Goal: Task Accomplishment & Management: Use online tool/utility

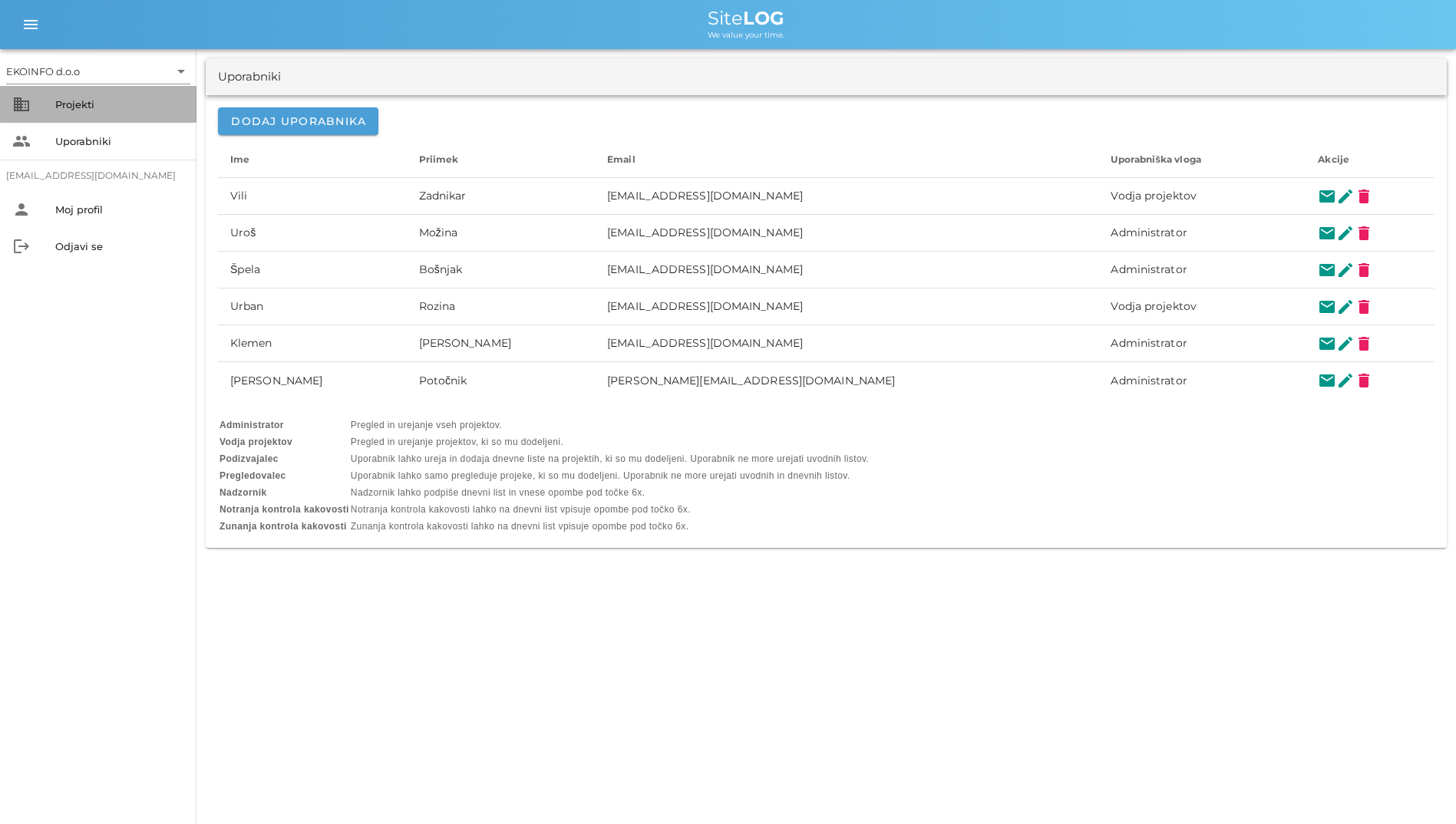
click at [86, 94] on div "Projekti" at bounding box center [119, 104] width 129 height 24
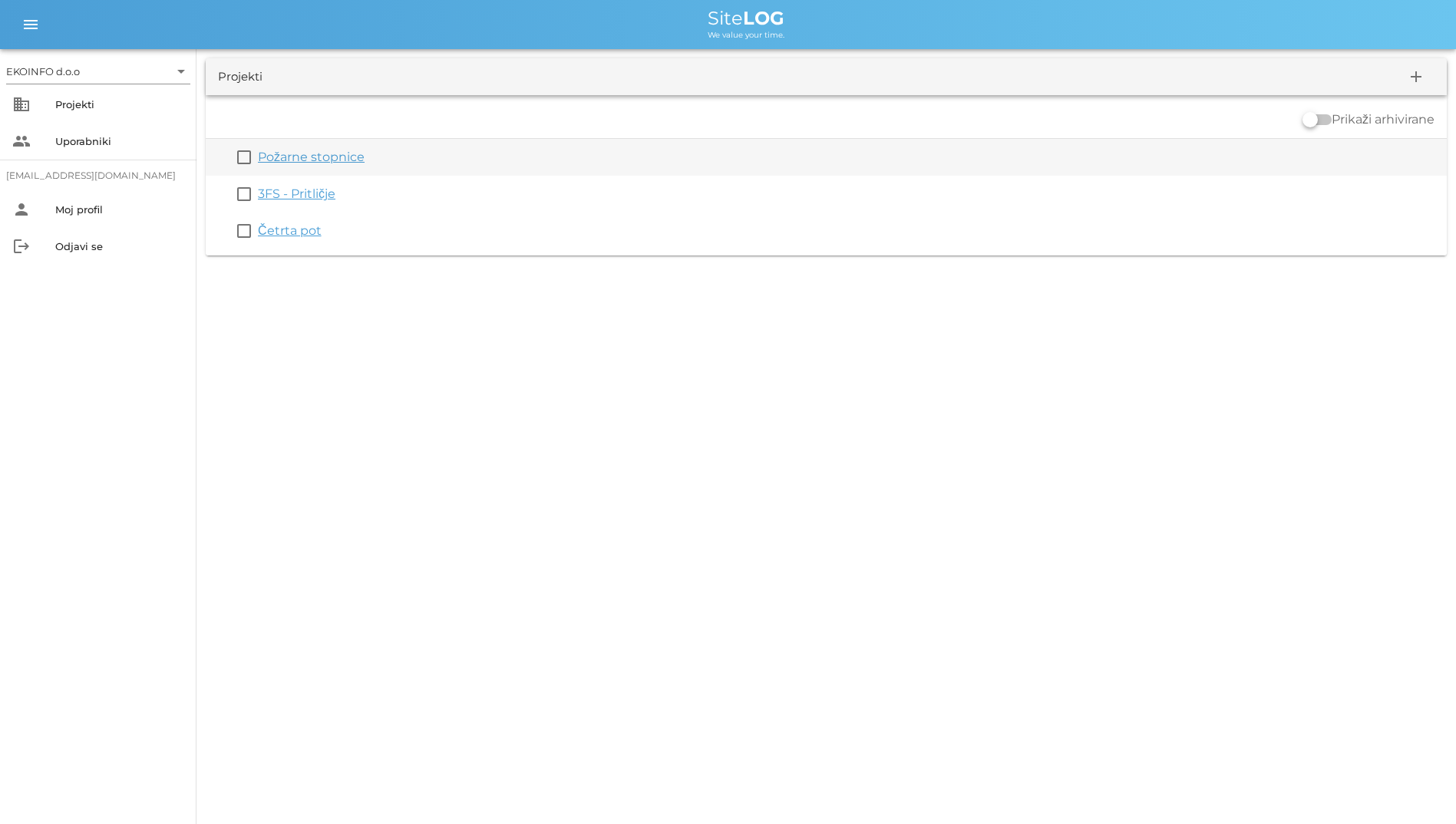
click at [281, 165] on div "Požarne stopnice" at bounding box center [849, 157] width 1183 height 18
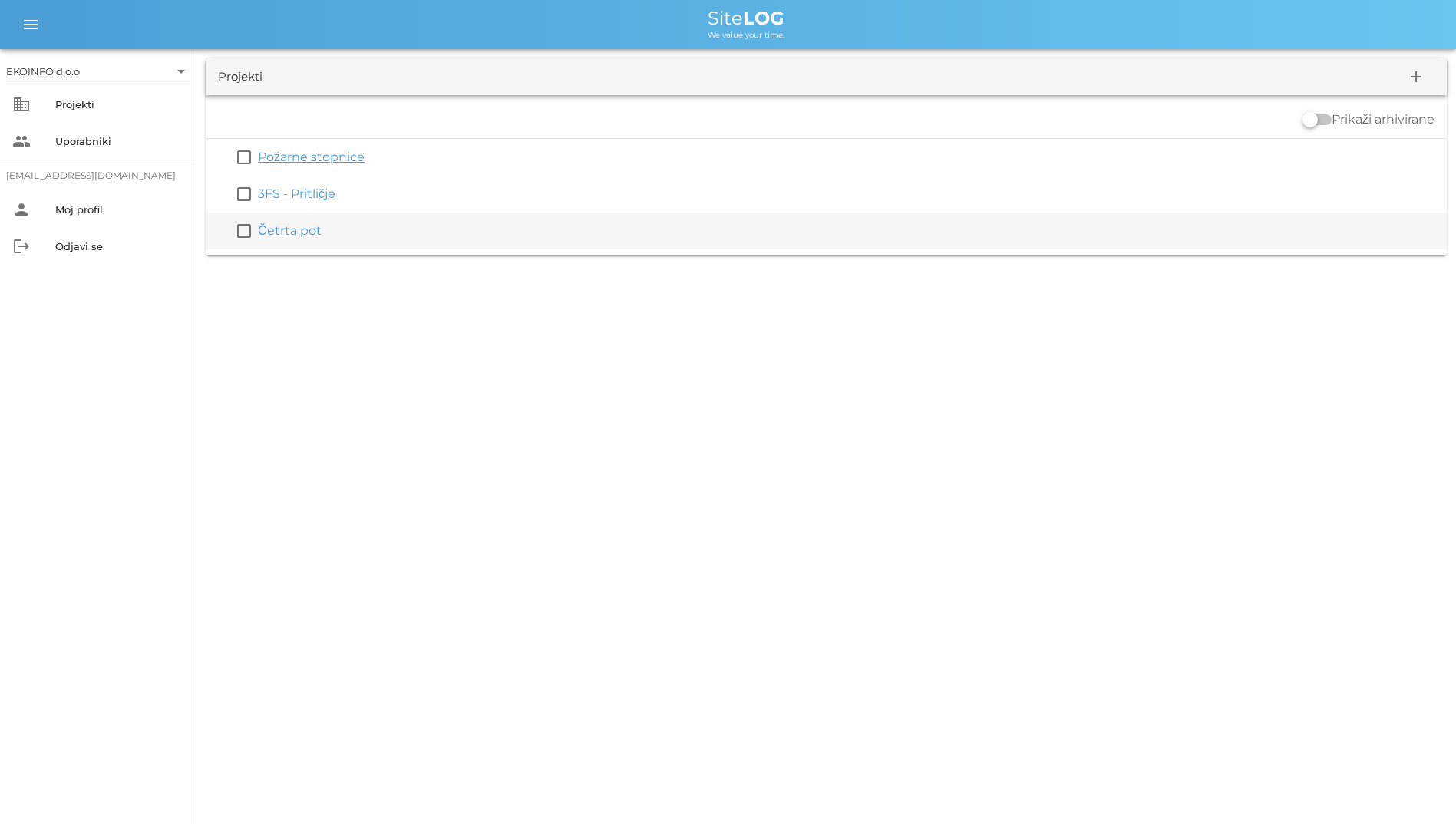
click at [290, 231] on link "Četrta pot" at bounding box center [289, 231] width 64 height 15
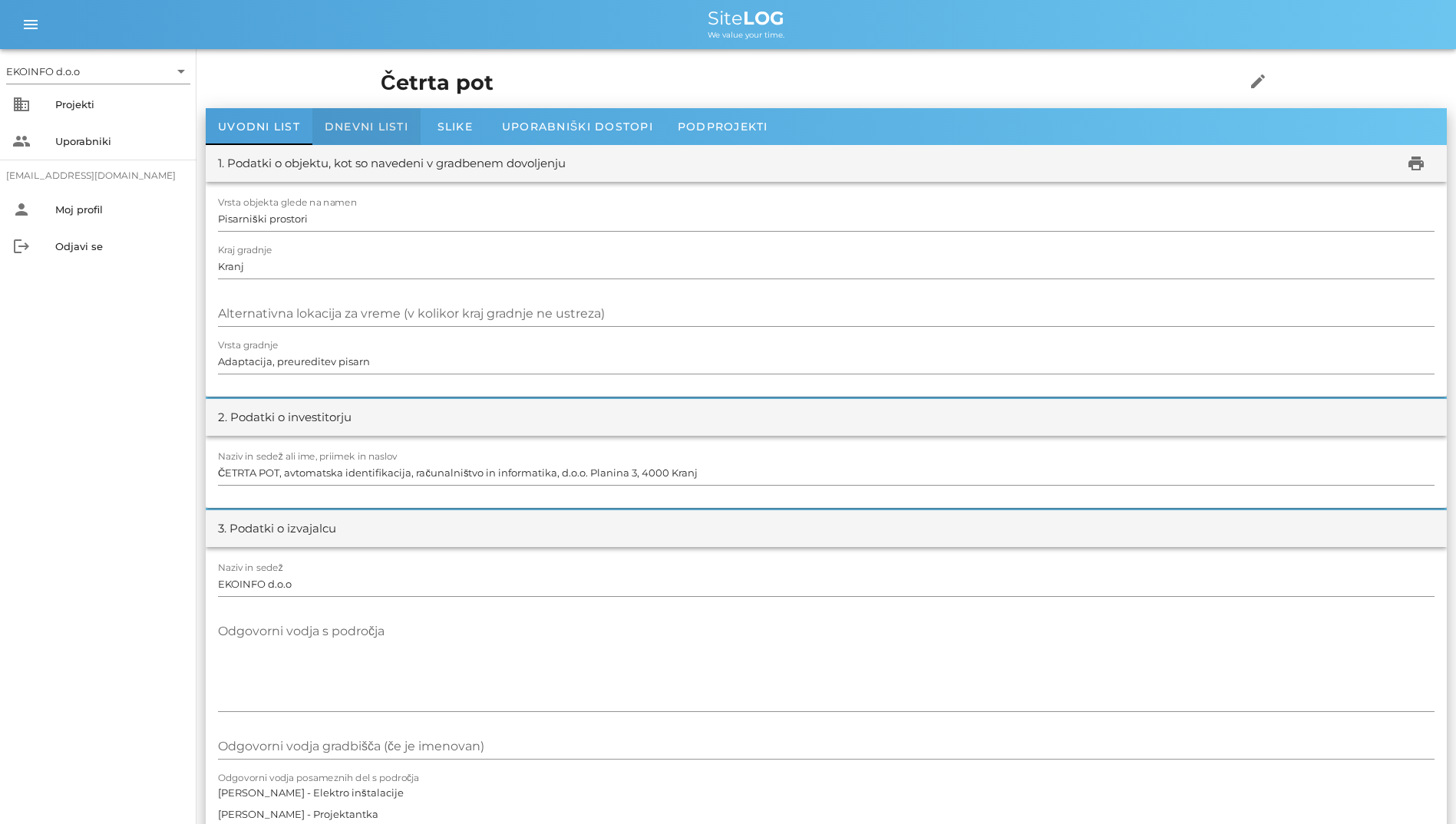
click at [358, 121] on span "Dnevni listi" at bounding box center [366, 127] width 84 height 14
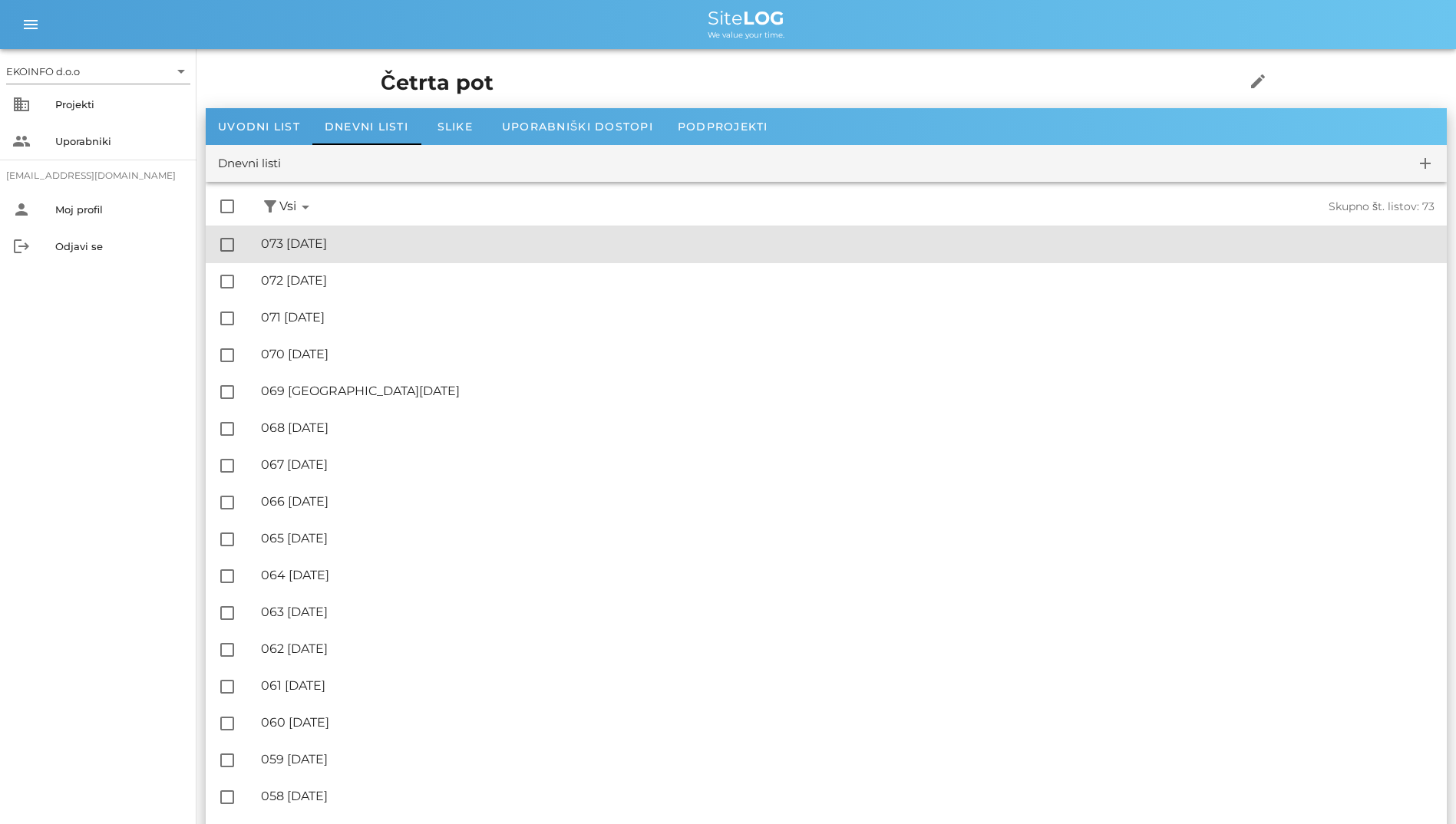
click at [364, 254] on div "🔏 073 [DATE] ✓ Podpisal: Nadzornik ✓ Podpisal: Sestavljalec ✓ Podpisal: Odgovor…" at bounding box center [848, 245] width 1173 height 35
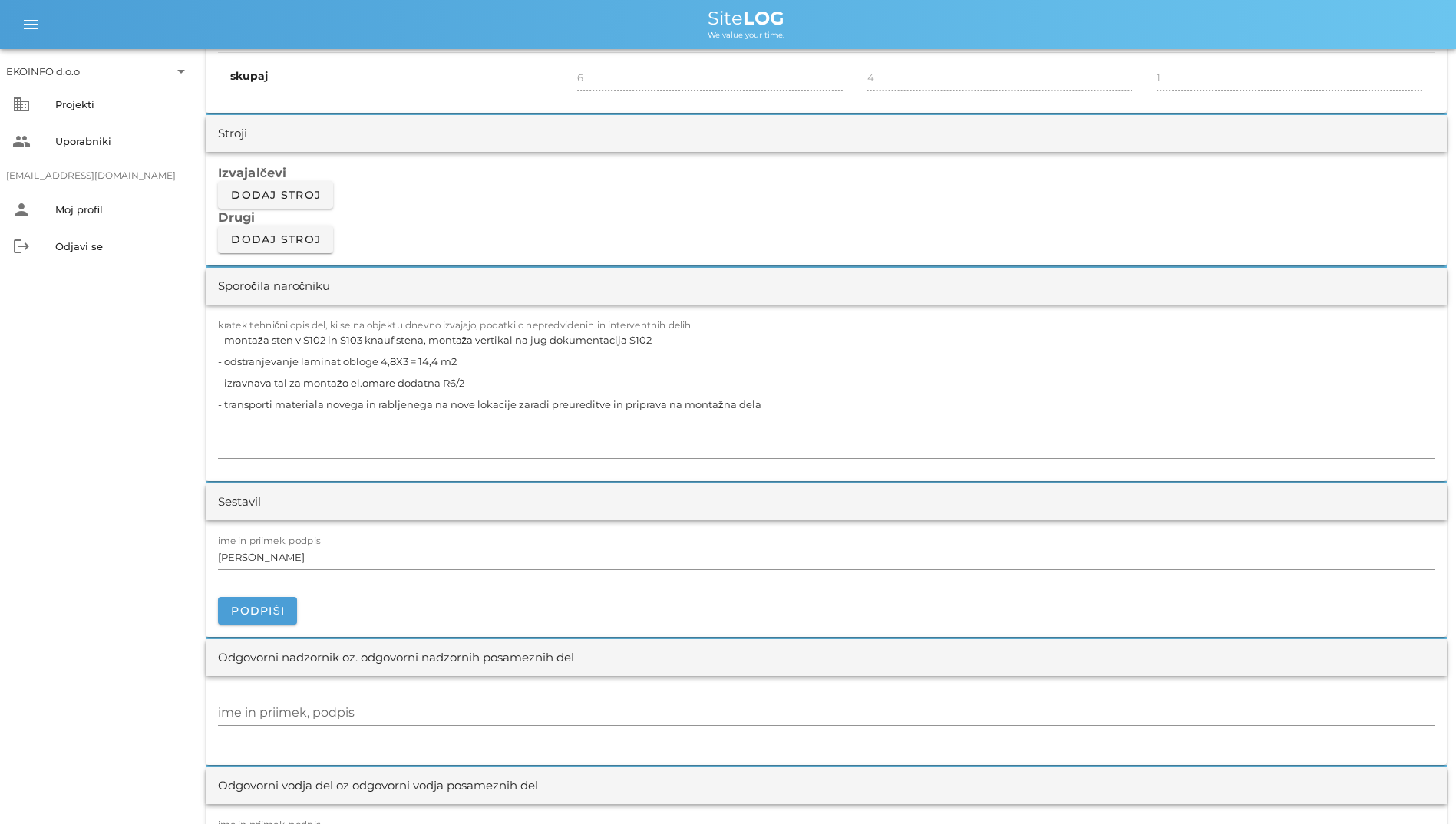
scroll to position [1228, 0]
click at [458, 415] on textarea "- montaža sten v S102 in S103 knauf stena, montaža vertikal na jug dokumentacij…" at bounding box center [826, 392] width 1217 height 129
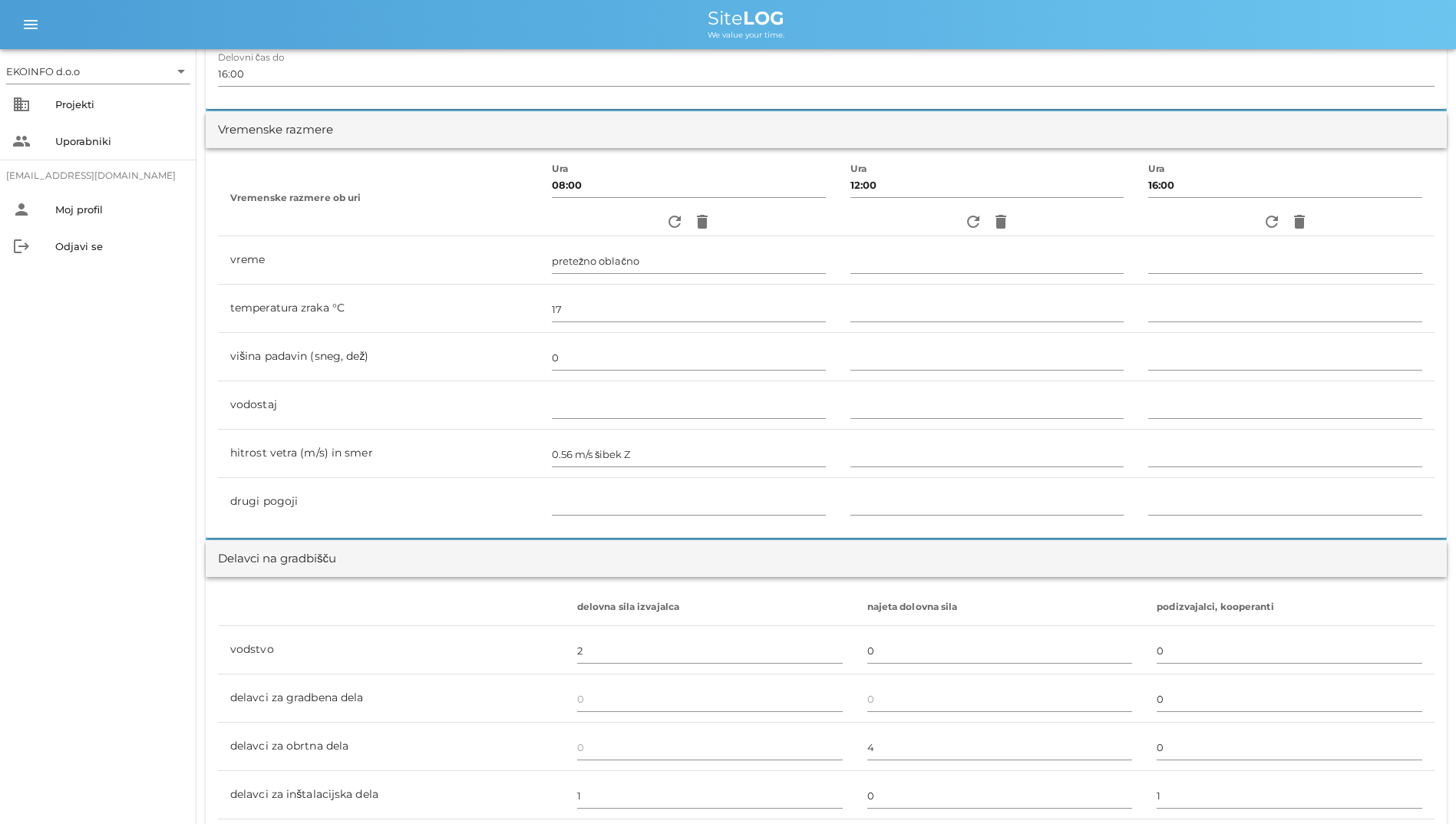
scroll to position [153, 0]
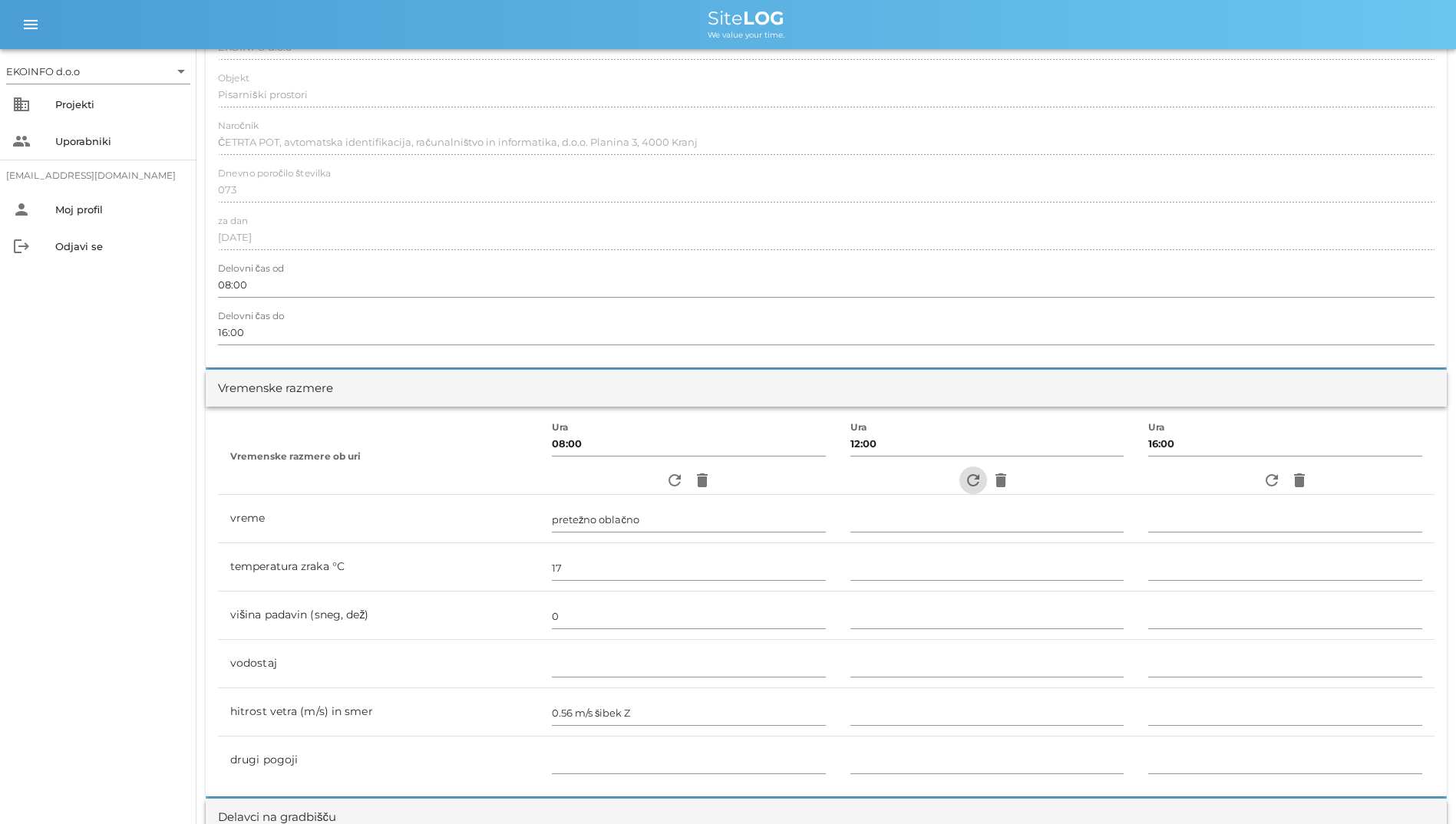
click at [963, 483] on icon "refresh" at bounding box center [972, 479] width 18 height 18
type input "delno oblačno"
type input "22"
type input "0"
type input "0.28 m/s [PERSON_NAME]"
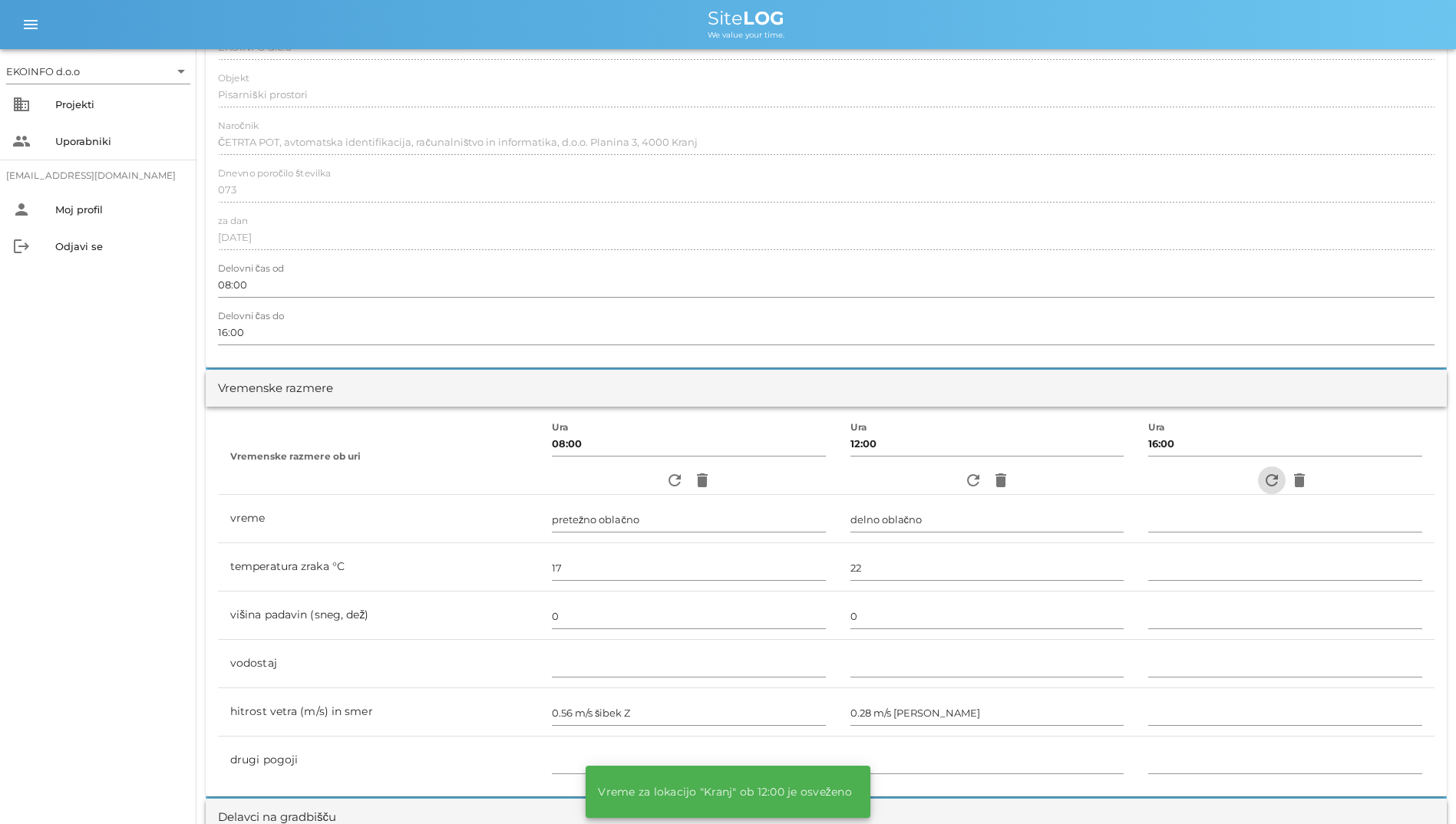
click at [1258, 479] on span "refresh" at bounding box center [1271, 479] width 28 height 18
type input "pretežno oblačno"
type input "21"
type input "0"
type input "1.11 m/s šibek JV"
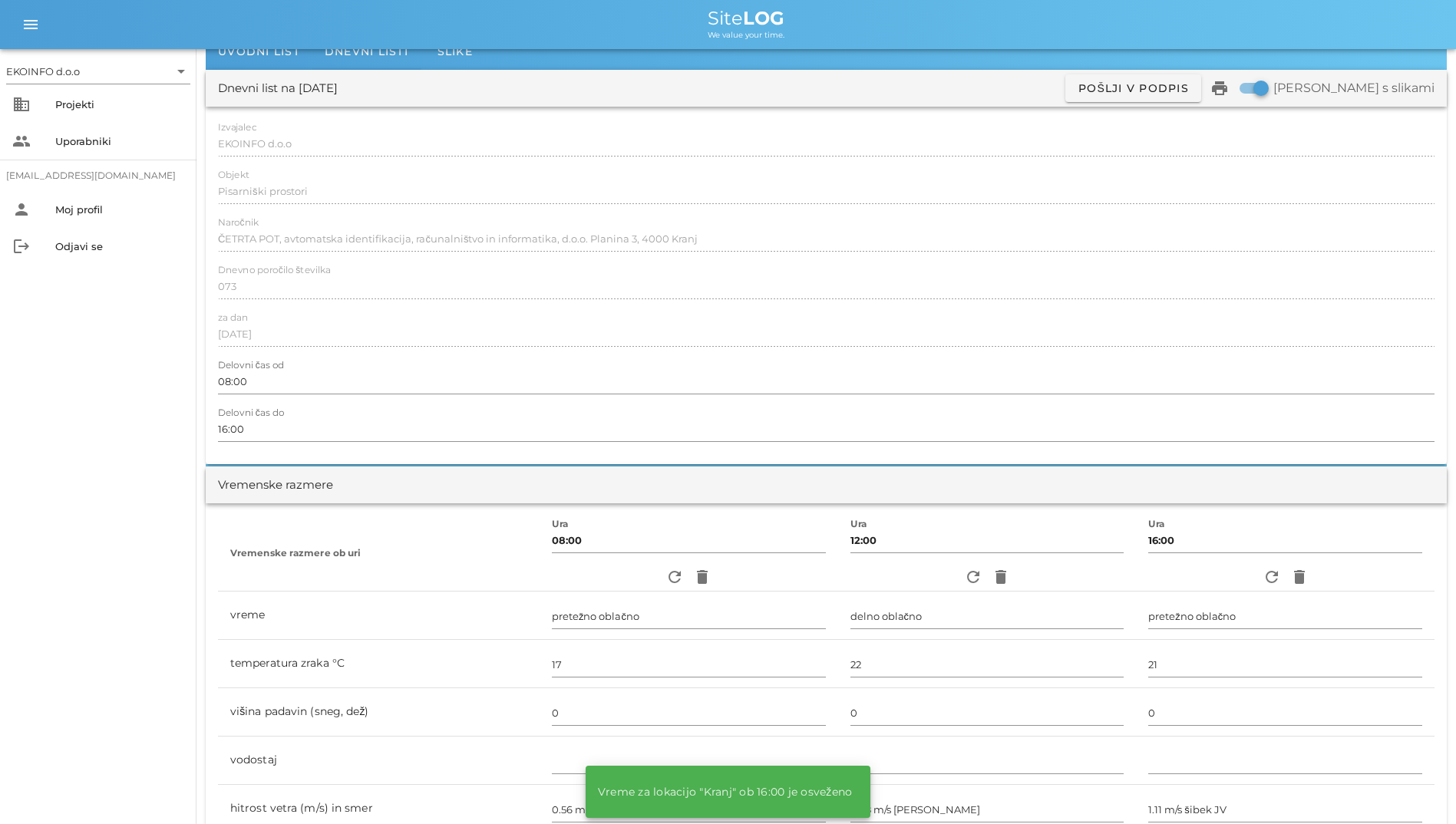
scroll to position [0, 0]
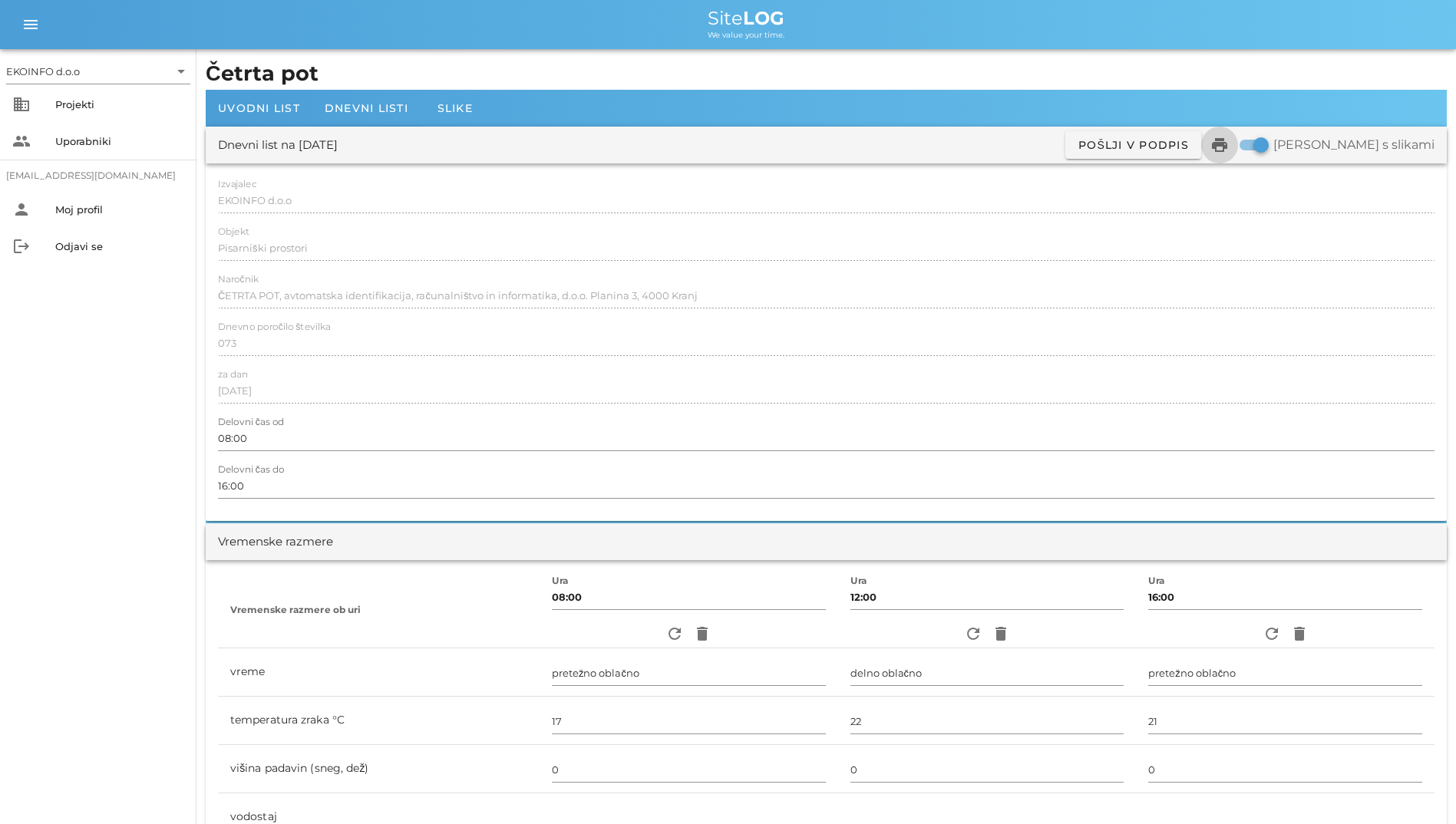
click at [1229, 146] on icon "print" at bounding box center [1218, 144] width 18 height 18
click at [356, 101] on span "Dnevni listi" at bounding box center [366, 108] width 84 height 14
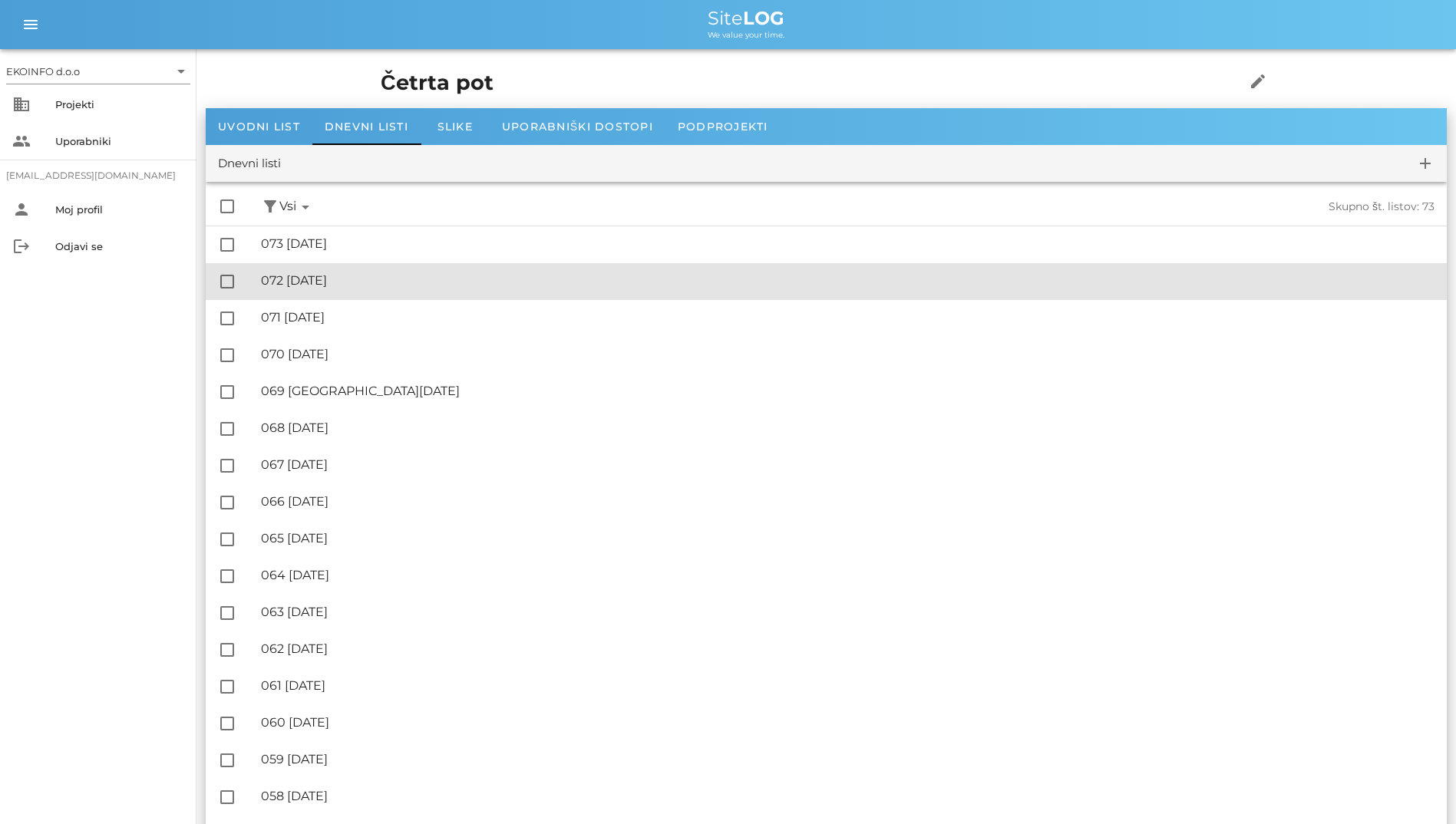
click at [390, 292] on div "🔏 072 [DATE] ✓ Podpisal: Nadzornik ✓ Podpisal: Sestavljalec ✓ Podpisal: Odgovor…" at bounding box center [848, 281] width 1173 height 35
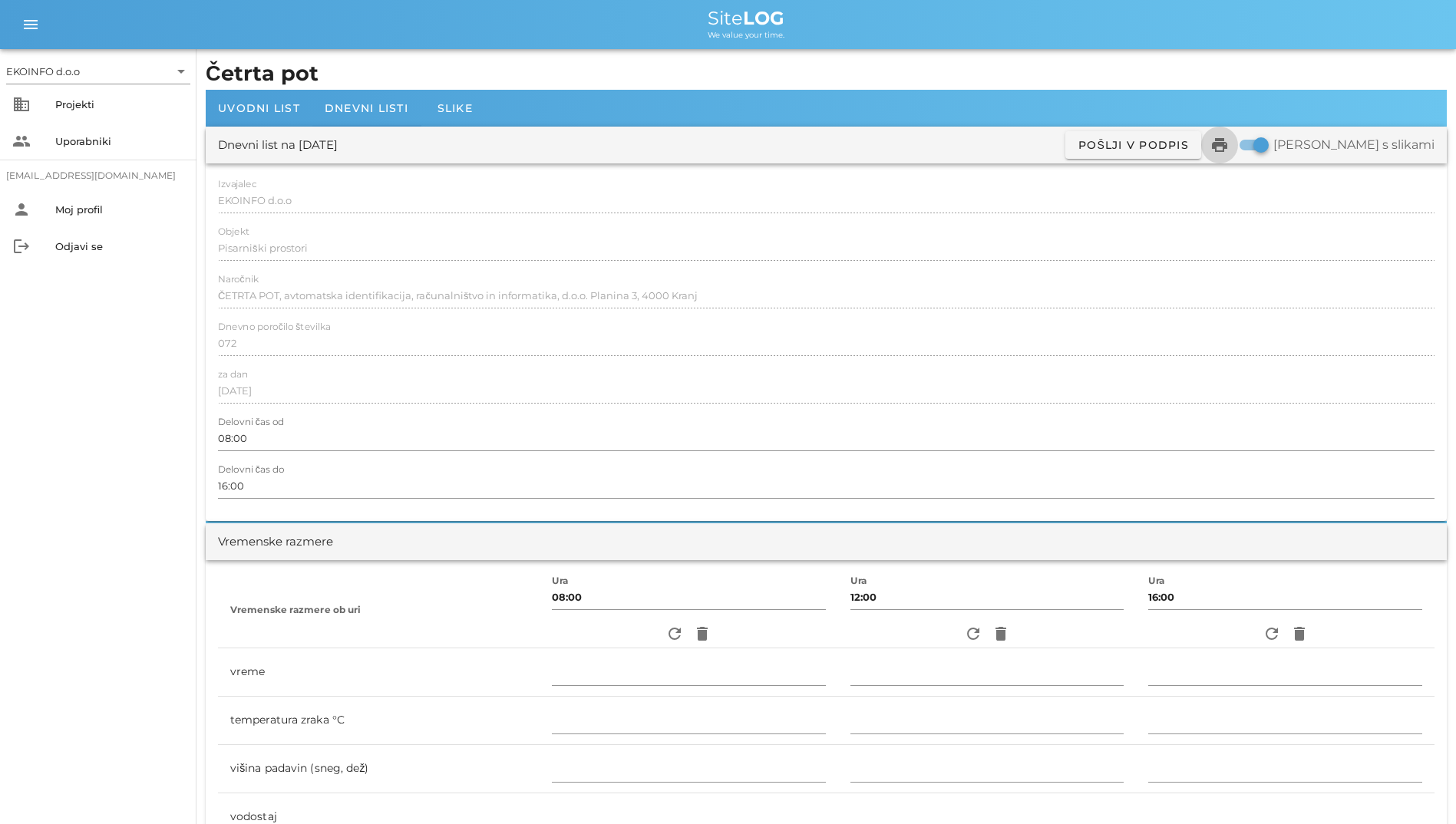
click at [1229, 141] on icon "print" at bounding box center [1218, 144] width 18 height 18
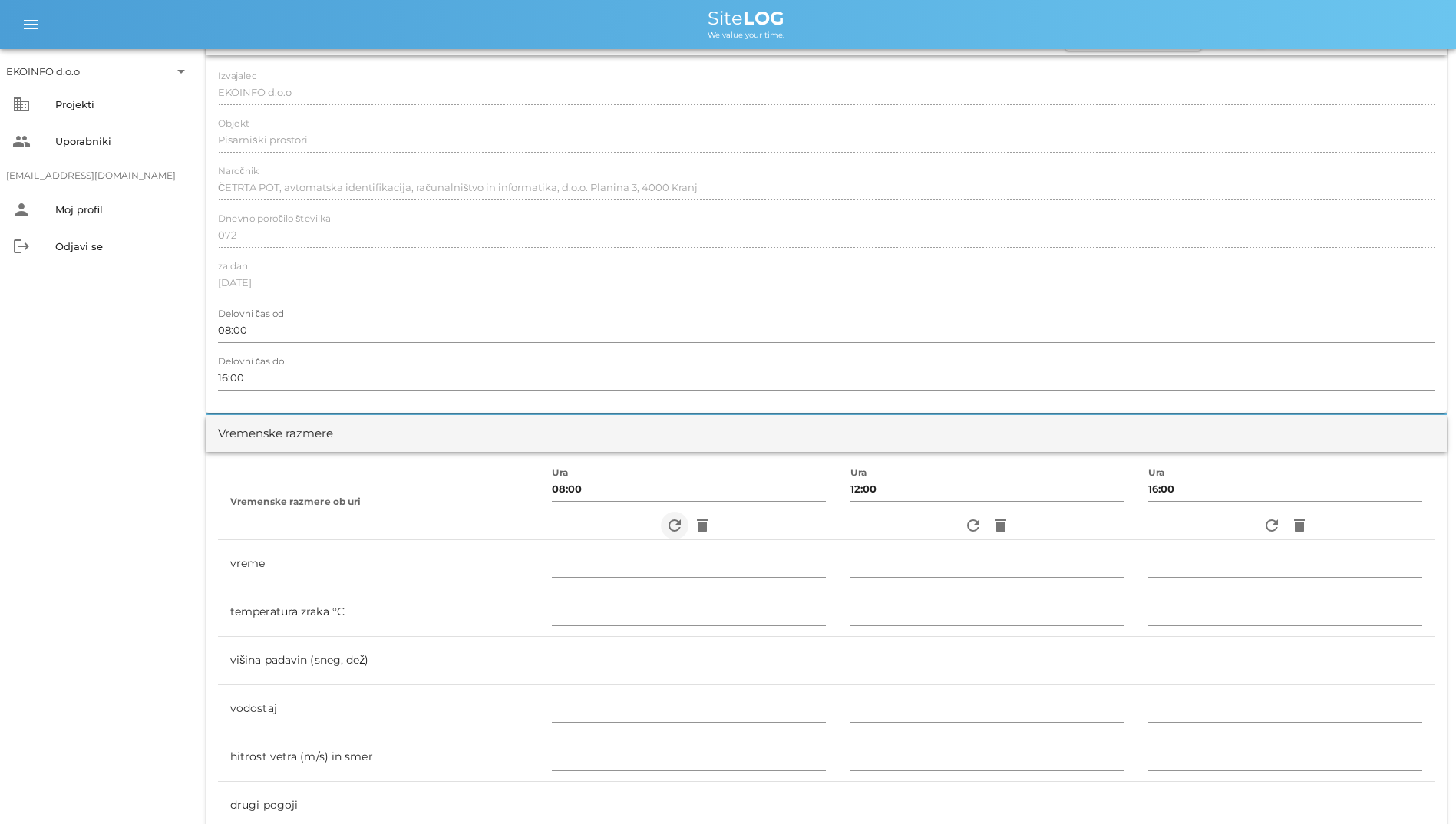
scroll to position [231, 0]
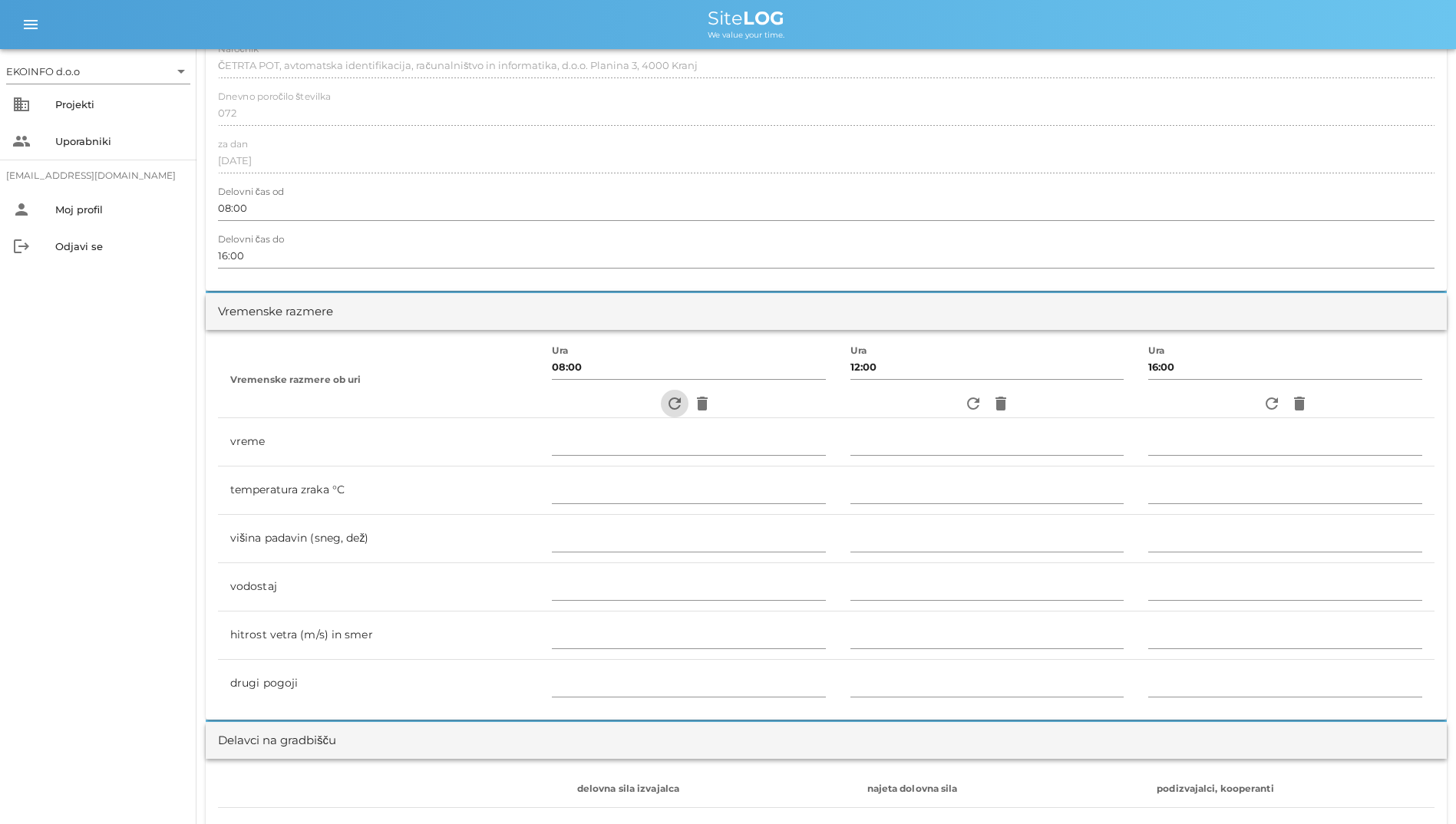
click at [665, 402] on icon "refresh" at bounding box center [674, 403] width 18 height 18
type input "pretežno oblačno"
type input "18"
type input "0"
type input "1.39 m/s [PERSON_NAME] JV"
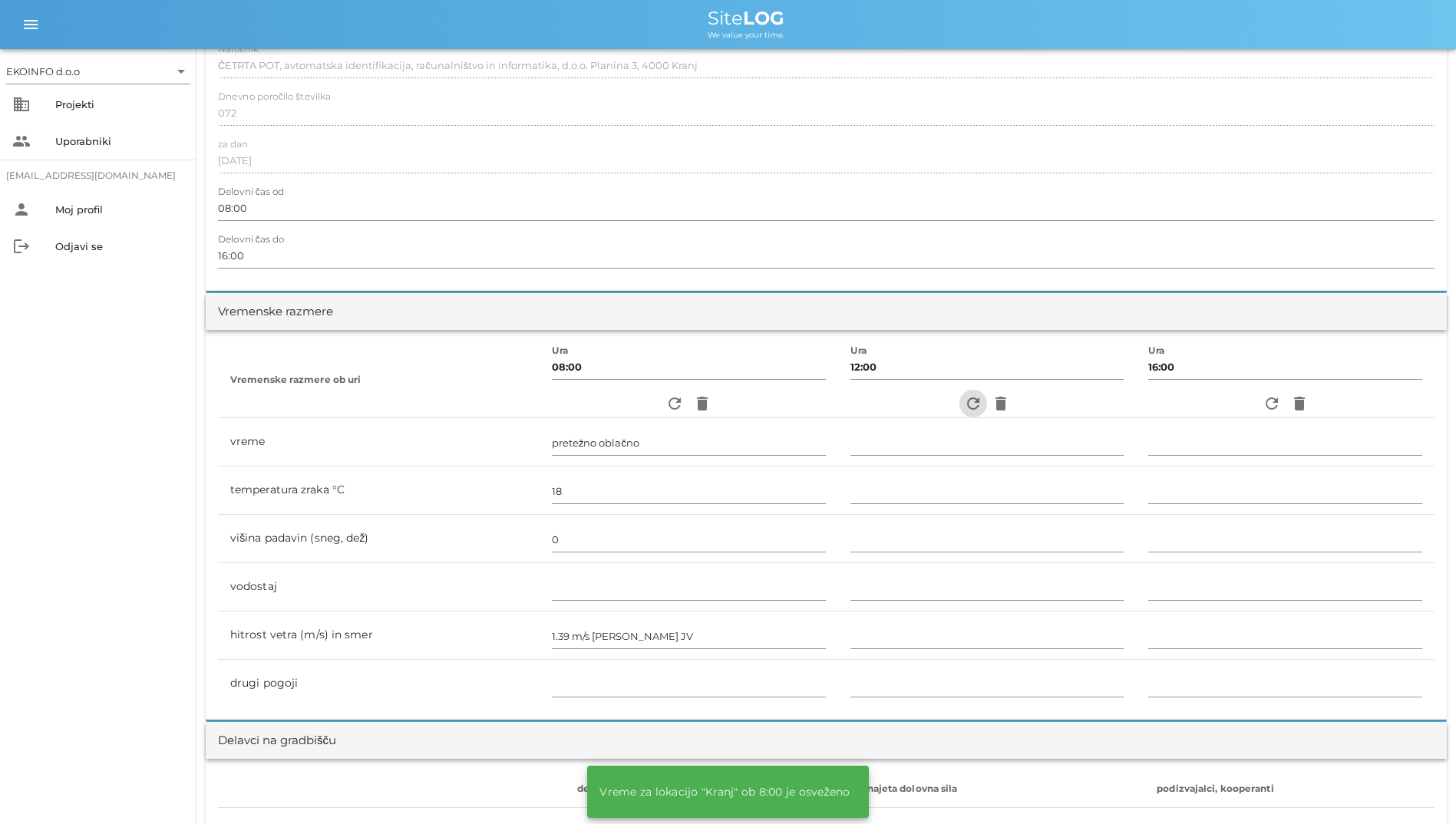
click at [963, 405] on icon "refresh" at bounding box center [972, 403] width 18 height 18
type input "jasno"
type input "22"
type input "0"
type input "1.94 m/s šibek V"
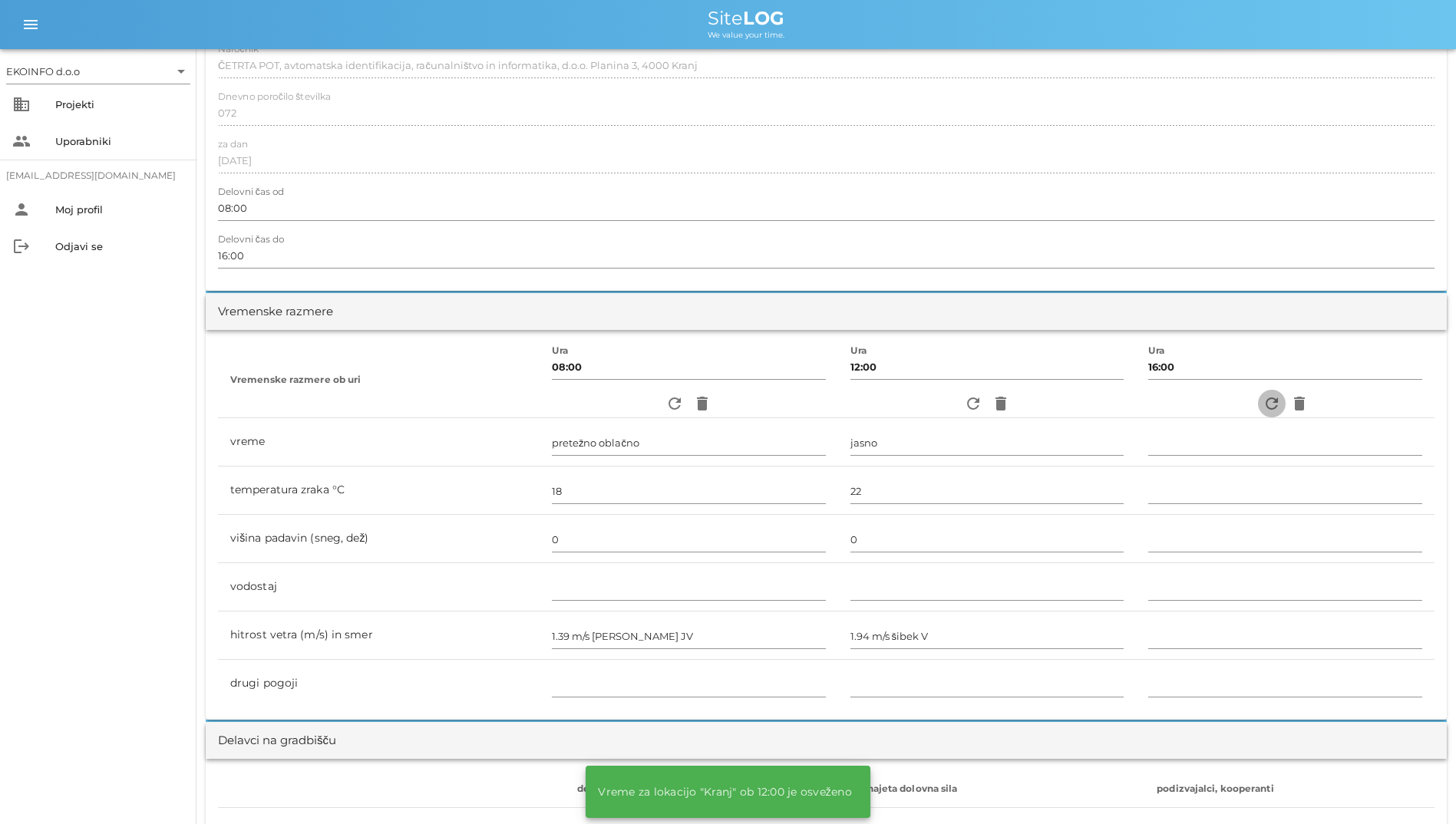
click at [1271, 407] on icon "refresh" at bounding box center [1271, 403] width 18 height 18
type input "delno oblačno"
type input "22"
type input "0"
type input "0.83 m/s šibek JV"
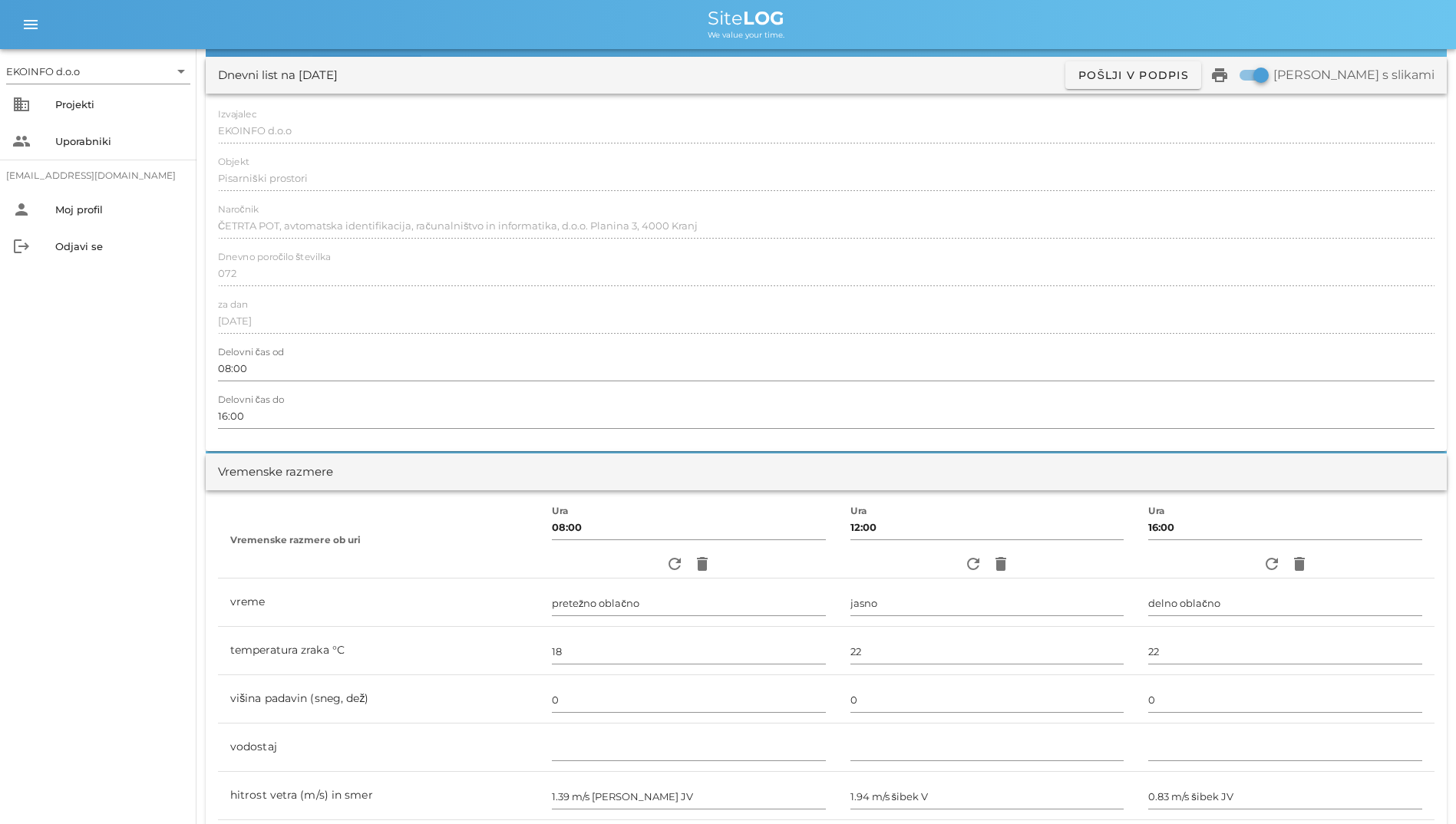
scroll to position [0, 0]
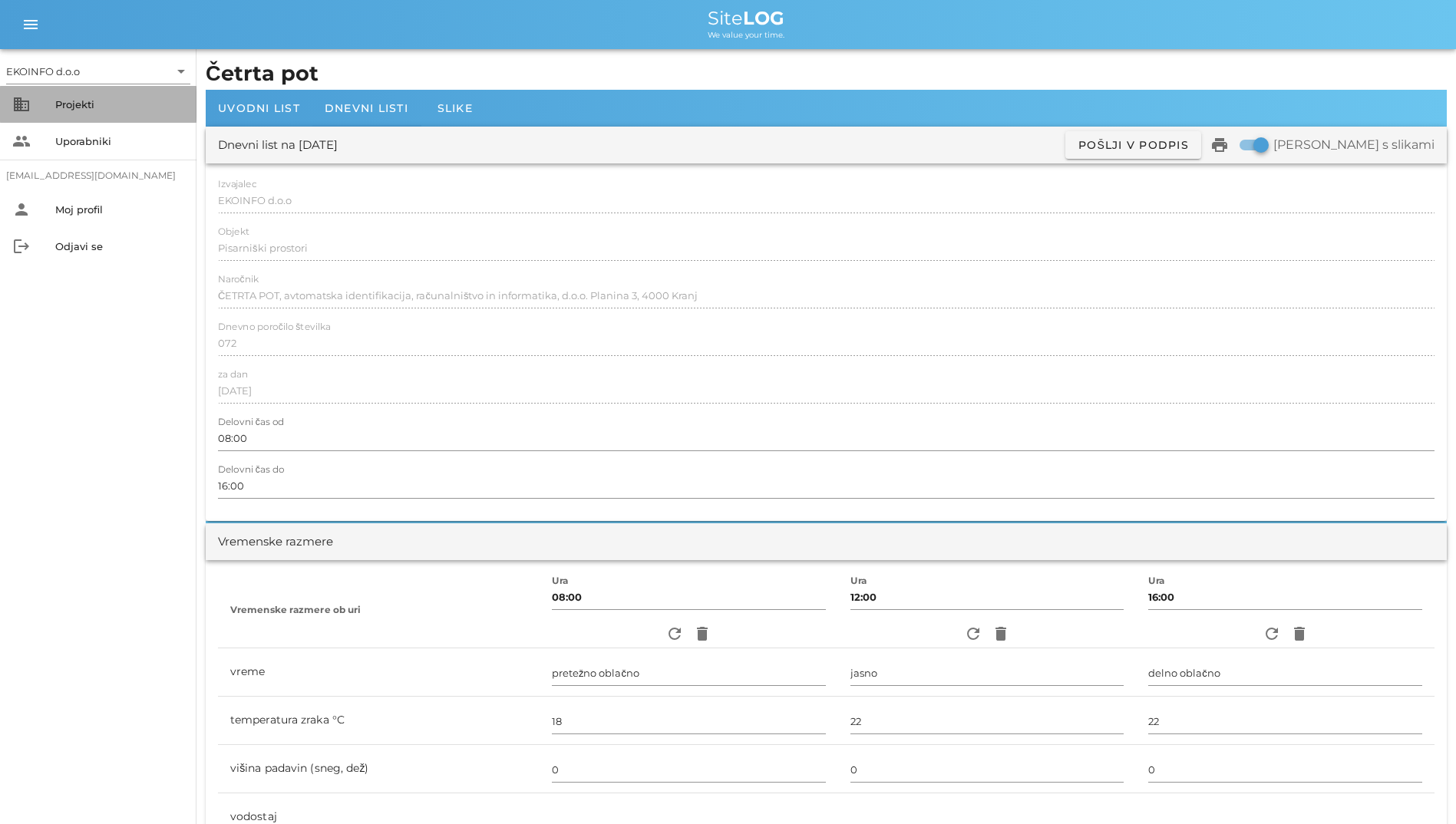
click at [113, 109] on div "Projekti" at bounding box center [119, 104] width 129 height 12
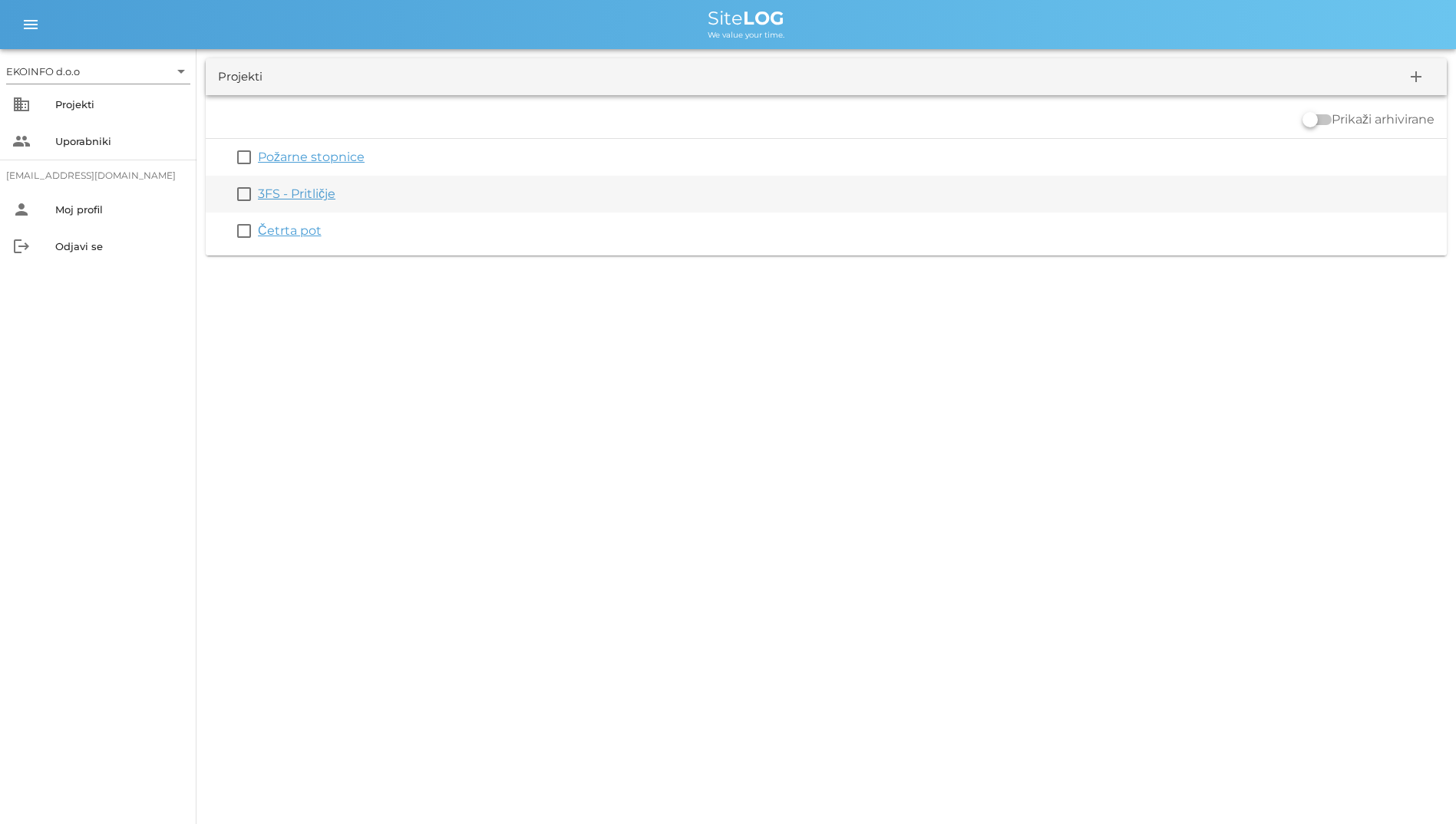
click at [285, 192] on link "3FS - Pritličje" at bounding box center [296, 193] width 77 height 15
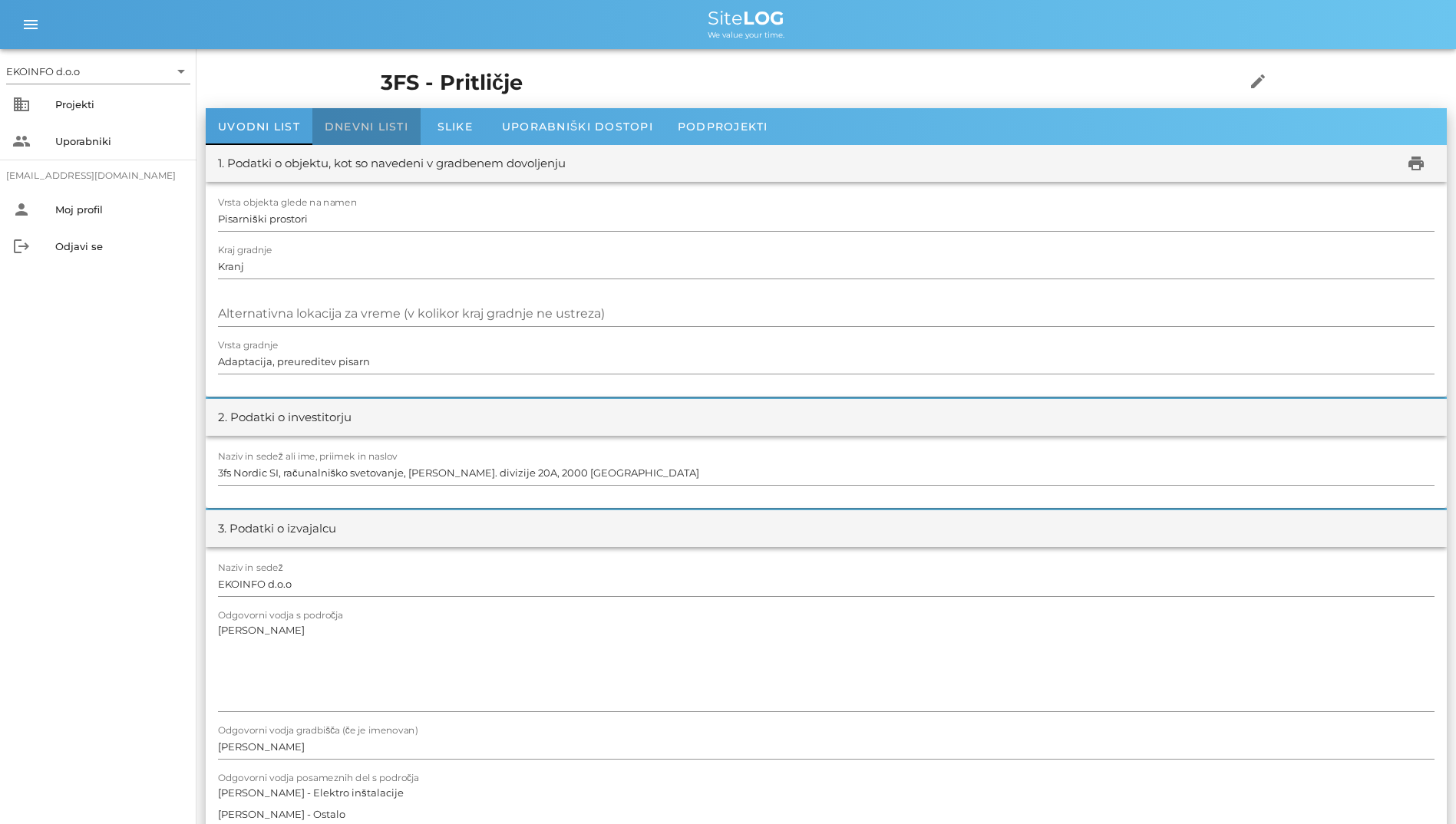
click at [376, 133] on span "Dnevni listi" at bounding box center [366, 127] width 84 height 14
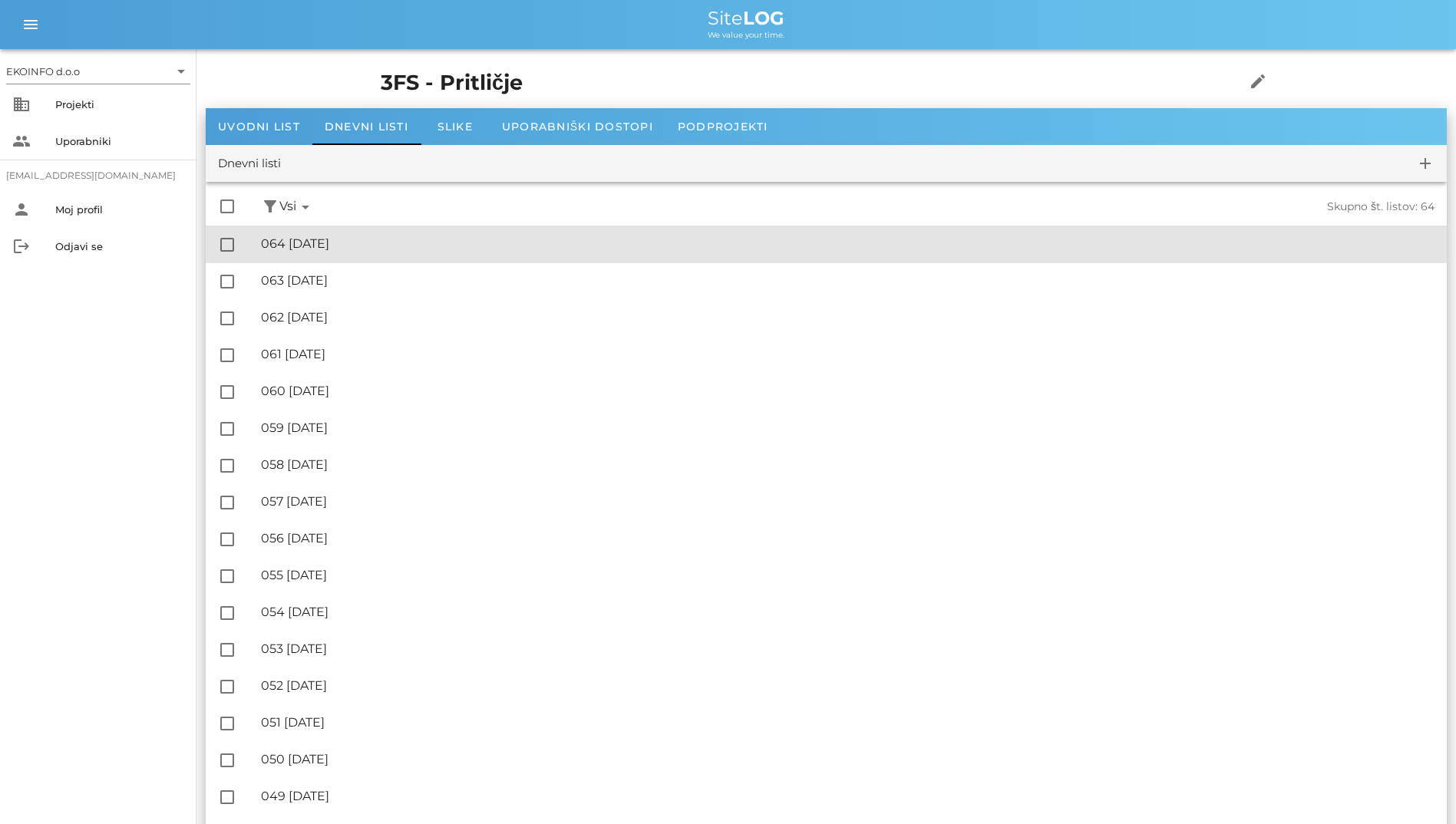
click at [335, 245] on div "🔏 064 [DATE]" at bounding box center [848, 244] width 1173 height 15
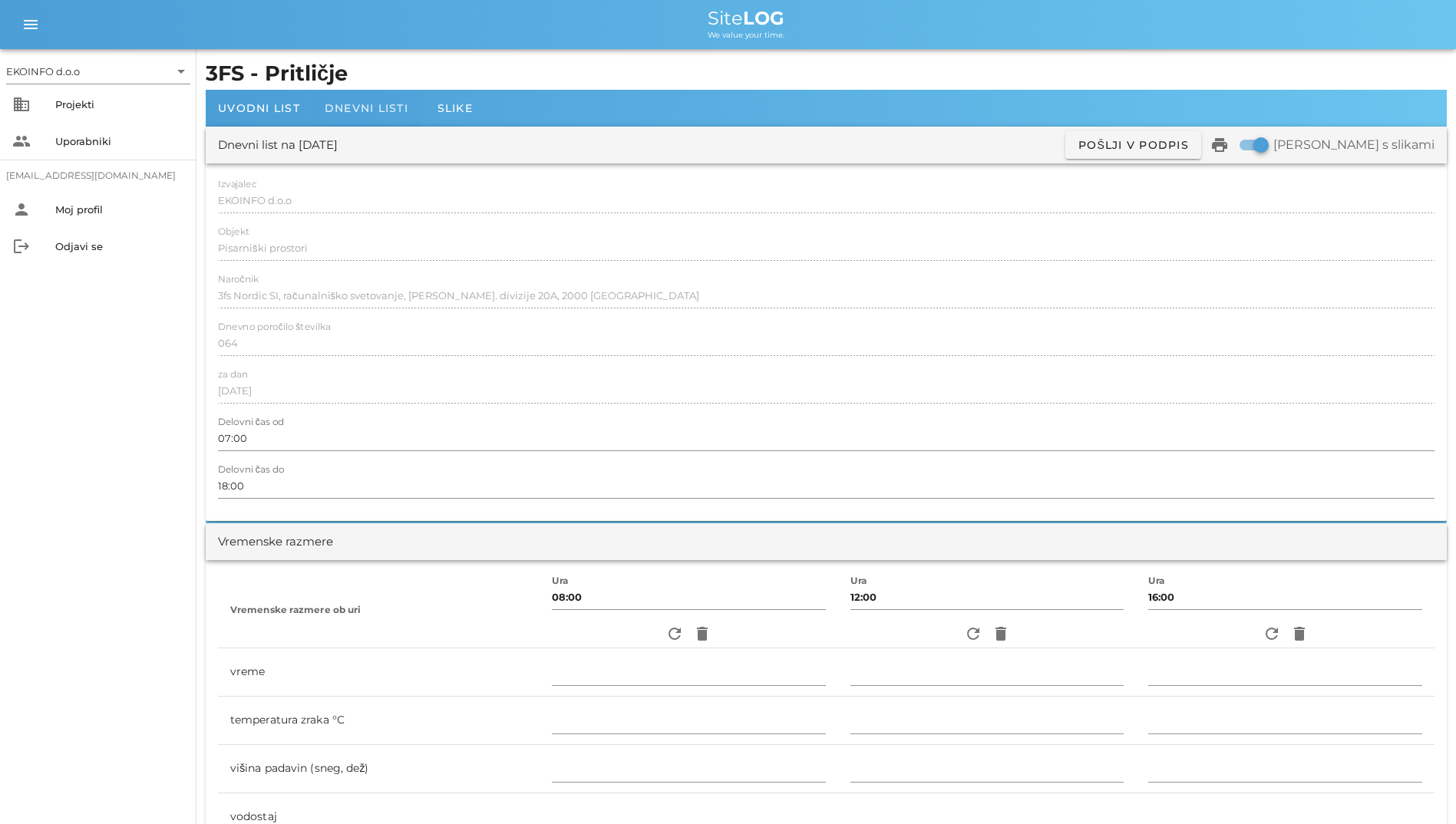
click at [401, 117] on div "Dnevni listi" at bounding box center [366, 108] width 108 height 37
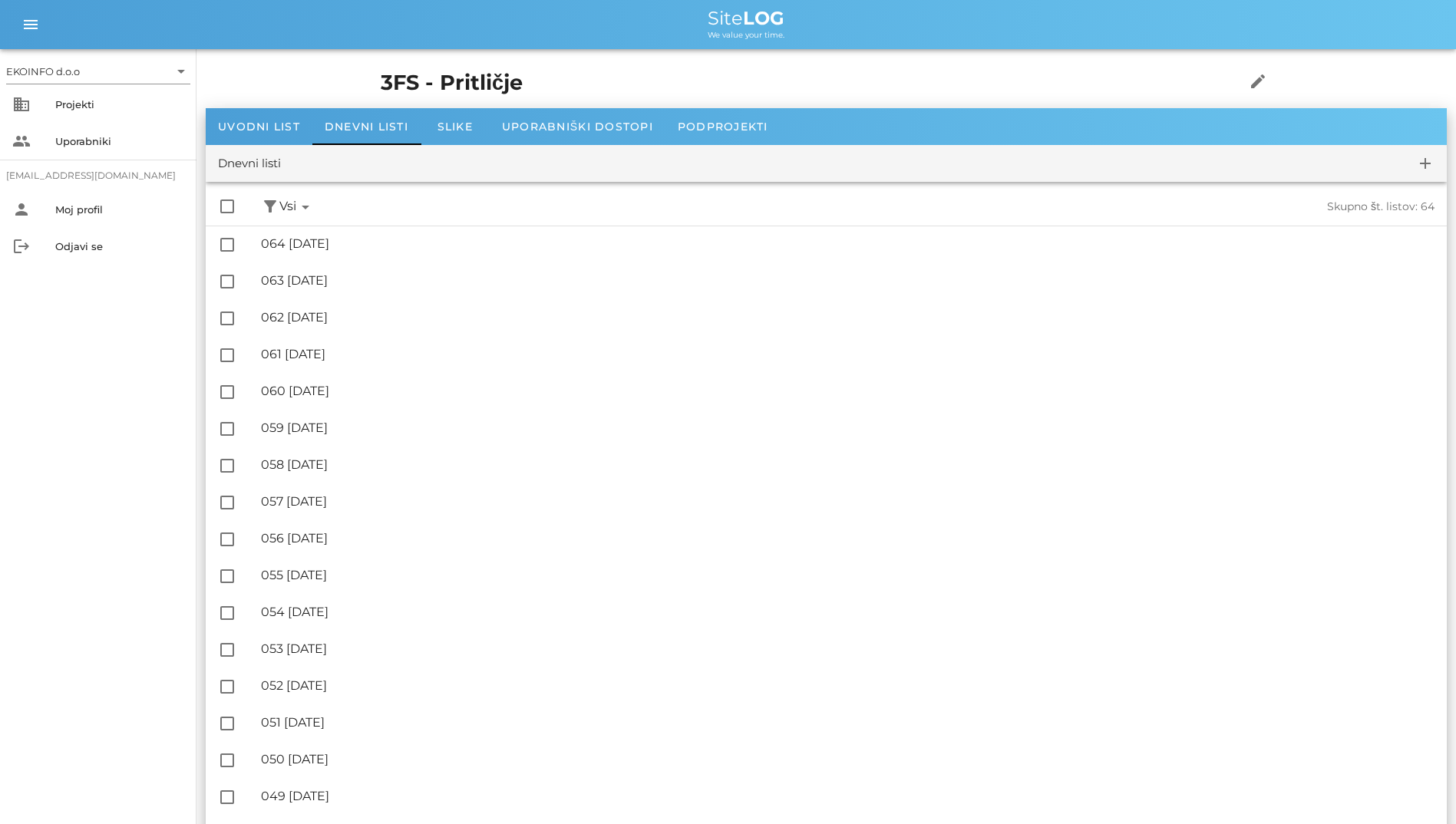
click at [1429, 172] on button "add" at bounding box center [1425, 164] width 37 height 37
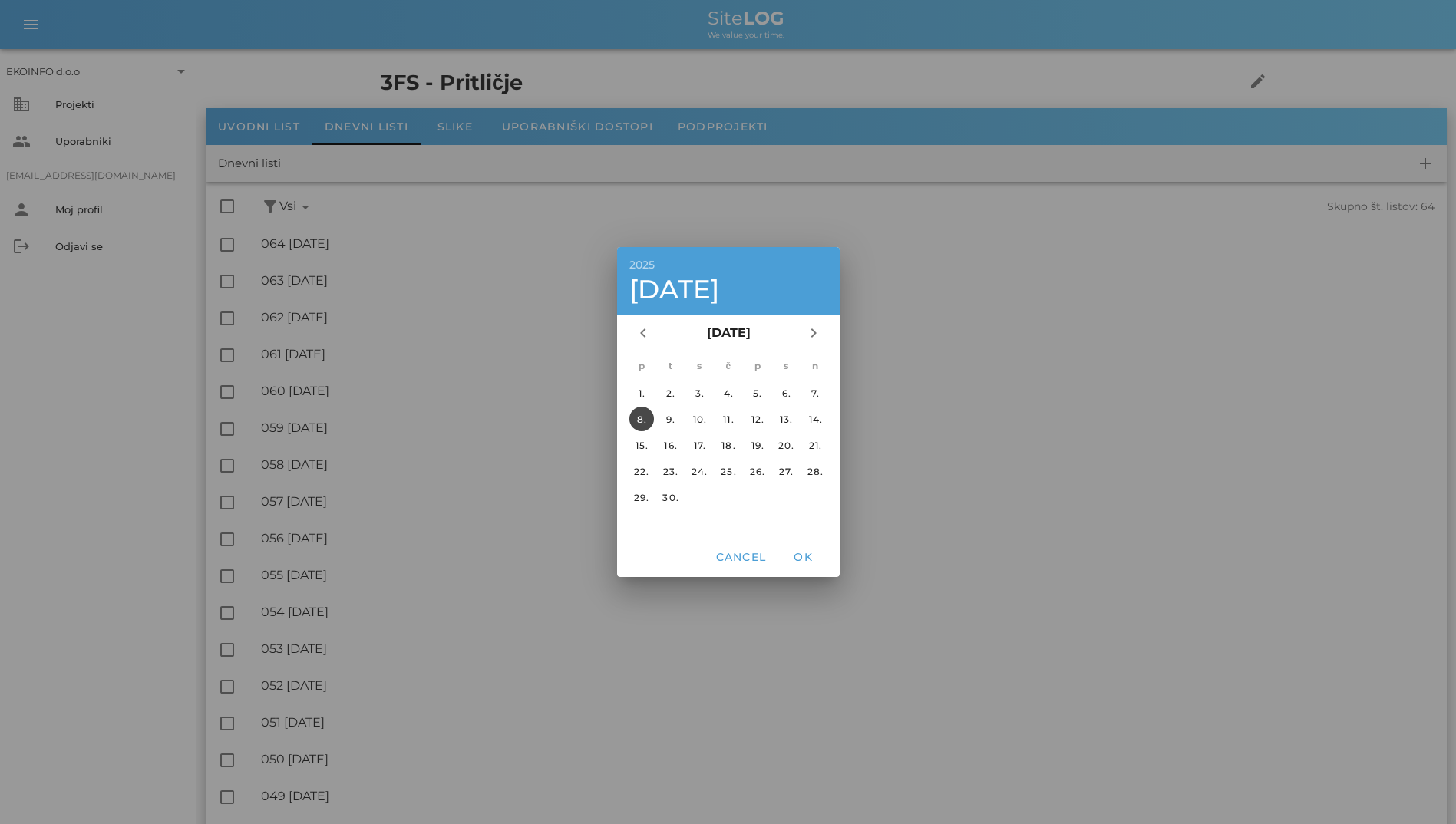
click at [795, 380] on td "6." at bounding box center [786, 392] width 28 height 24
click at [819, 392] on div "7." at bounding box center [815, 392] width 24 height 11
click at [815, 556] on span "OK" at bounding box center [802, 557] width 37 height 14
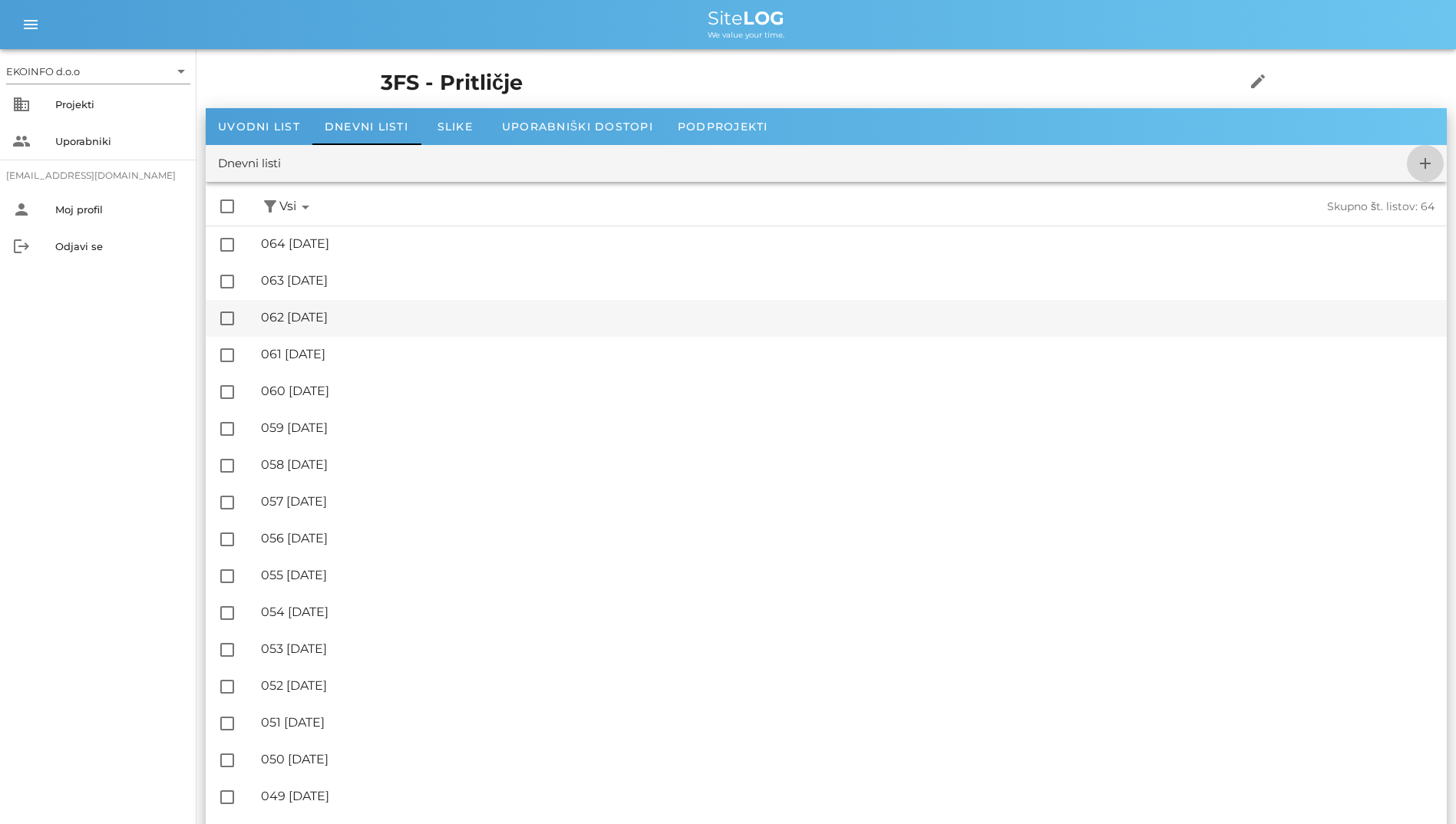
checkbox input "false"
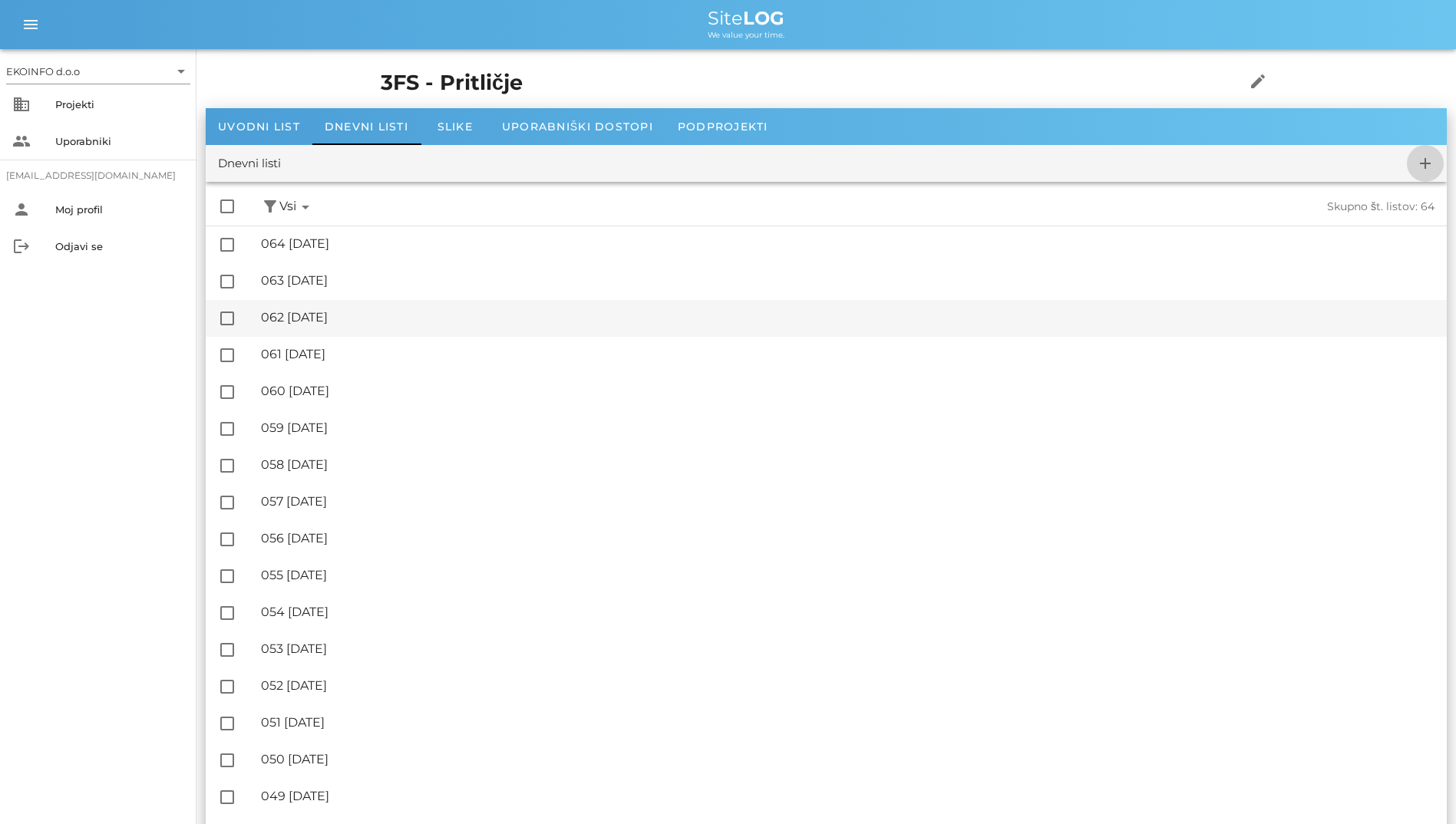
checkbox input "false"
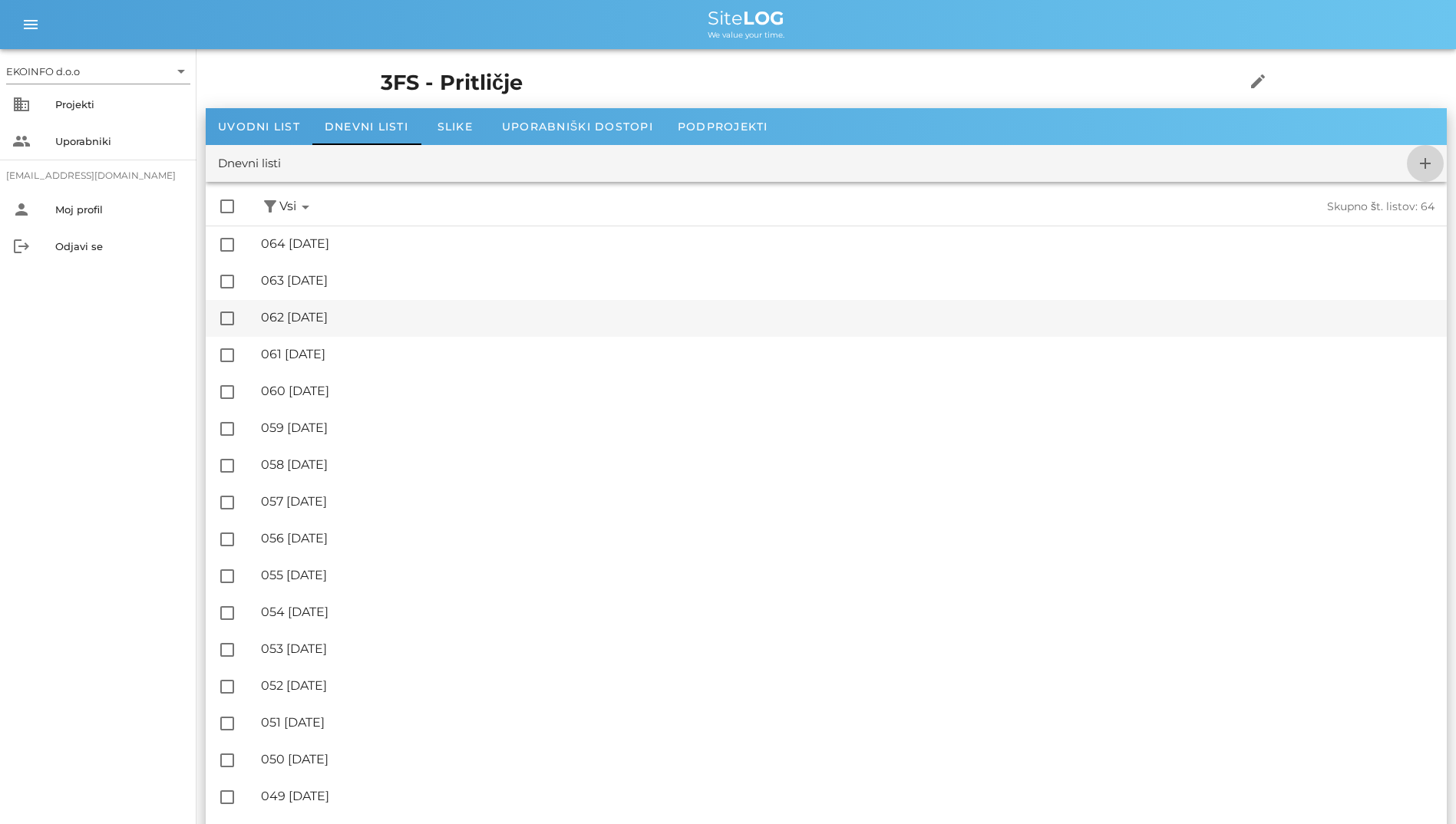
checkbox input "false"
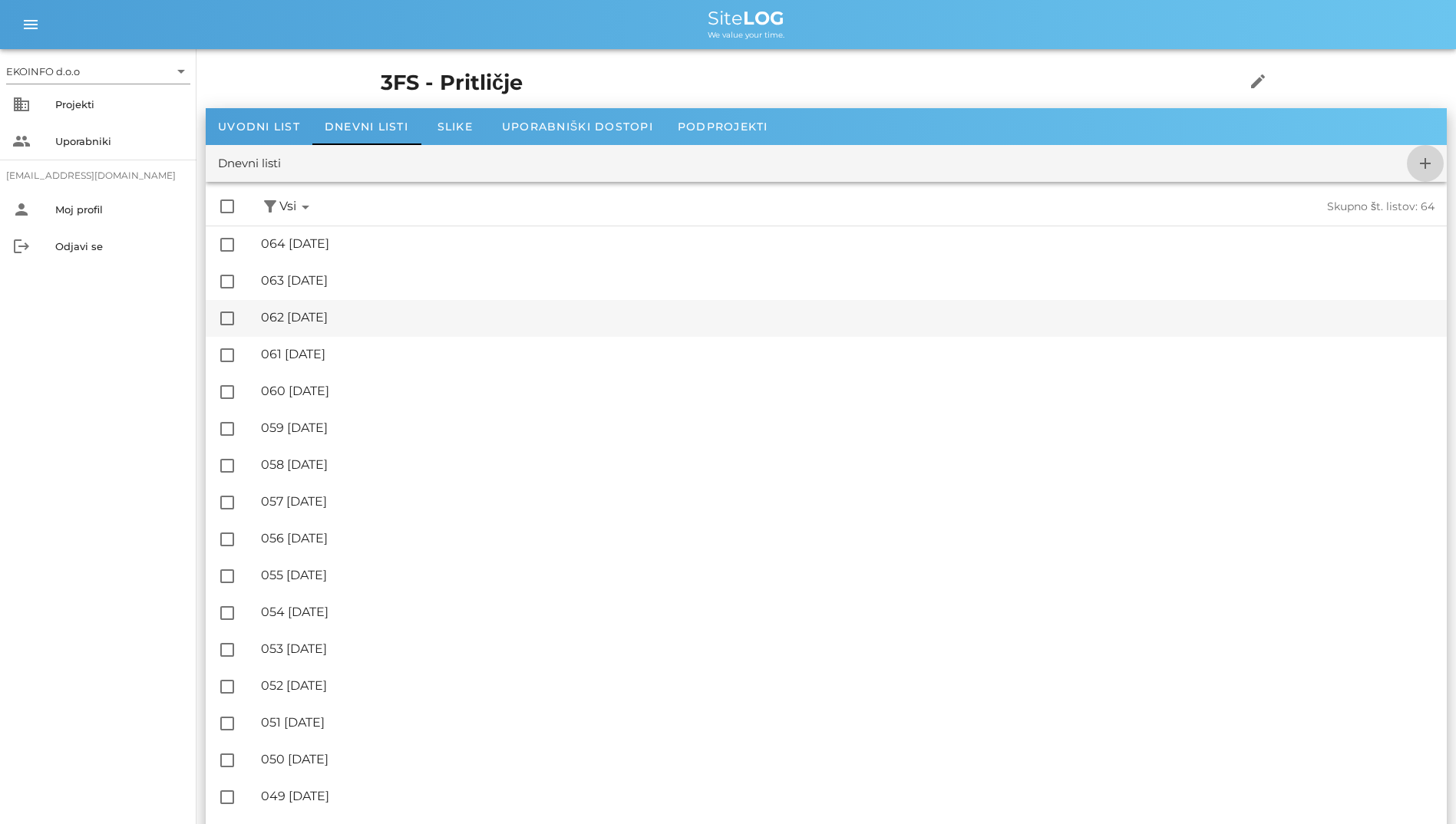
checkbox input "false"
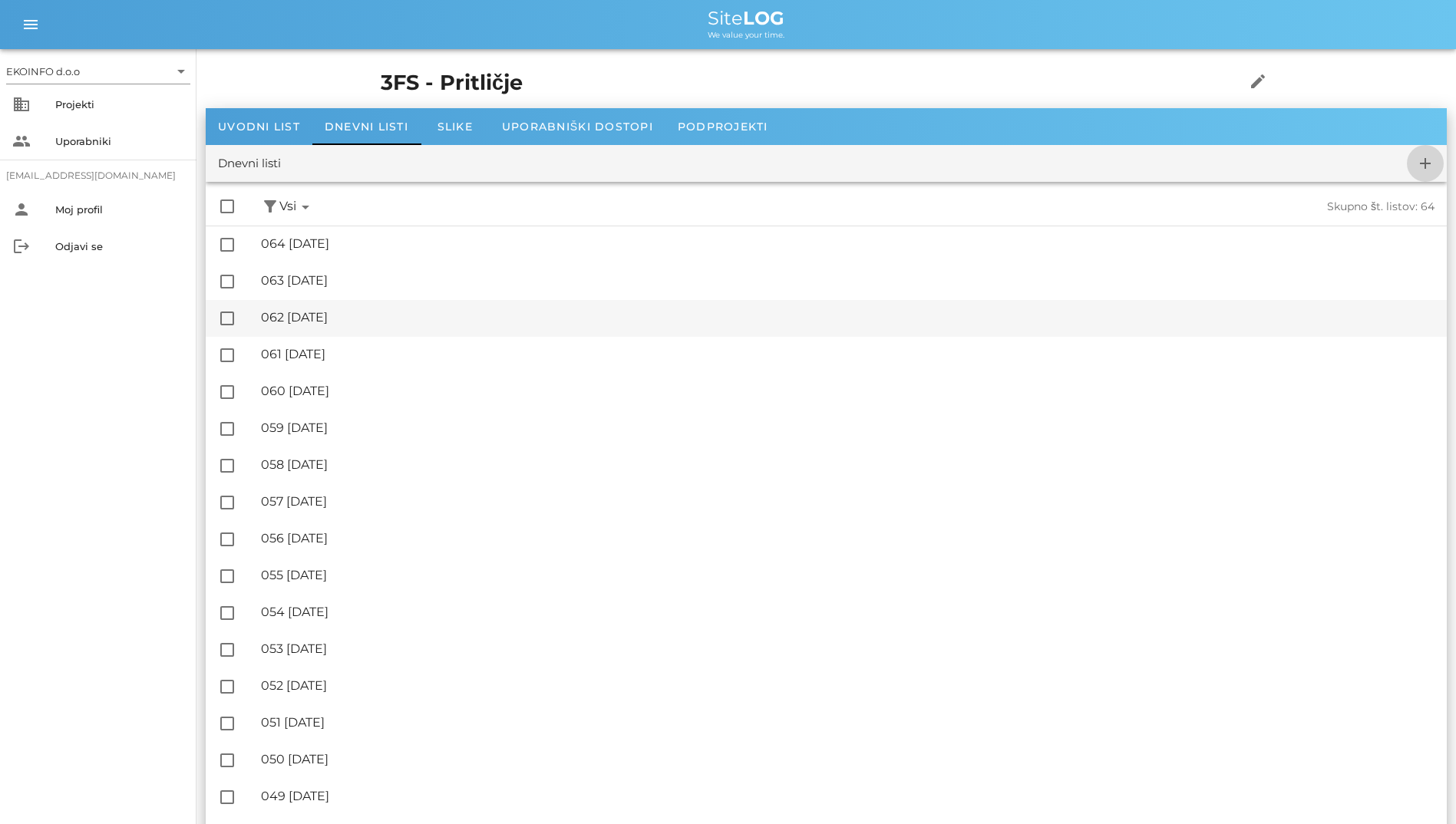
checkbox input "false"
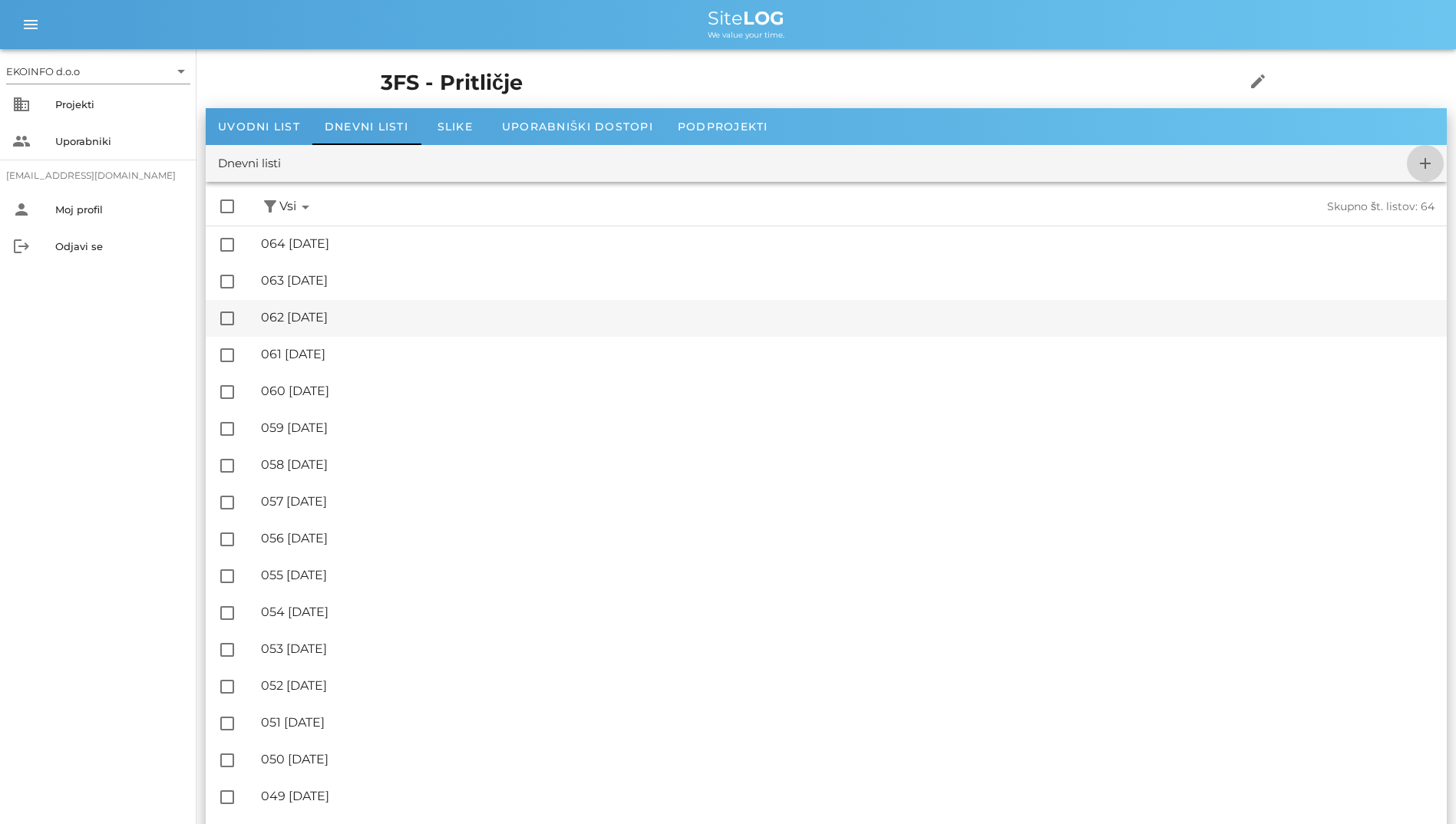
checkbox input "false"
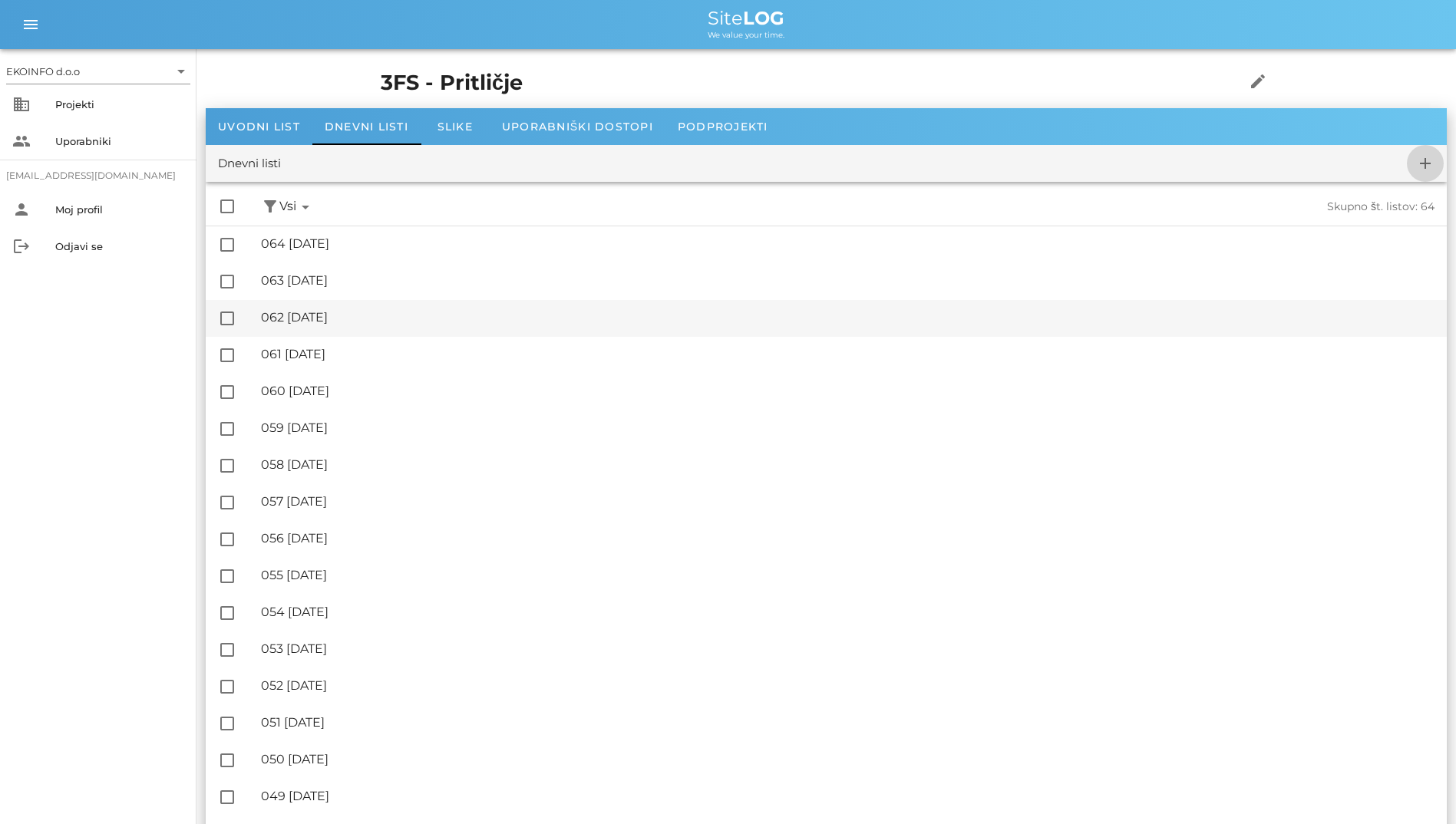
checkbox input "false"
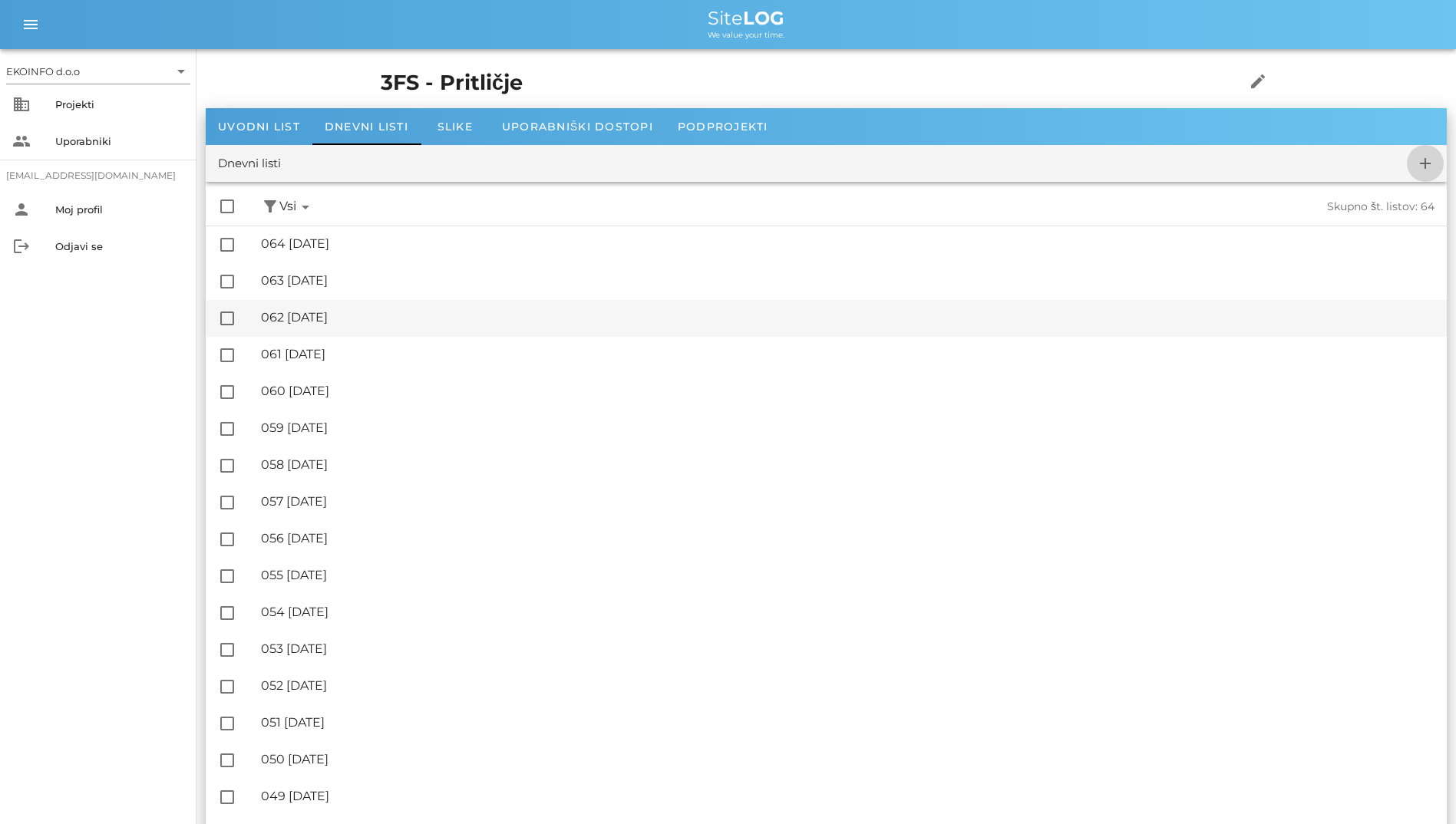
checkbox input "false"
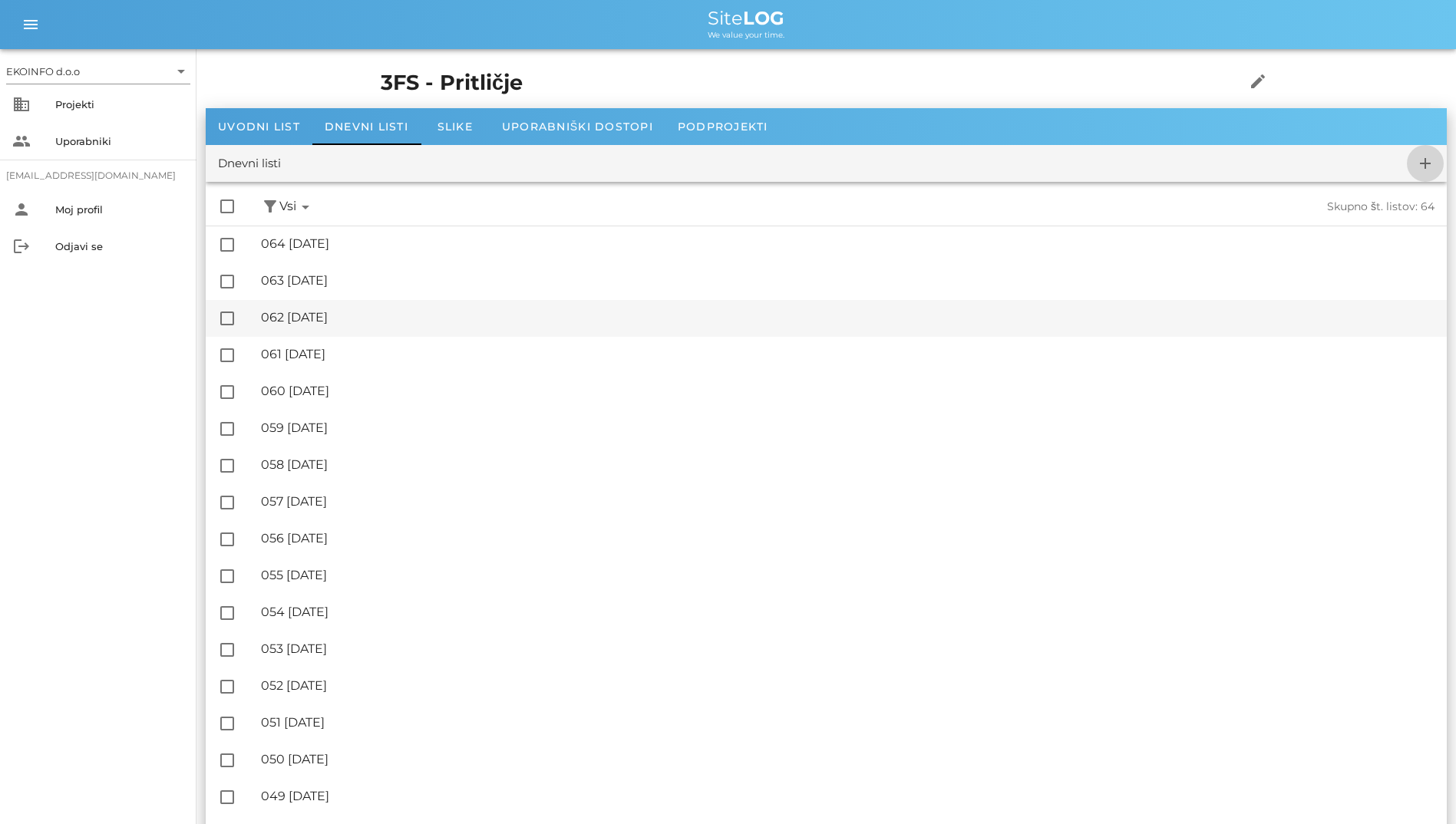
checkbox input "false"
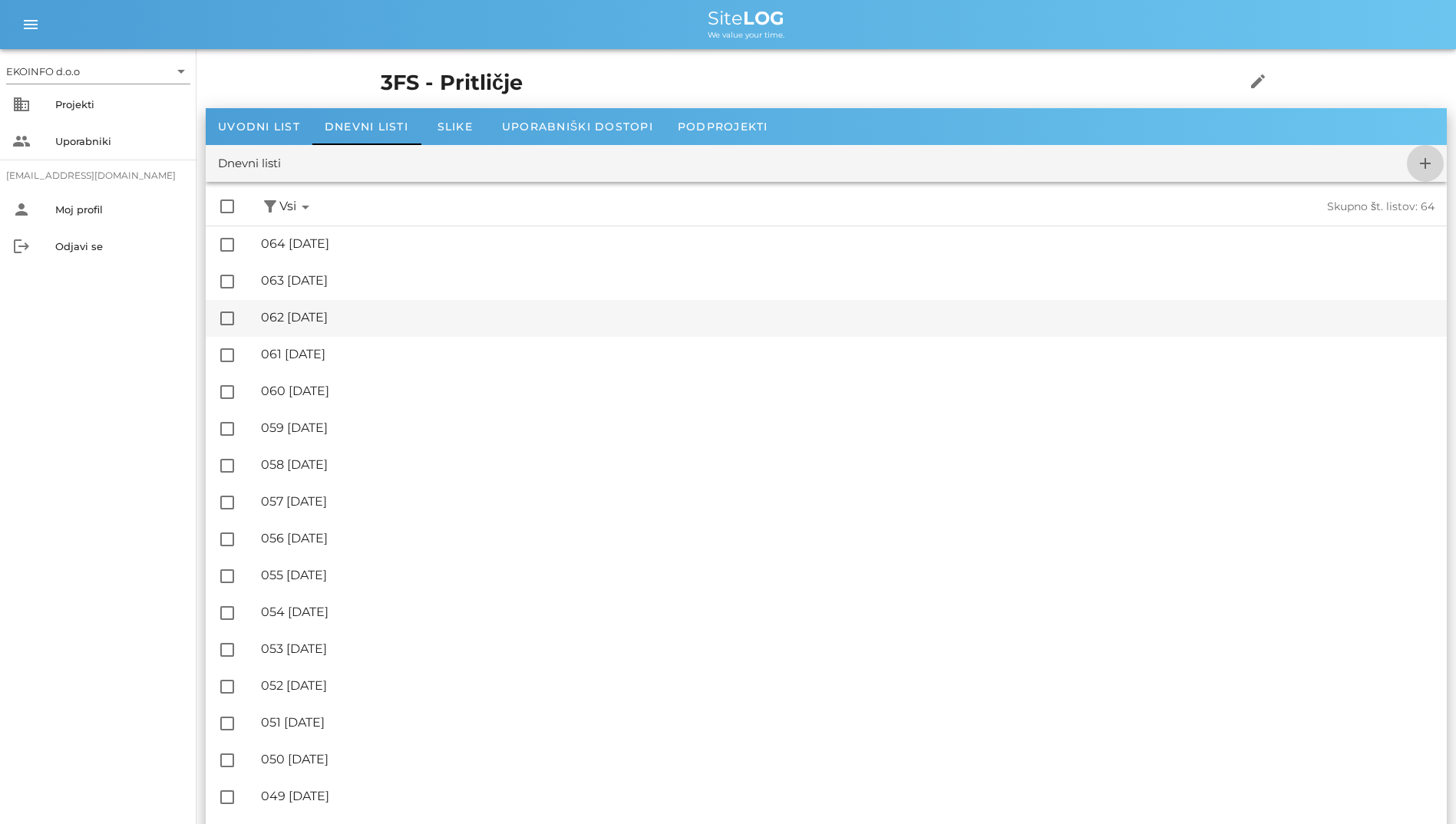
checkbox input "false"
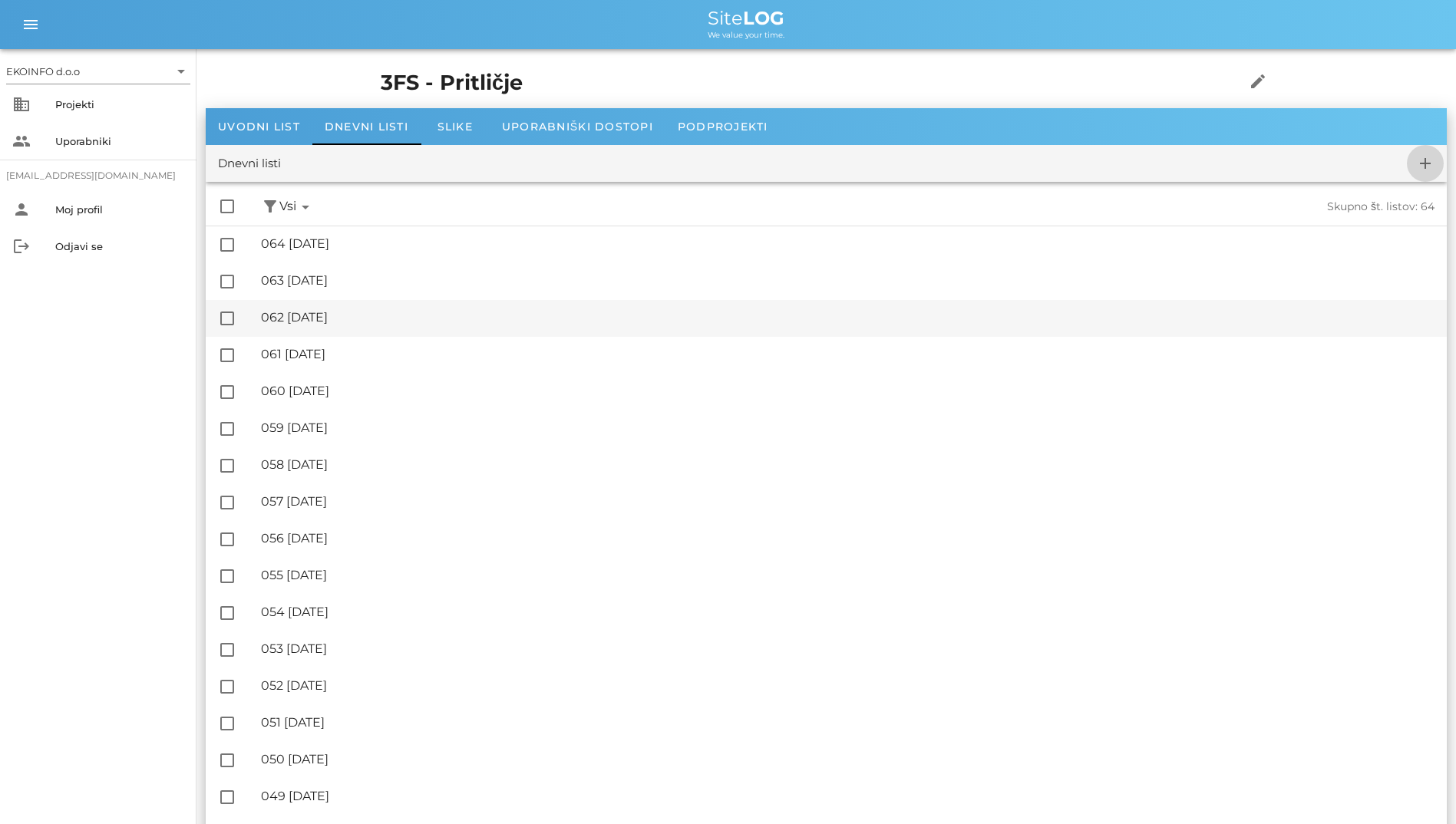
checkbox input "false"
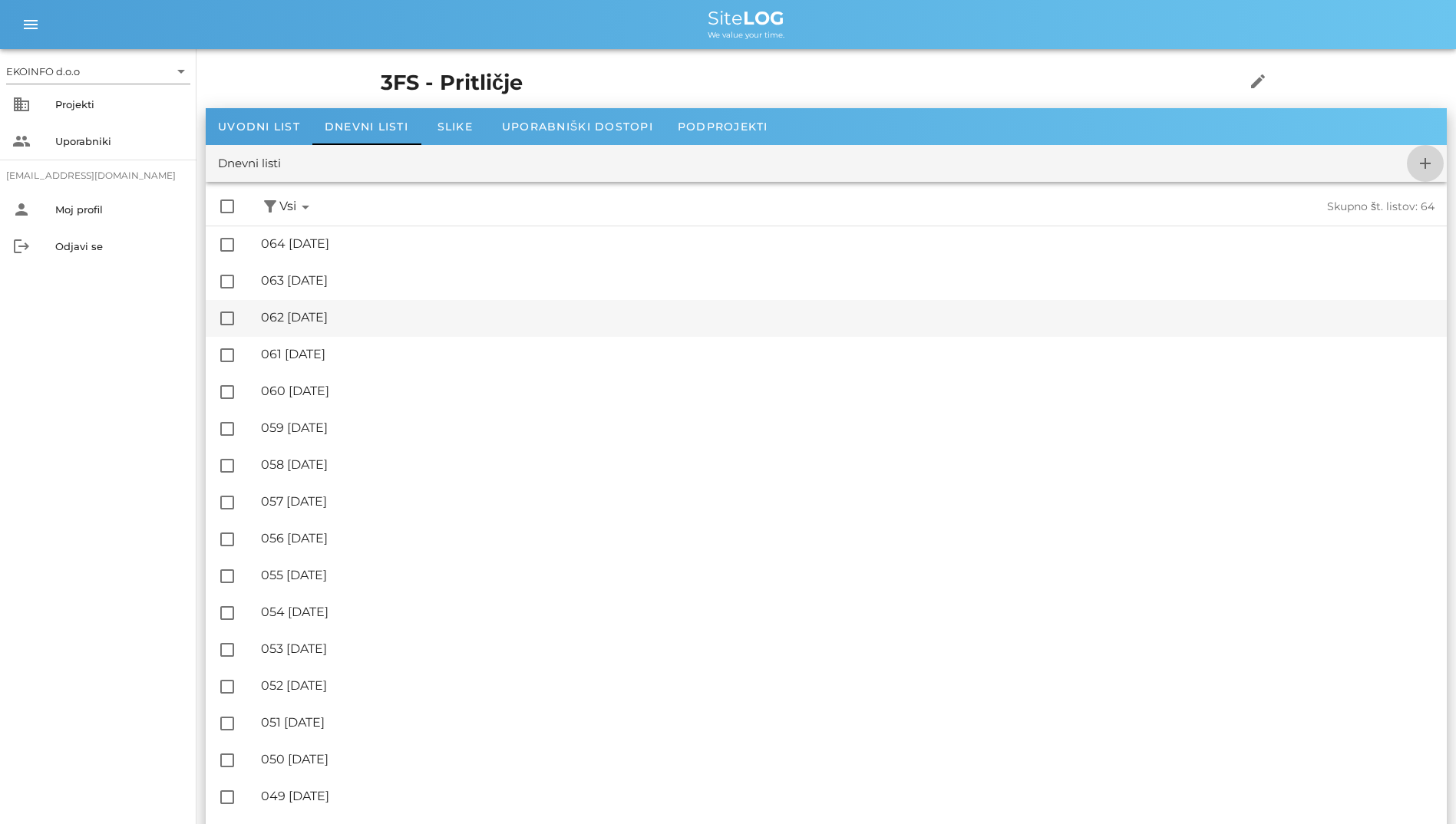
checkbox input "false"
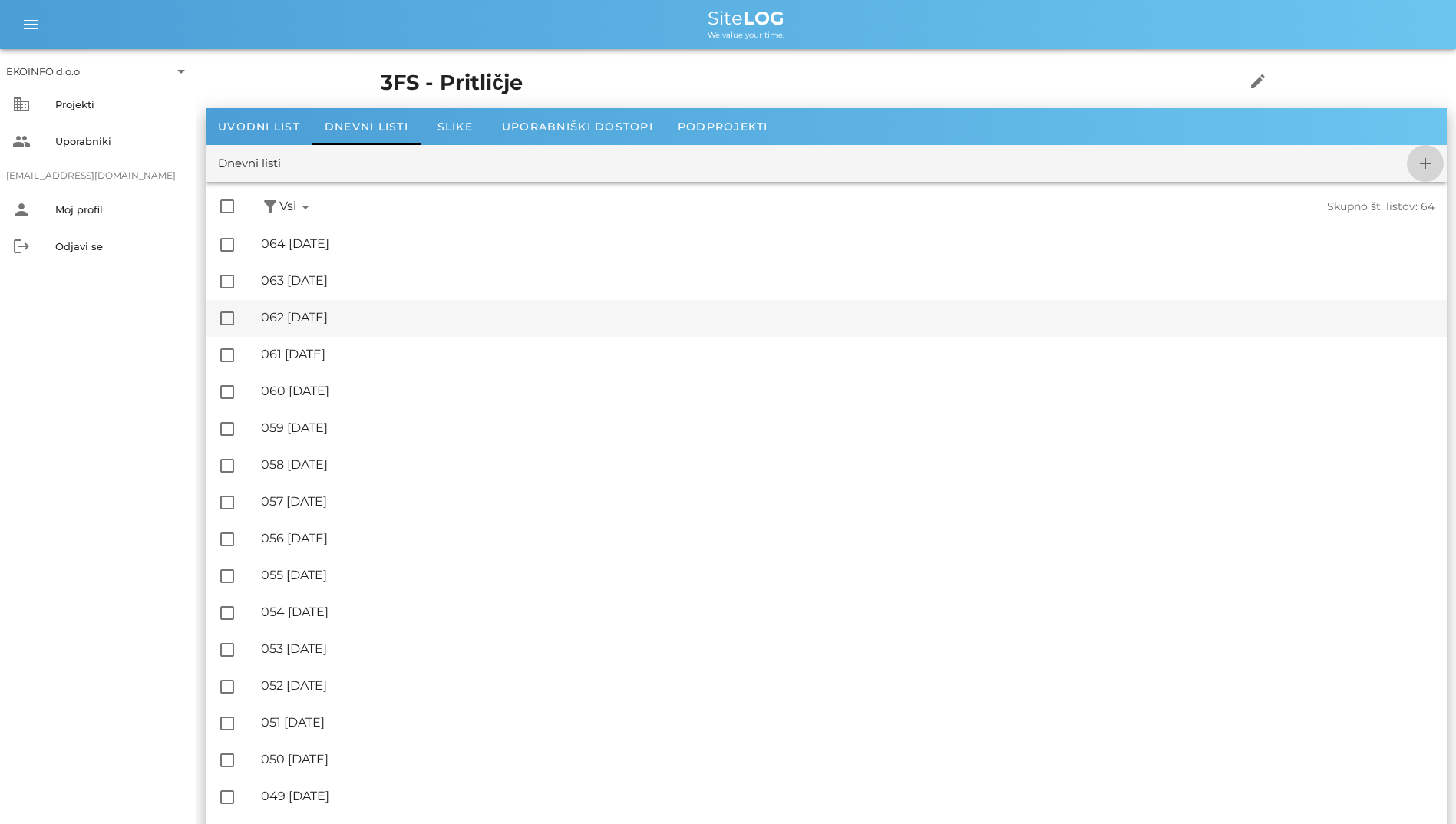
checkbox input "false"
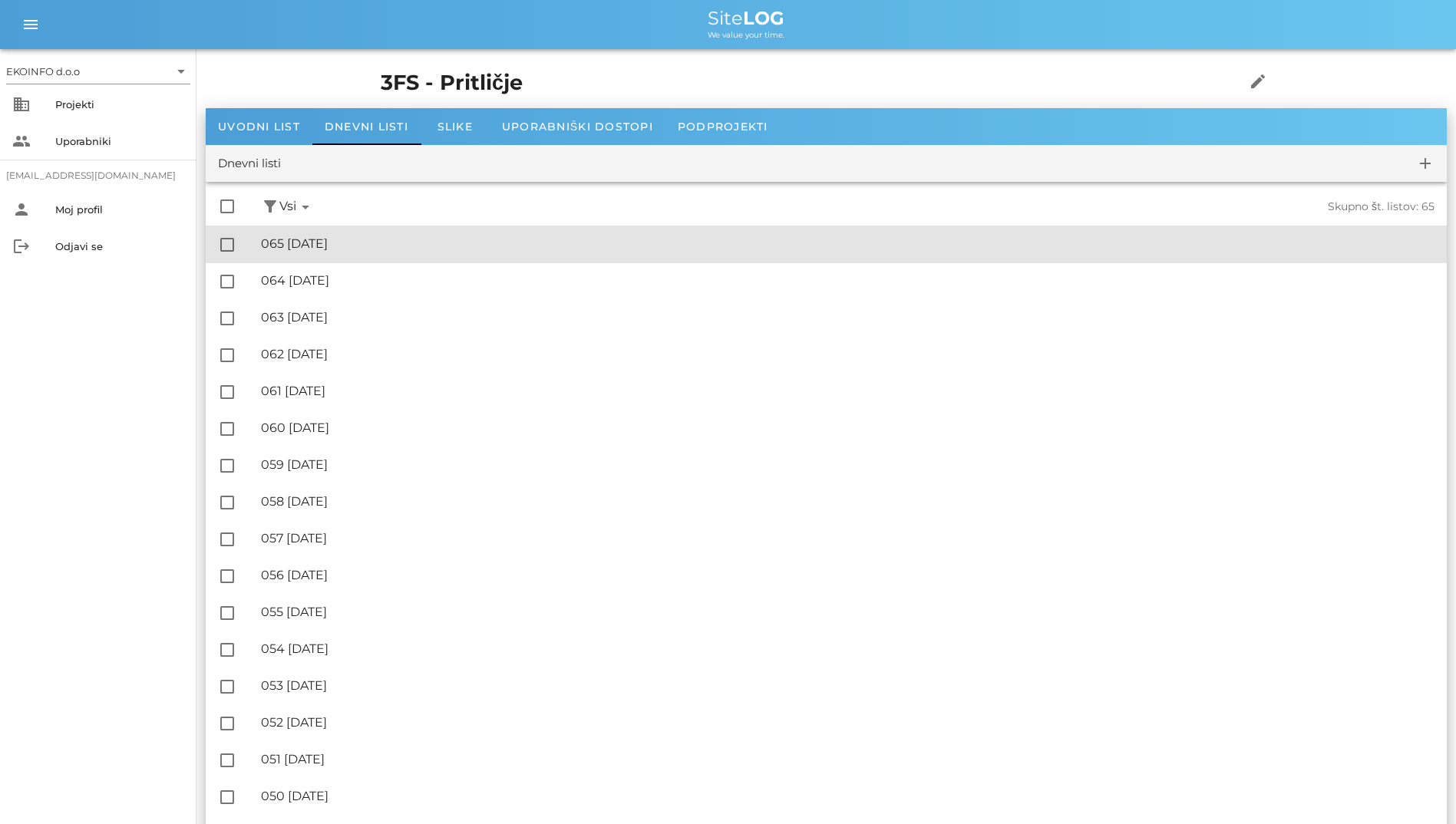
click at [413, 252] on div "🔏 065 [DATE] ✓ Podpisal: Nadzornik ✓ Podpisal: Sestavljalec ✓ Podpisal: Odgovor…" at bounding box center [848, 245] width 1173 height 35
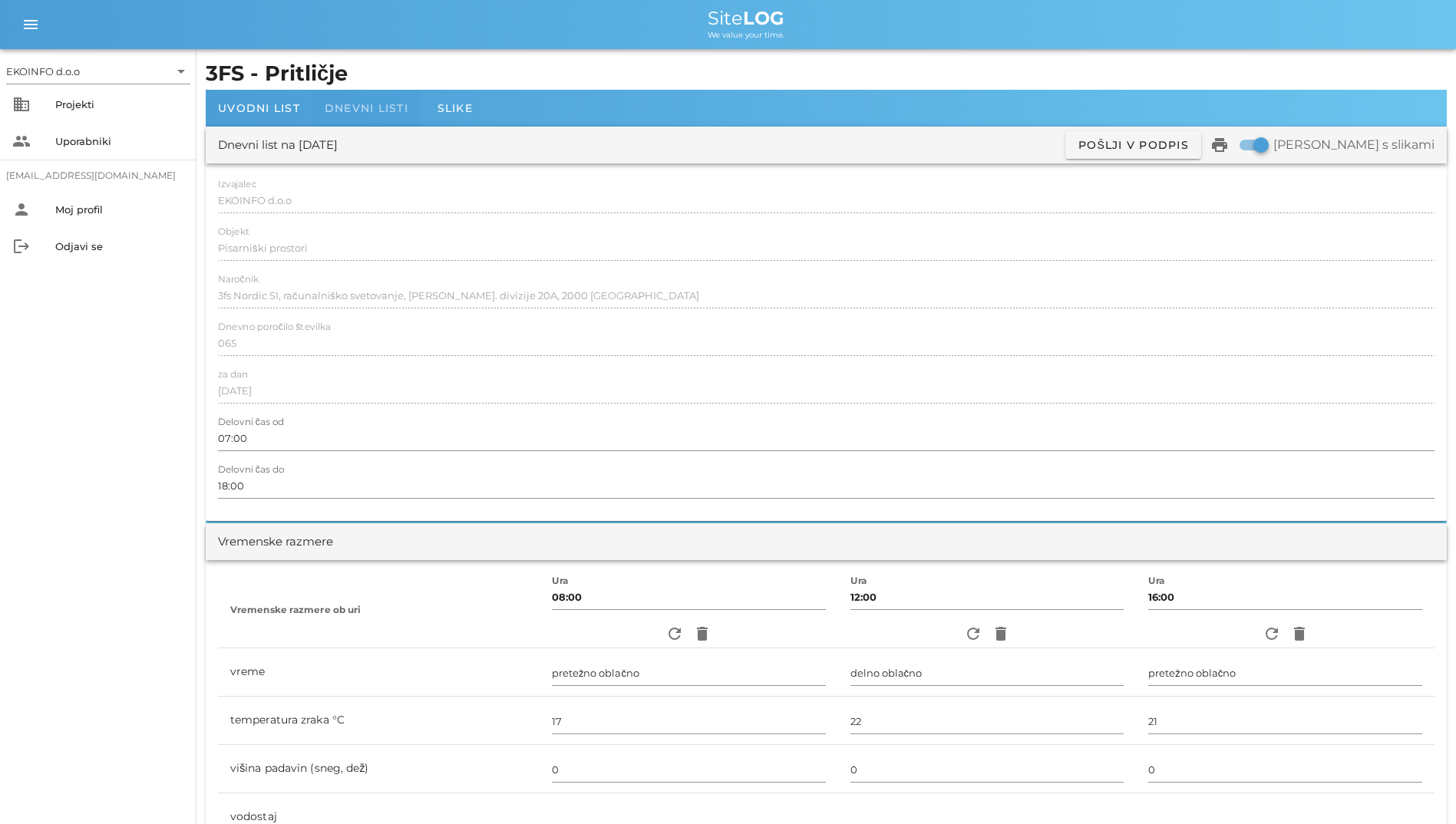
click at [365, 123] on div "Dnevni listi" at bounding box center [366, 108] width 108 height 37
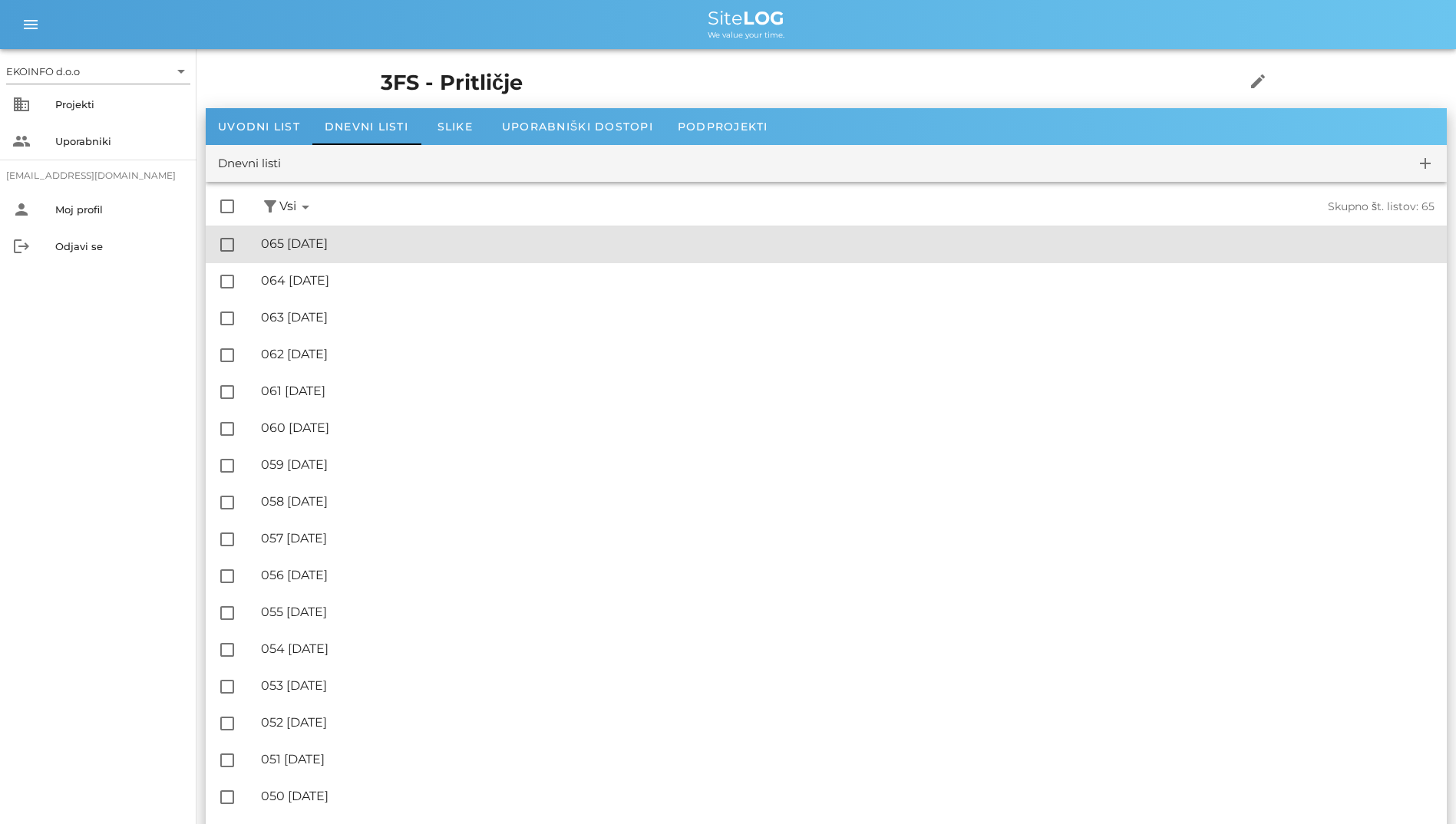
click at [352, 247] on div "🔏 065 [DATE]" at bounding box center [848, 244] width 1173 height 15
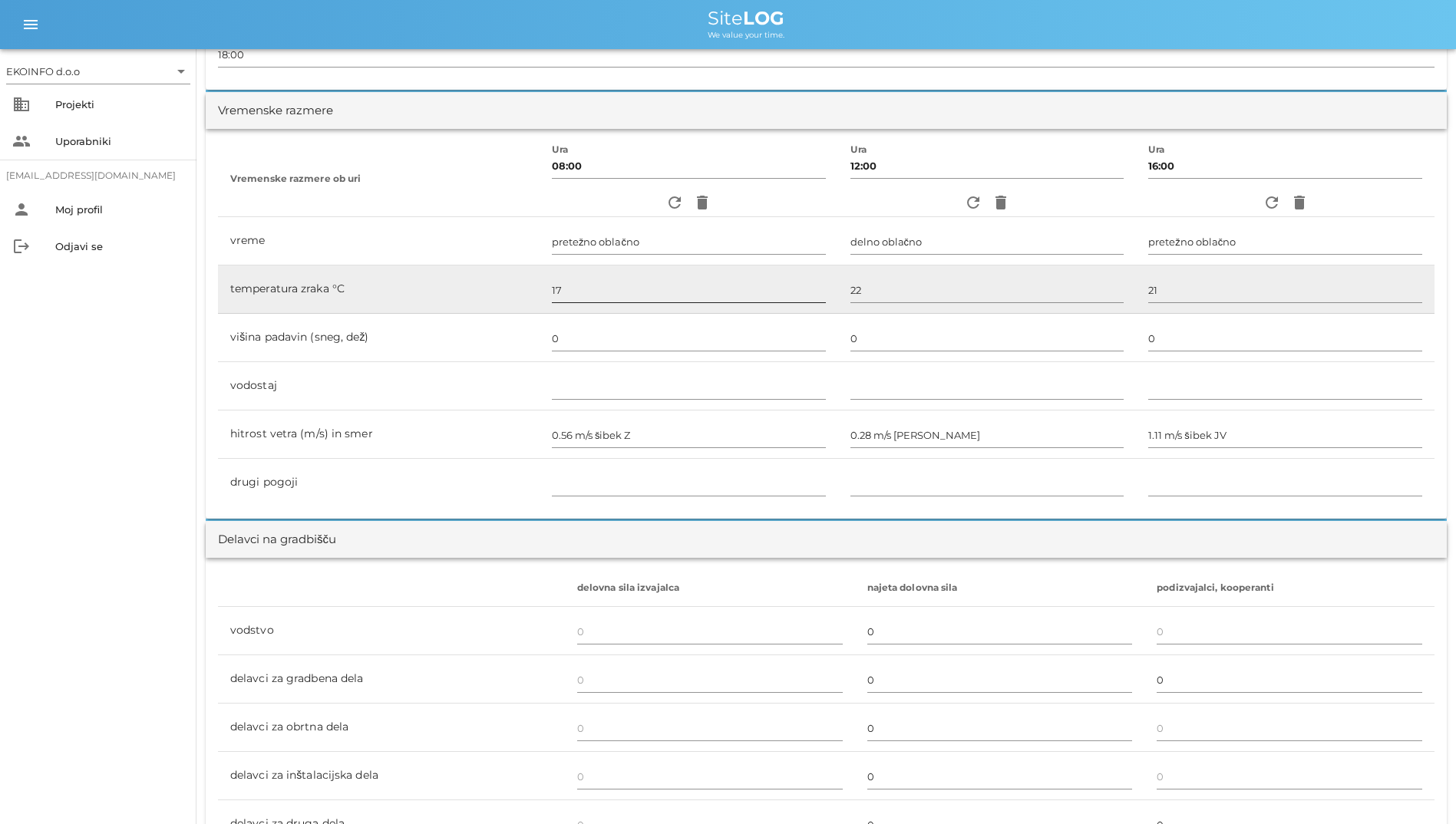
scroll to position [384, 0]
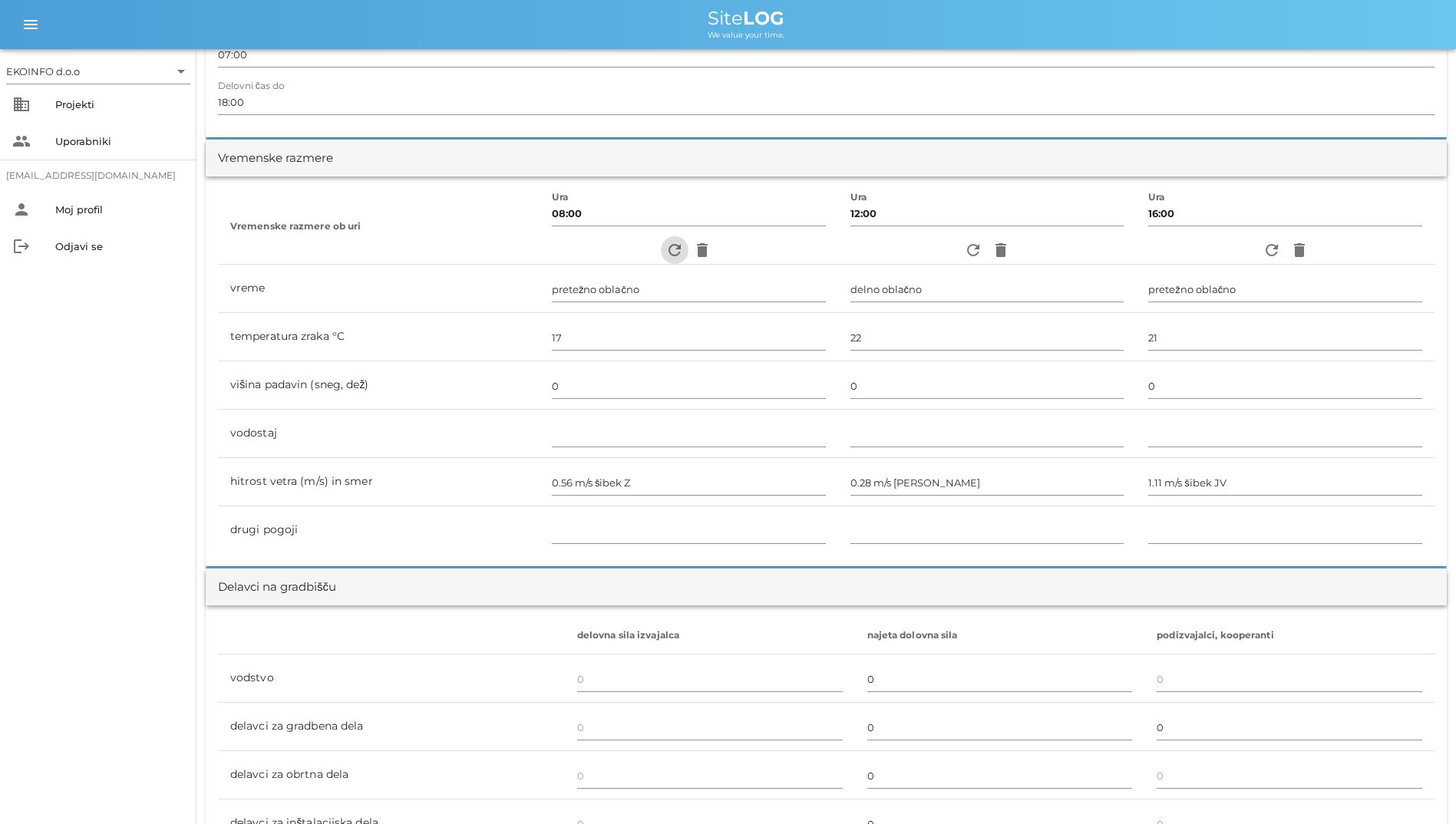
click at [667, 252] on icon "refresh" at bounding box center [674, 250] width 18 height 18
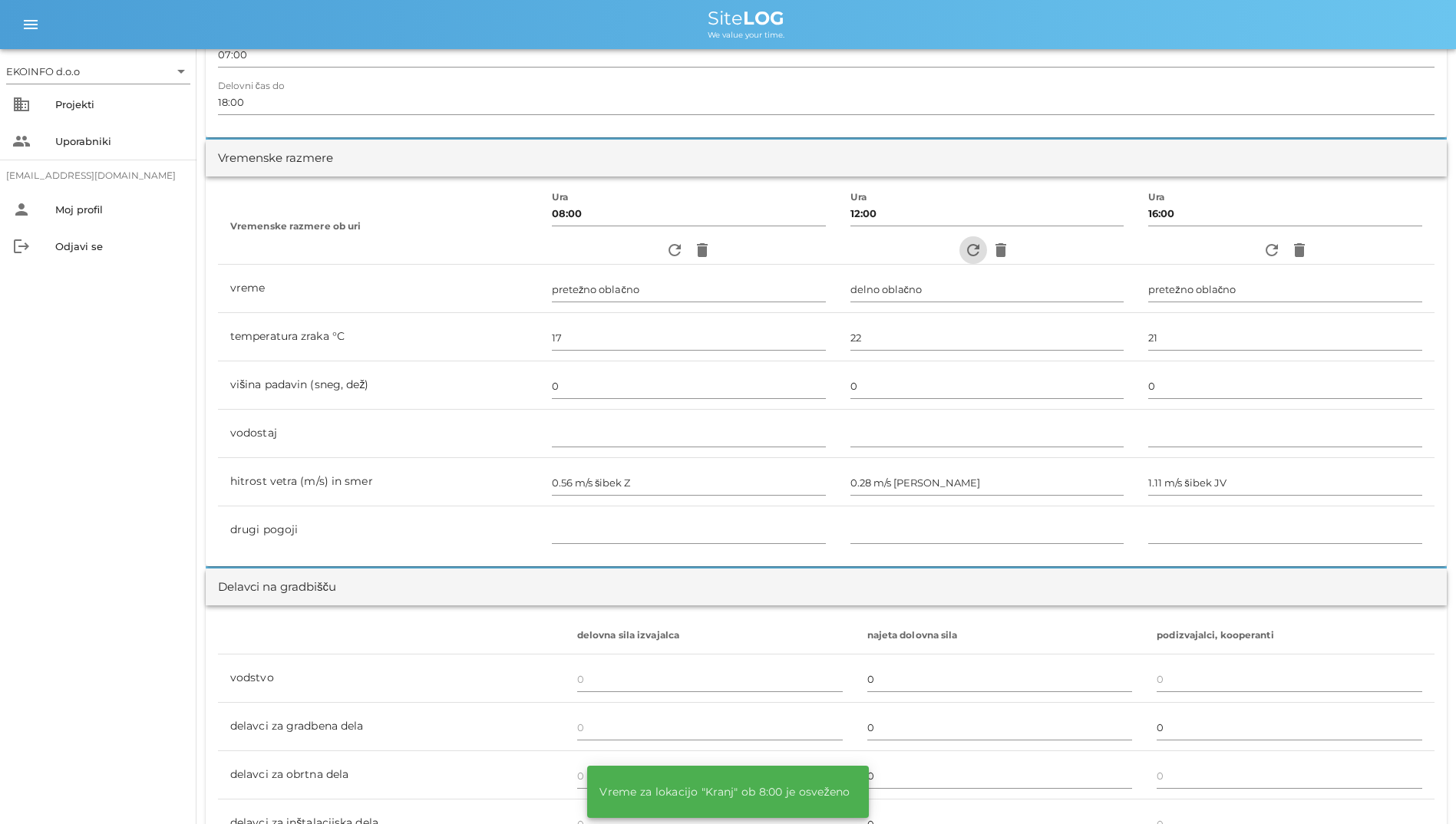
click at [968, 250] on icon "refresh" at bounding box center [972, 250] width 18 height 18
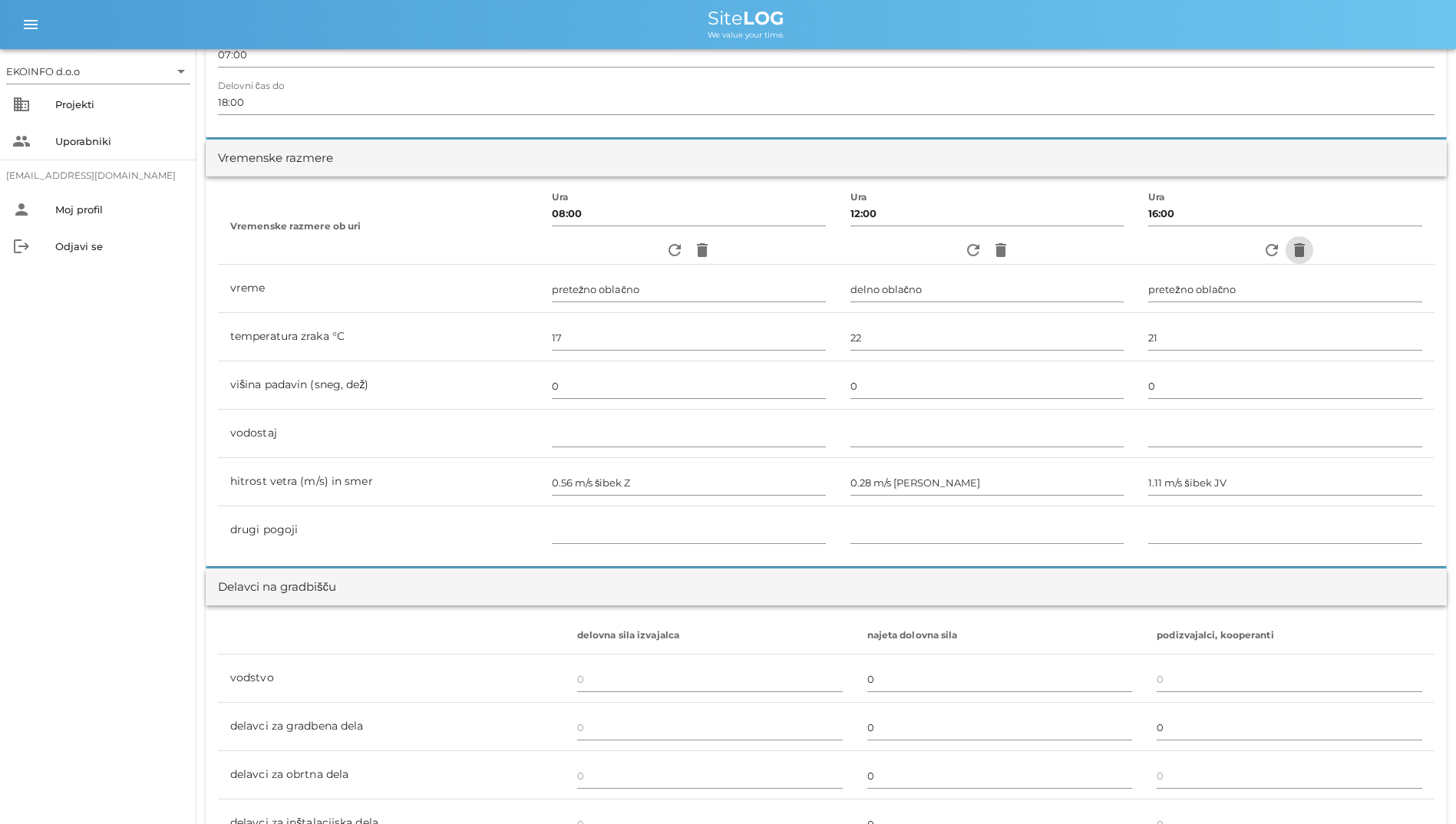
click at [1290, 244] on icon "delete" at bounding box center [1298, 250] width 18 height 18
click at [1276, 246] on icon "refresh" at bounding box center [1271, 250] width 18 height 18
type input "pretežno oblačno"
type input "21"
type input "0"
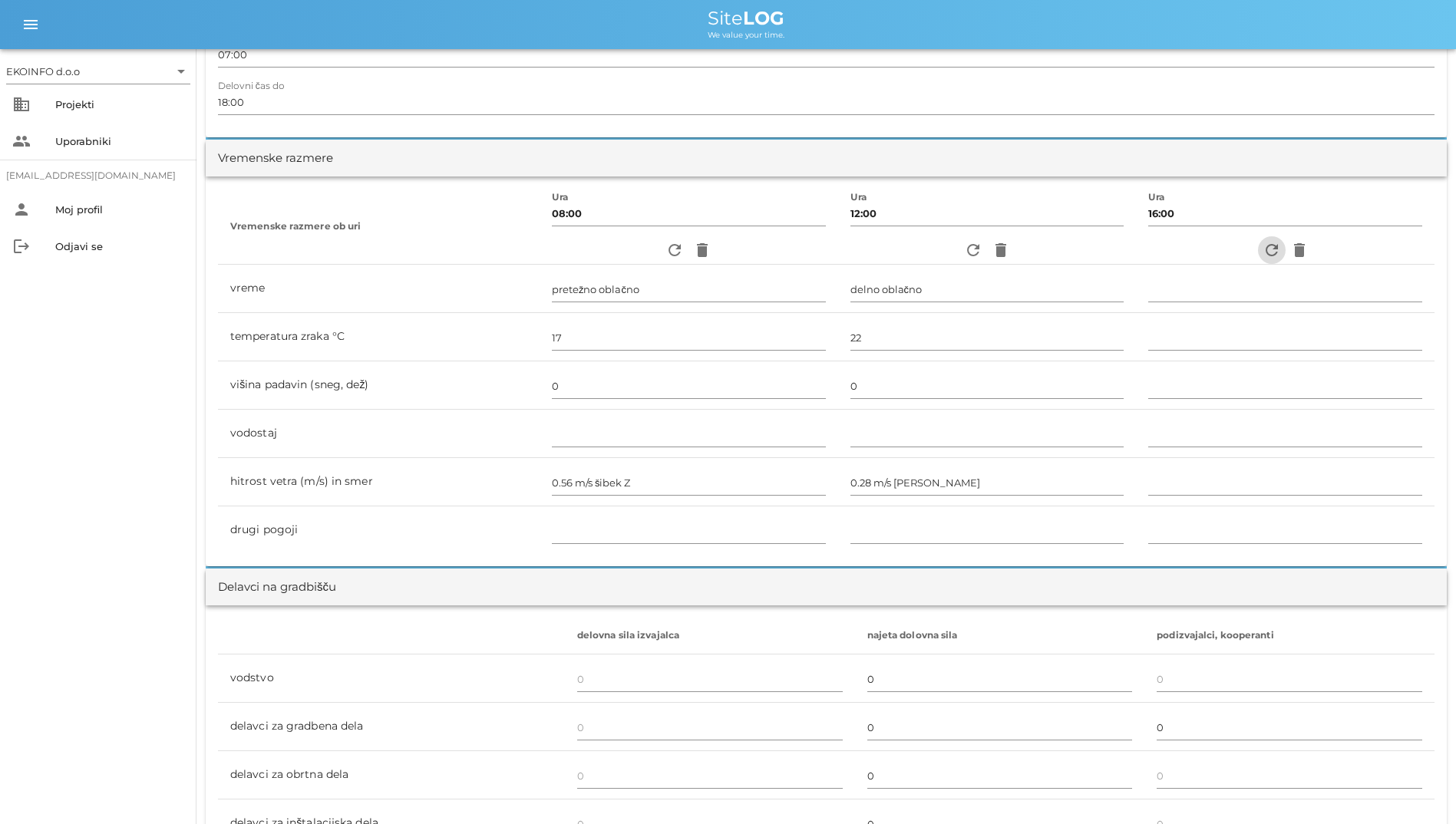
type input "1.11 m/s šibek JV"
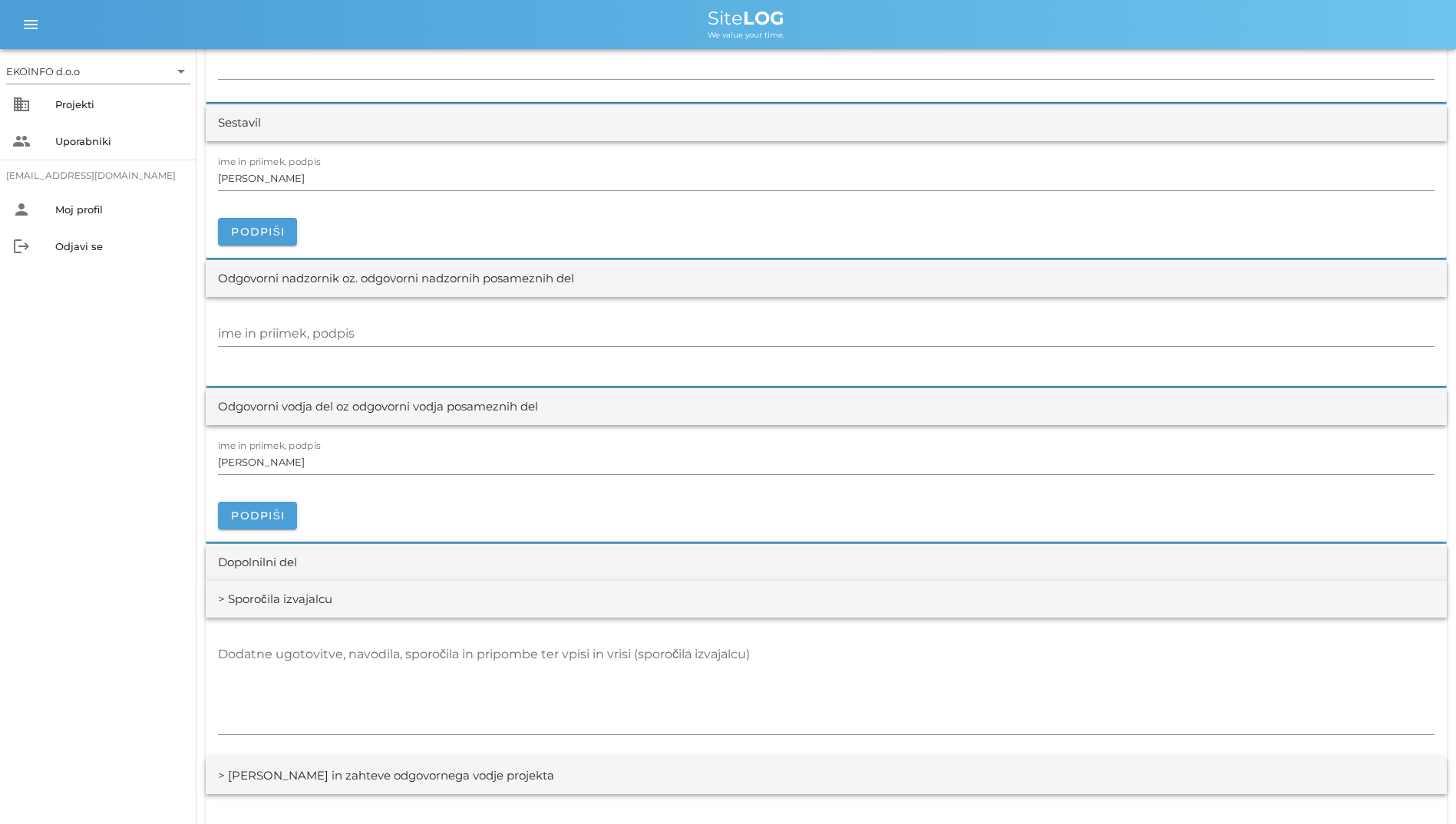
scroll to position [1918, 0]
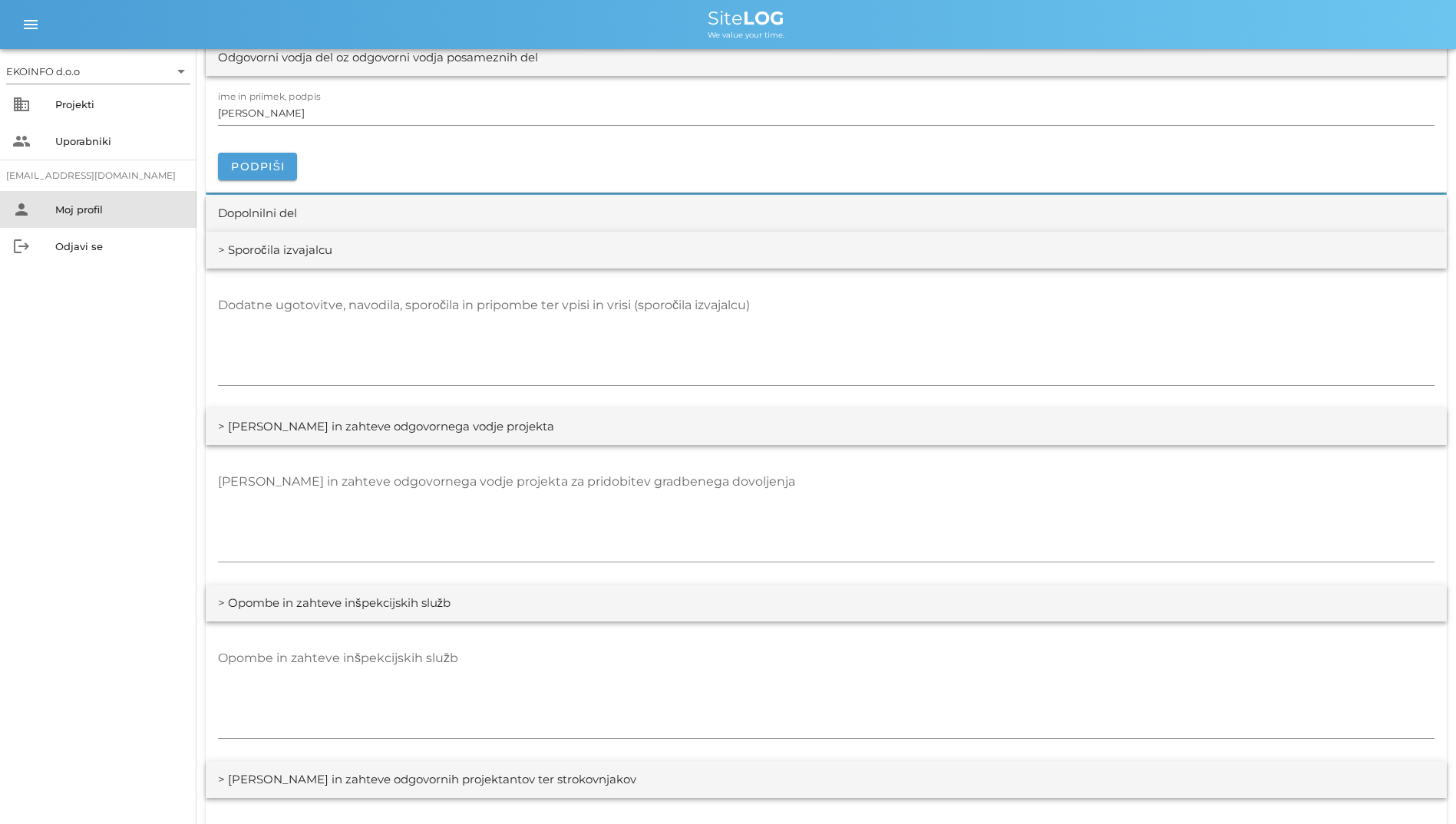
click at [47, 208] on div "person Moj profil" at bounding box center [98, 210] width 197 height 37
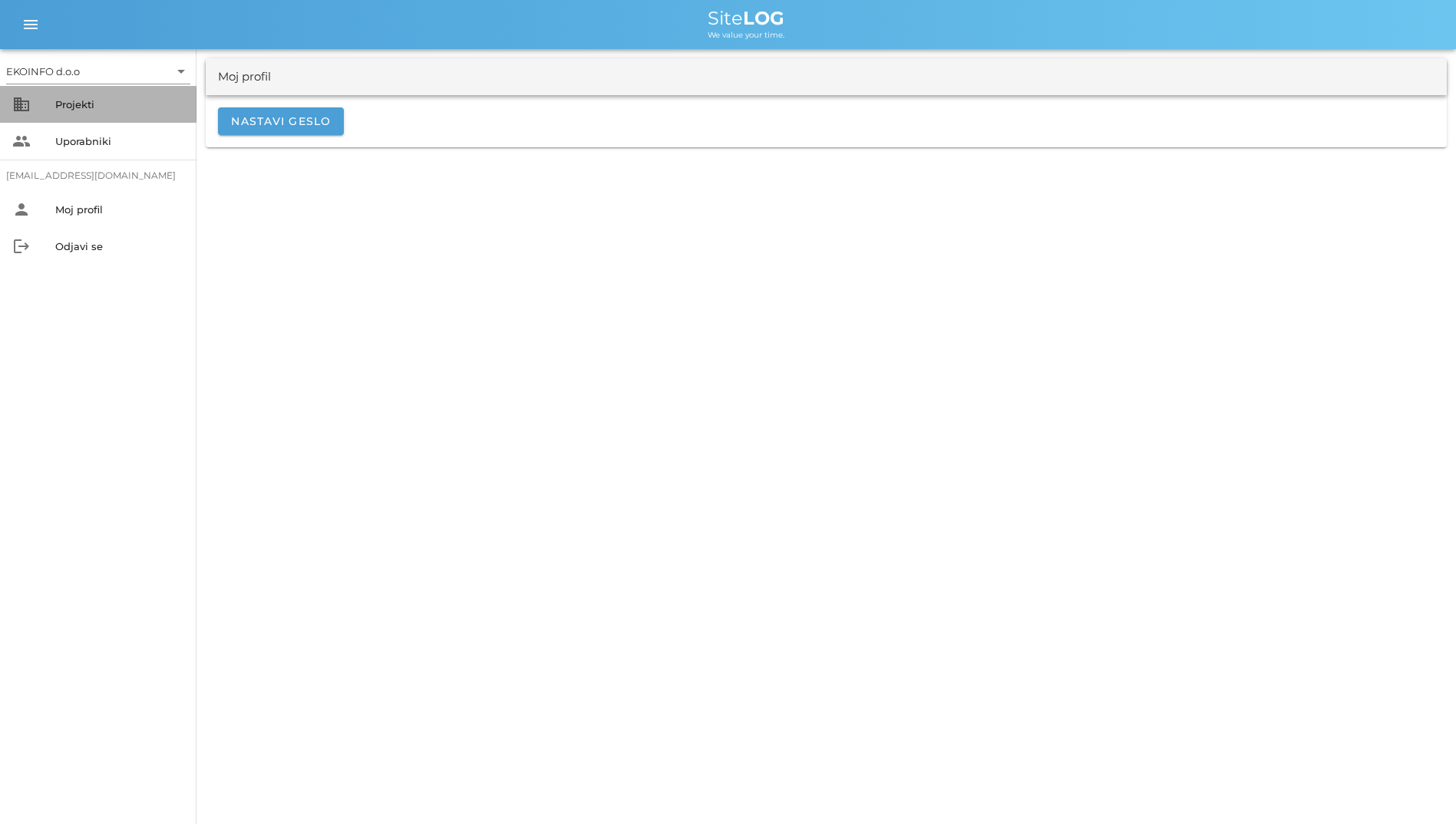
click at [99, 104] on div "Projekti" at bounding box center [119, 104] width 129 height 12
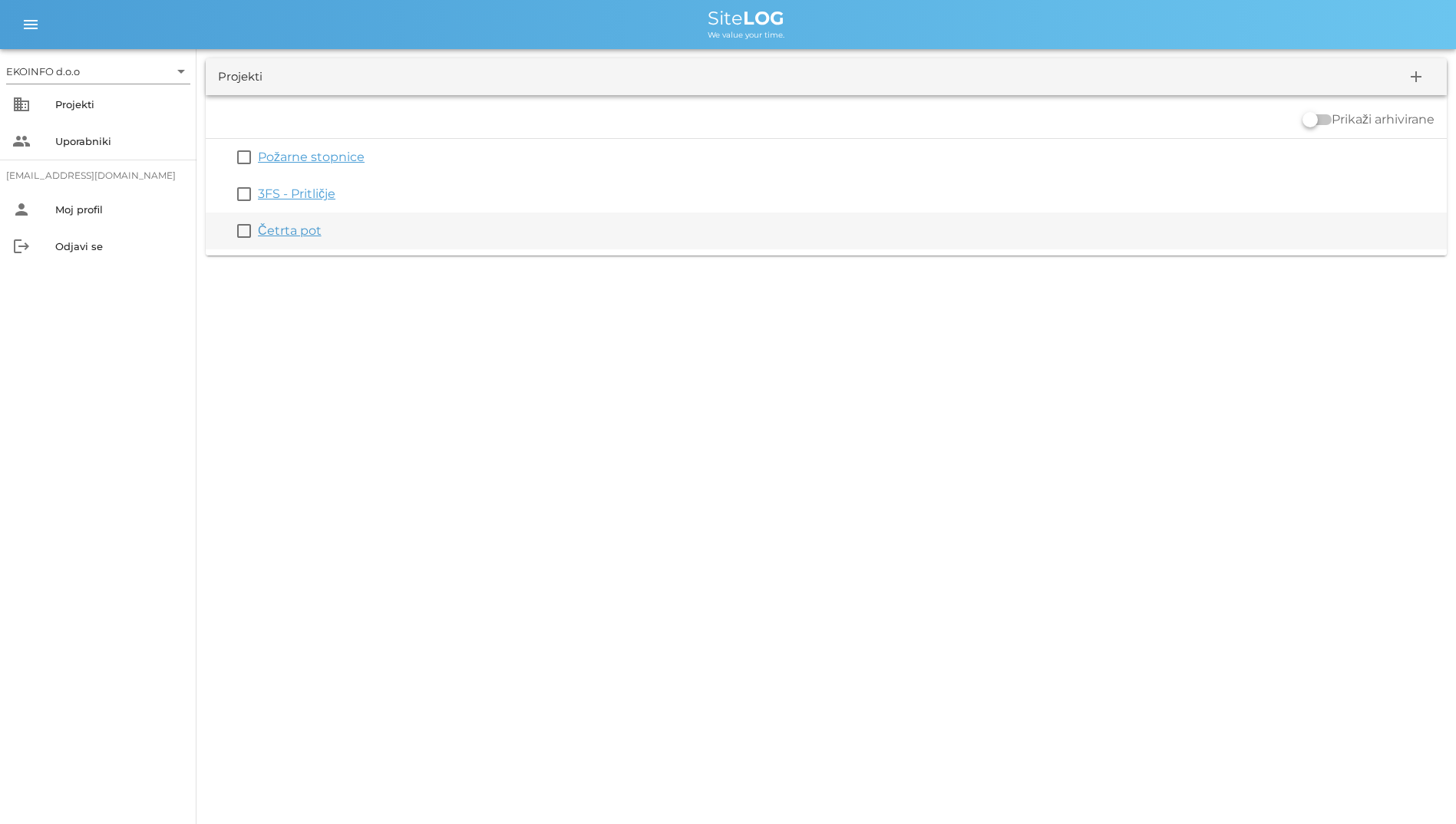
click at [311, 230] on link "Četrta pot" at bounding box center [289, 231] width 64 height 15
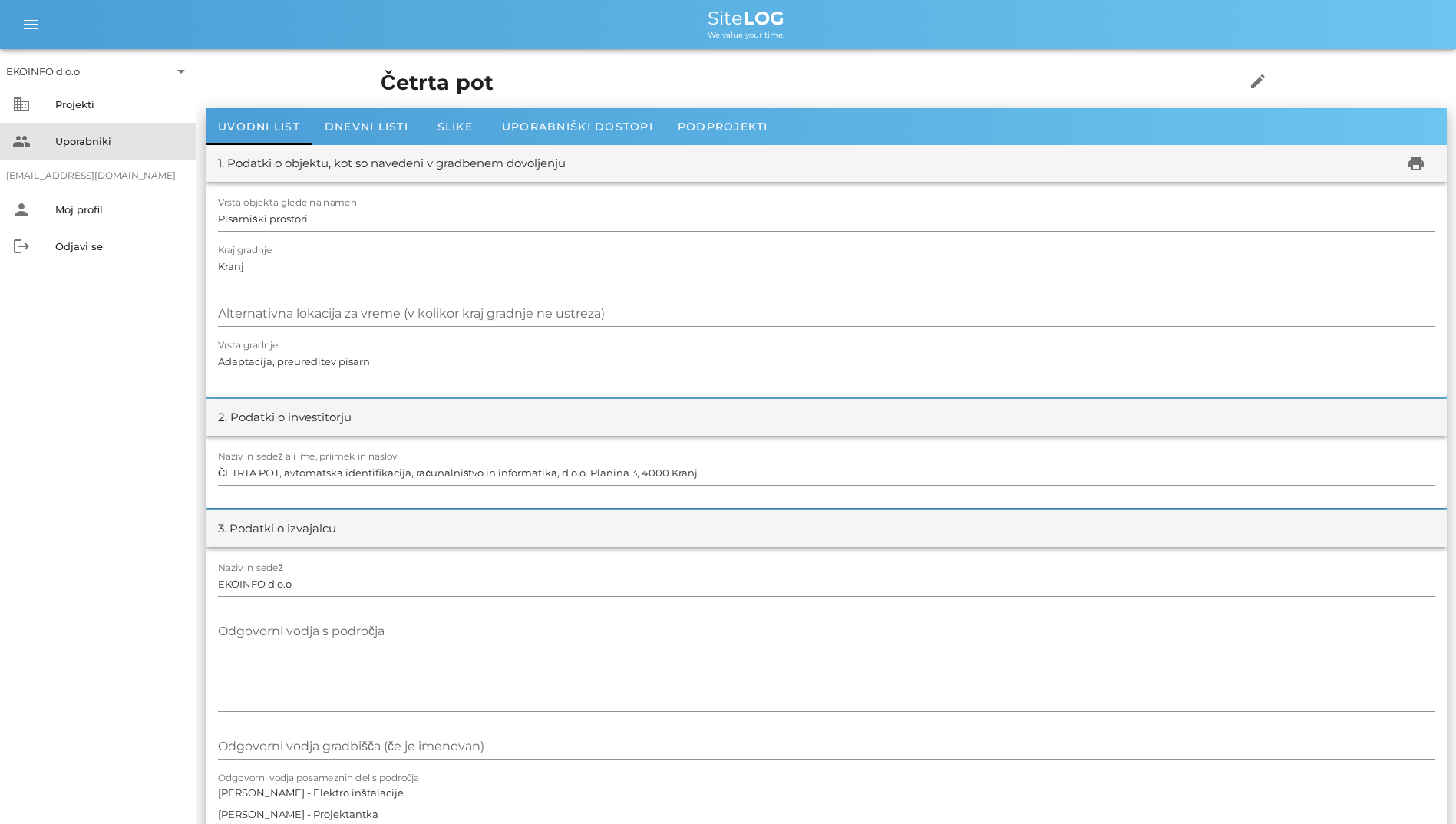
click at [72, 129] on div "Uporabniki" at bounding box center [119, 141] width 129 height 24
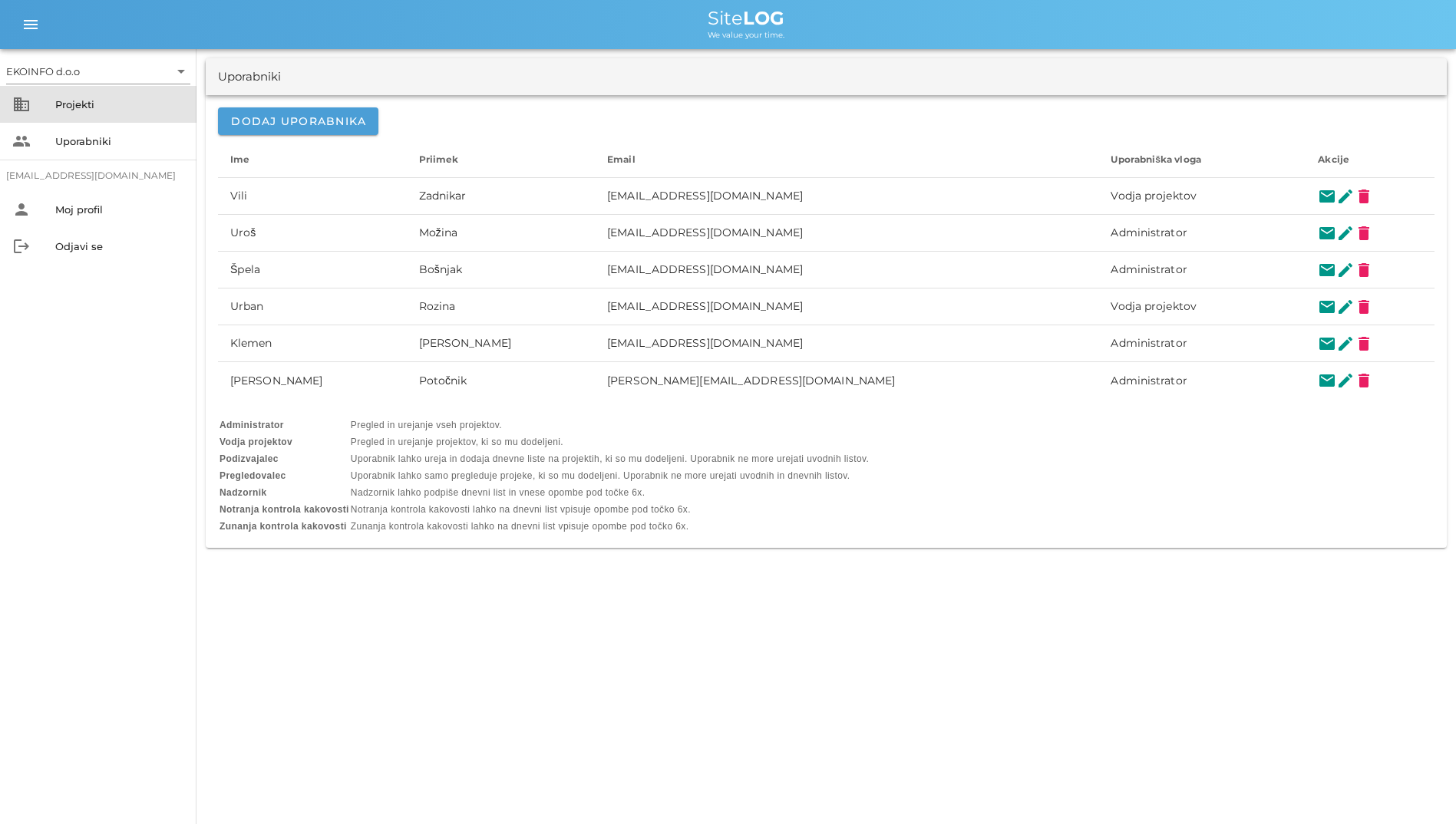
click at [108, 101] on div "Projekti" at bounding box center [119, 104] width 129 height 12
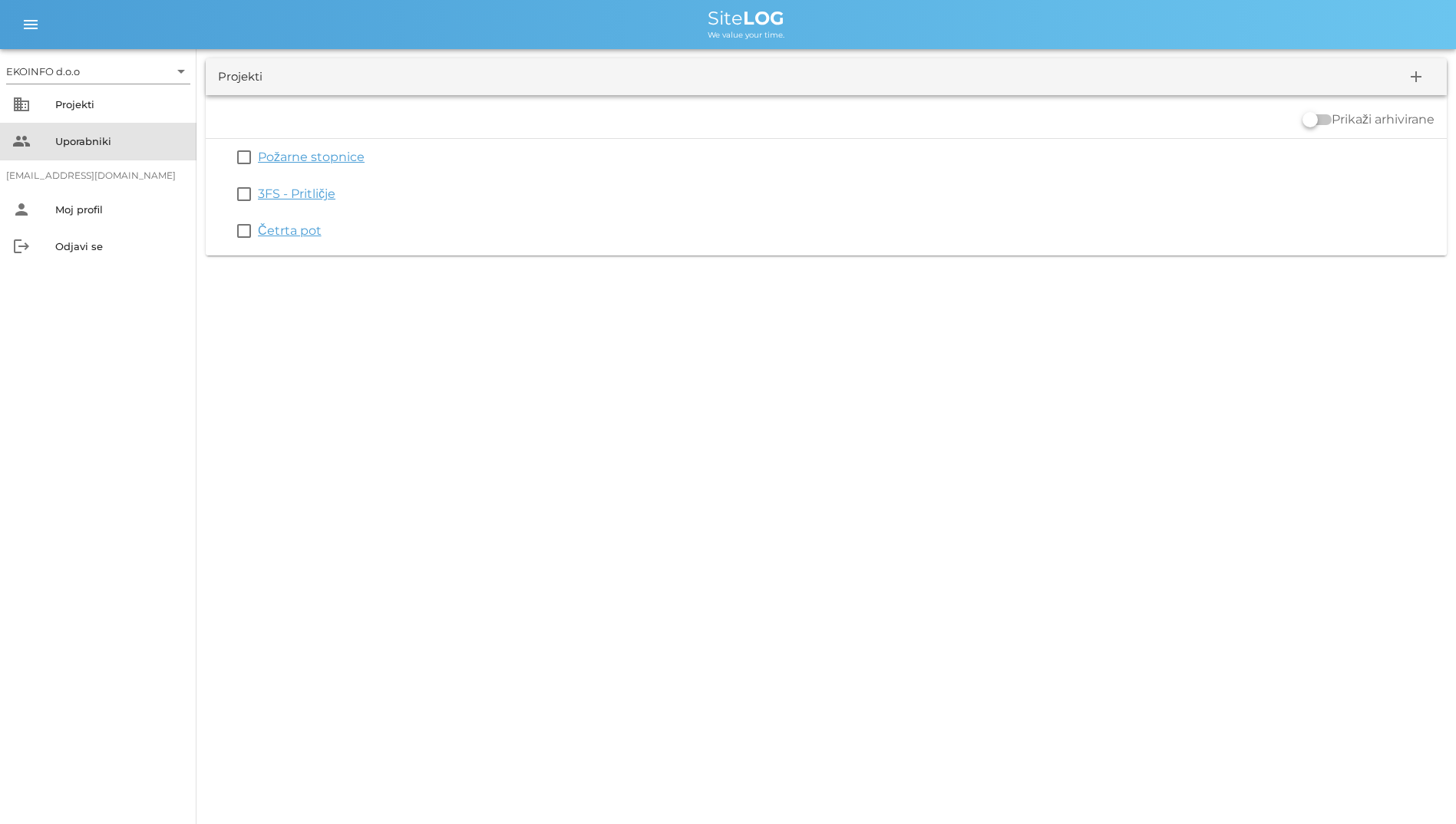
click at [153, 151] on div "Uporabniki" at bounding box center [119, 141] width 129 height 24
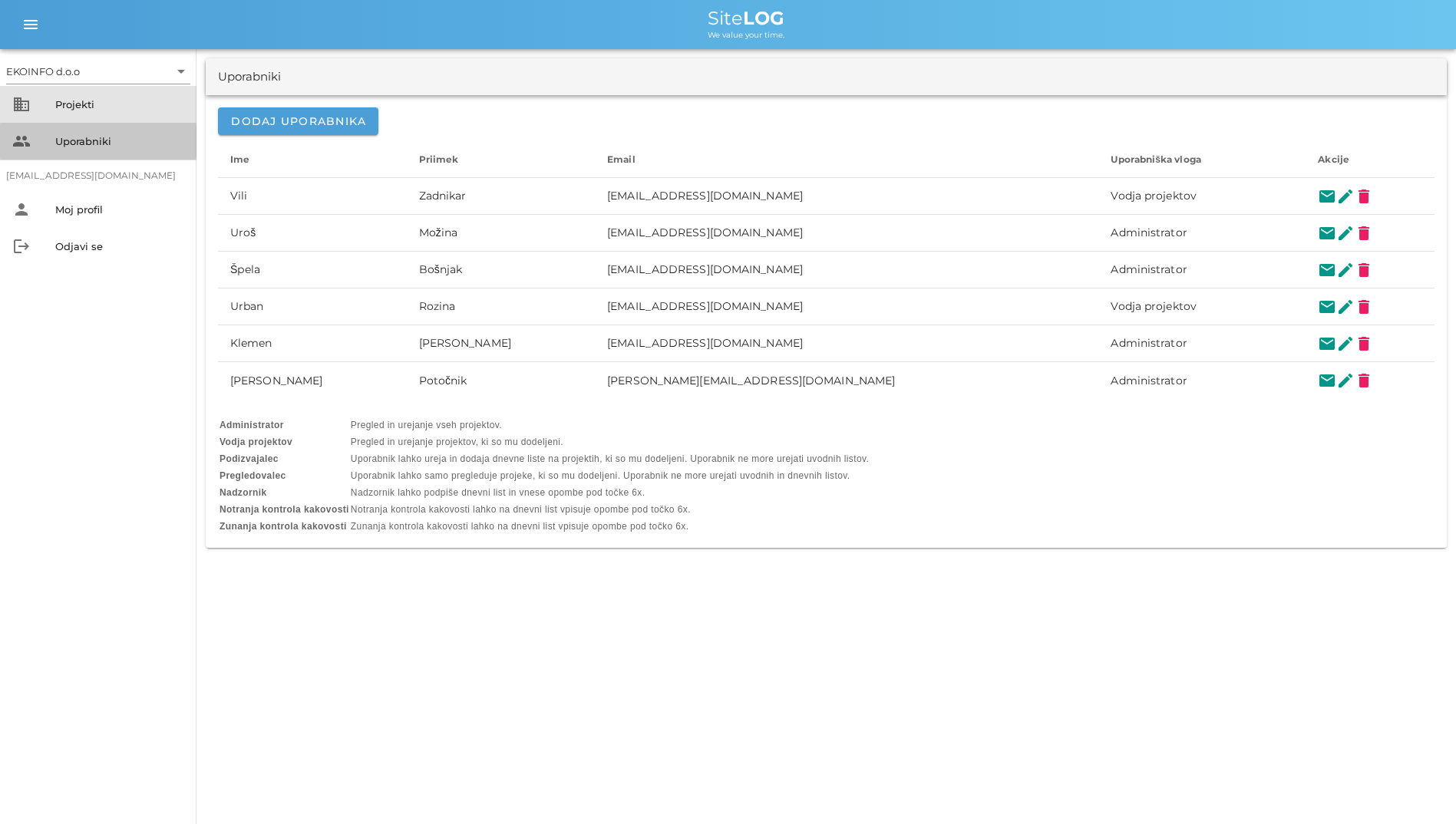
click at [63, 118] on div "business Projekti" at bounding box center [98, 104] width 197 height 37
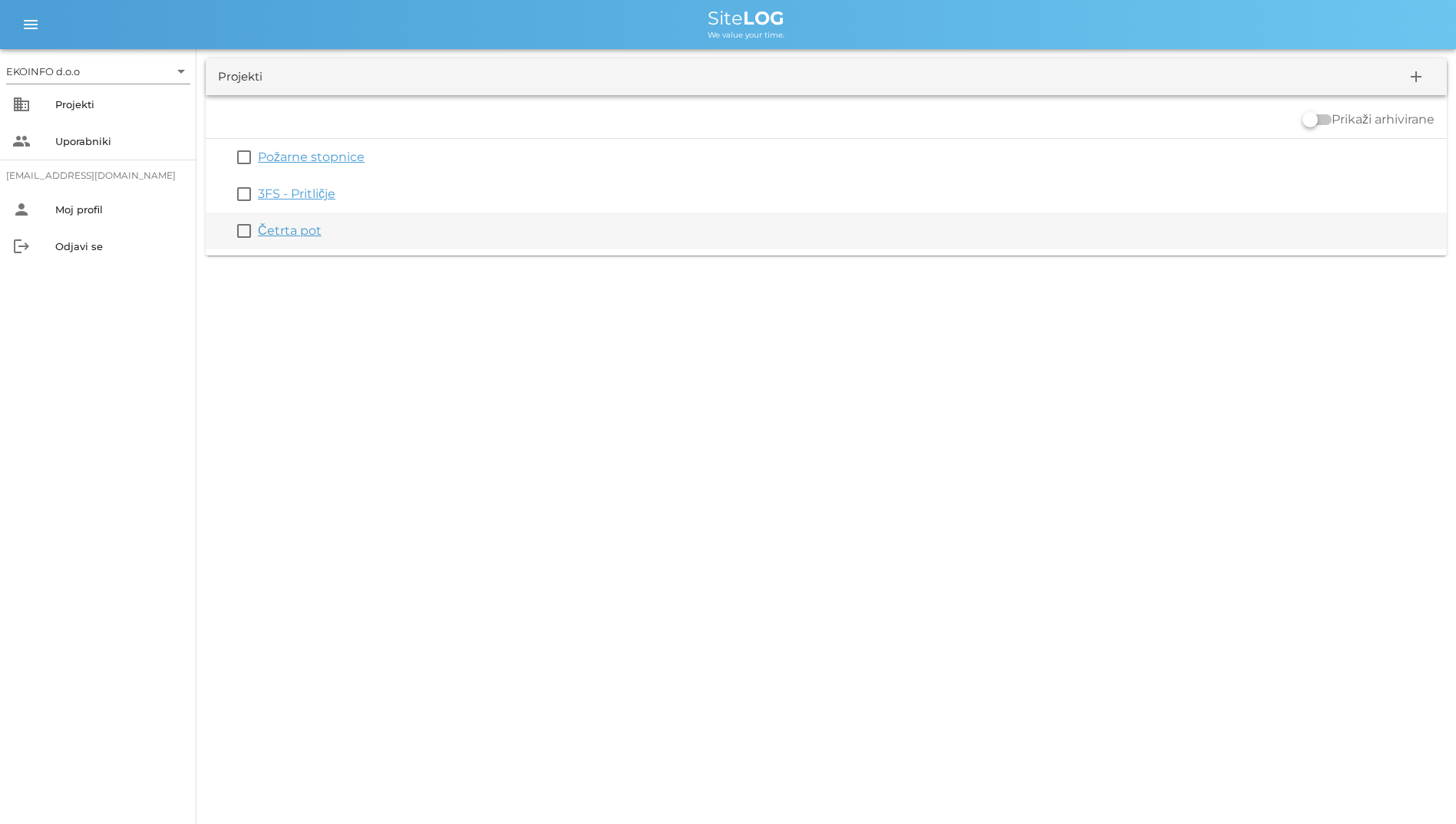
click at [276, 232] on link "Četrta pot" at bounding box center [289, 231] width 64 height 15
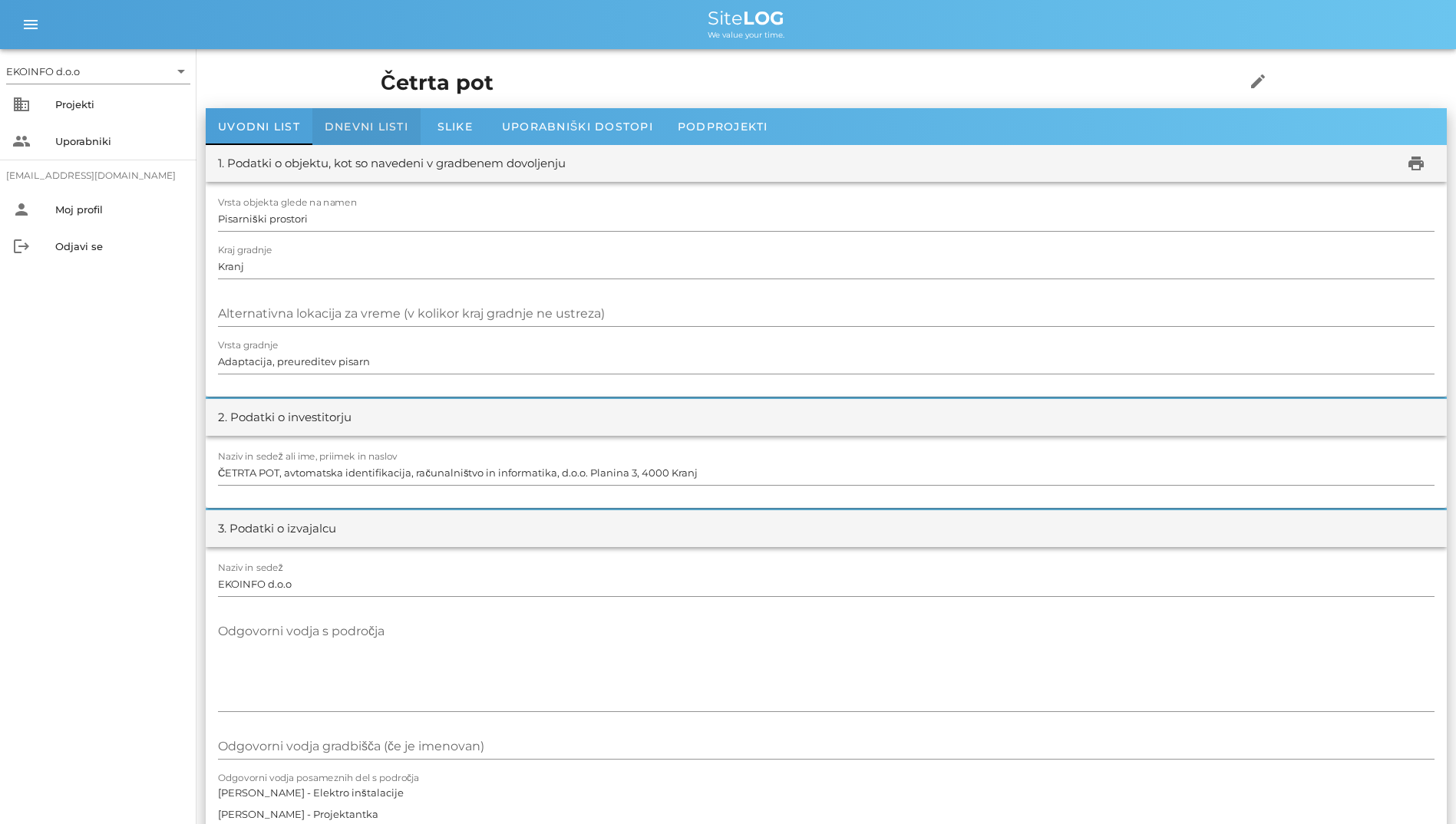
click at [389, 117] on div "Dnevni listi" at bounding box center [366, 126] width 108 height 37
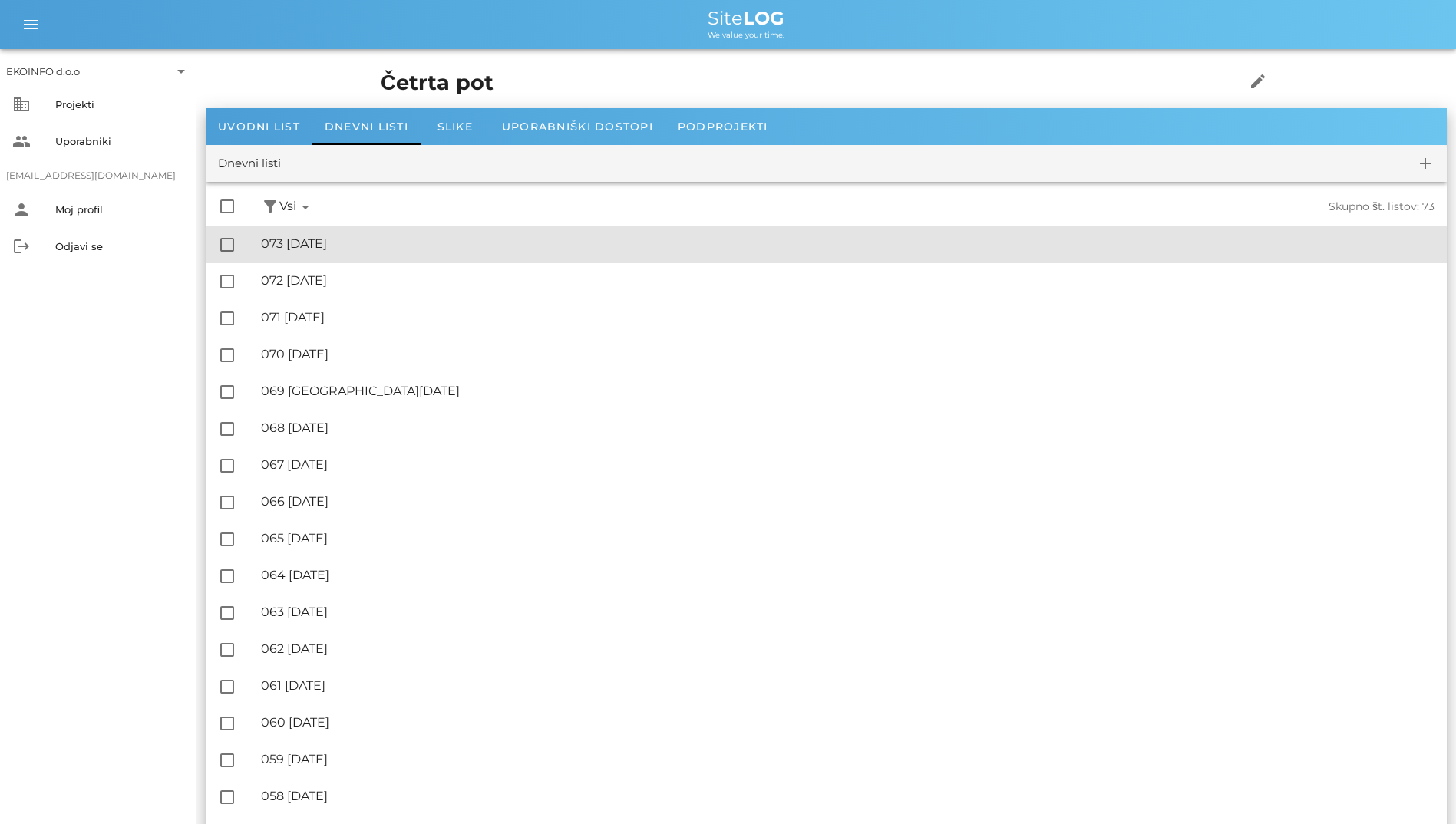
click at [432, 259] on div "🔏 073 [DATE] ✓ Podpisal: Nadzornik ✓ Podpisal: Sestavljalec ✓ Podpisal: Odgovor…" at bounding box center [848, 245] width 1173 height 35
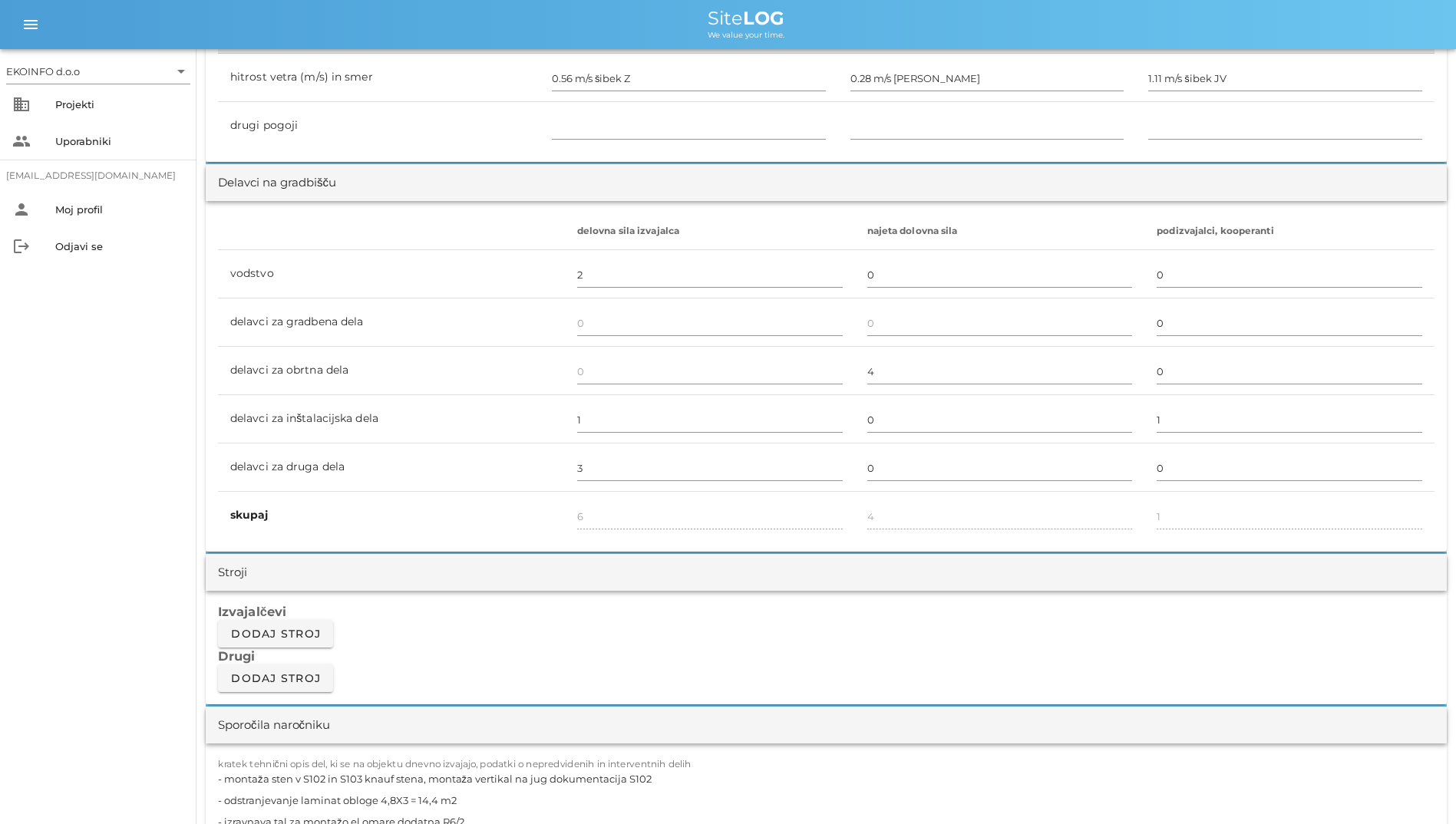
scroll to position [997, 0]
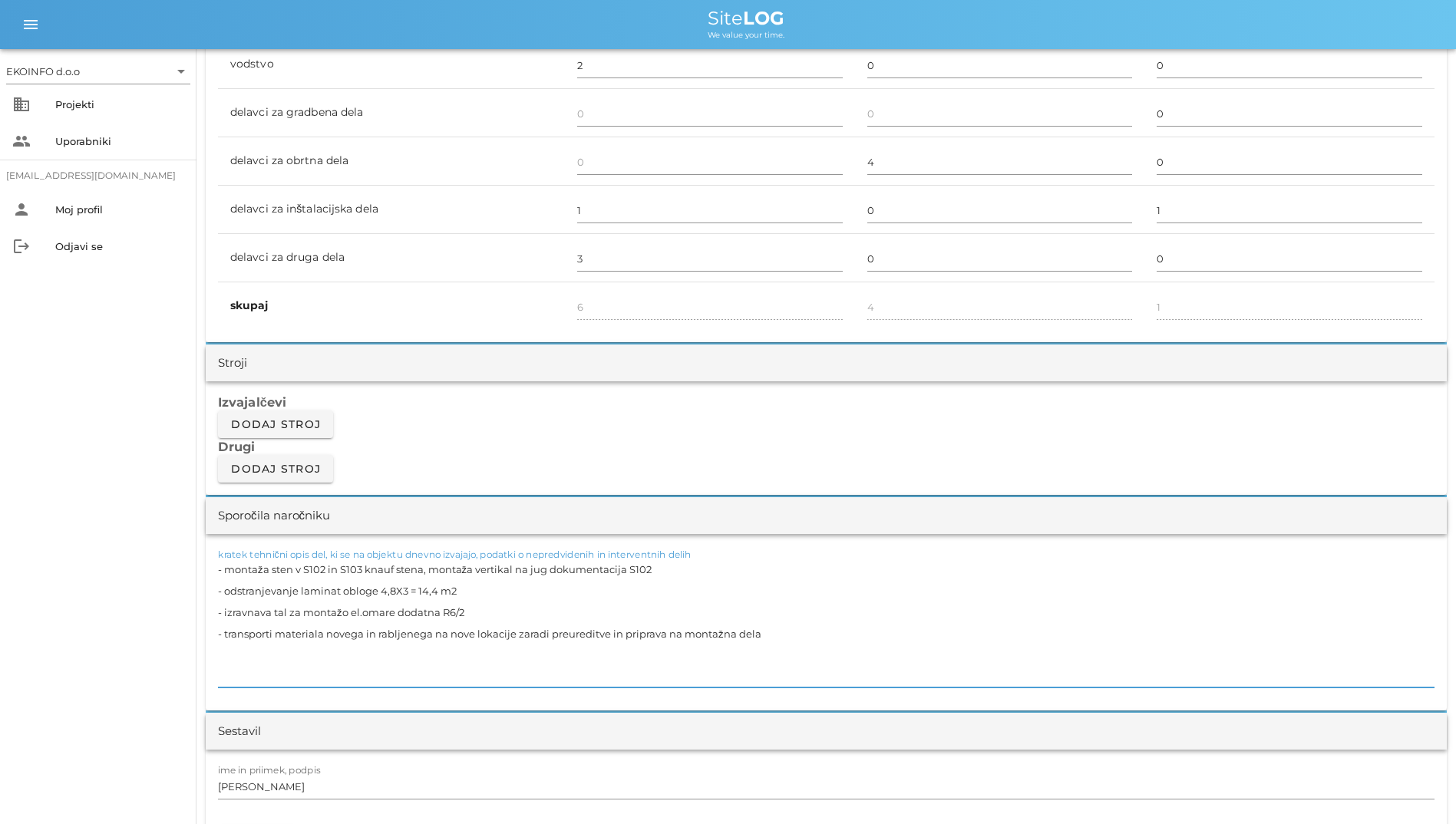
drag, startPoint x: 413, startPoint y: 593, endPoint x: 550, endPoint y: 664, distance: 154.3
click at [493, 593] on textarea "- montaža sten v S102 in S103 knauf stena, montaža vertikal na jug dokumentacij…" at bounding box center [826, 623] width 1217 height 129
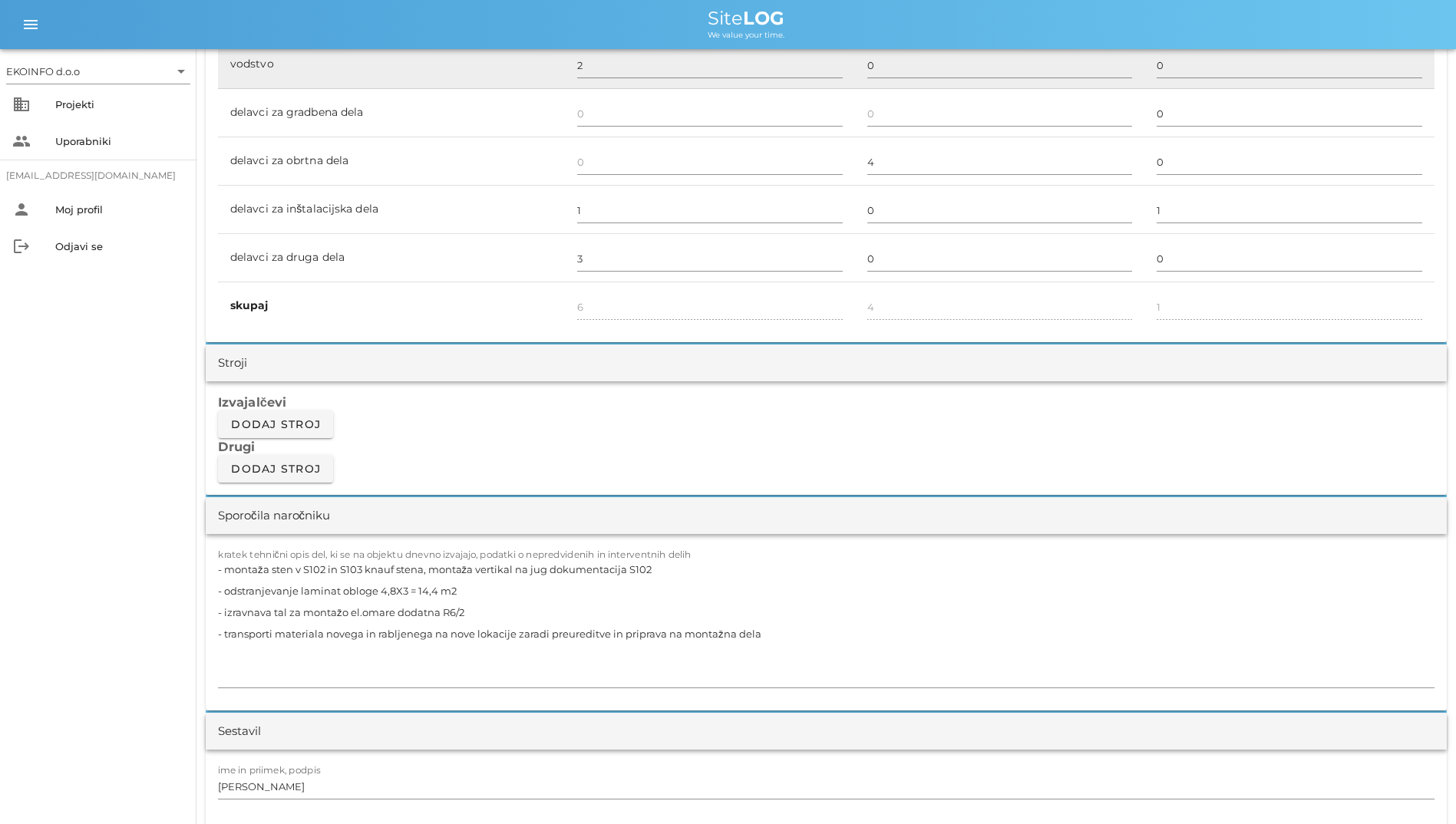
click at [473, 85] on td "vodstvo" at bounding box center [391, 65] width 347 height 49
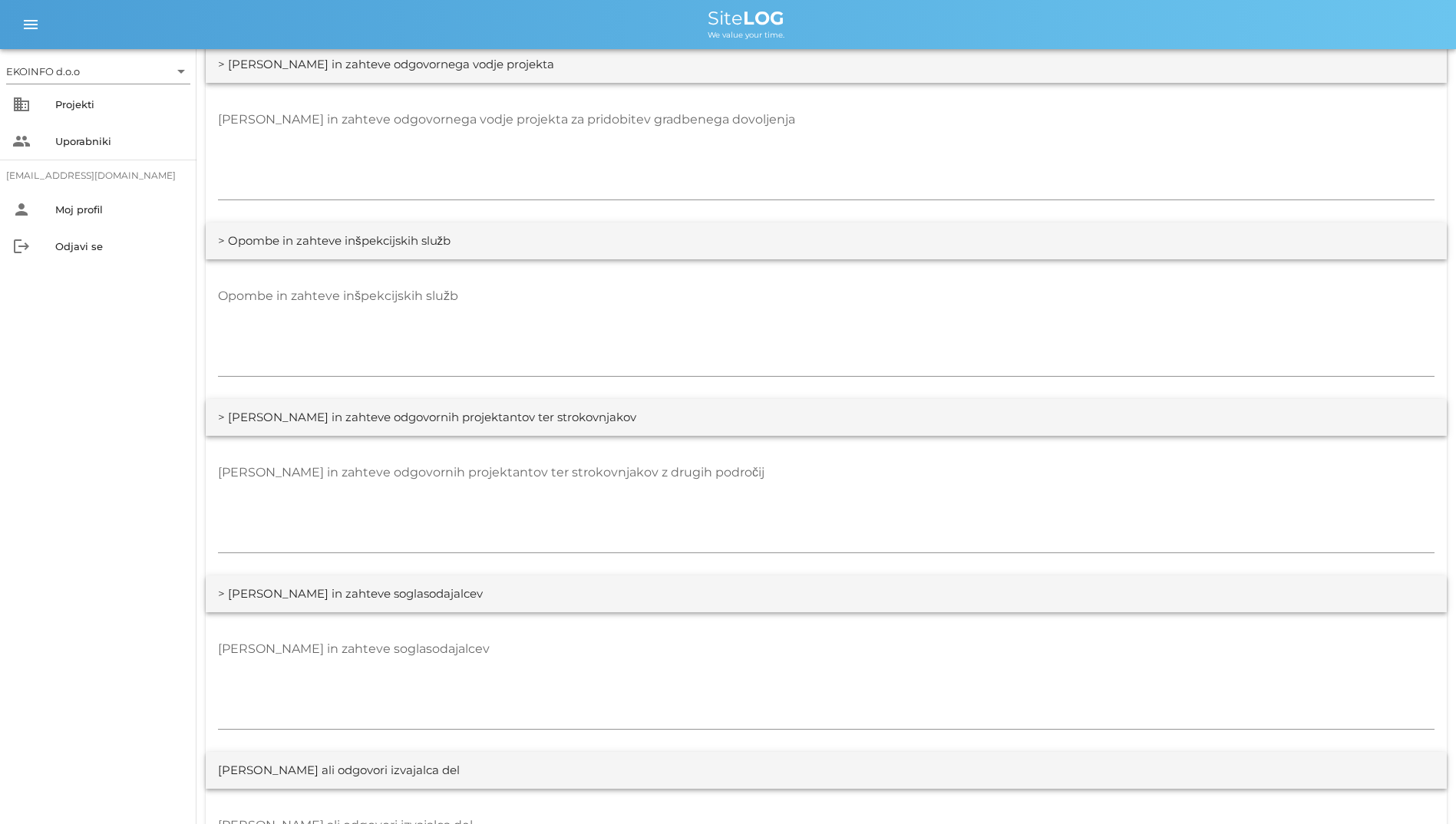
scroll to position [2378, 0]
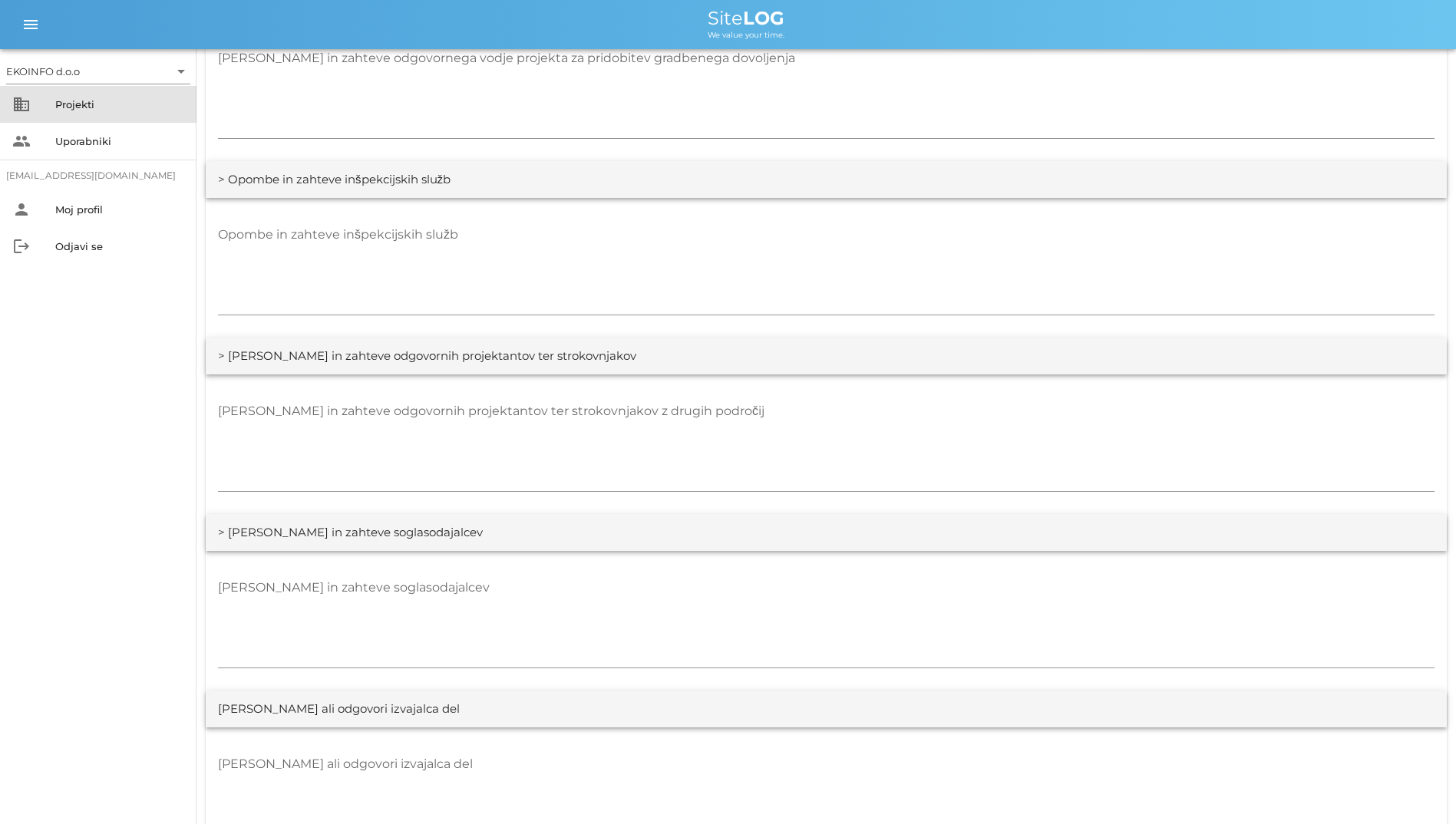
click at [84, 111] on div "Projekti" at bounding box center [119, 104] width 129 height 24
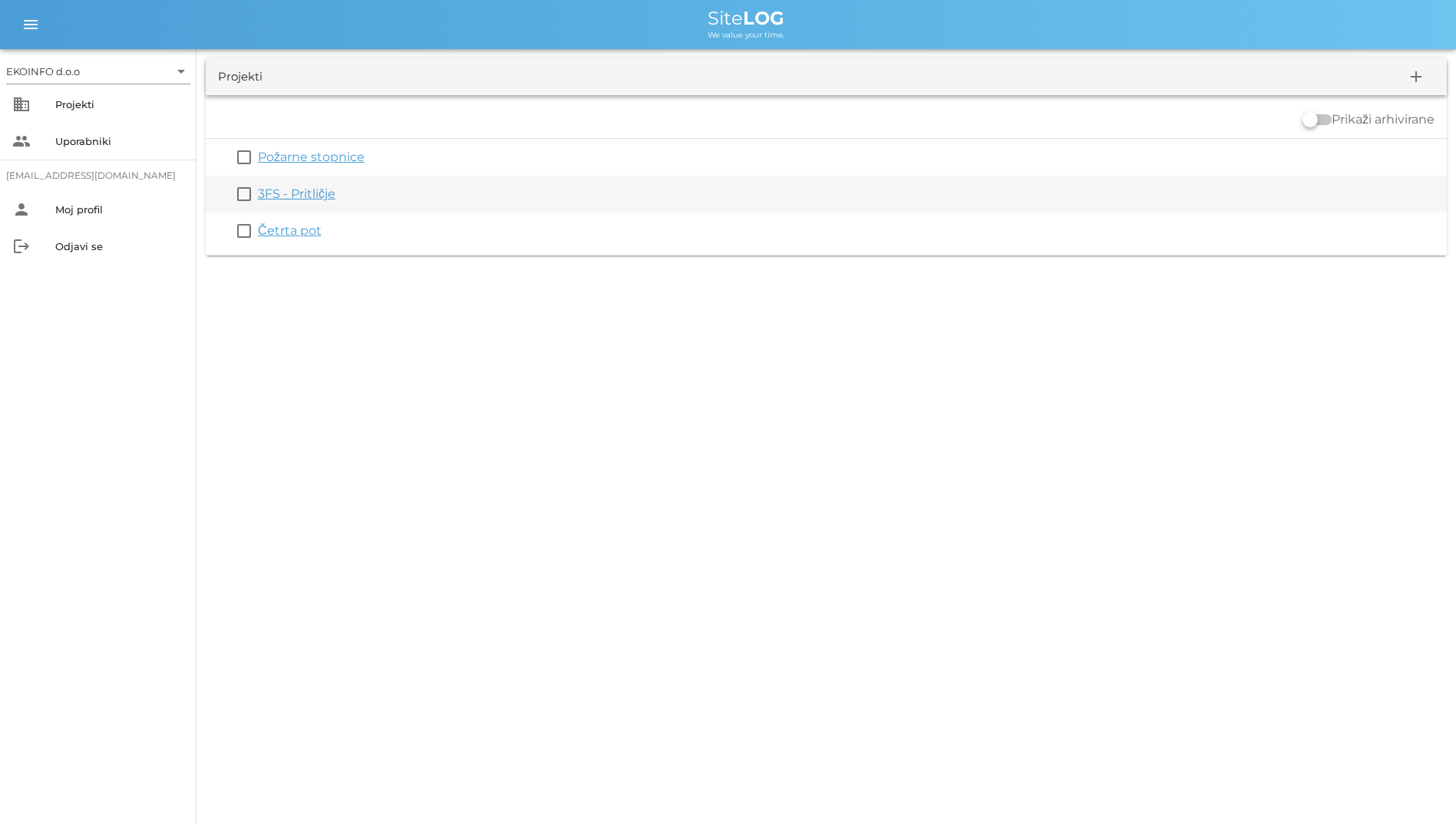
click at [286, 189] on link "3FS - Pritličje" at bounding box center [296, 193] width 77 height 15
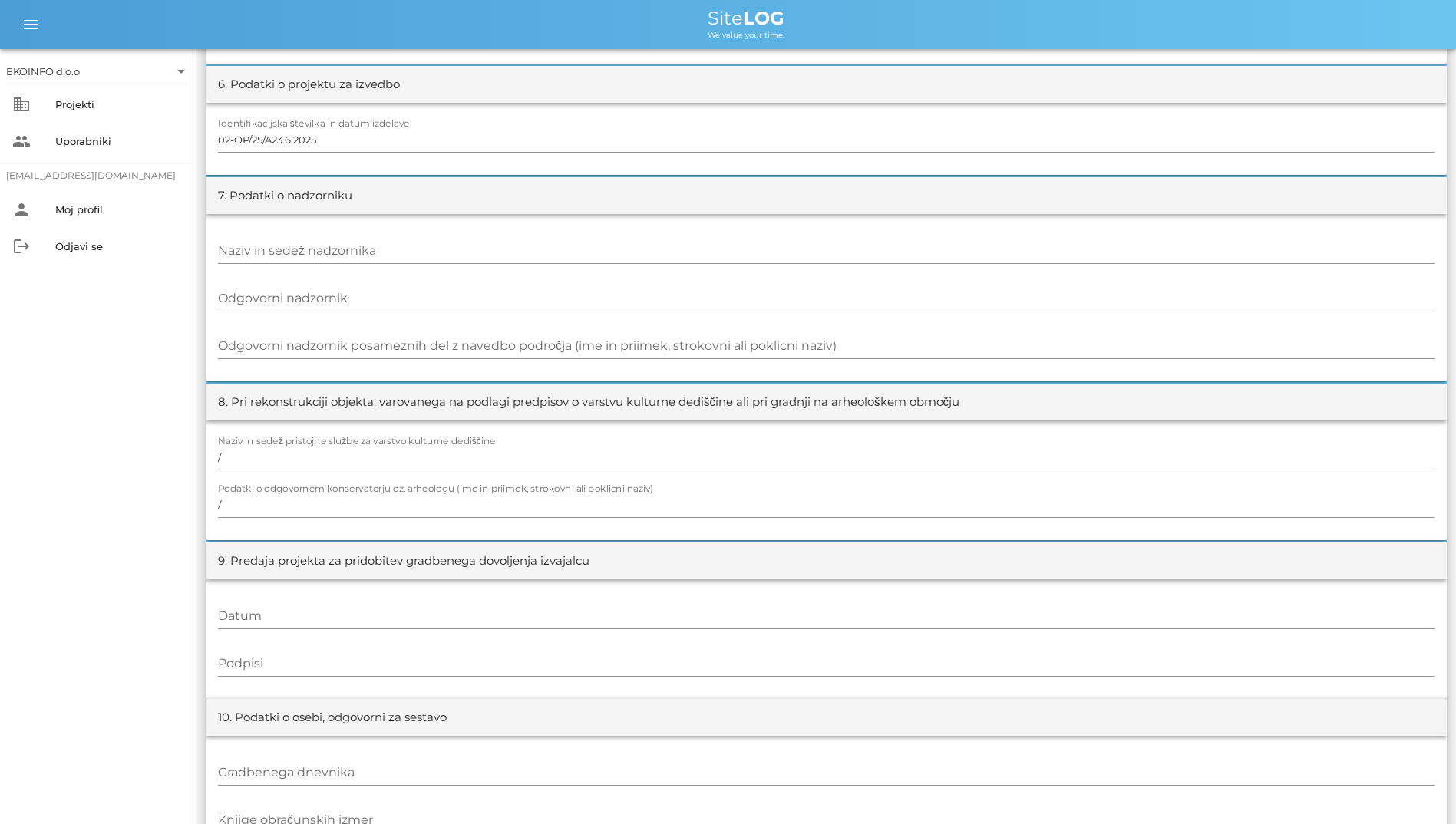
scroll to position [957, 0]
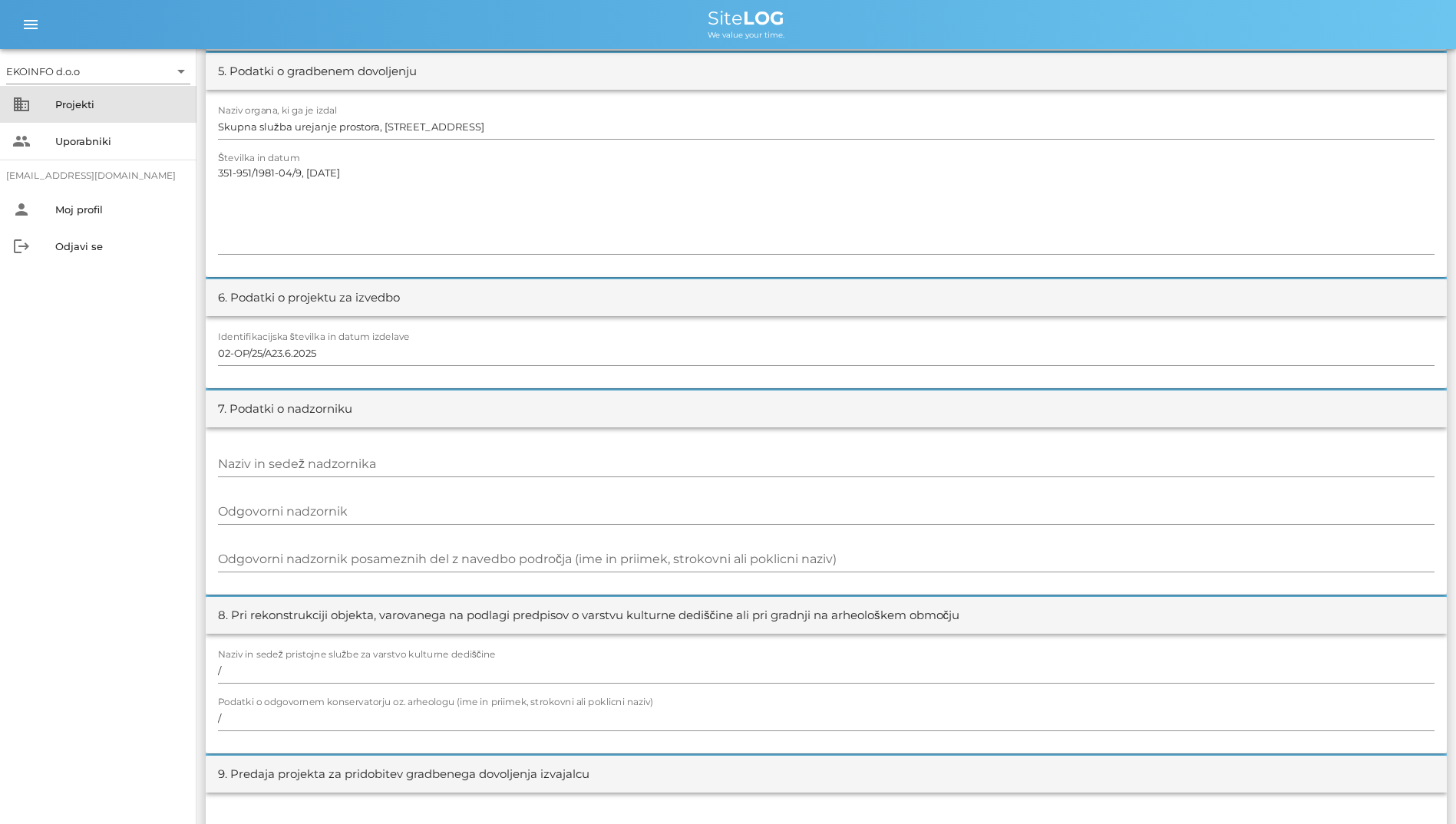
click at [52, 109] on div "business Projekti" at bounding box center [98, 104] width 197 height 37
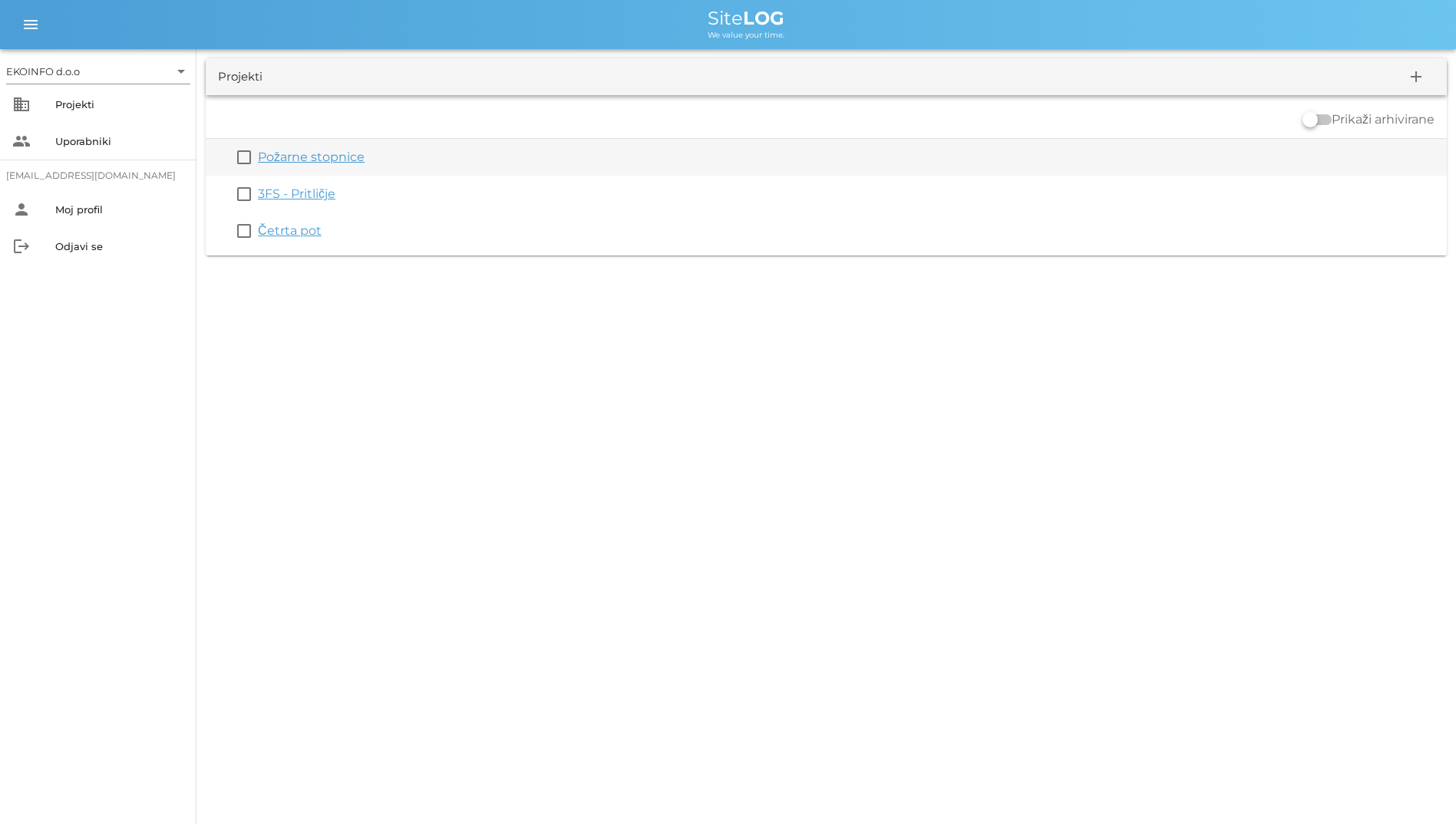
click at [305, 152] on link "Požarne stopnice" at bounding box center [311, 157] width 107 height 15
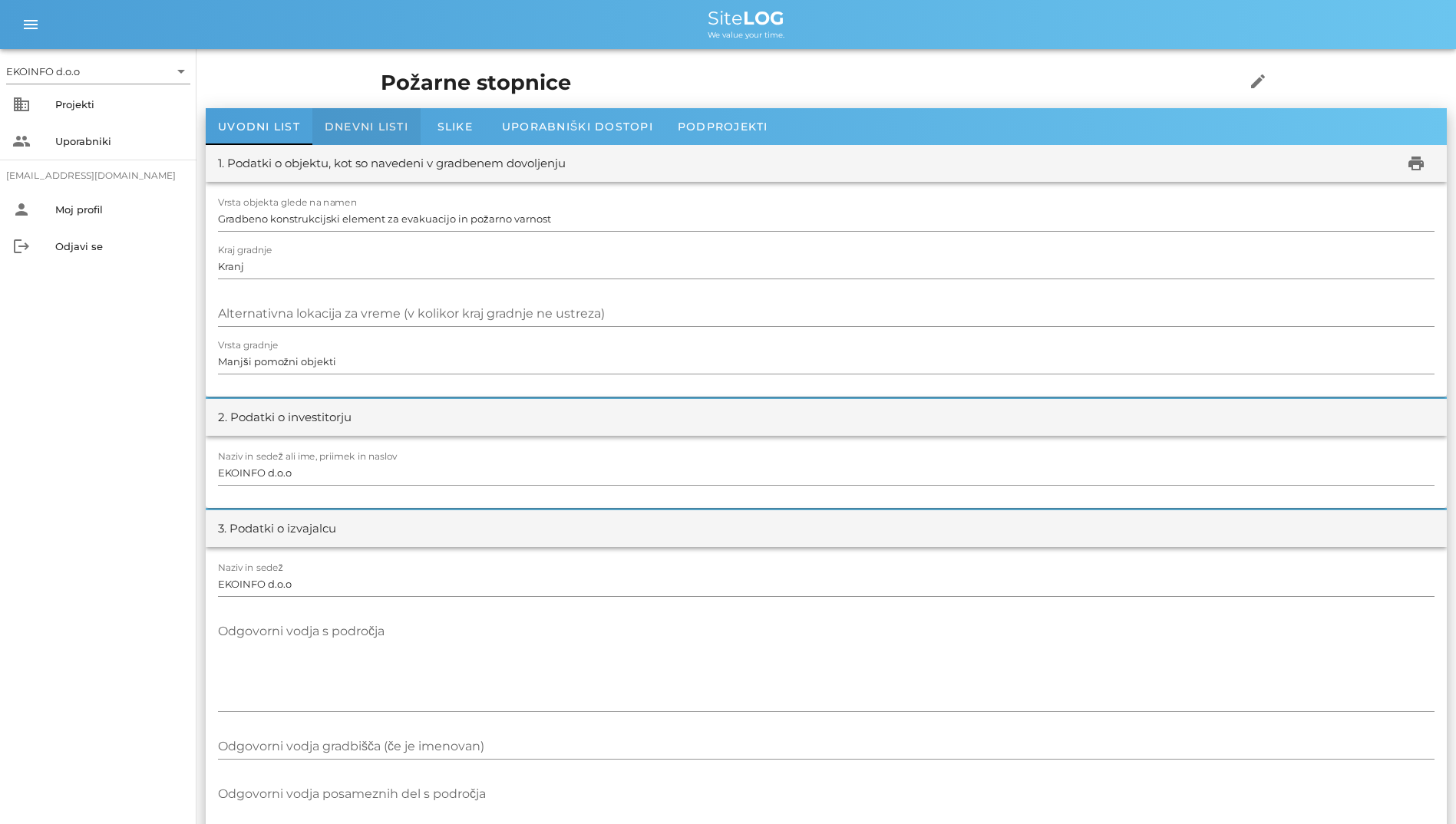
click at [347, 128] on span "Dnevni listi" at bounding box center [366, 127] width 84 height 14
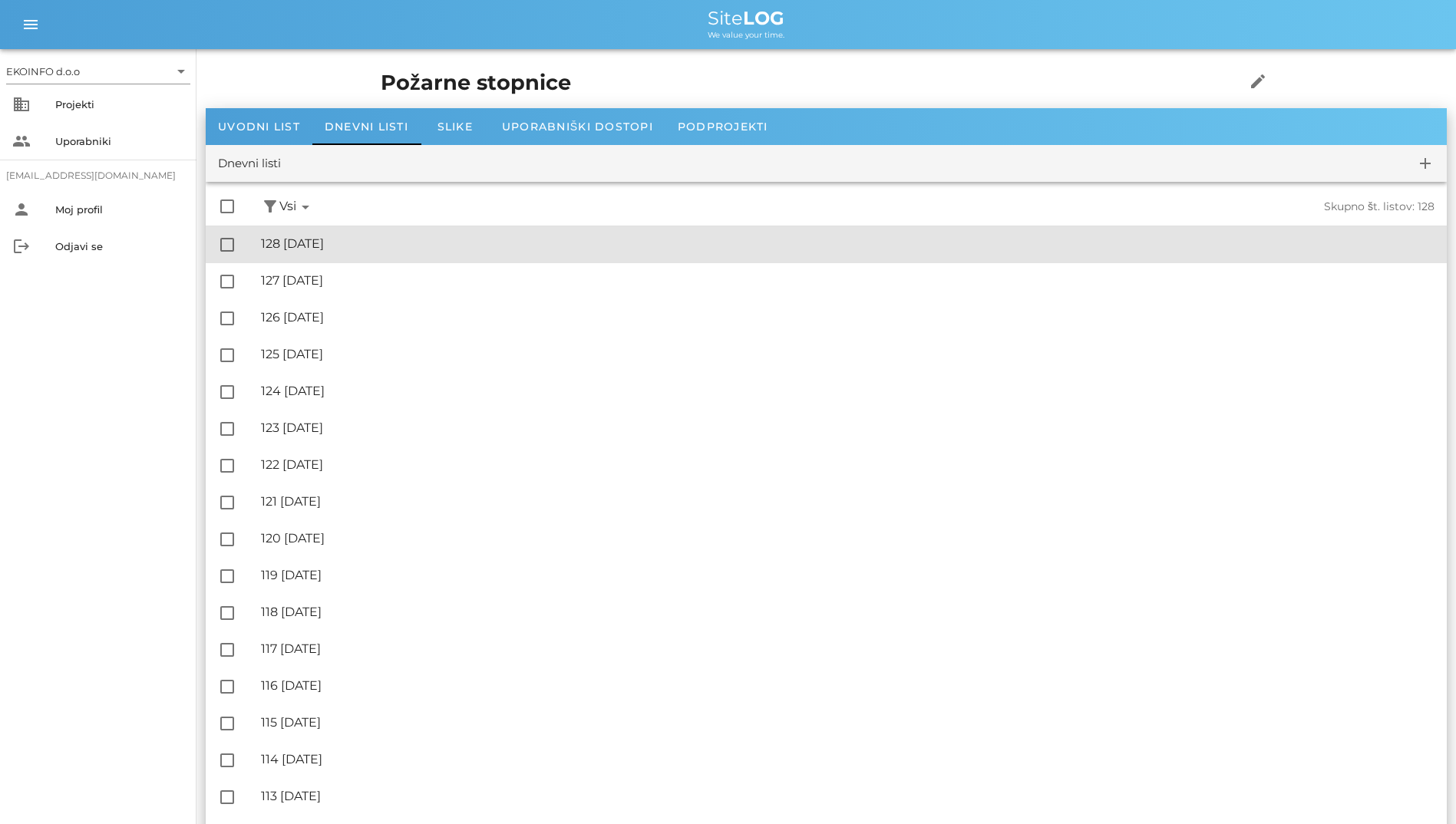
click at [354, 226] on div "check_box_outline_blank 🔏 128 [DATE] ✓ Podpisal: Nadzornik ✓ Podpisal: Sestavlj…" at bounding box center [826, 245] width 1241 height 37
click at [360, 237] on div "🔏 128 [DATE]" at bounding box center [848, 244] width 1173 height 15
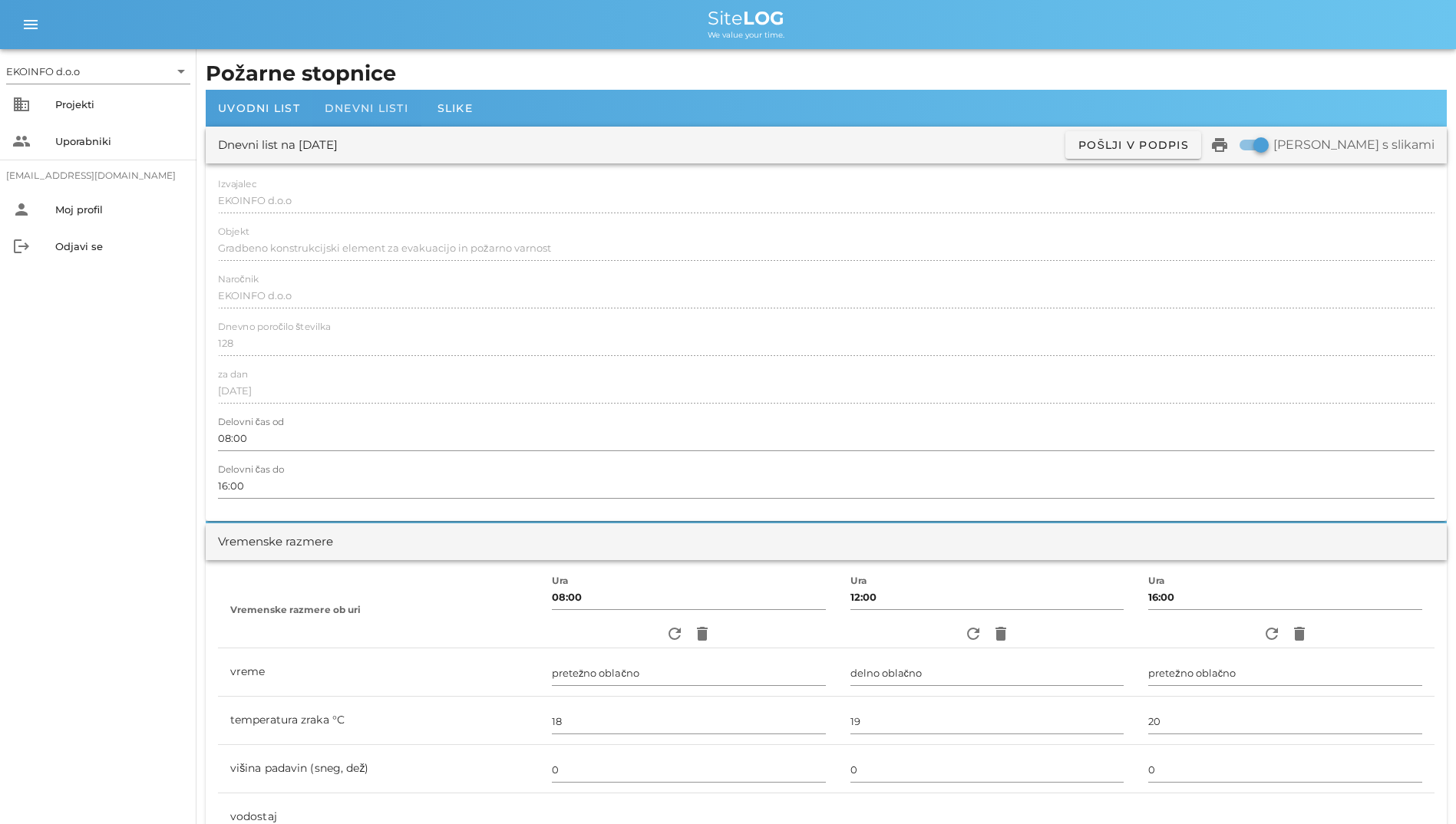
click at [345, 106] on span "Dnevni listi" at bounding box center [366, 108] width 84 height 14
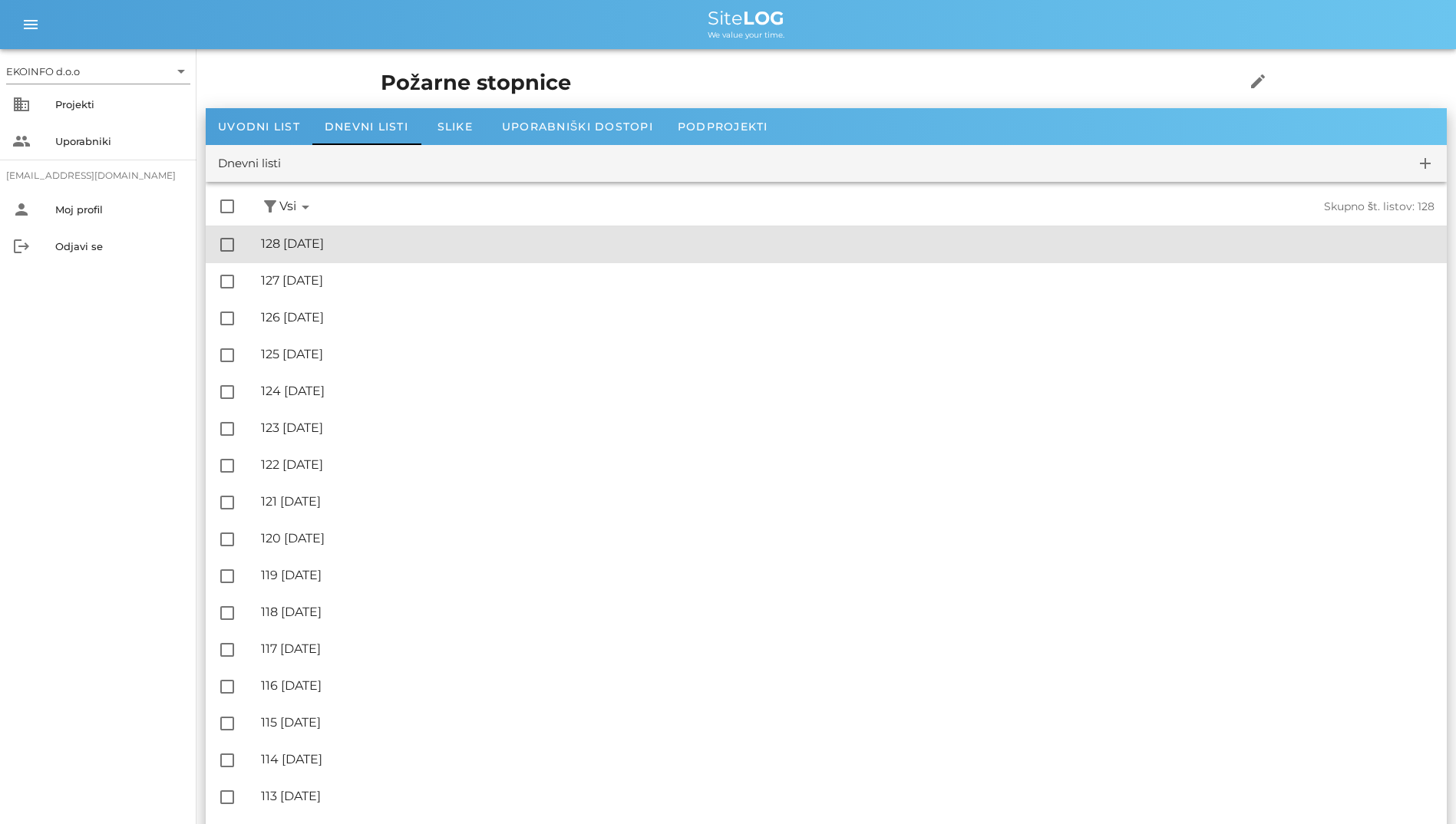
click at [390, 255] on div "🔏 128 [DATE] ✓ Podpisal: Nadzornik ✓ Podpisal: Sestavljalec ✓ Podpisal: Odgovor…" at bounding box center [848, 245] width 1173 height 35
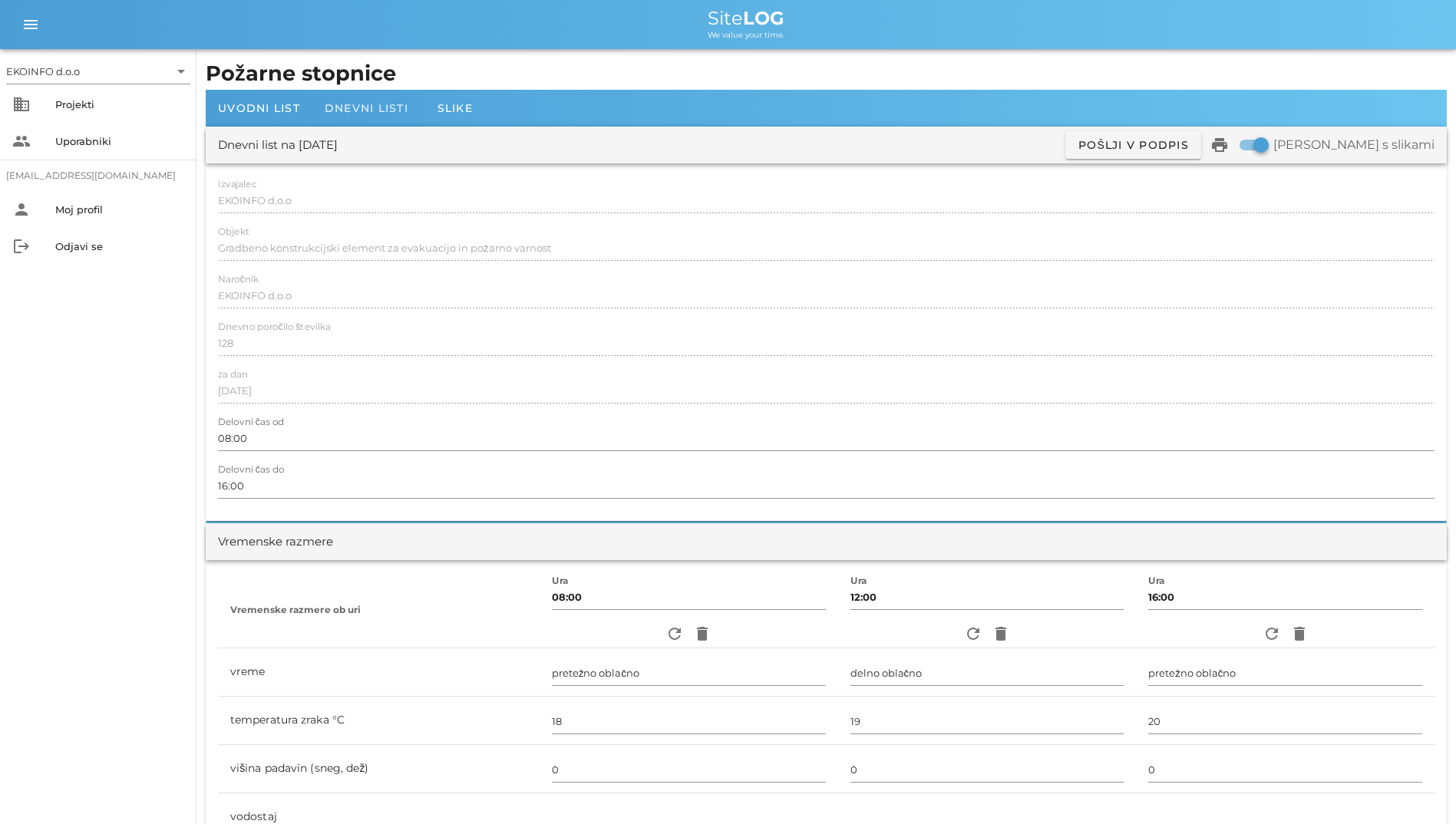
click at [322, 100] on div "Dnevni listi" at bounding box center [366, 108] width 108 height 37
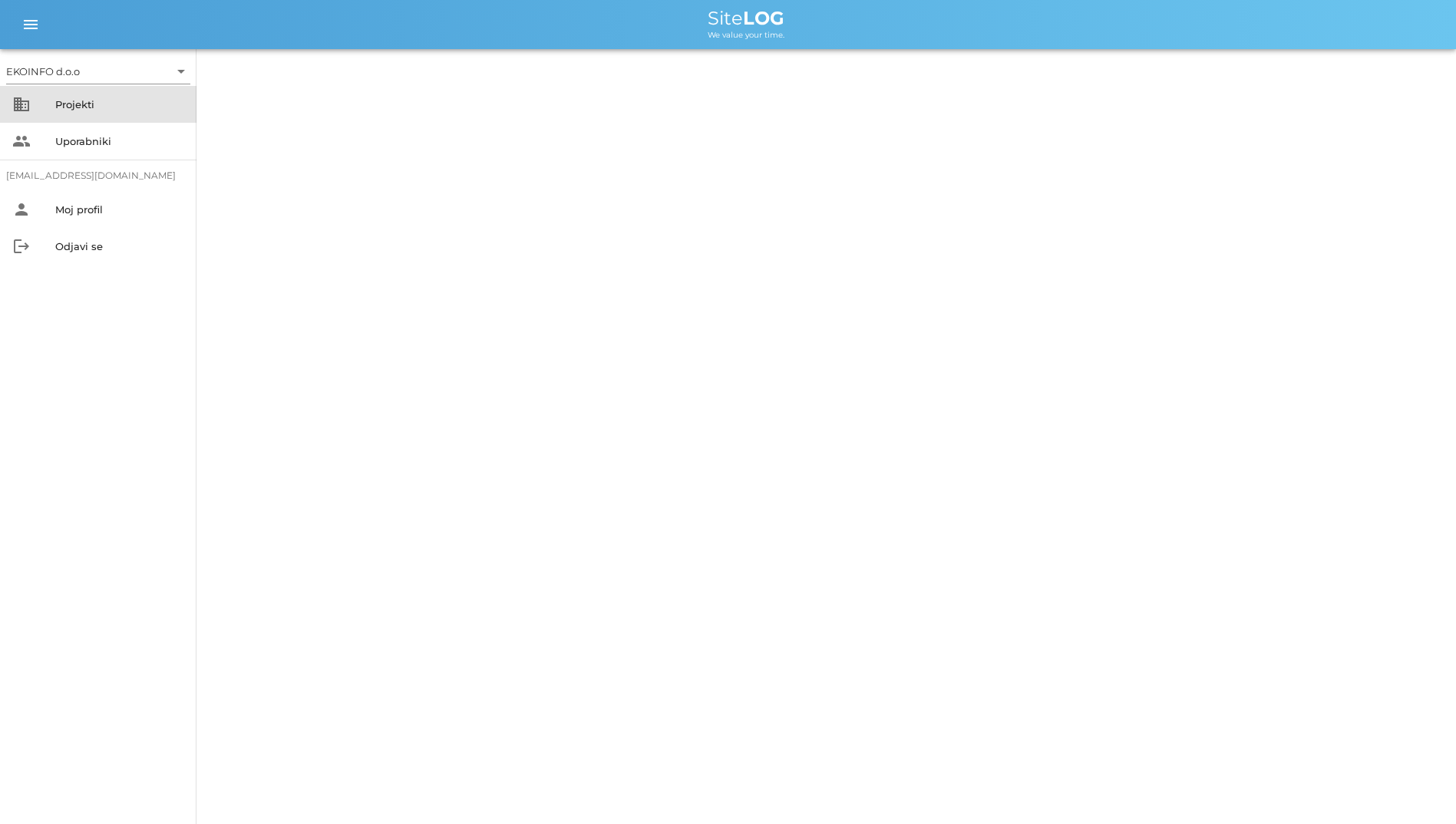
click at [107, 107] on div "Projekti" at bounding box center [119, 104] width 129 height 12
click at [85, 104] on div "Projekti" at bounding box center [119, 104] width 129 height 12
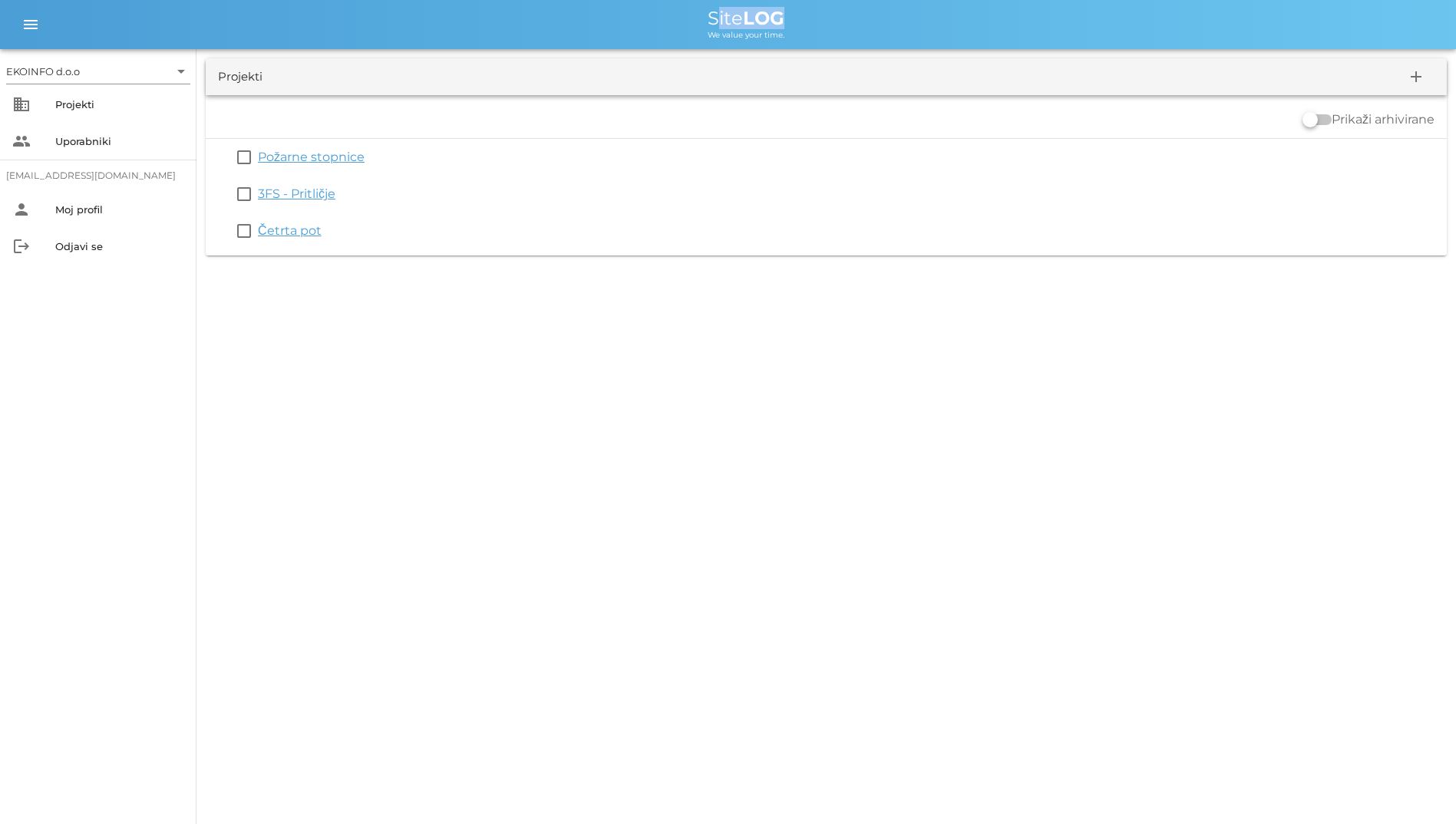
drag, startPoint x: 701, startPoint y: 16, endPoint x: 824, endPoint y: 17, distance: 123.0
click at [824, 17] on div "Site LOG" at bounding box center [746, 18] width 1395 height 18
click at [784, 22] on div "Site LOG" at bounding box center [746, 18] width 1395 height 18
click at [749, 21] on b "LOG" at bounding box center [764, 18] width 42 height 23
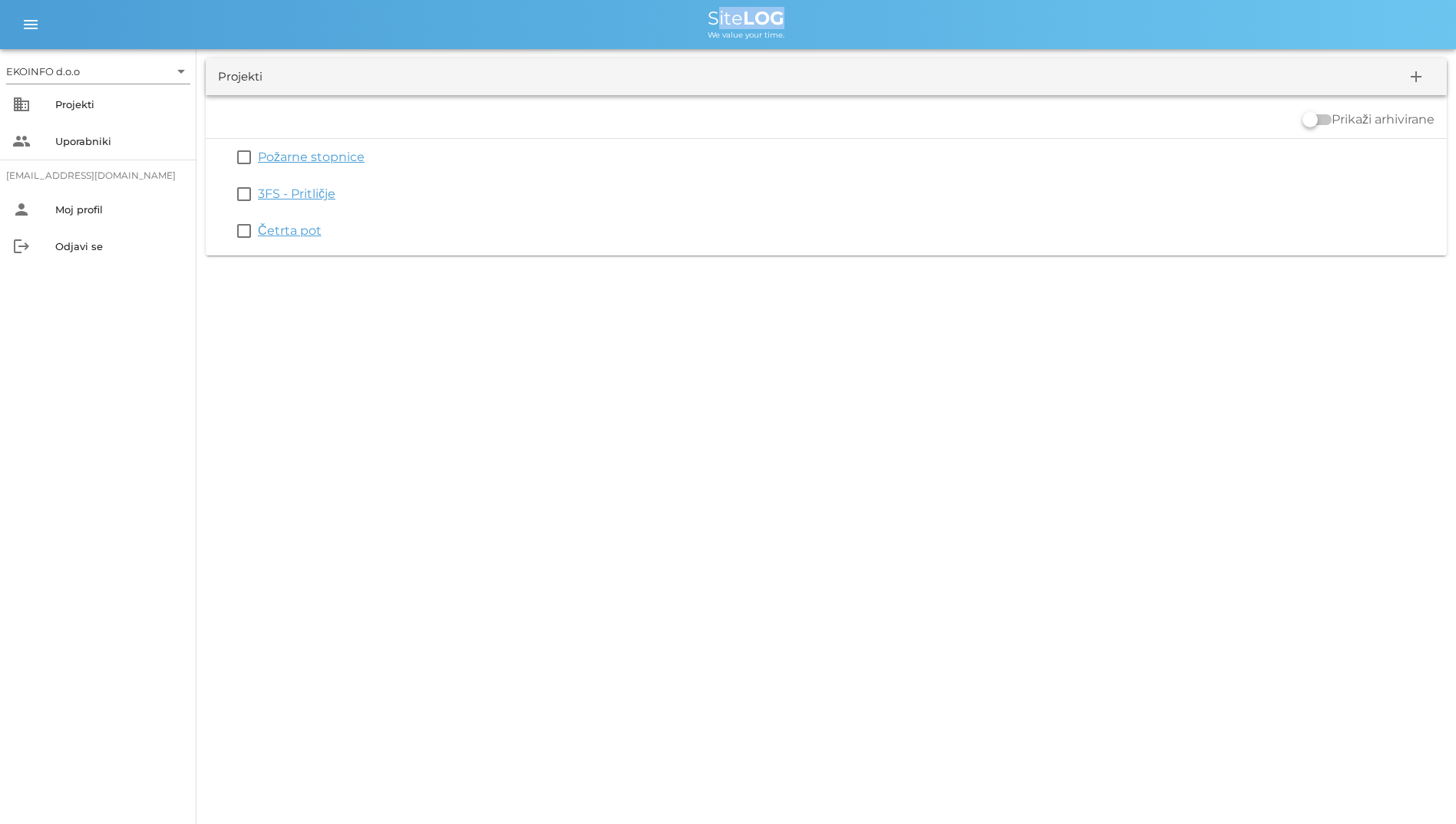
drag, startPoint x: 749, startPoint y: 21, endPoint x: 642, endPoint y: 20, distance: 107.0
click at [642, 20] on div "Site LOG" at bounding box center [746, 18] width 1395 height 18
click at [701, 31] on div "We value your time." at bounding box center [746, 34] width 1395 height 12
drag, startPoint x: 701, startPoint y: 31, endPoint x: 682, endPoint y: 37, distance: 19.9
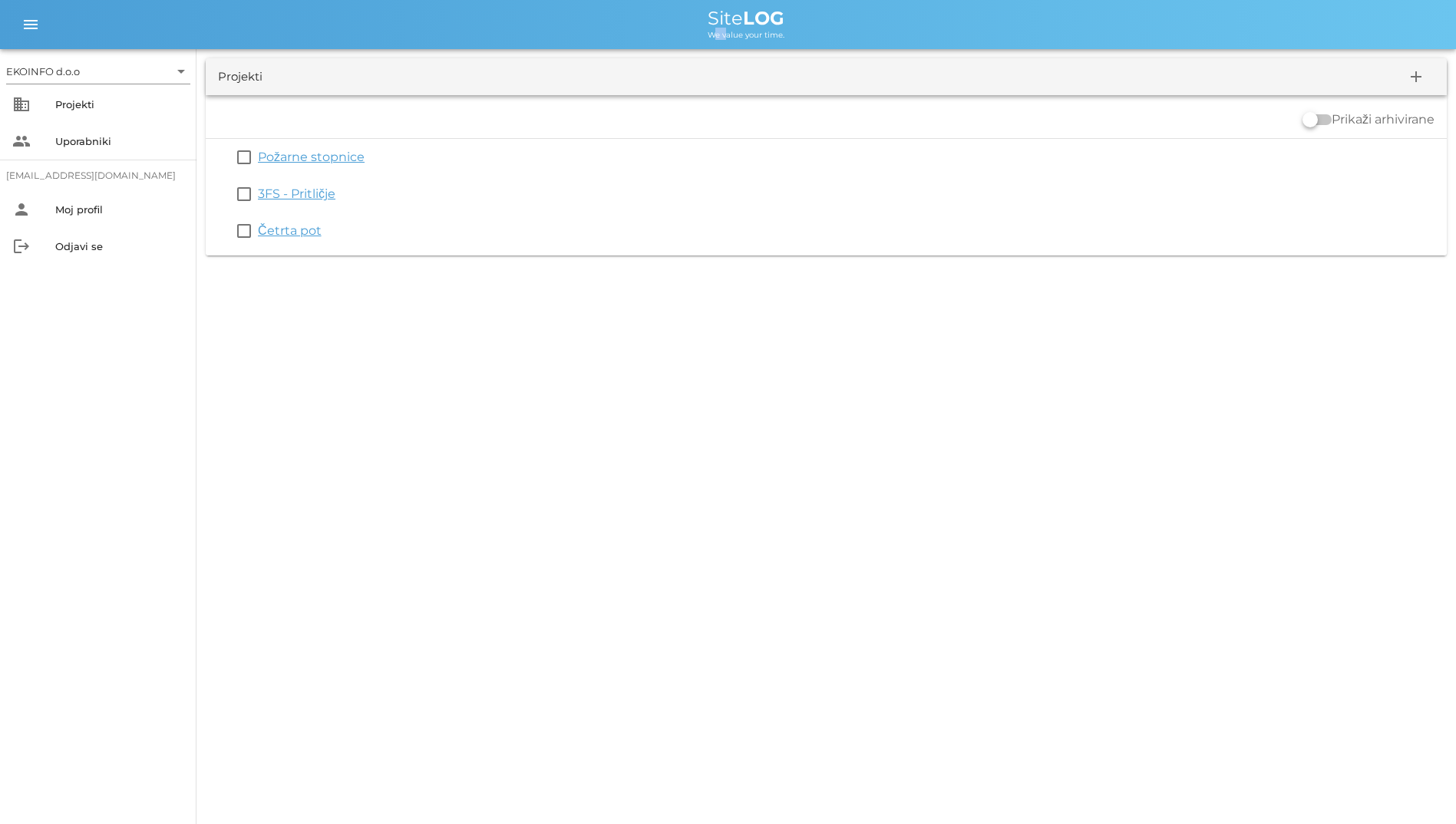
click at [682, 37] on div "We value your time." at bounding box center [746, 34] width 1395 height 12
click at [711, 30] on span "We value your time." at bounding box center [746, 34] width 77 height 10
drag, startPoint x: 711, startPoint y: 30, endPoint x: 660, endPoint y: 27, distance: 51.1
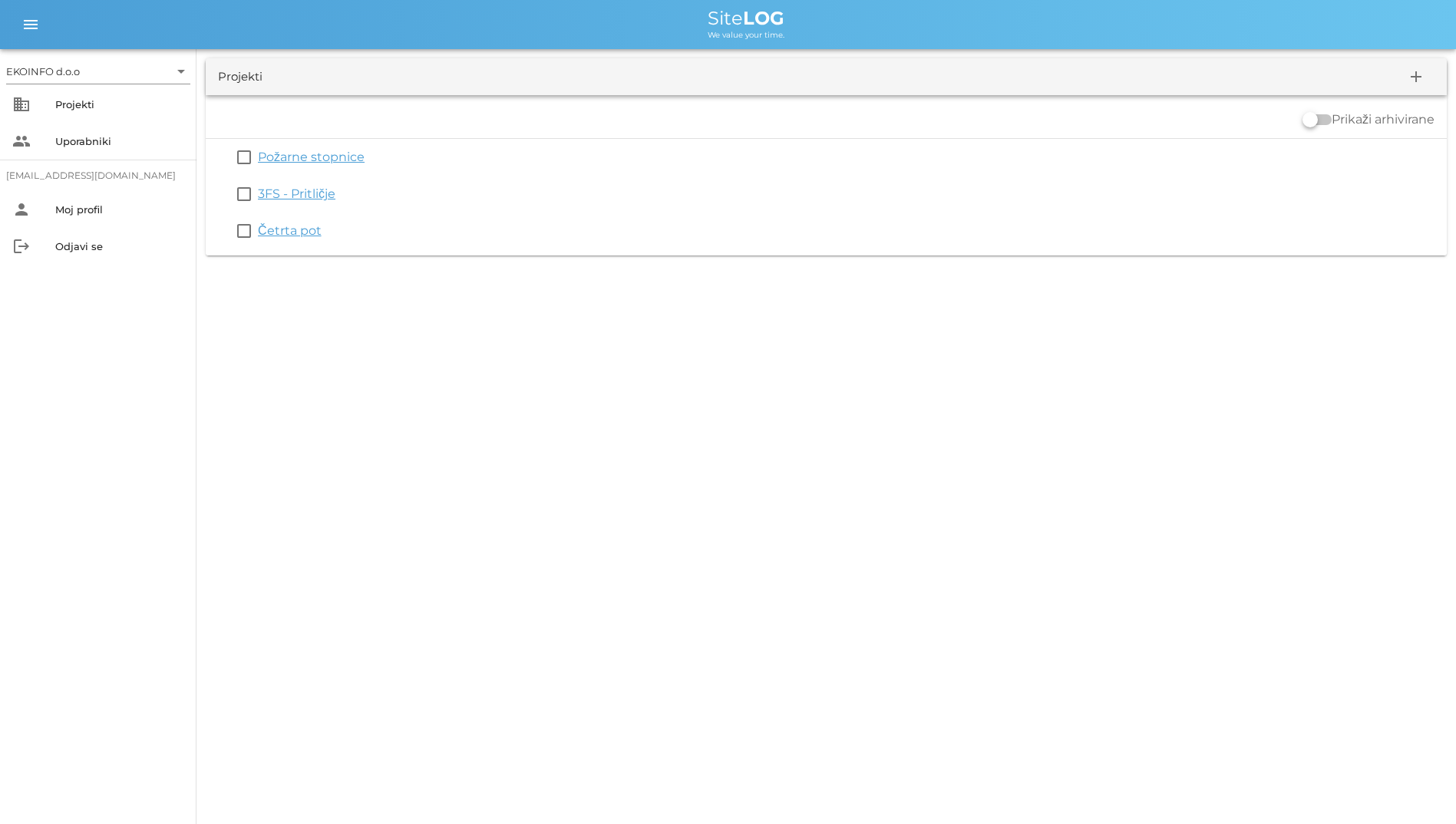
click at [660, 27] on div "Site LOG" at bounding box center [746, 18] width 1395 height 18
drag, startPoint x: 684, startPoint y: 4, endPoint x: 799, endPoint y: 32, distance: 118.4
click at [799, 32] on div "menu menu Site LOG We value your time." at bounding box center [728, 24] width 1456 height 49
click at [577, 36] on div "We value your time." at bounding box center [746, 34] width 1395 height 12
drag, startPoint x: 631, startPoint y: 17, endPoint x: 815, endPoint y: 41, distance: 185.6
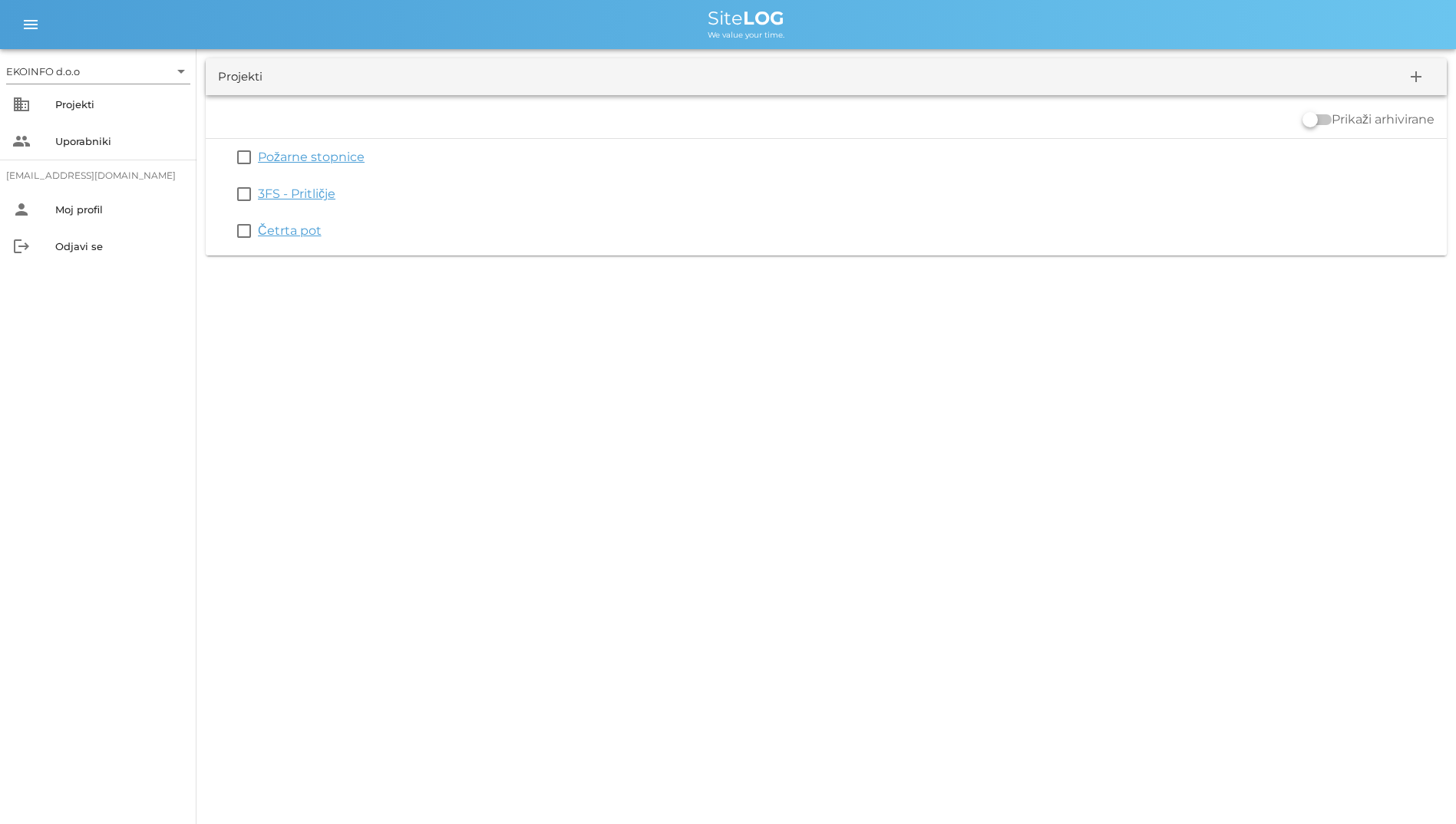
click at [815, 41] on div "menu menu Site LOG We value your time." at bounding box center [728, 24] width 1456 height 49
drag, startPoint x: 815, startPoint y: 41, endPoint x: 711, endPoint y: 50, distance: 104.4
click at [711, 50] on div "Projekti add Prikaži arhivirane check_box_outline_blank Požarne stopnice check_…" at bounding box center [826, 157] width 1259 height 216
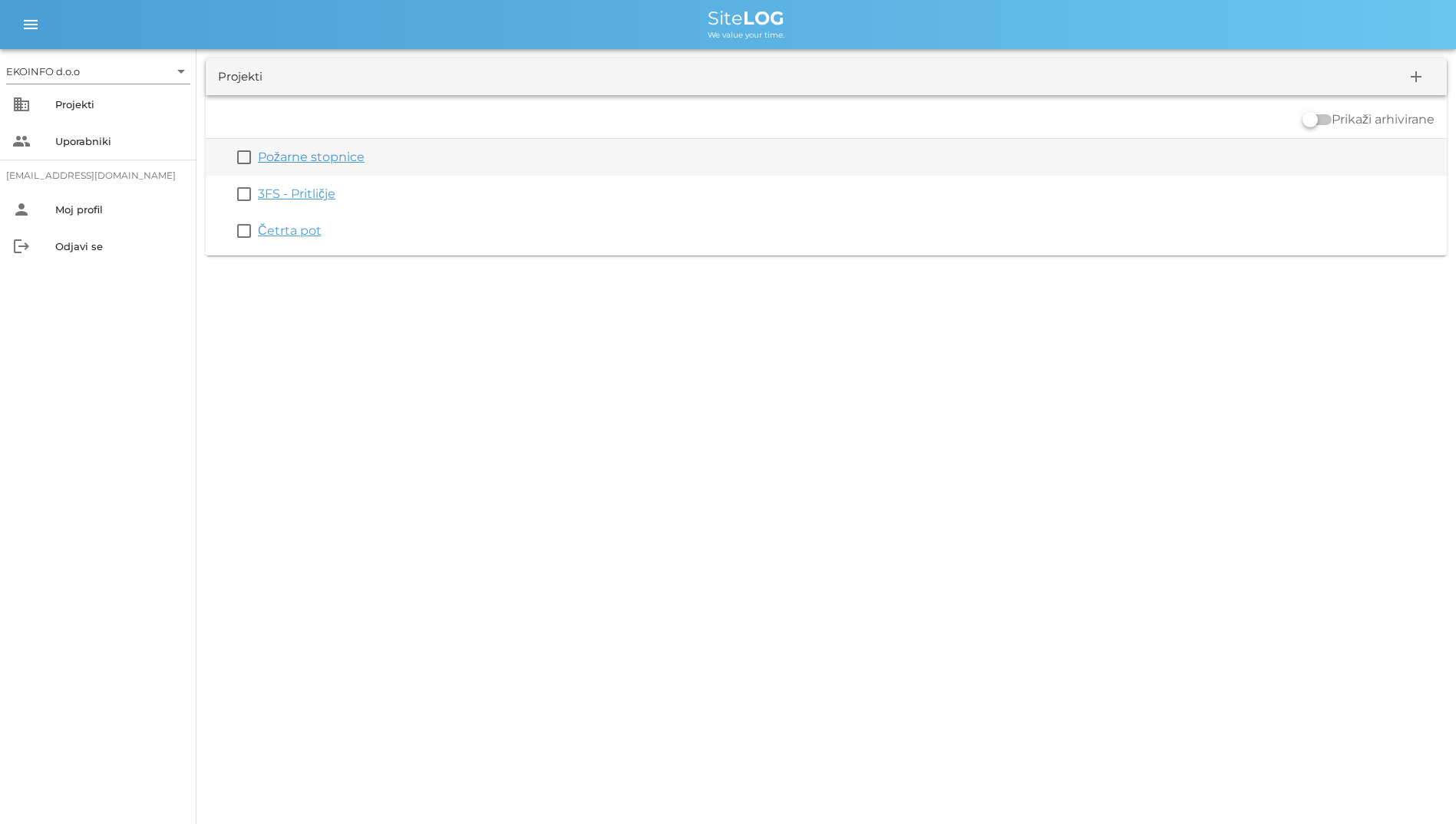
click at [335, 157] on link "Požarne stopnice" at bounding box center [311, 157] width 107 height 15
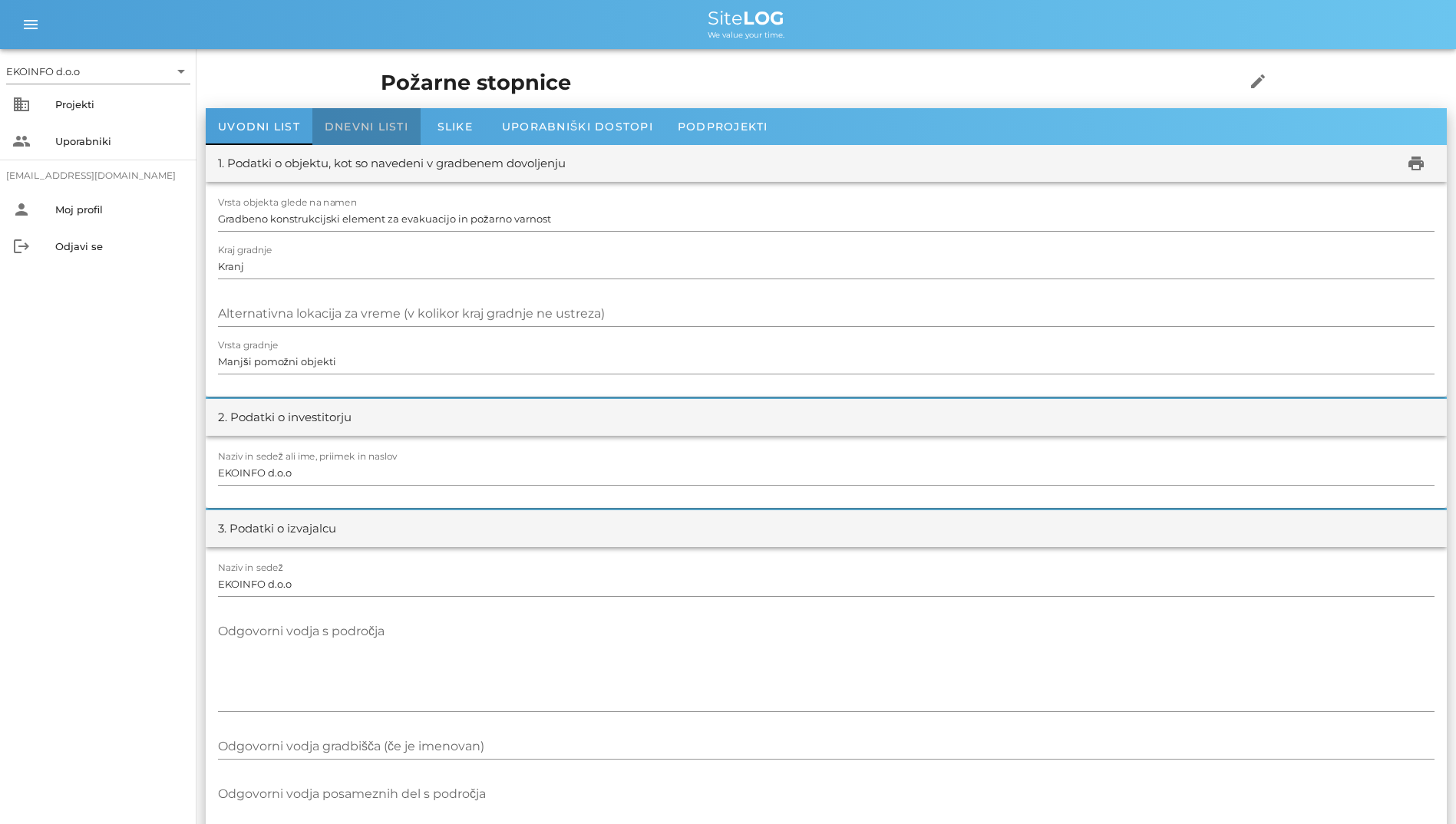
click at [359, 117] on div "Dnevni listi" at bounding box center [366, 126] width 108 height 37
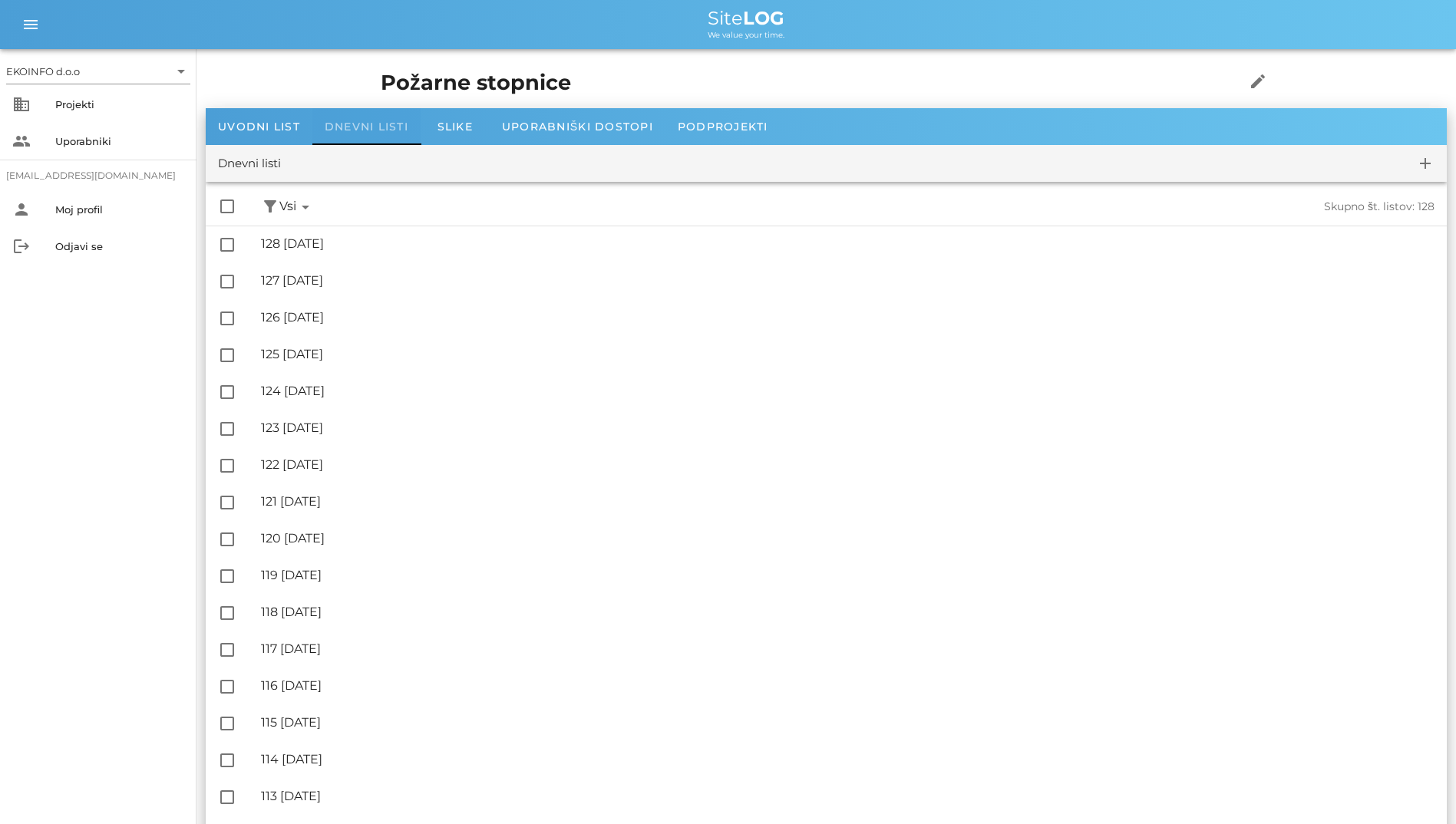
click at [377, 131] on span "Dnevni listi" at bounding box center [366, 127] width 84 height 14
click at [152, 99] on div "Projekti" at bounding box center [119, 104] width 129 height 12
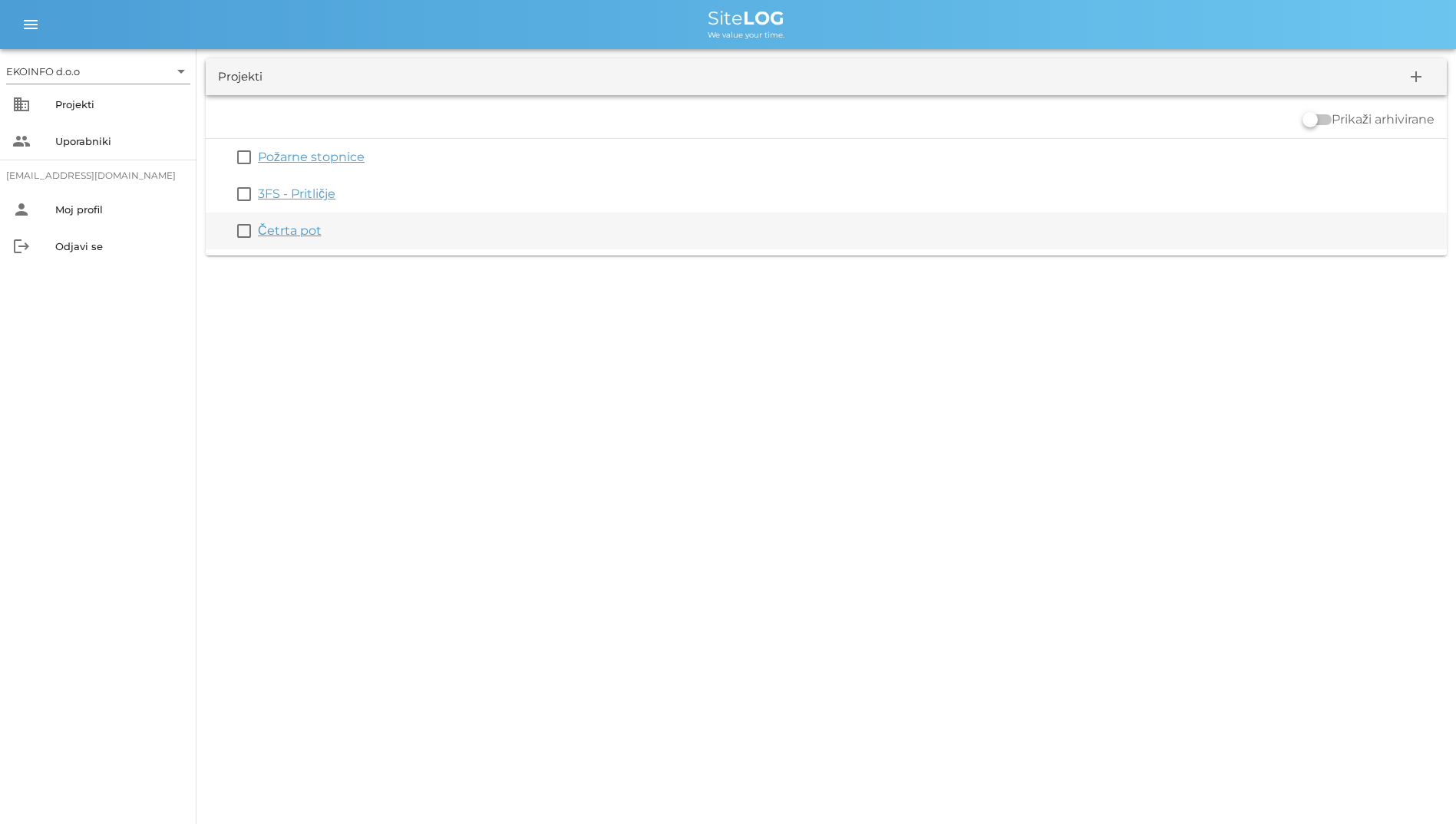
click at [291, 227] on link "Četrta pot" at bounding box center [289, 231] width 64 height 15
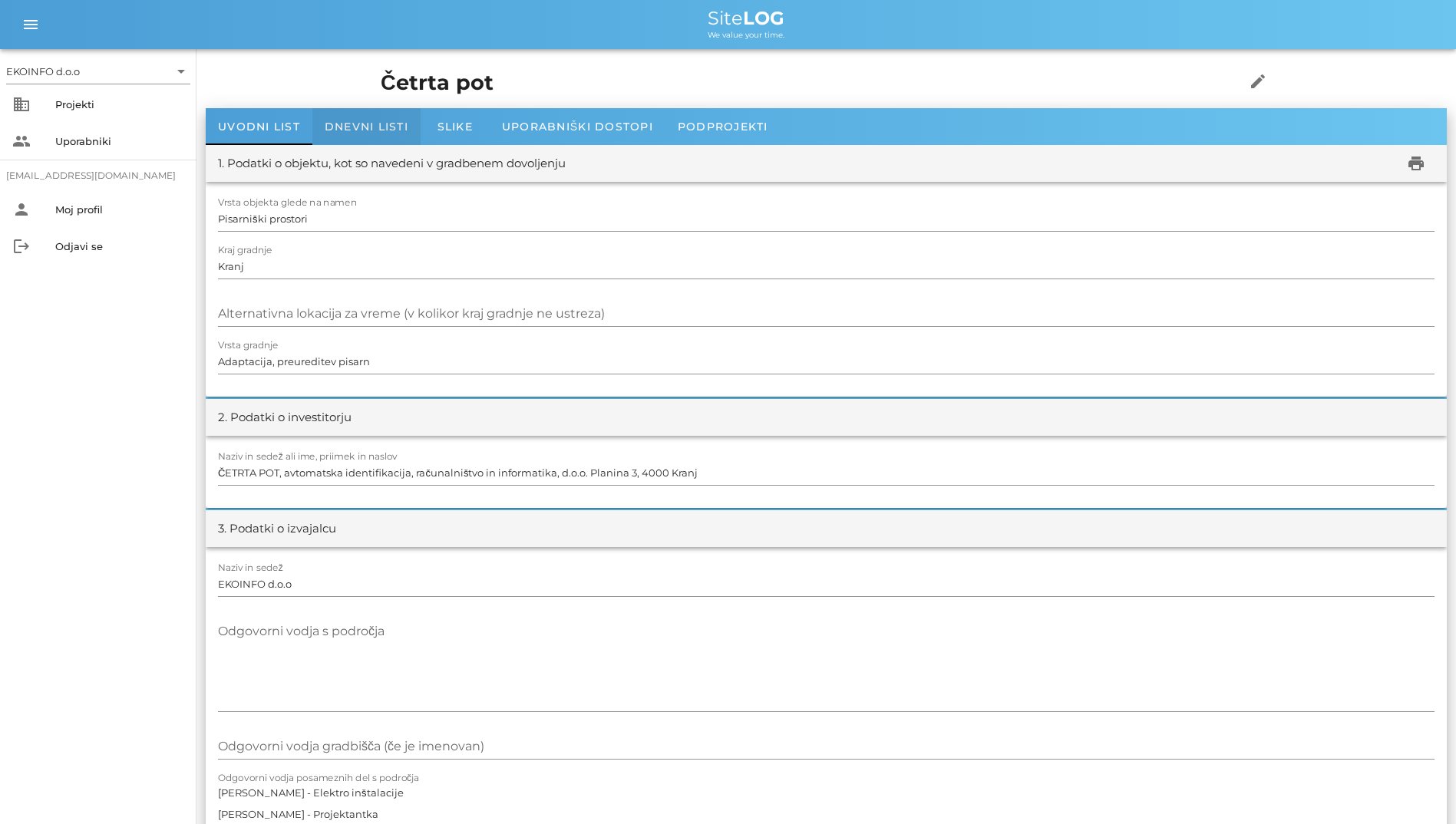
click at [381, 126] on span "Dnevni listi" at bounding box center [366, 127] width 84 height 14
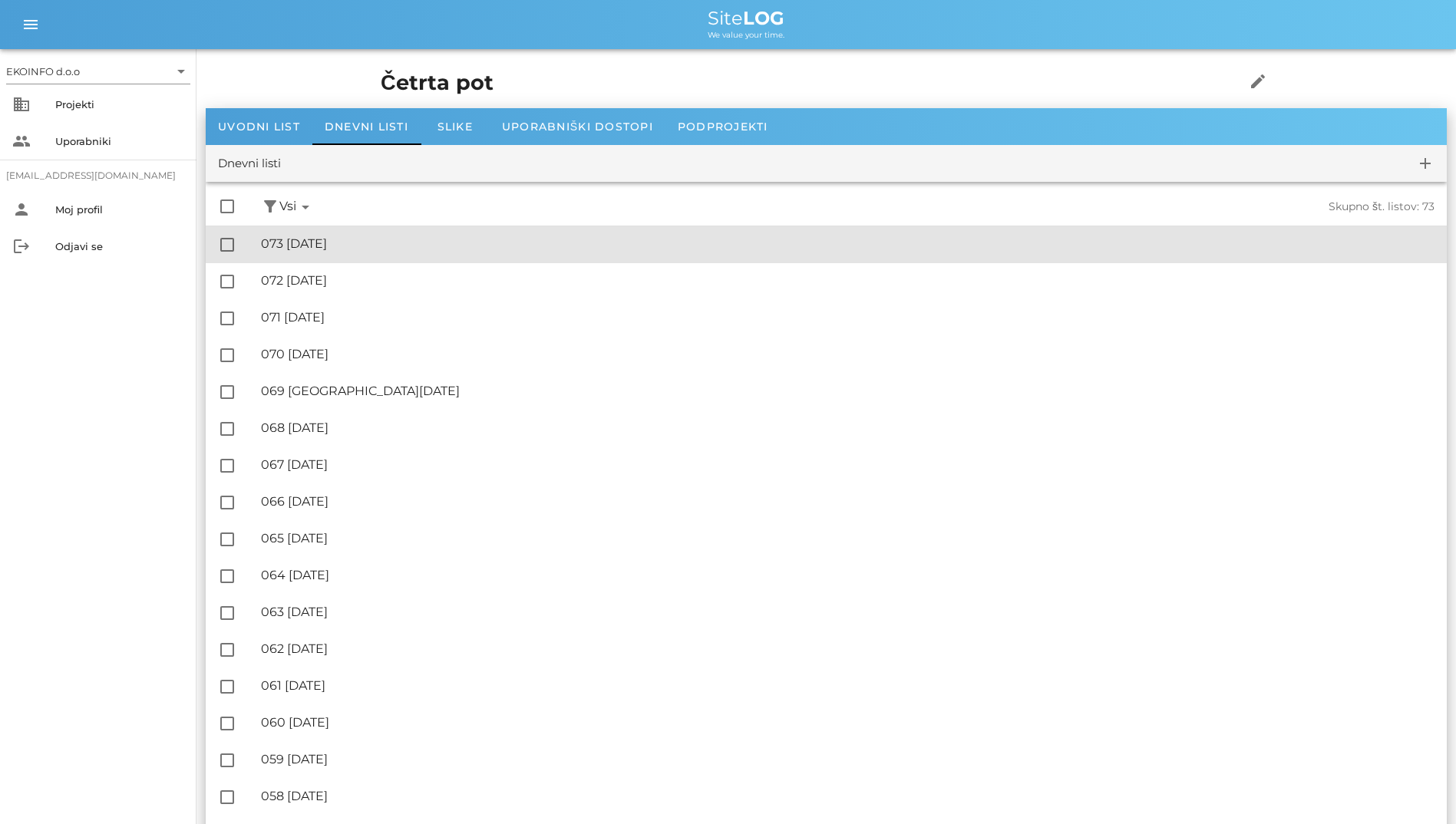
click at [366, 250] on div "🔏 073 [DATE]" at bounding box center [848, 244] width 1173 height 15
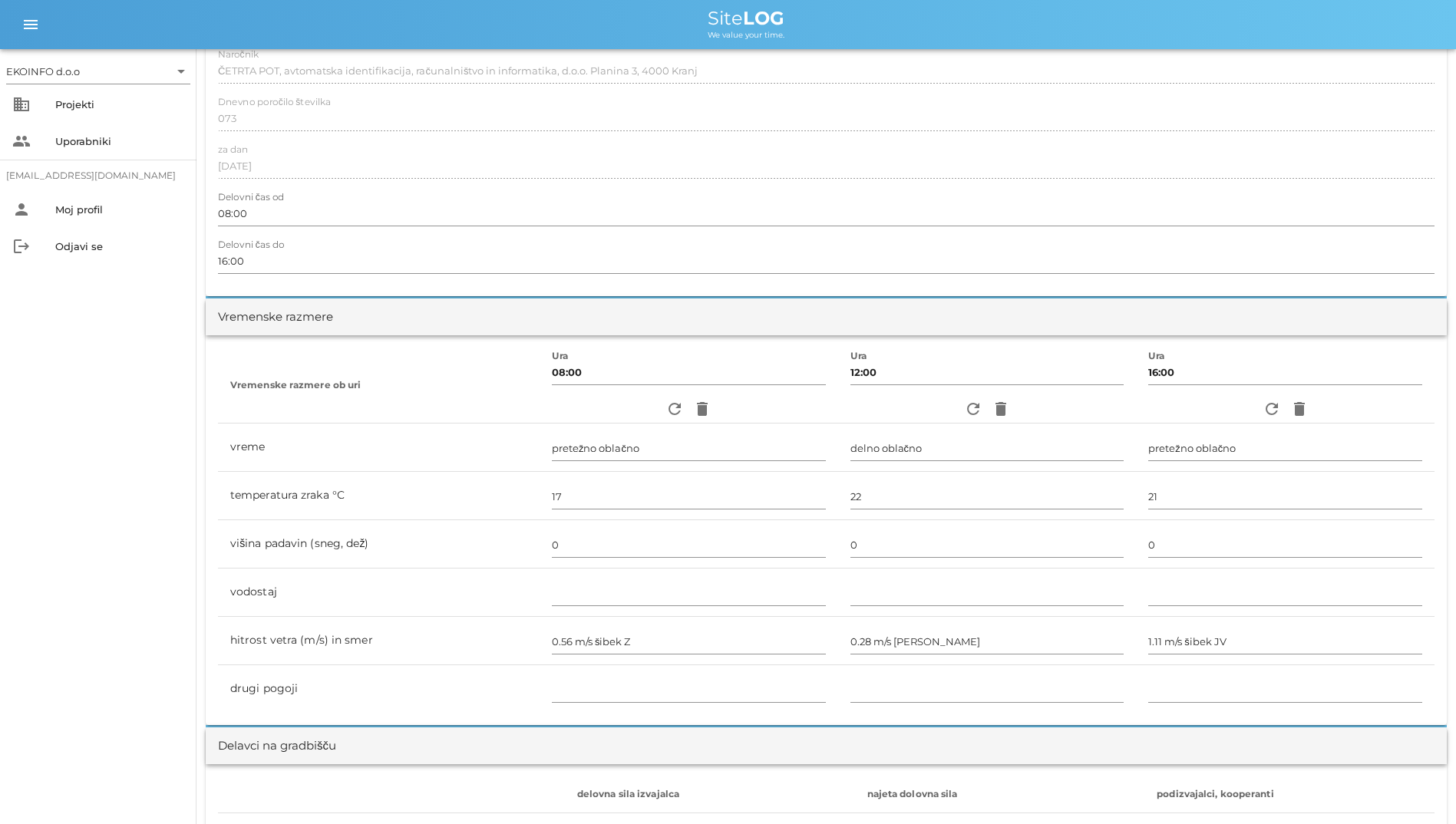
scroll to position [231, 0]
click at [665, 398] on icon "refresh" at bounding box center [674, 403] width 18 height 18
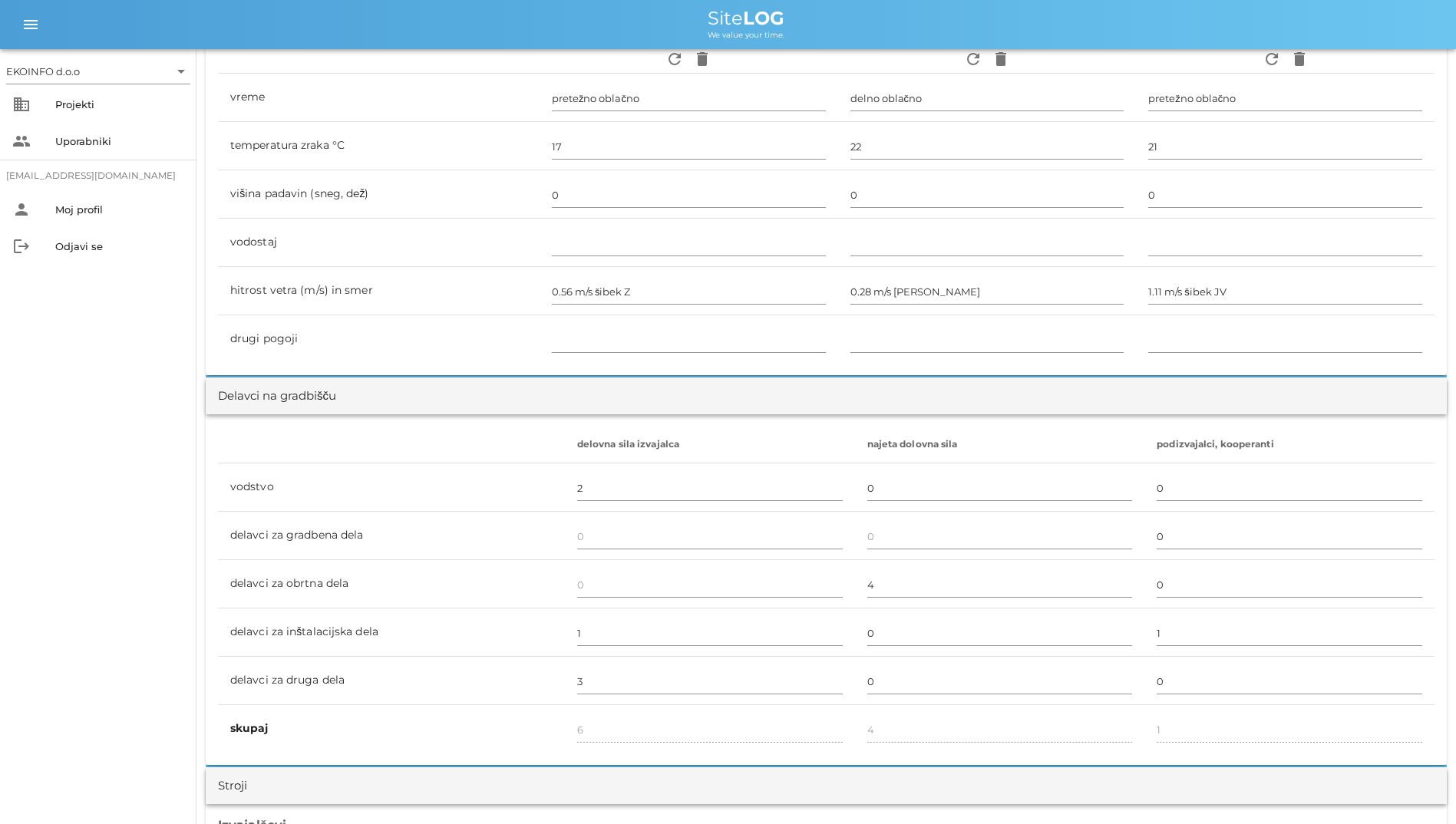
scroll to position [153, 0]
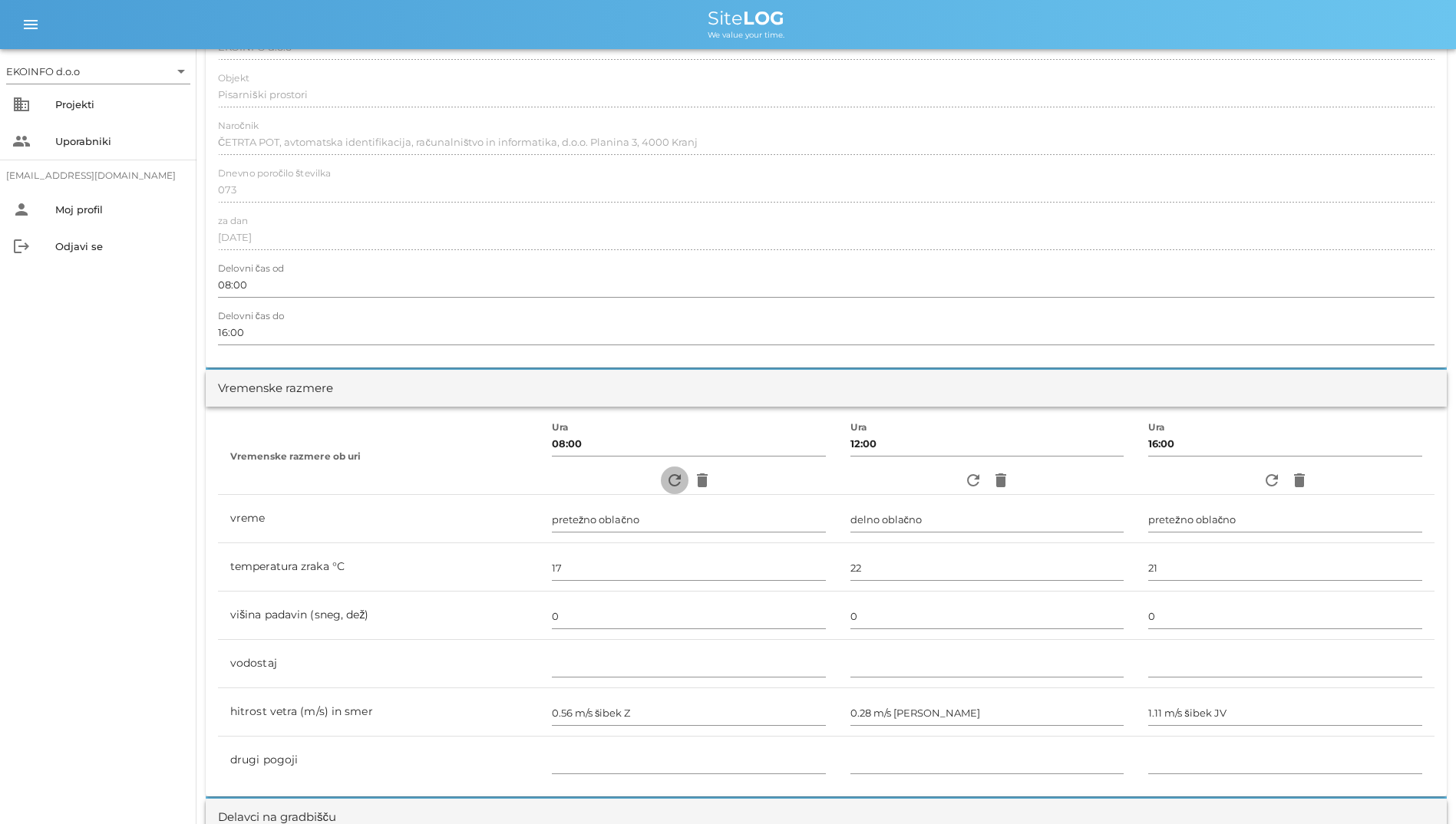
click at [665, 473] on icon "refresh" at bounding box center [674, 479] width 18 height 18
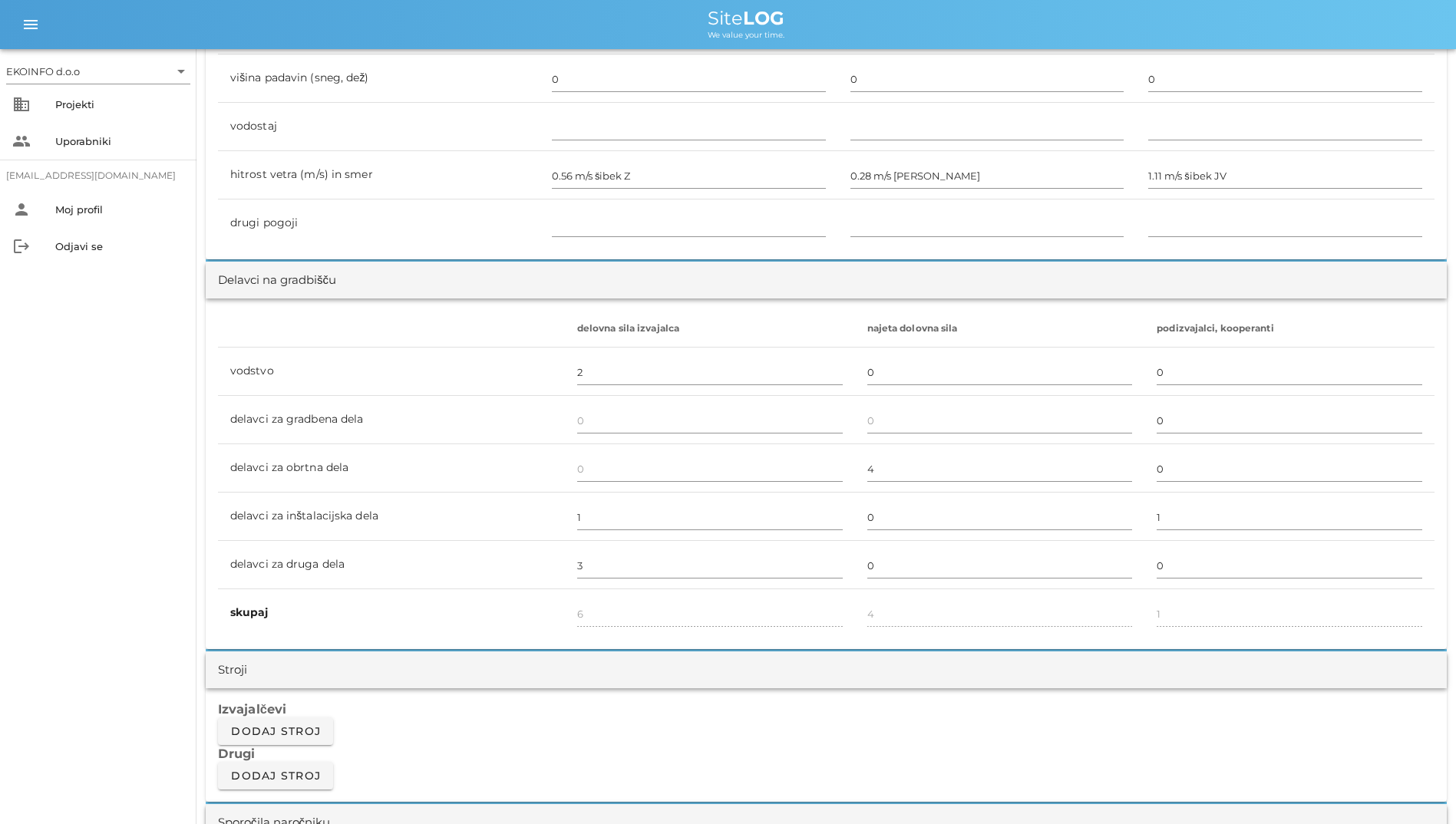
scroll to position [307, 0]
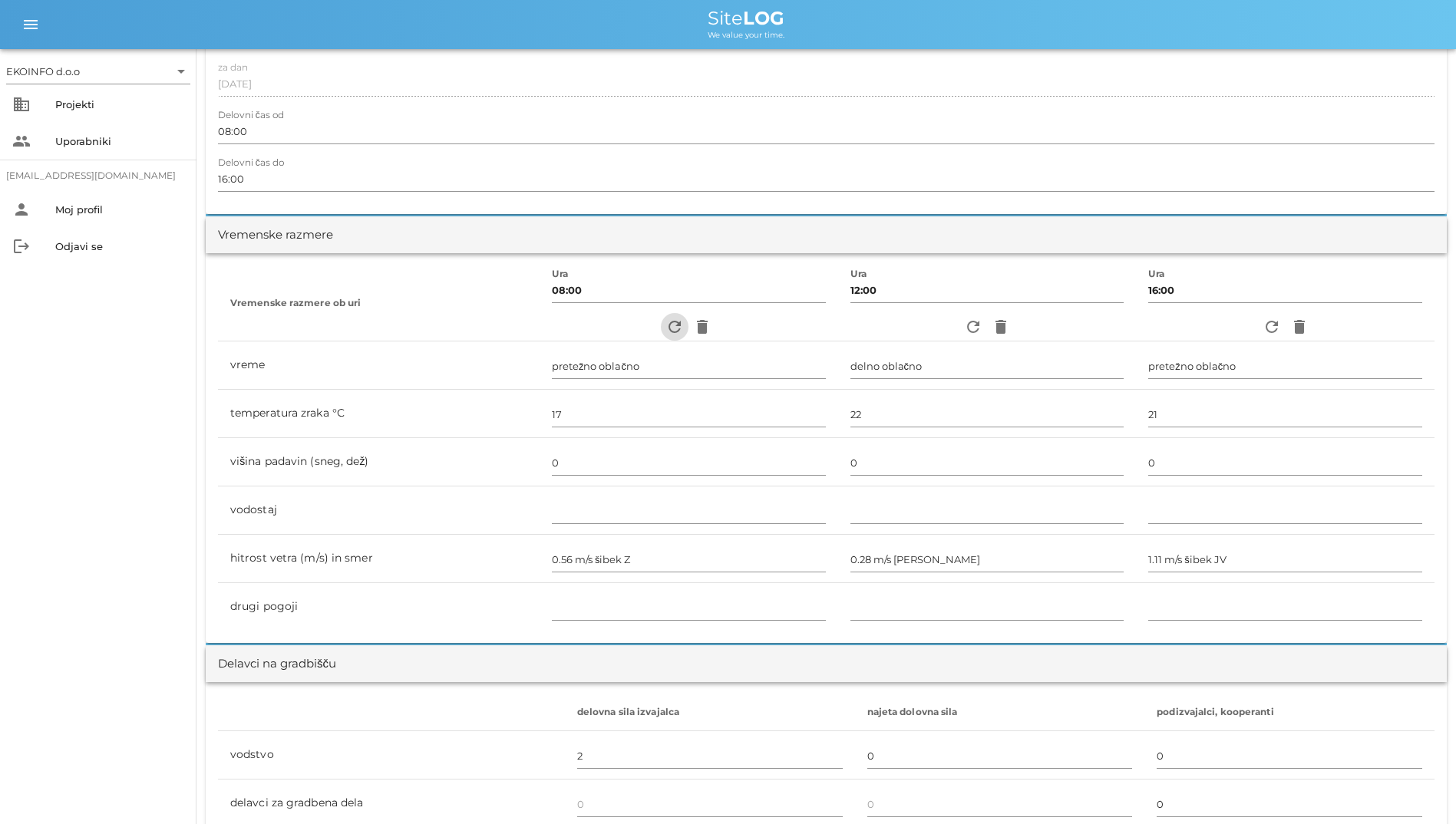
click at [665, 322] on icon "refresh" at bounding box center [674, 326] width 18 height 18
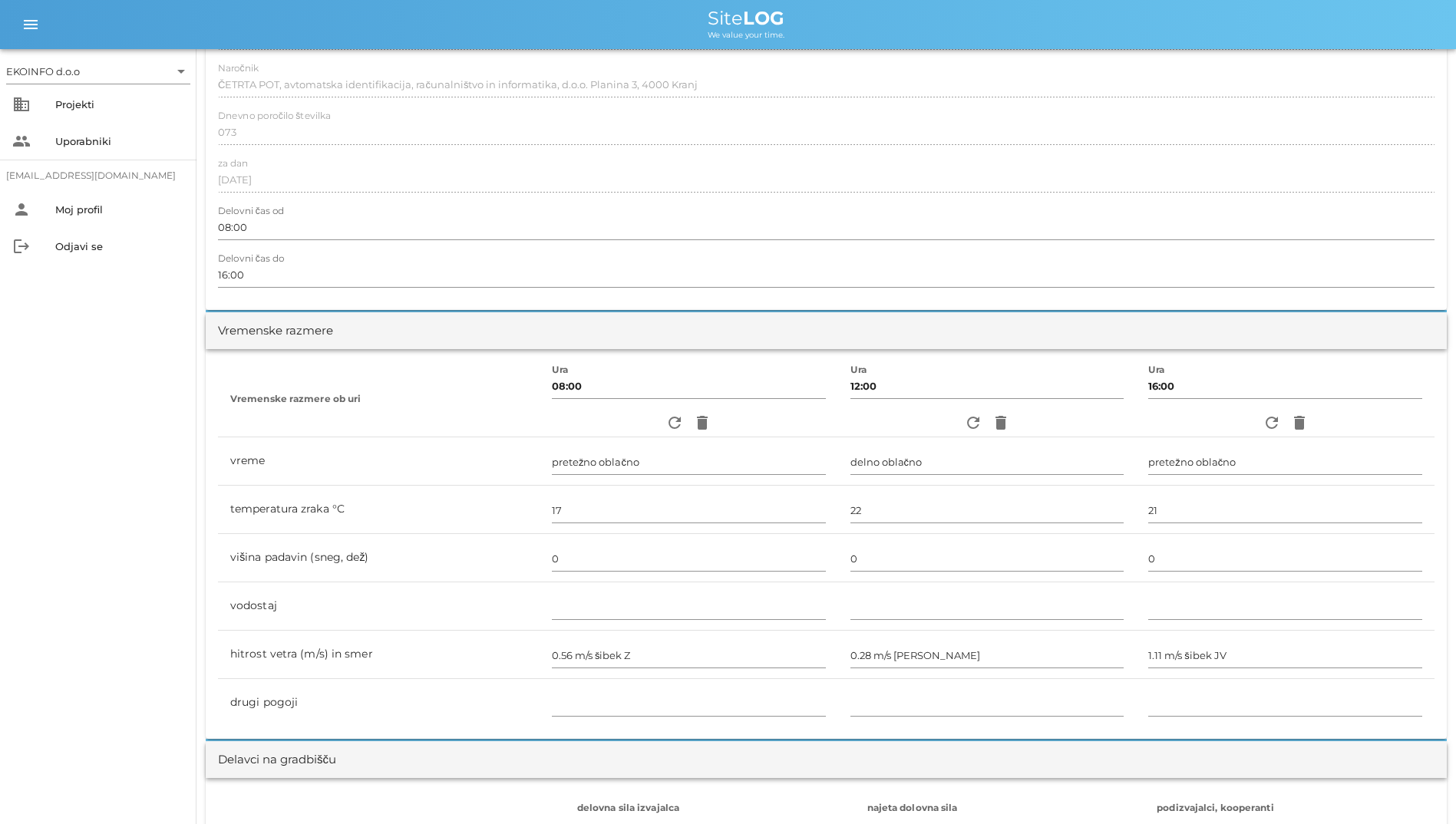
scroll to position [0, 0]
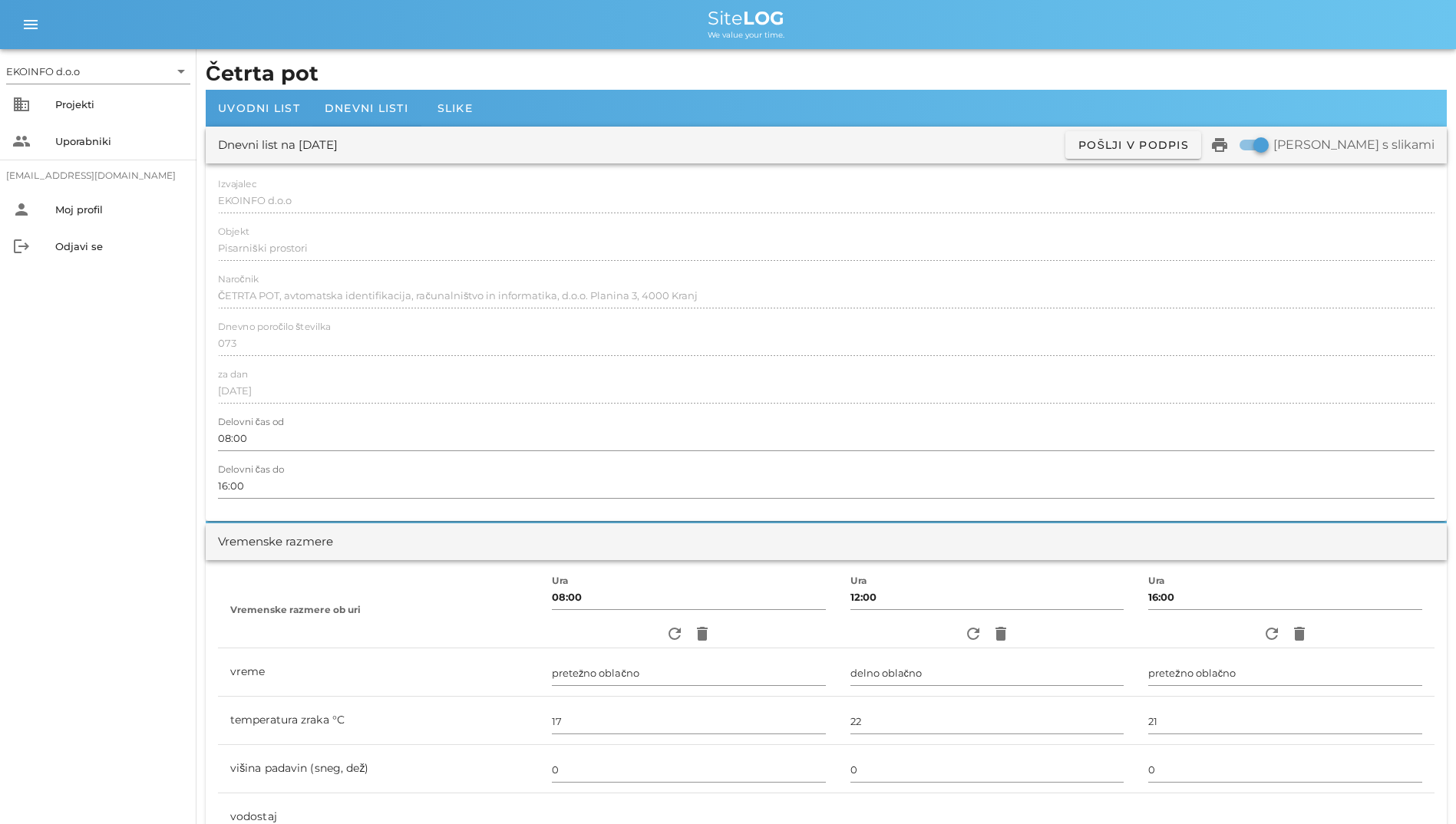
click at [364, 126] on div "Dnevni list na [DATE] ✓ Podpisan Pošlji v podpis print Natisni s slikami" at bounding box center [826, 144] width 1241 height 37
click at [366, 117] on div "Dnevni listi" at bounding box center [366, 108] width 108 height 37
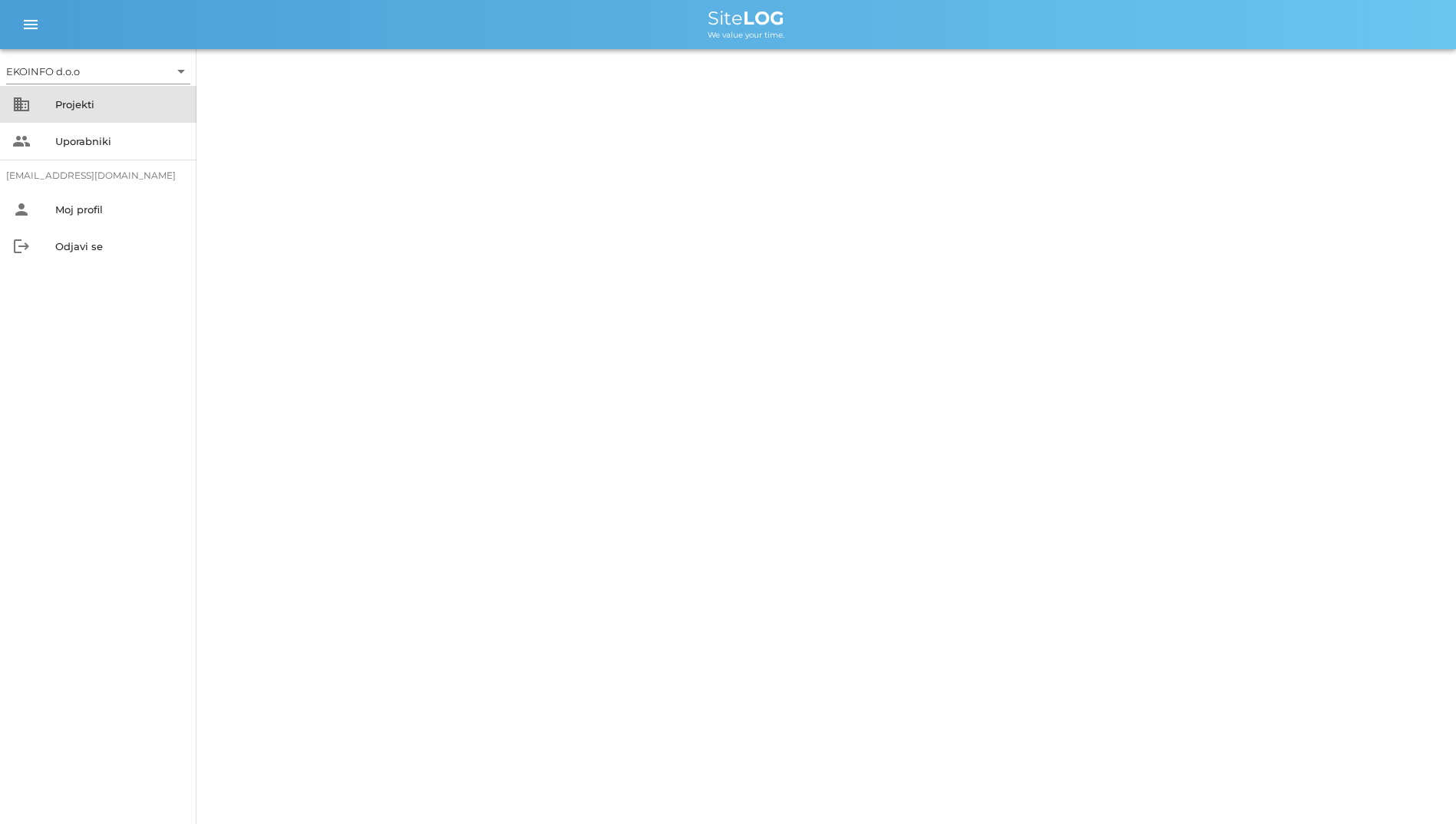
click at [117, 116] on div "Projekti" at bounding box center [119, 104] width 129 height 24
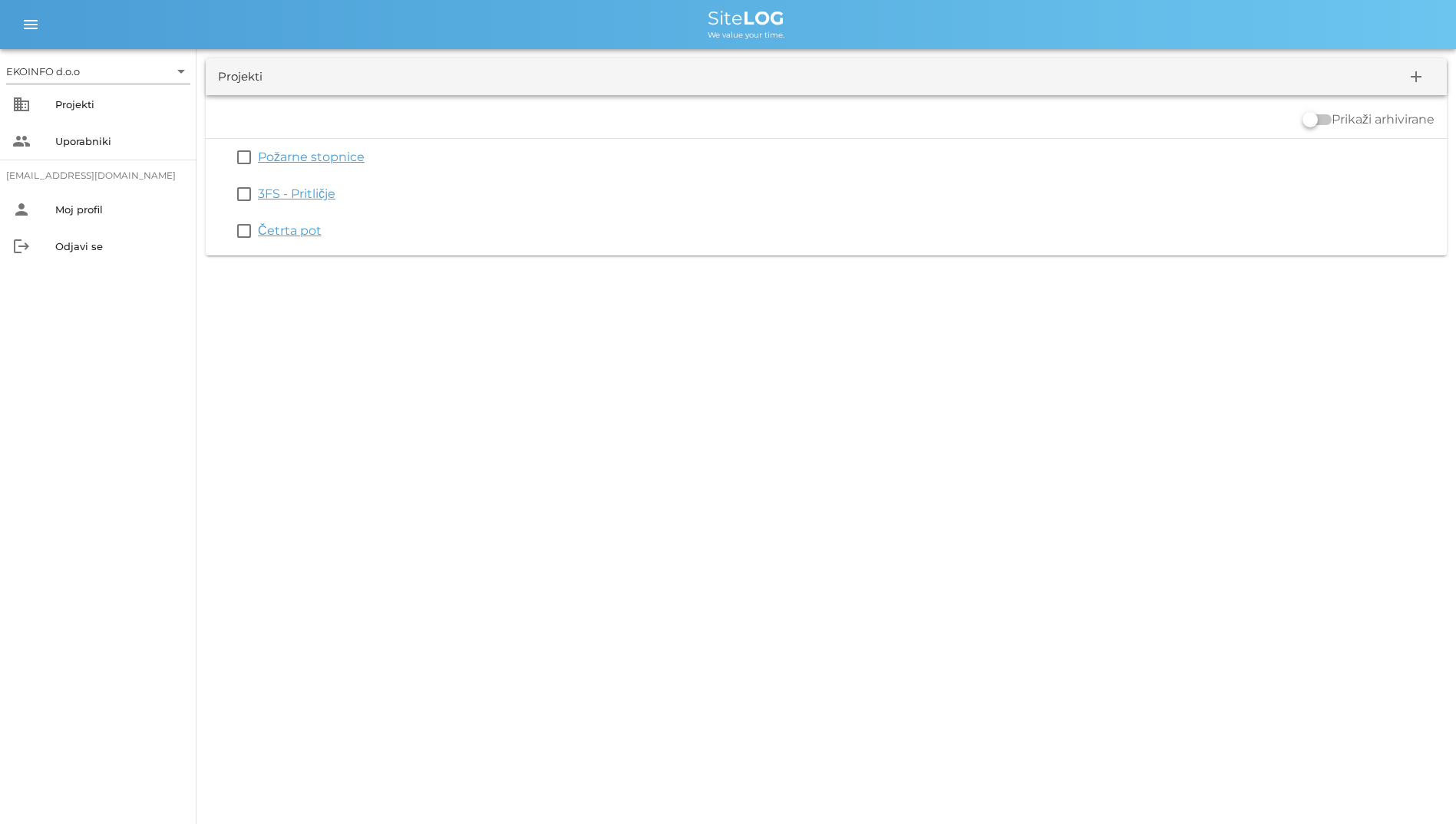
click at [294, 200] on link "3FS - Pritličje" at bounding box center [296, 193] width 77 height 15
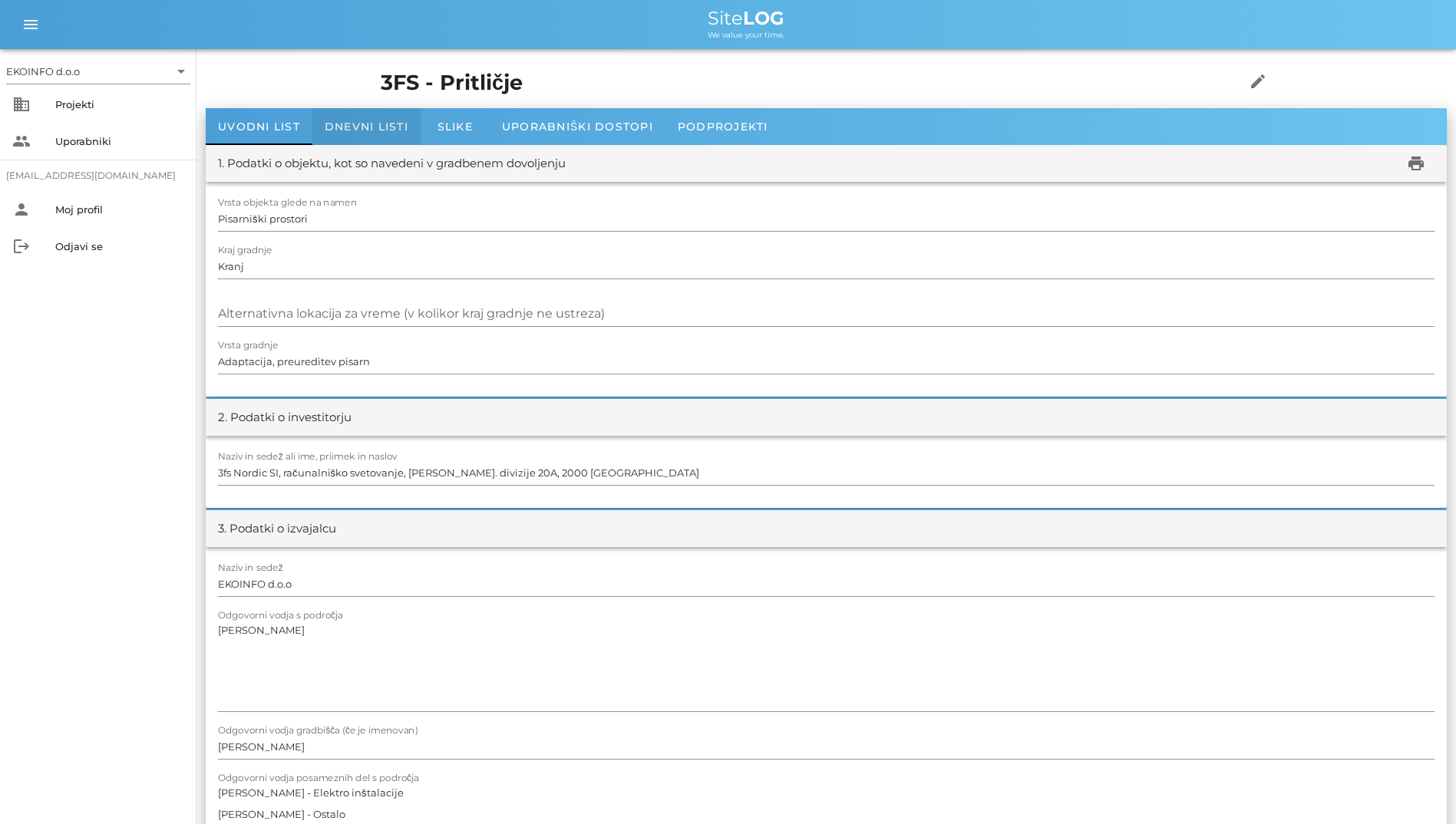
click at [344, 116] on div "Dnevni listi" at bounding box center [366, 126] width 108 height 37
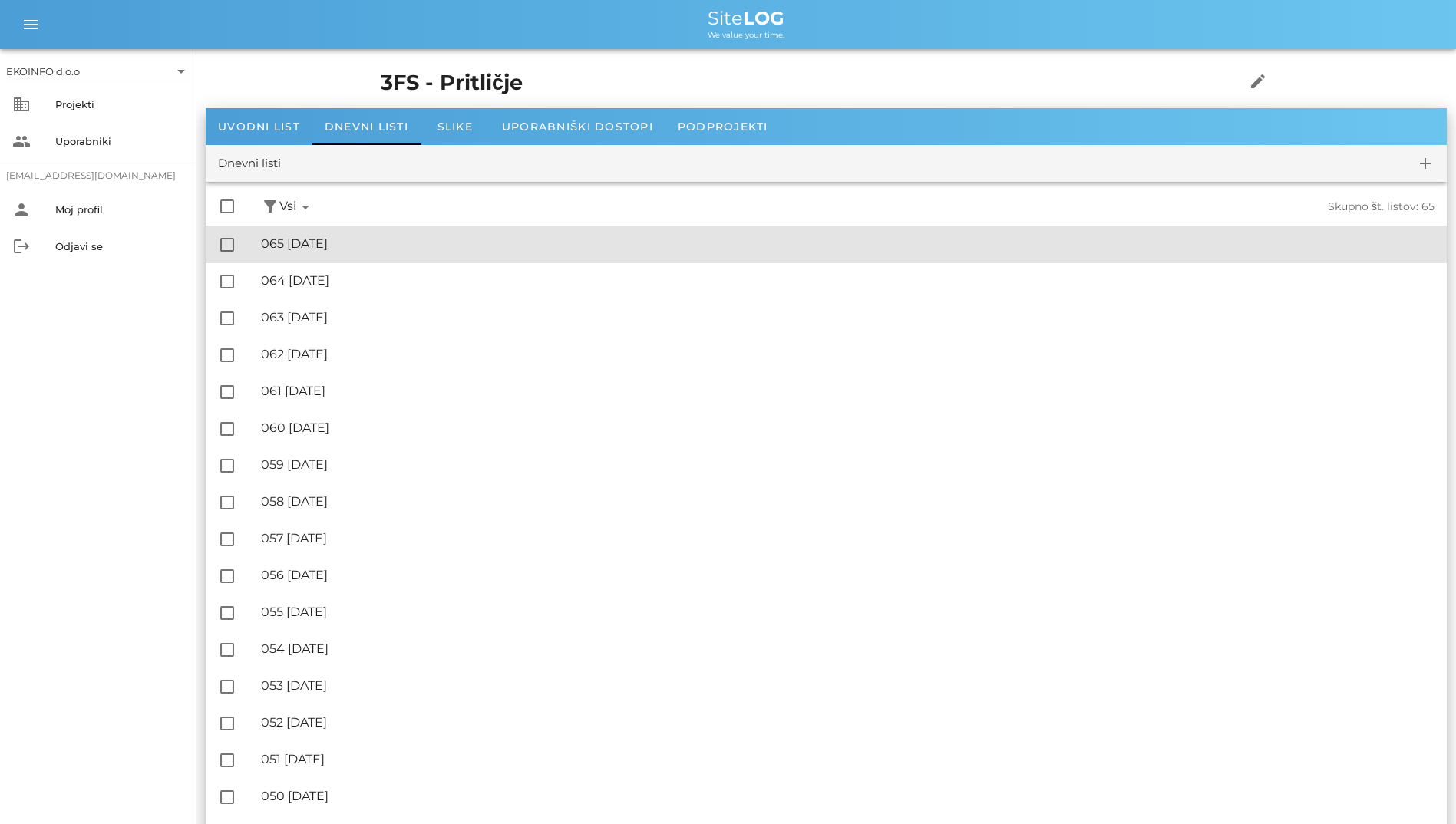
click at [333, 236] on div "🔏 065 [DATE] ✓ Podpisal: Nadzornik ✓ Podpisal: Sestavljalec ✓ Podpisal: Odgovor…" at bounding box center [848, 245] width 1173 height 35
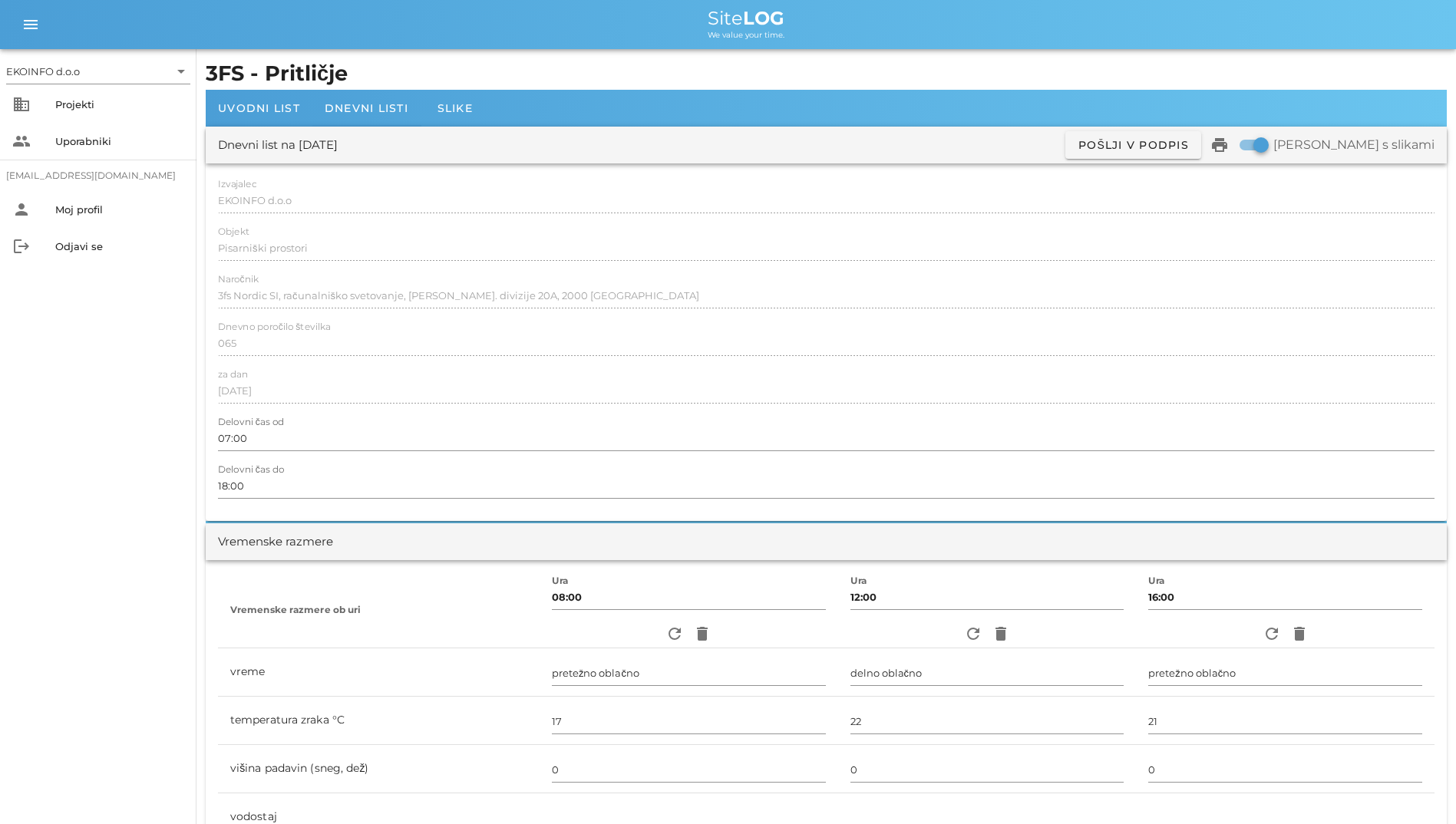
click at [347, 128] on div "Dnevni list na [DATE] ✓ Podpisan Pošlji v podpis print Natisni s slikami" at bounding box center [826, 144] width 1241 height 37
click at [353, 113] on span "Dnevni listi" at bounding box center [366, 108] width 84 height 14
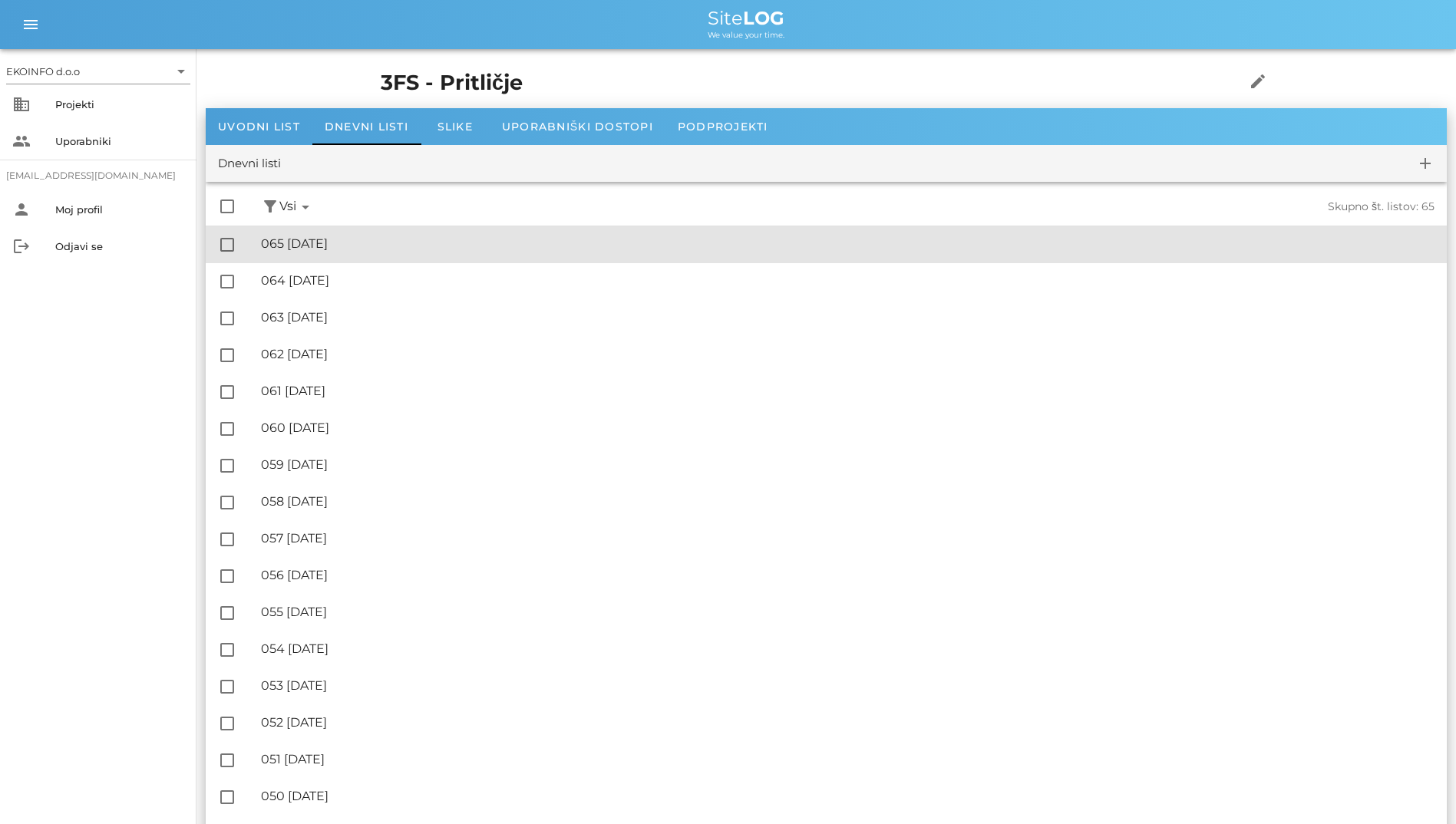
click at [308, 228] on div "🔏 065 [DATE] ✓ Podpisal: Nadzornik ✓ Podpisal: Sestavljalec ✓ Podpisal: Odgovor…" at bounding box center [848, 245] width 1173 height 35
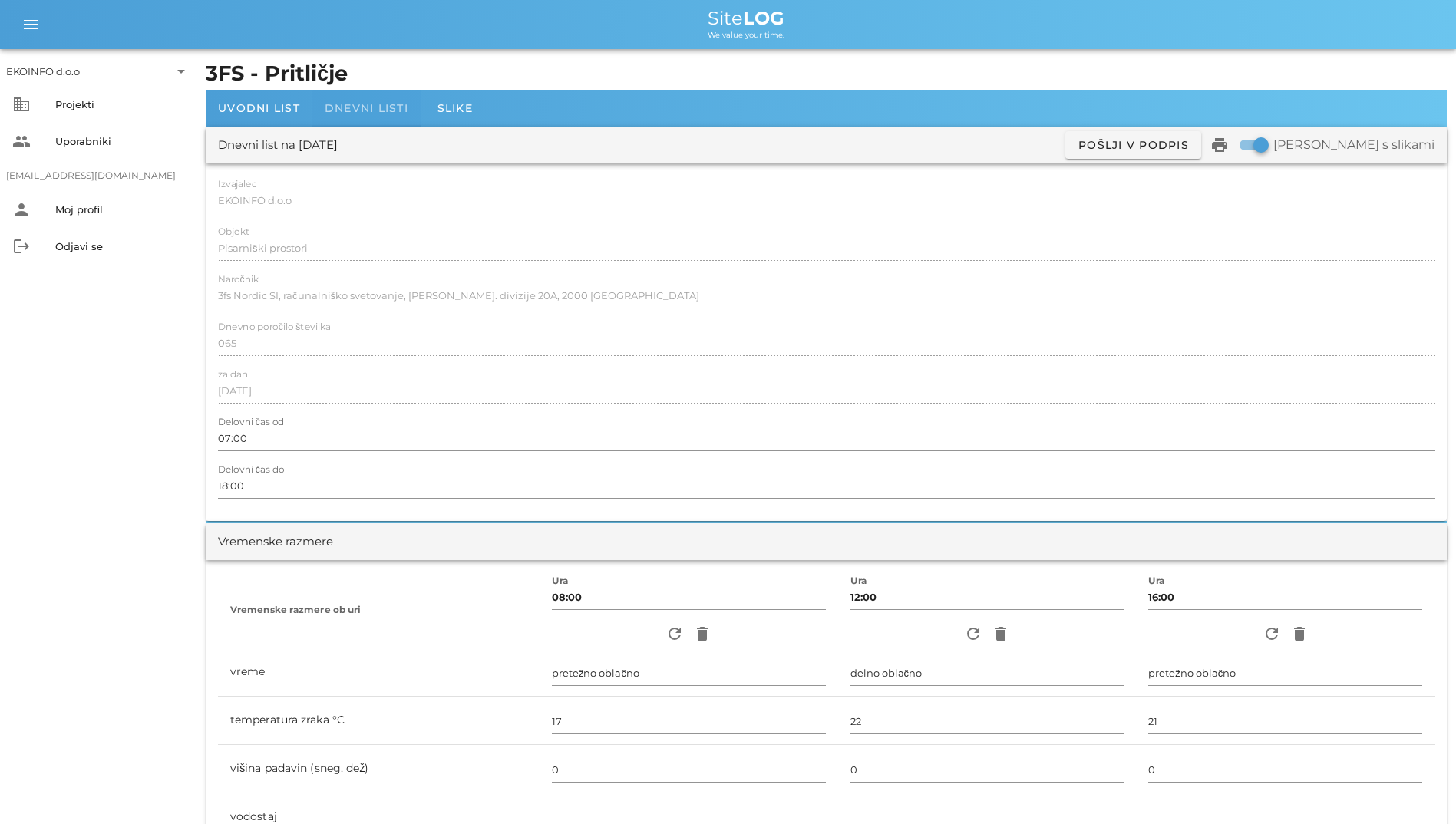
click at [387, 113] on span "Dnevni listi" at bounding box center [366, 108] width 84 height 14
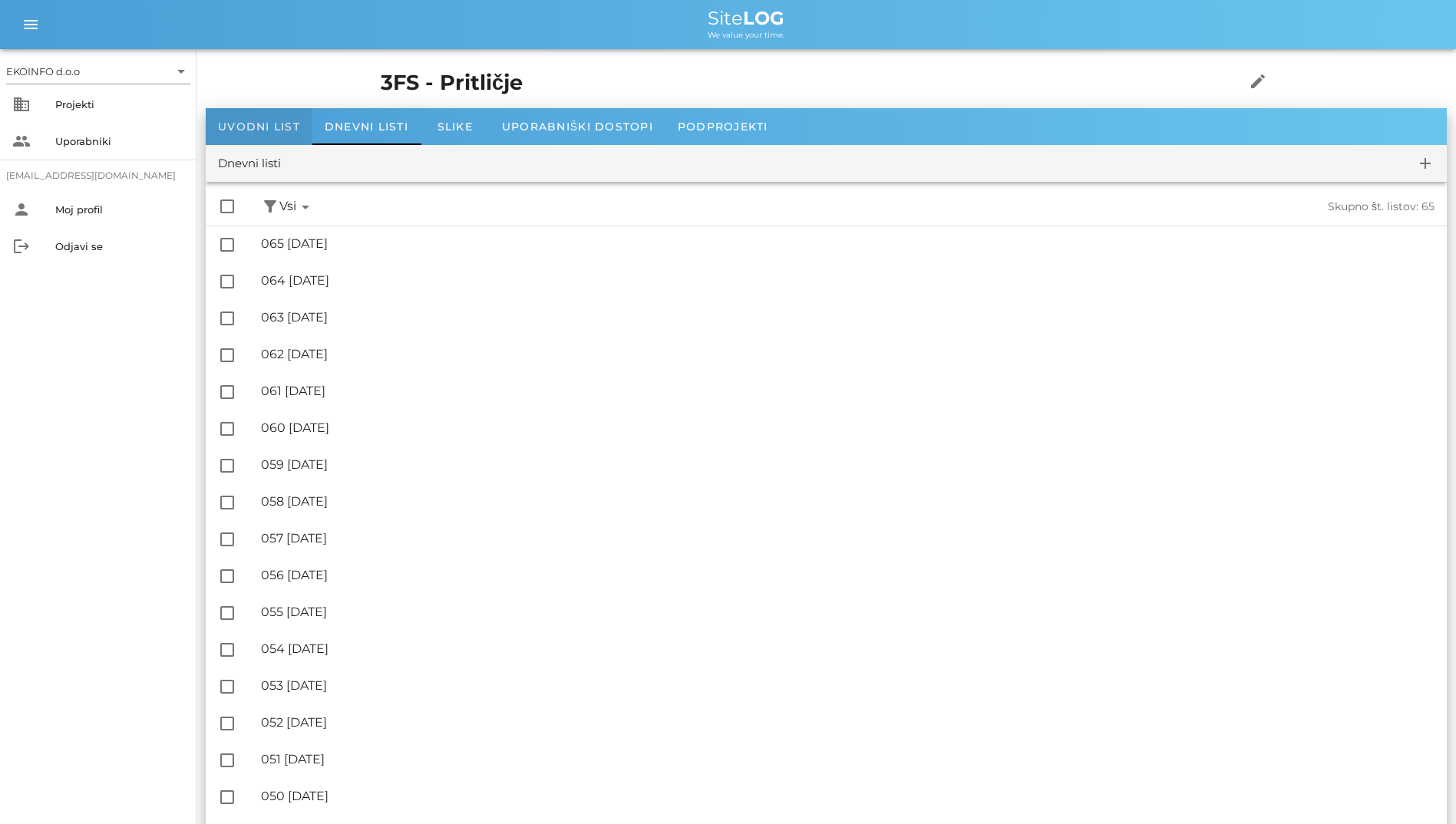
click at [256, 127] on span "Uvodni list" at bounding box center [258, 127] width 82 height 14
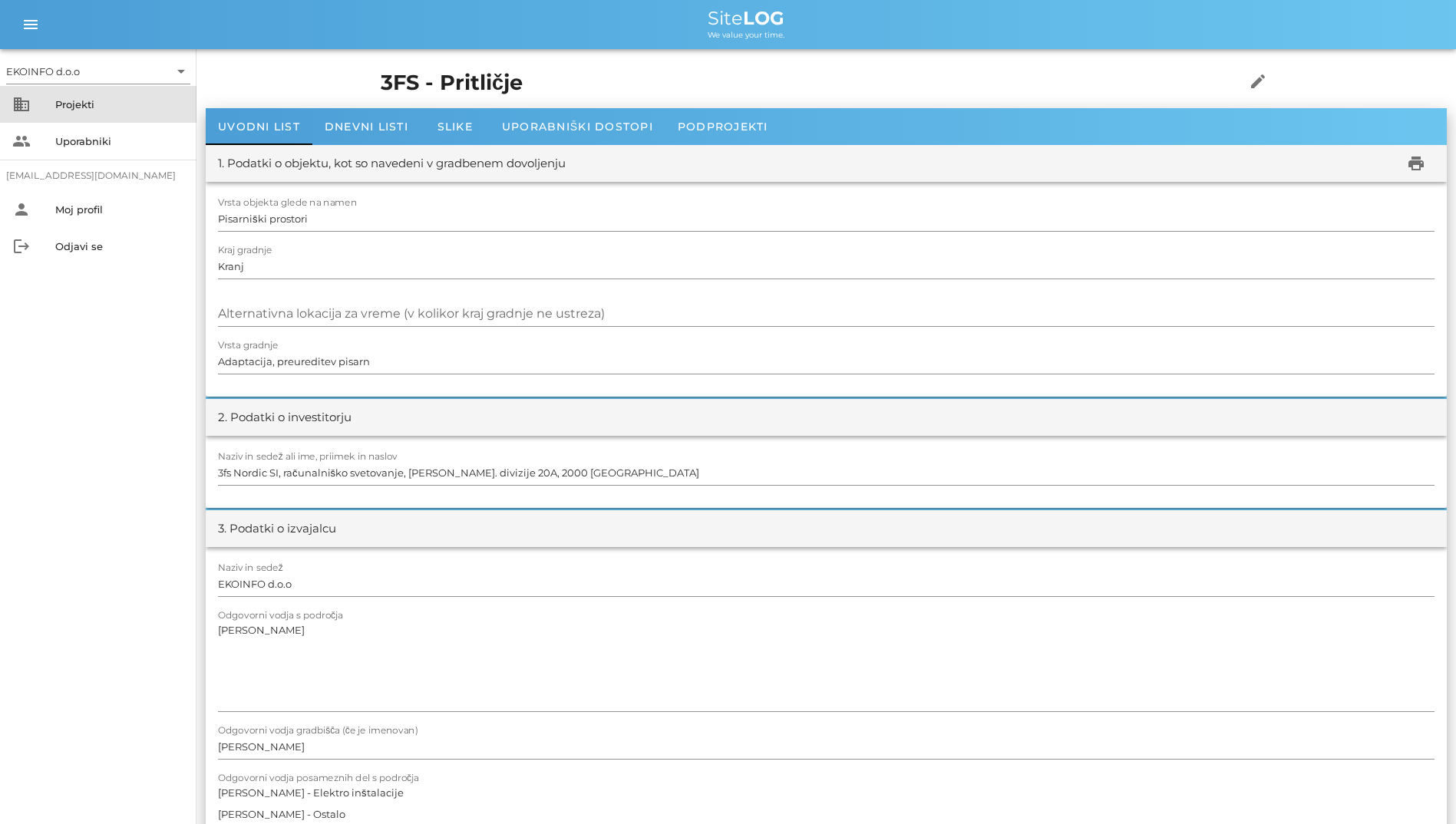
click at [138, 101] on div "Projekti" at bounding box center [119, 104] width 129 height 12
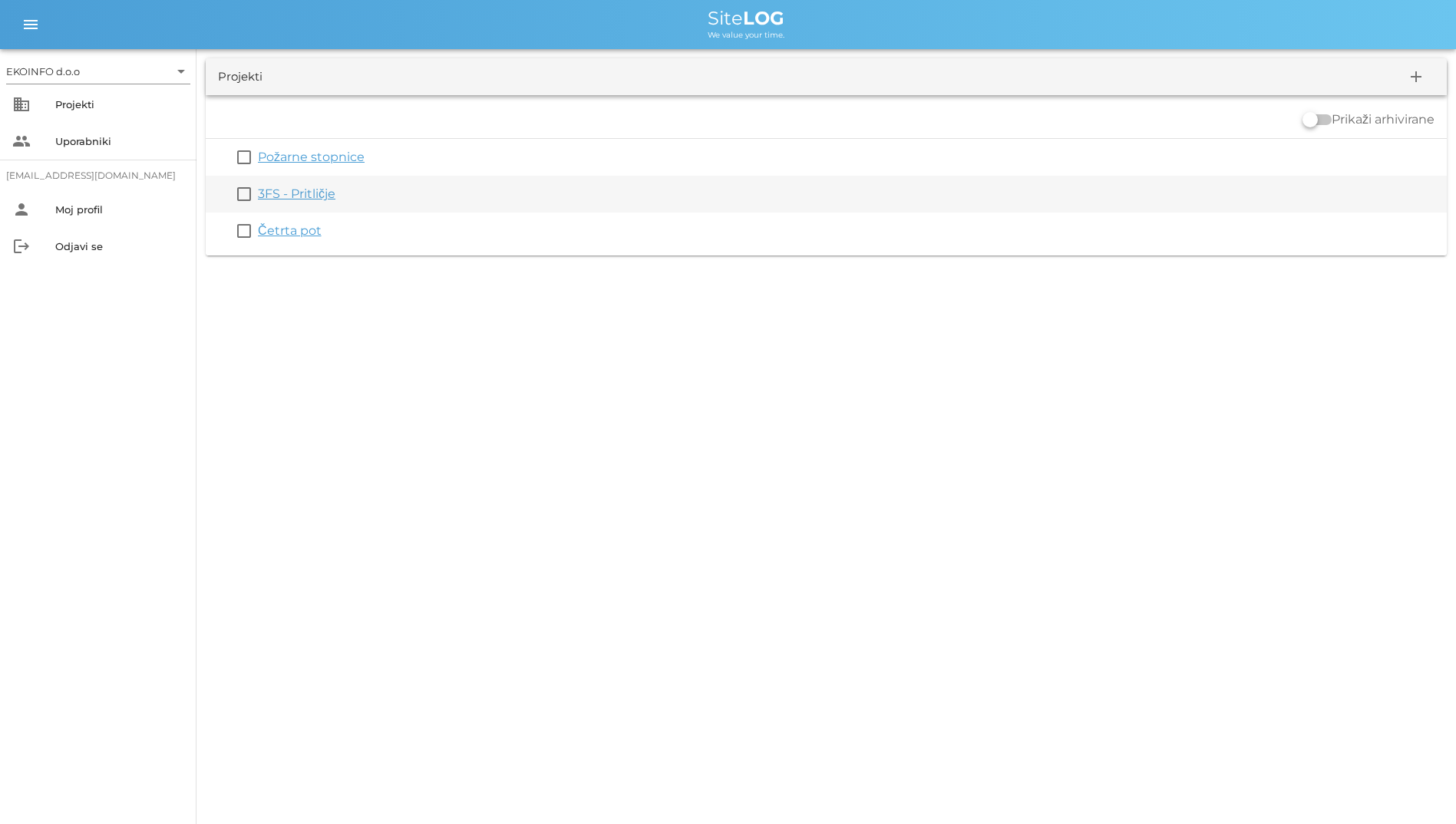
click at [313, 198] on link "3FS - Pritličje" at bounding box center [296, 193] width 77 height 15
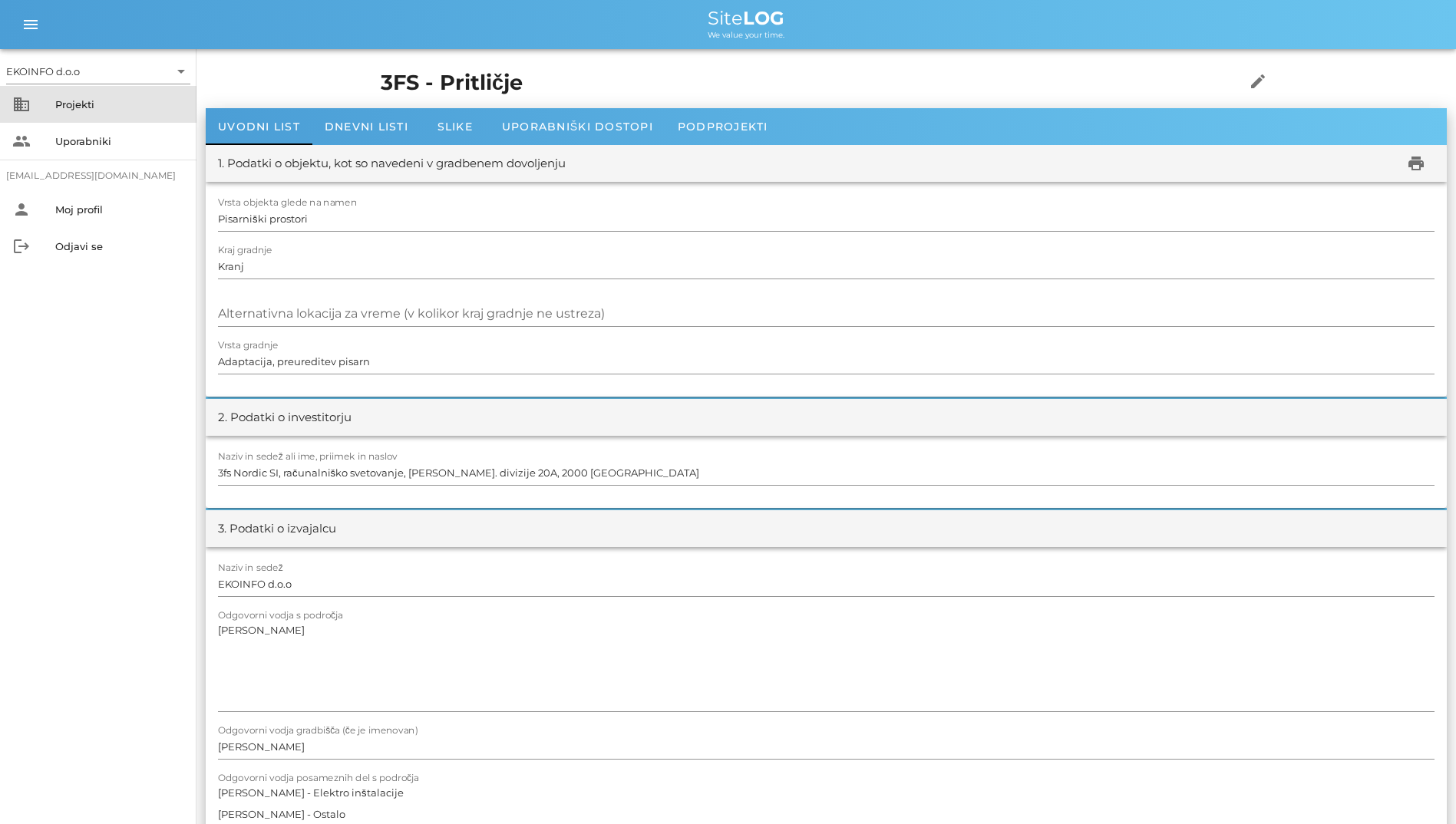
click at [111, 111] on div "Projekti" at bounding box center [119, 104] width 129 height 24
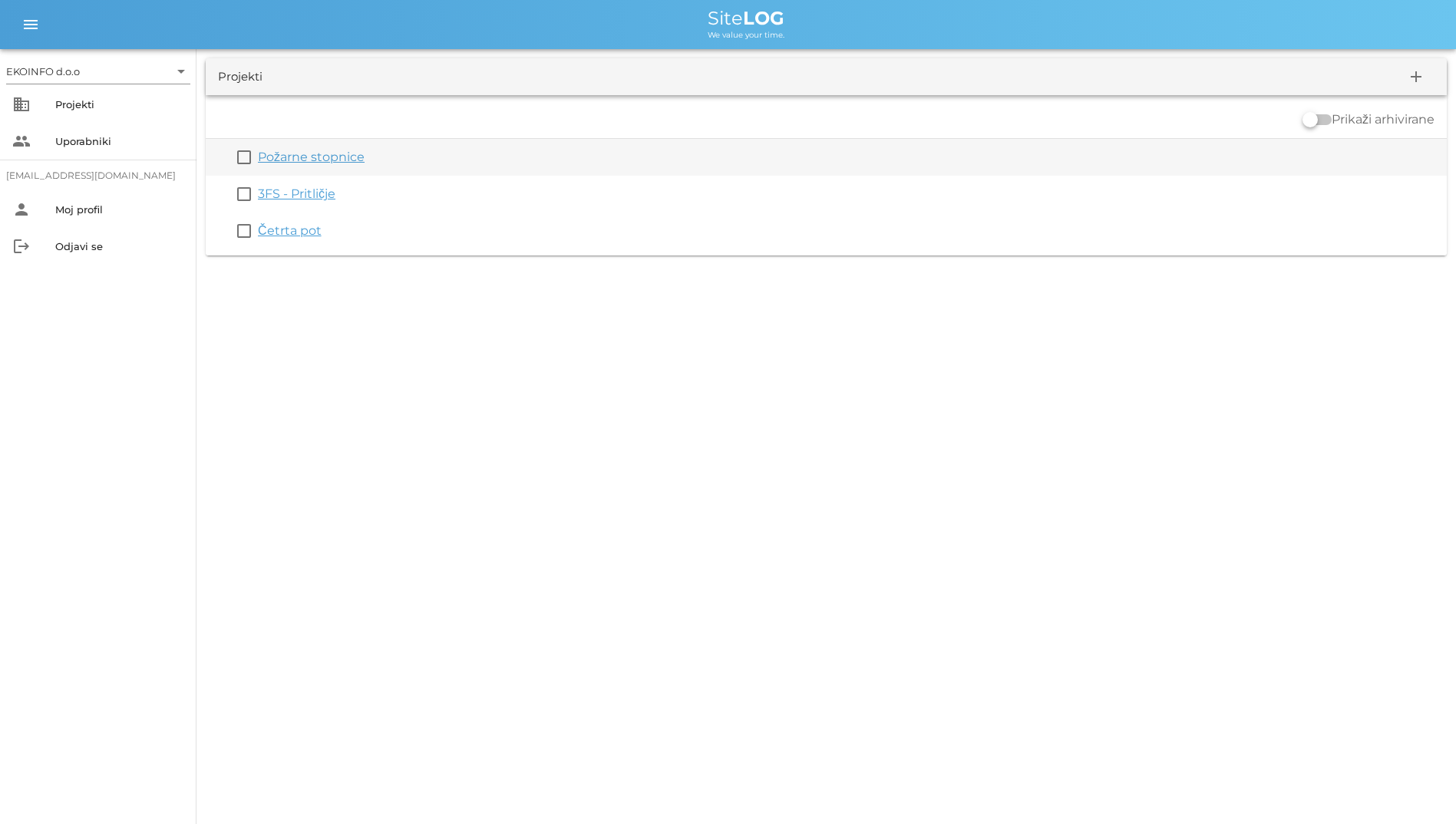
click at [304, 159] on link "Požarne stopnice" at bounding box center [311, 157] width 107 height 15
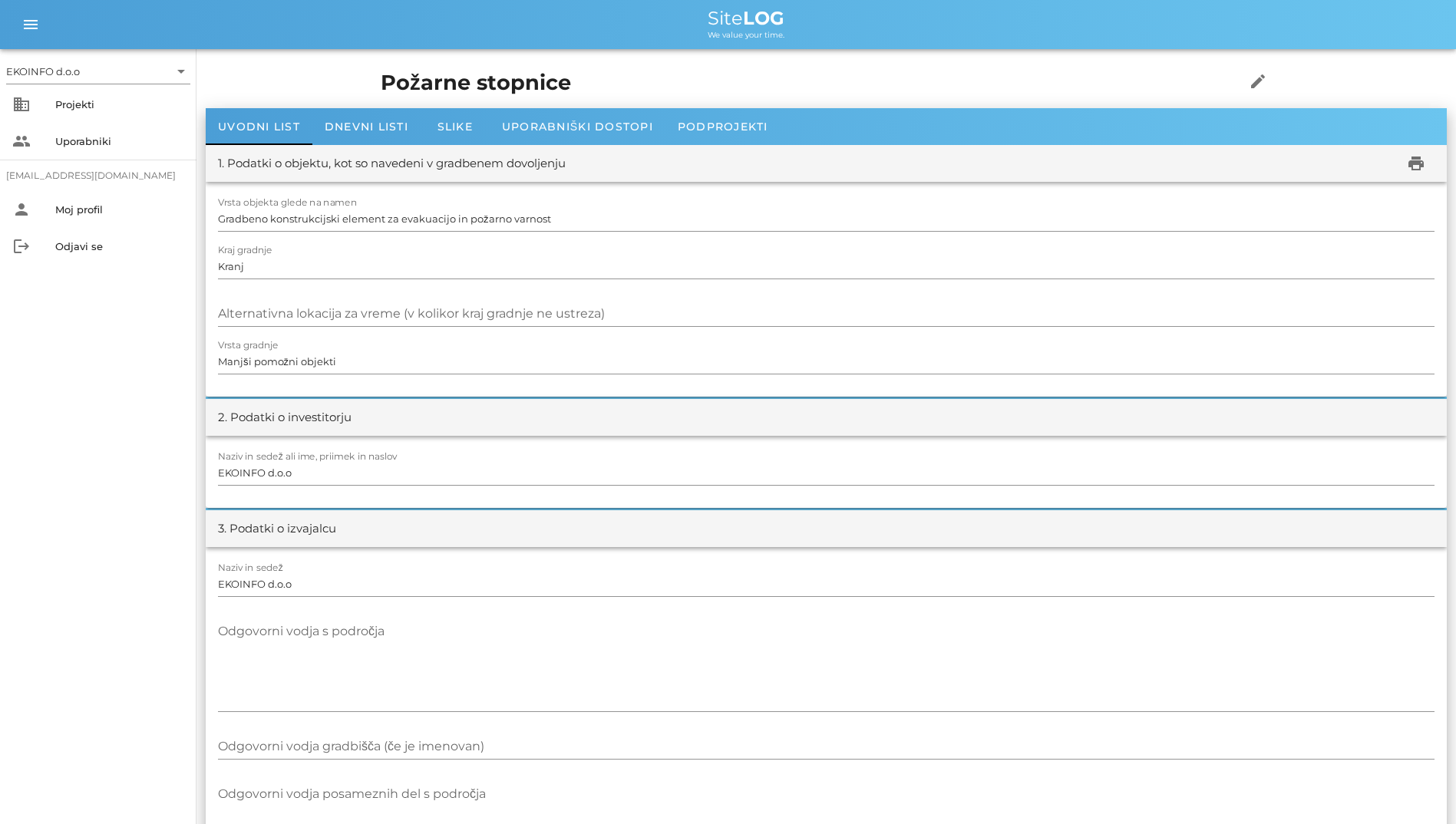
click at [372, 101] on div "Požarne stopnice edit" at bounding box center [826, 83] width 909 height 50
click at [360, 121] on span "Dnevni listi" at bounding box center [366, 127] width 84 height 14
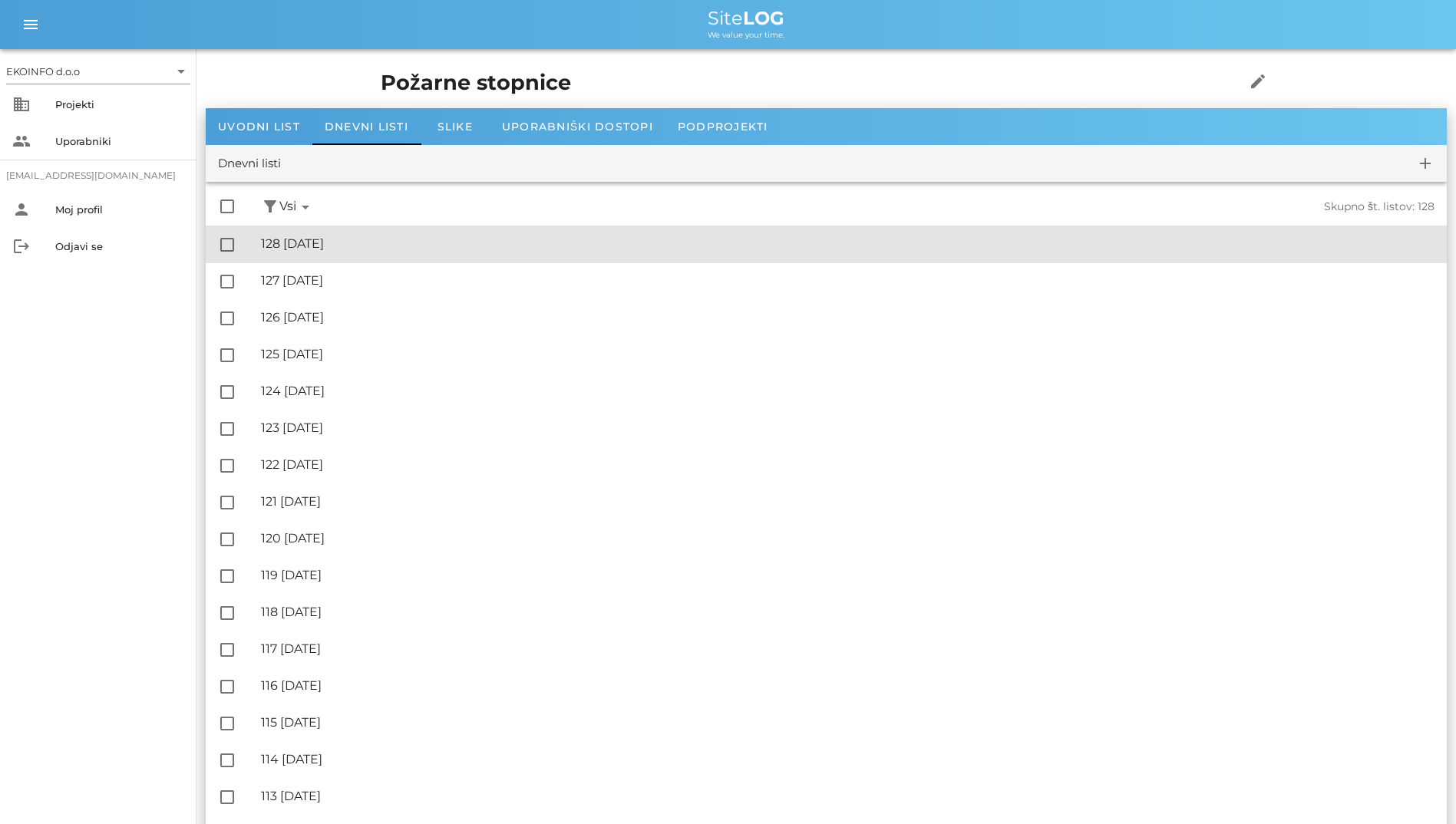
click at [406, 238] on div "🔏 128 [DATE]" at bounding box center [848, 244] width 1173 height 15
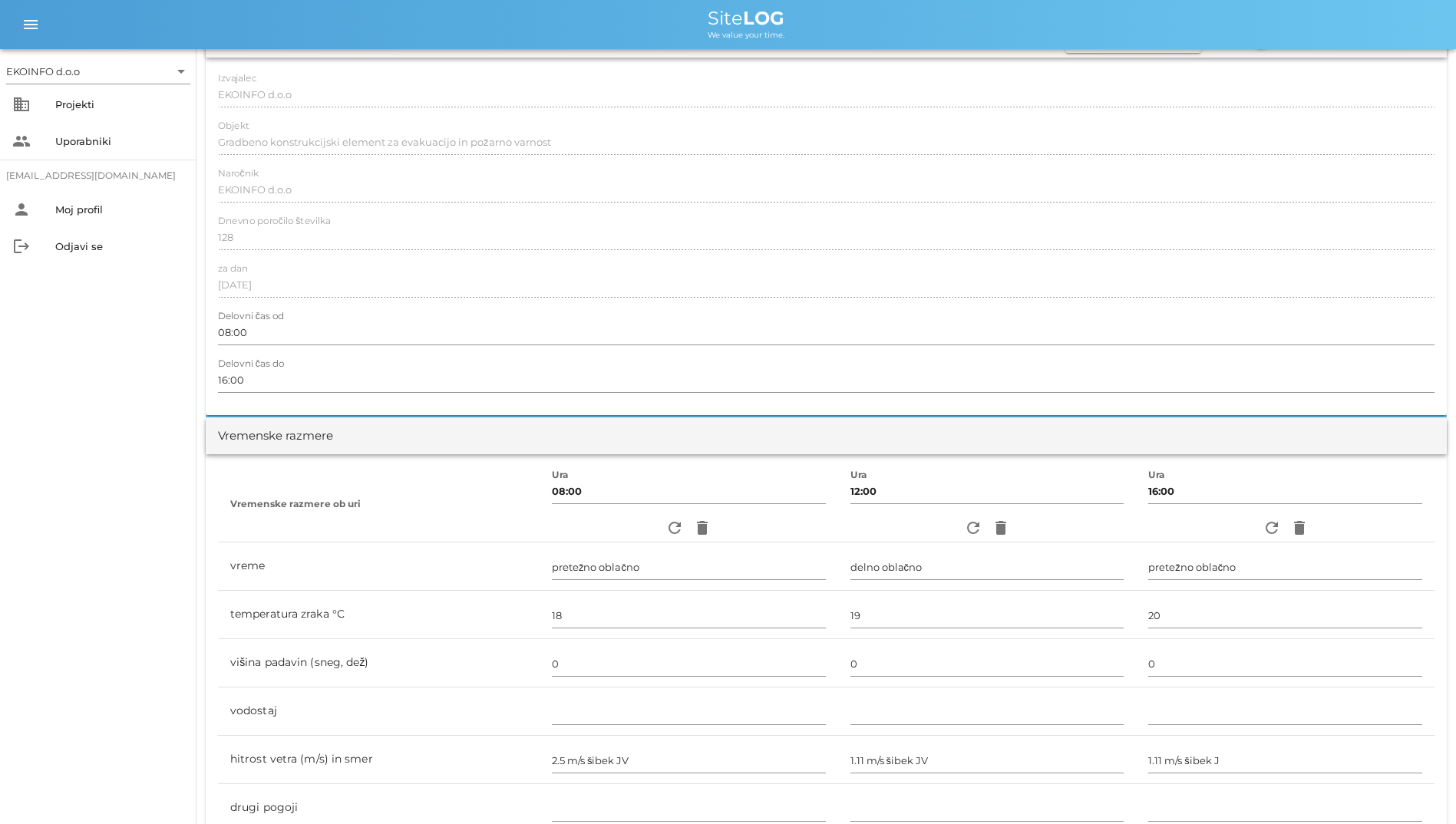
scroll to position [307, 0]
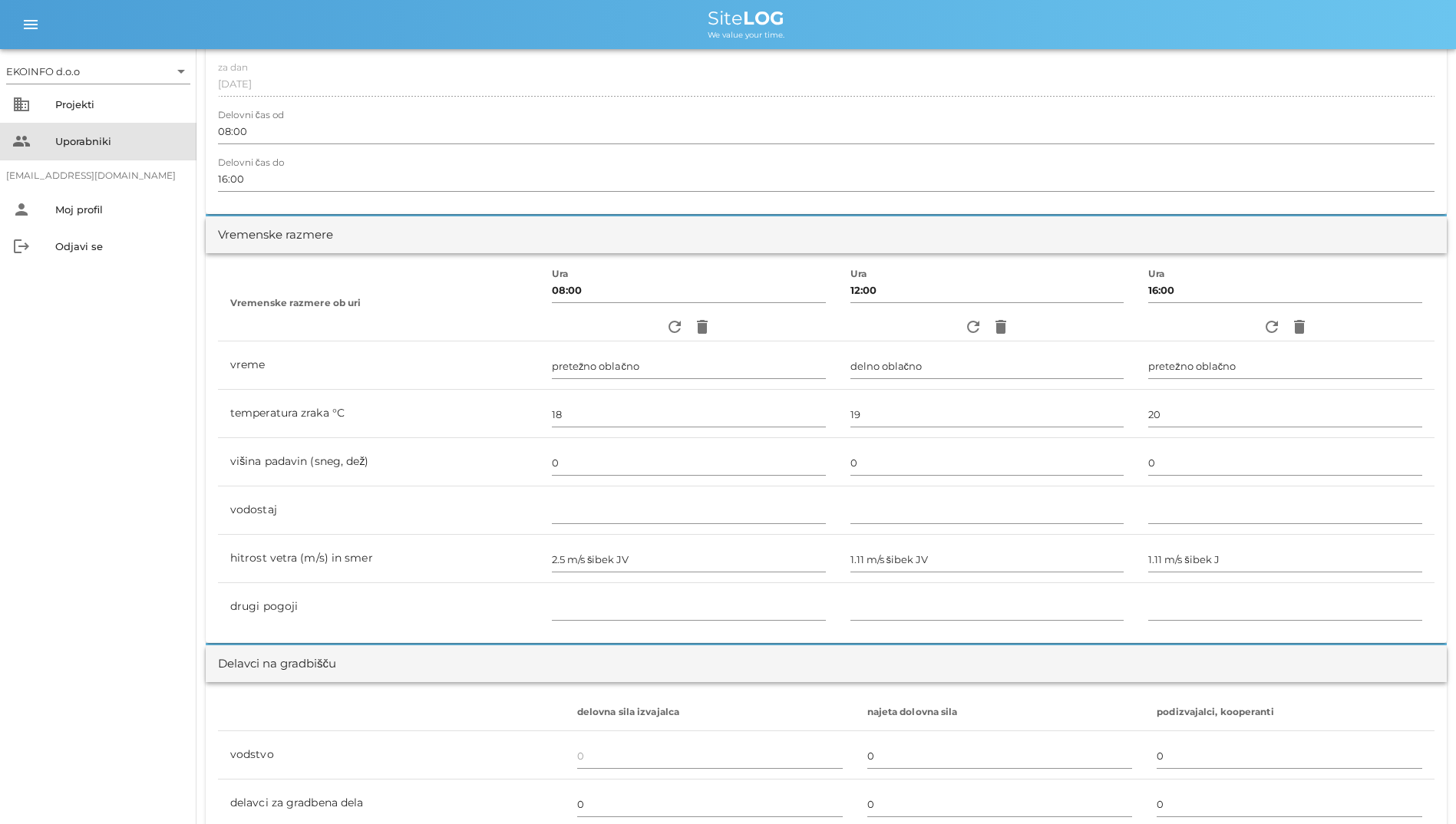
click at [65, 146] on div "Uporabniki" at bounding box center [119, 141] width 129 height 12
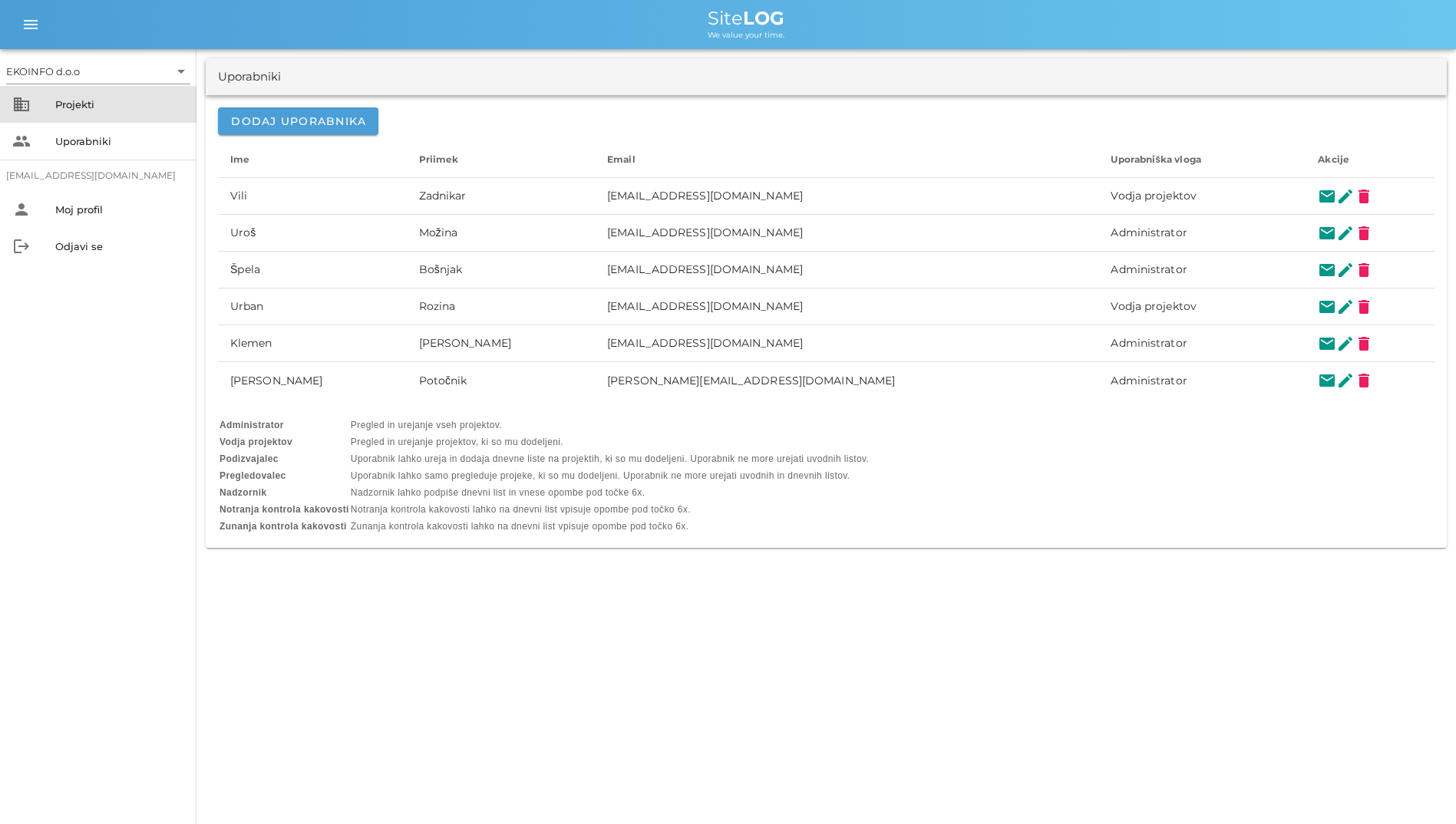
click at [31, 102] on div "business Projekti" at bounding box center [98, 104] width 197 height 37
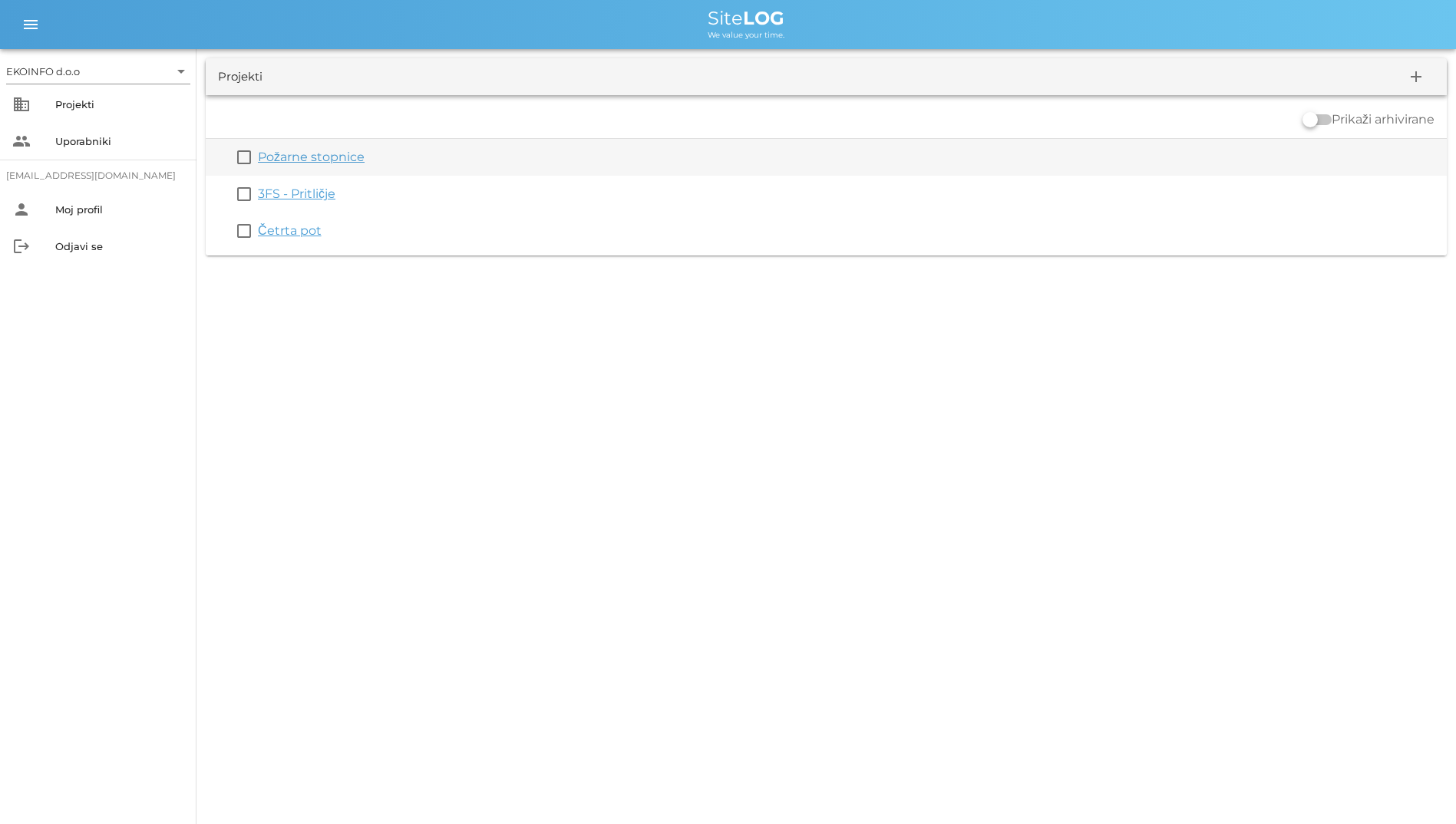
click at [304, 160] on link "Požarne stopnice" at bounding box center [311, 157] width 107 height 15
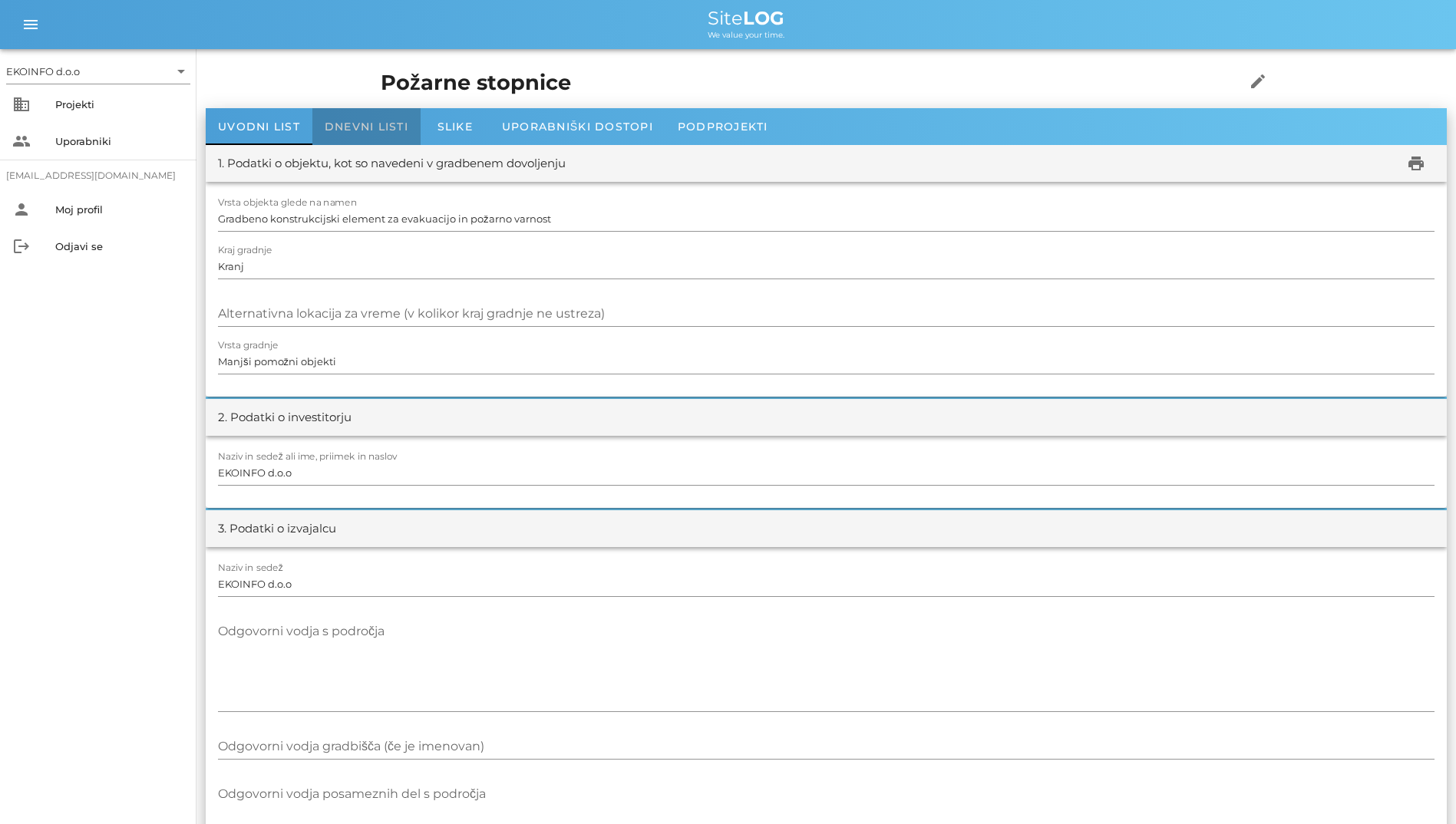
click at [347, 133] on div "Dnevni listi" at bounding box center [366, 126] width 108 height 37
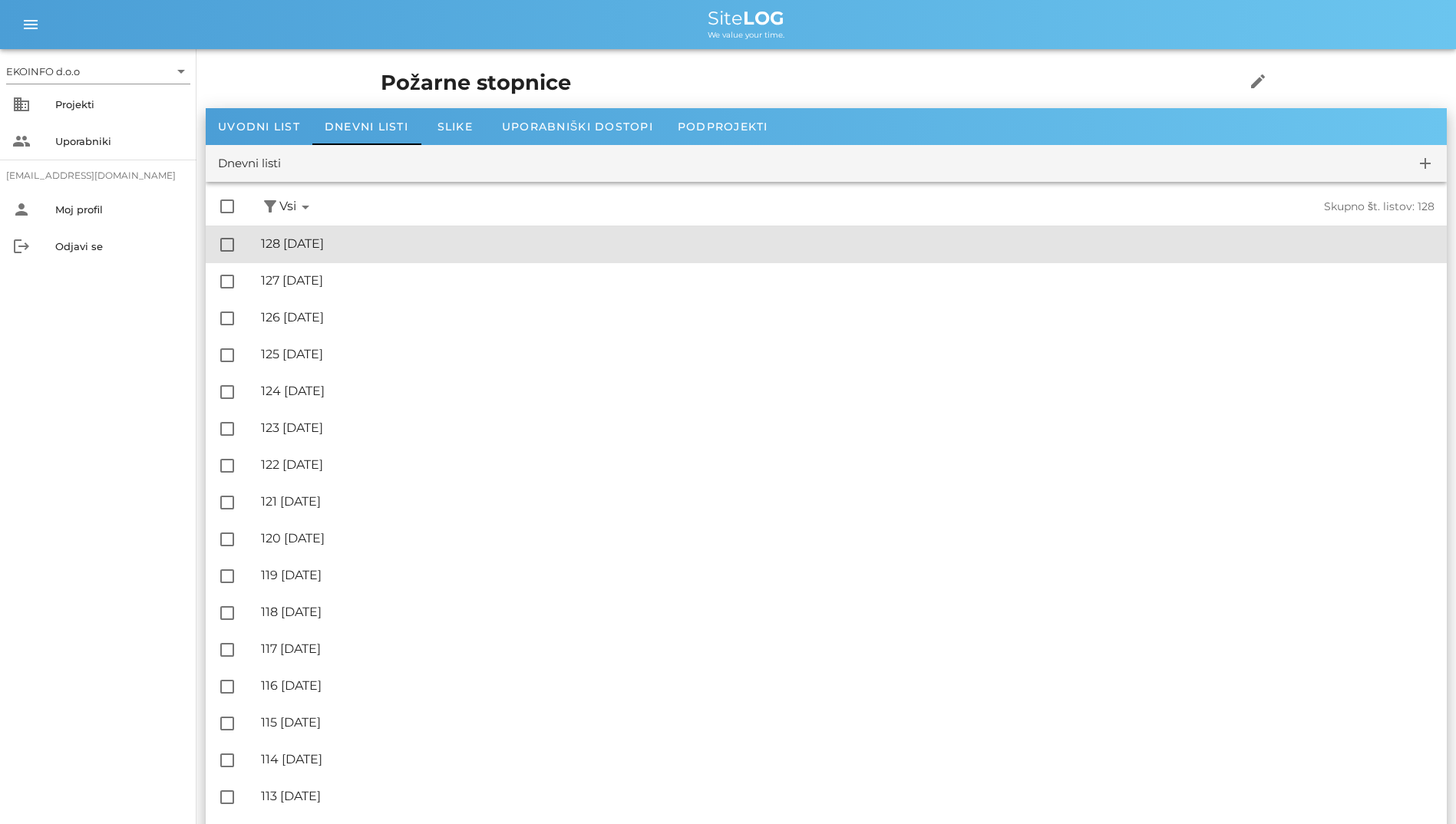
click at [381, 237] on div "🔏 128 [DATE]" at bounding box center [848, 244] width 1173 height 15
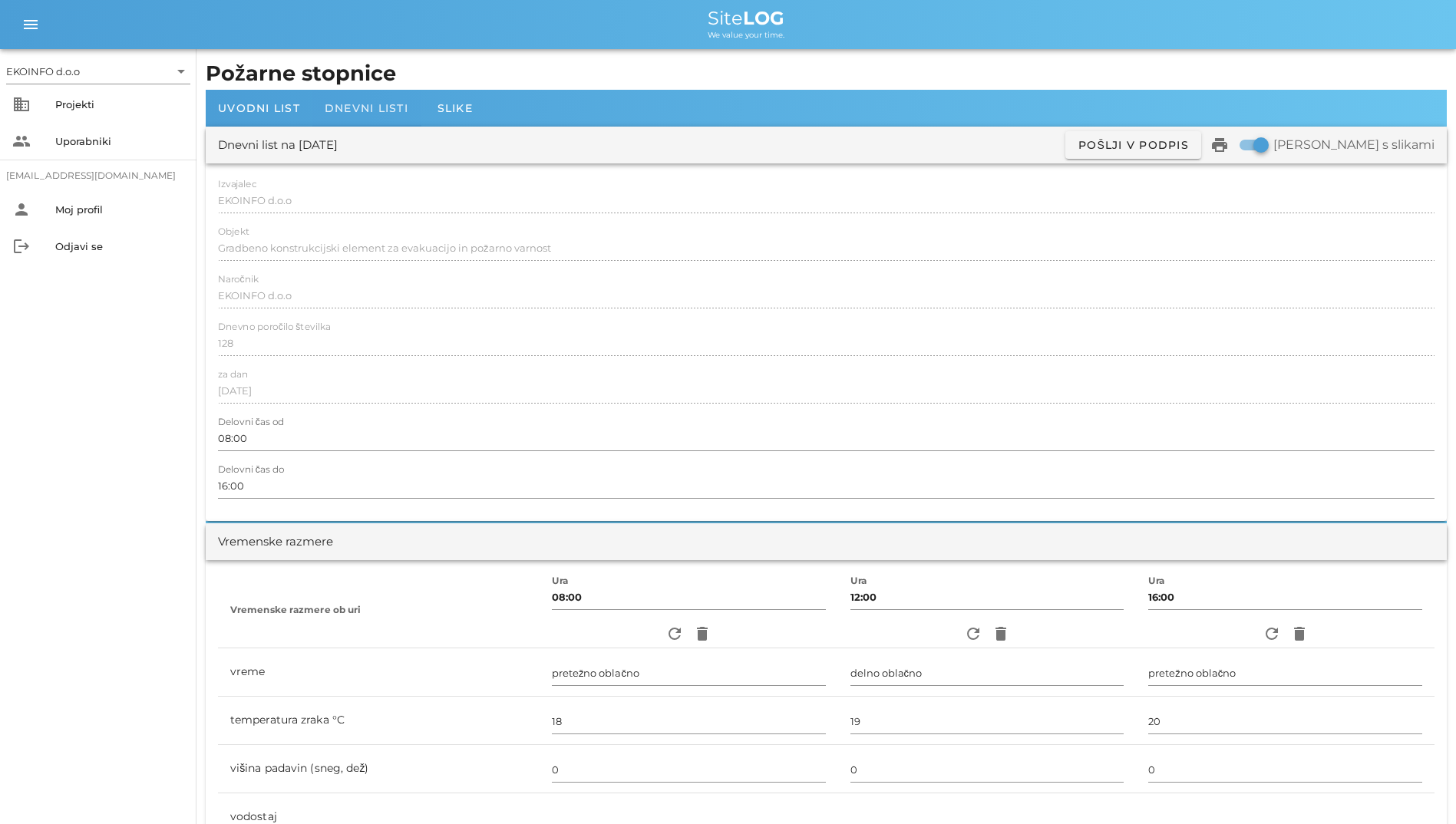
click at [356, 102] on span "Dnevni listi" at bounding box center [366, 108] width 84 height 14
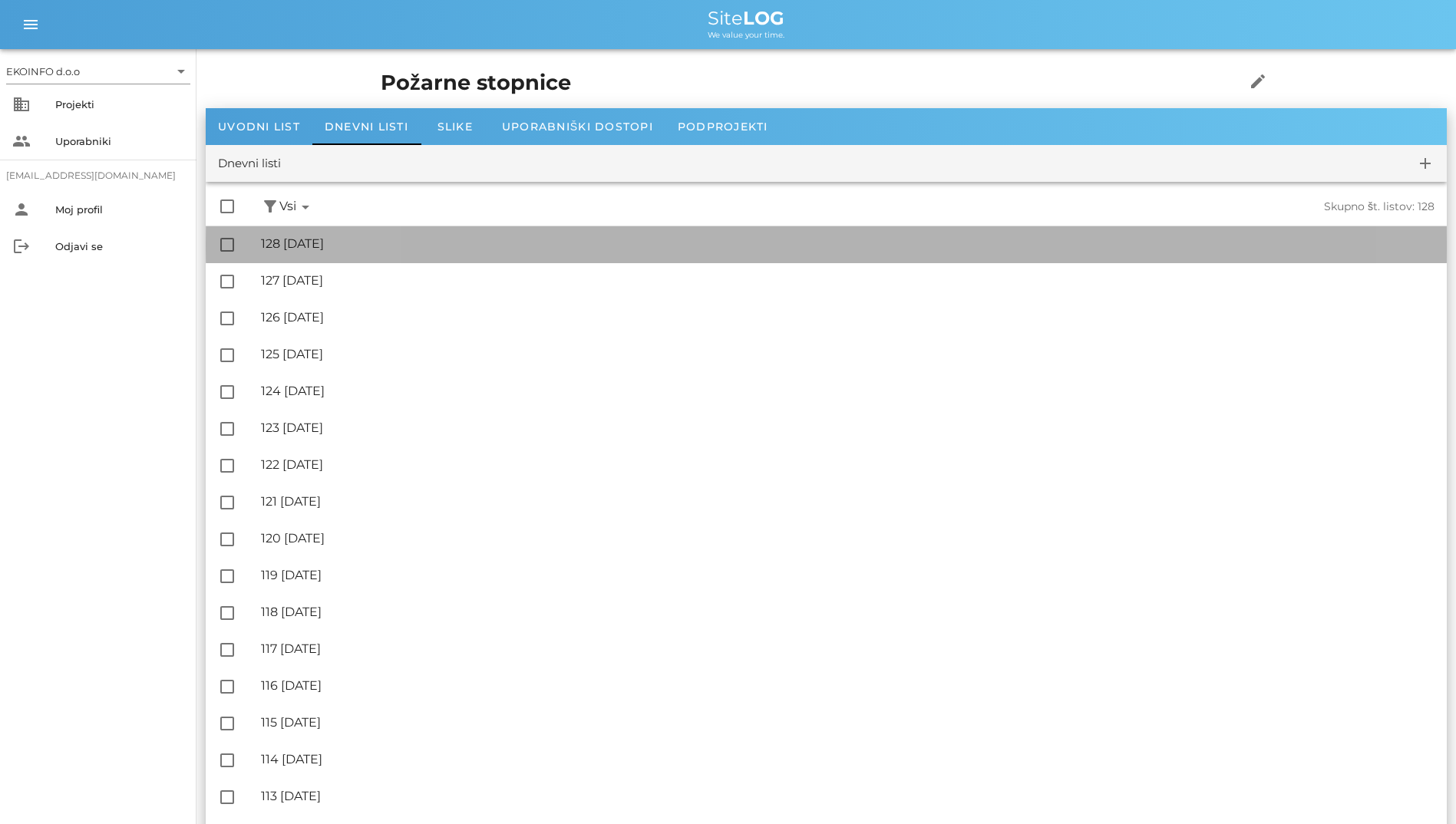
click at [382, 238] on div "🔏 128 [DATE]" at bounding box center [848, 244] width 1173 height 15
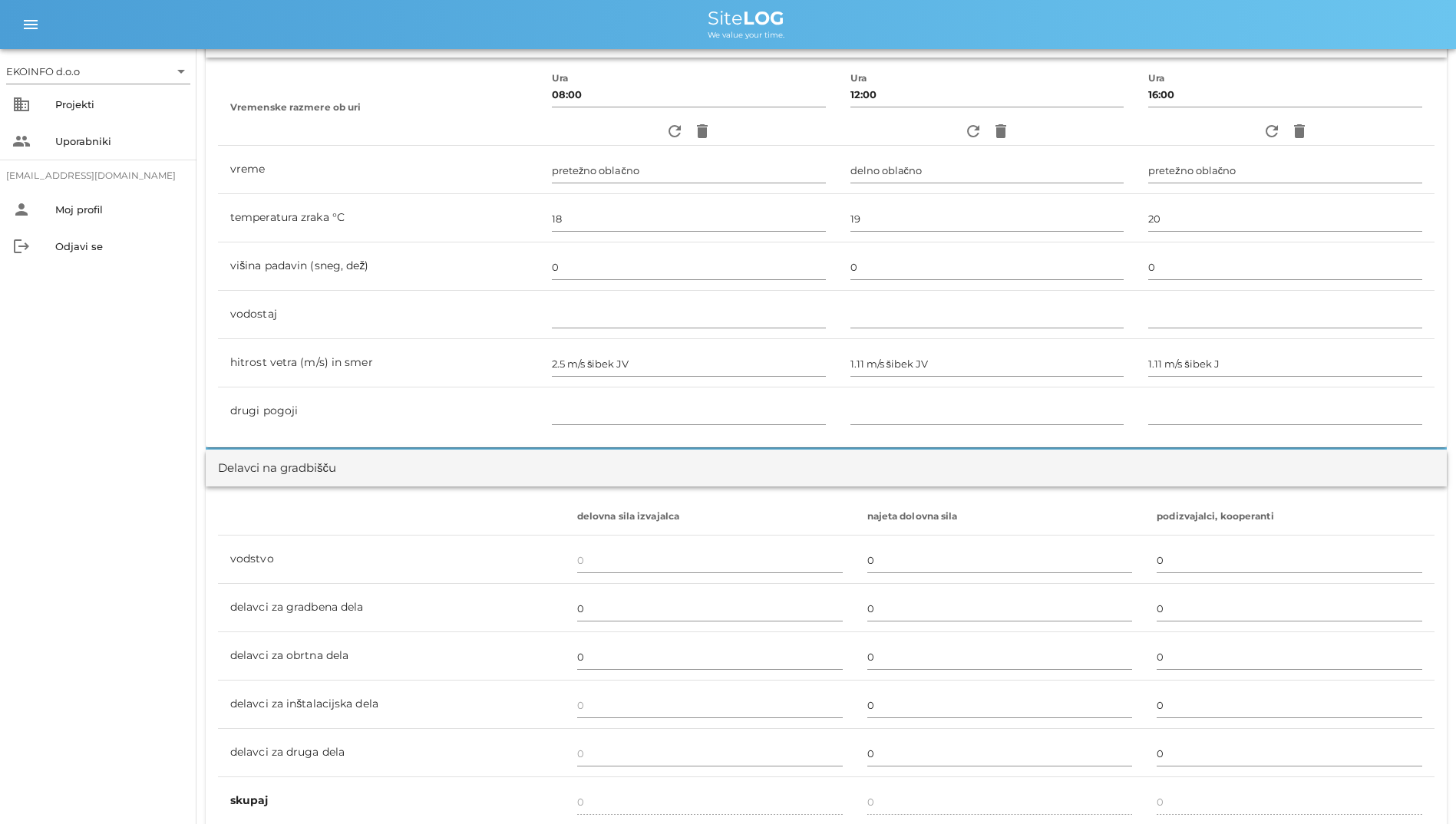
scroll to position [307, 0]
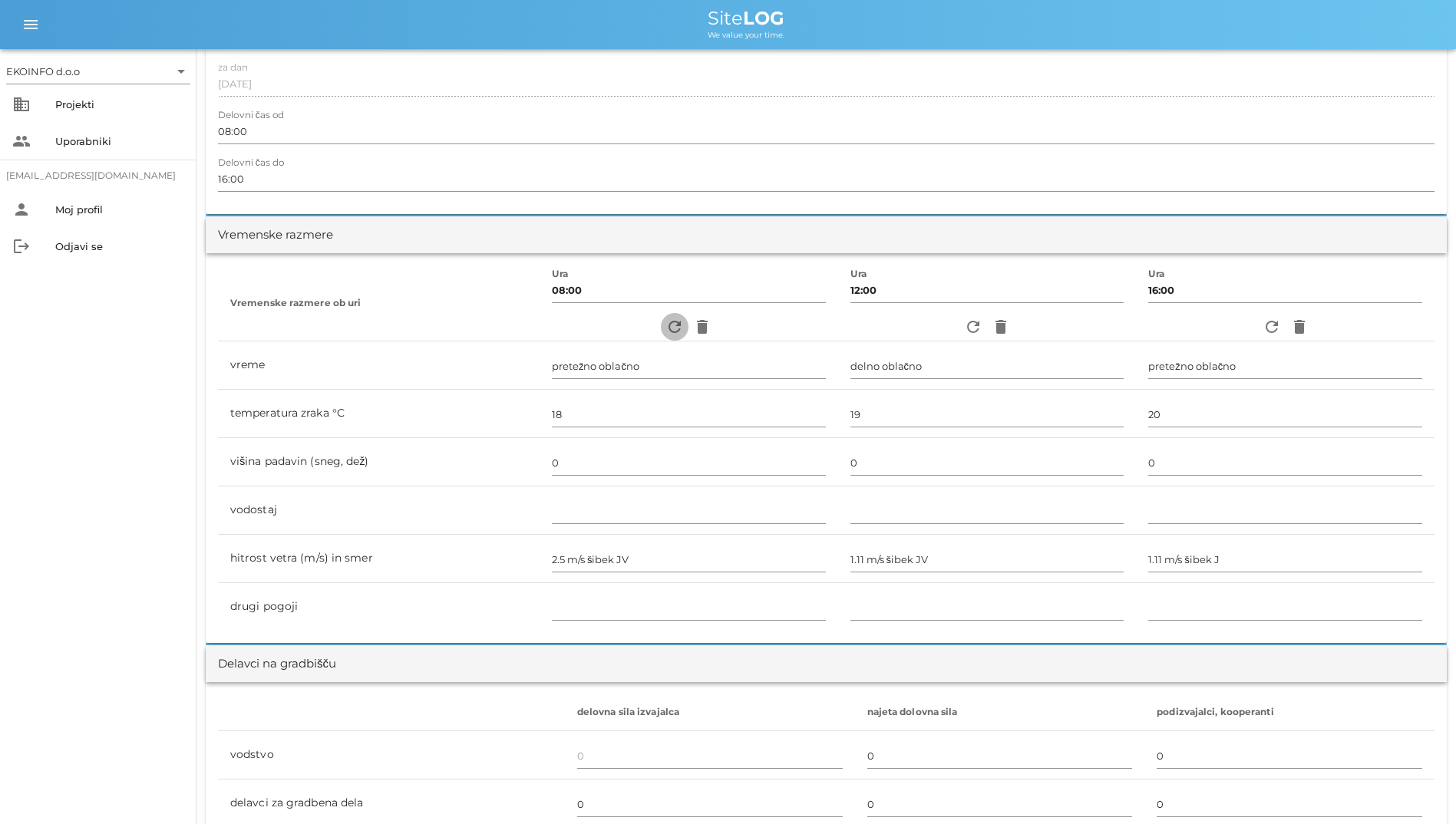
click at [665, 319] on icon "refresh" at bounding box center [674, 326] width 18 height 18
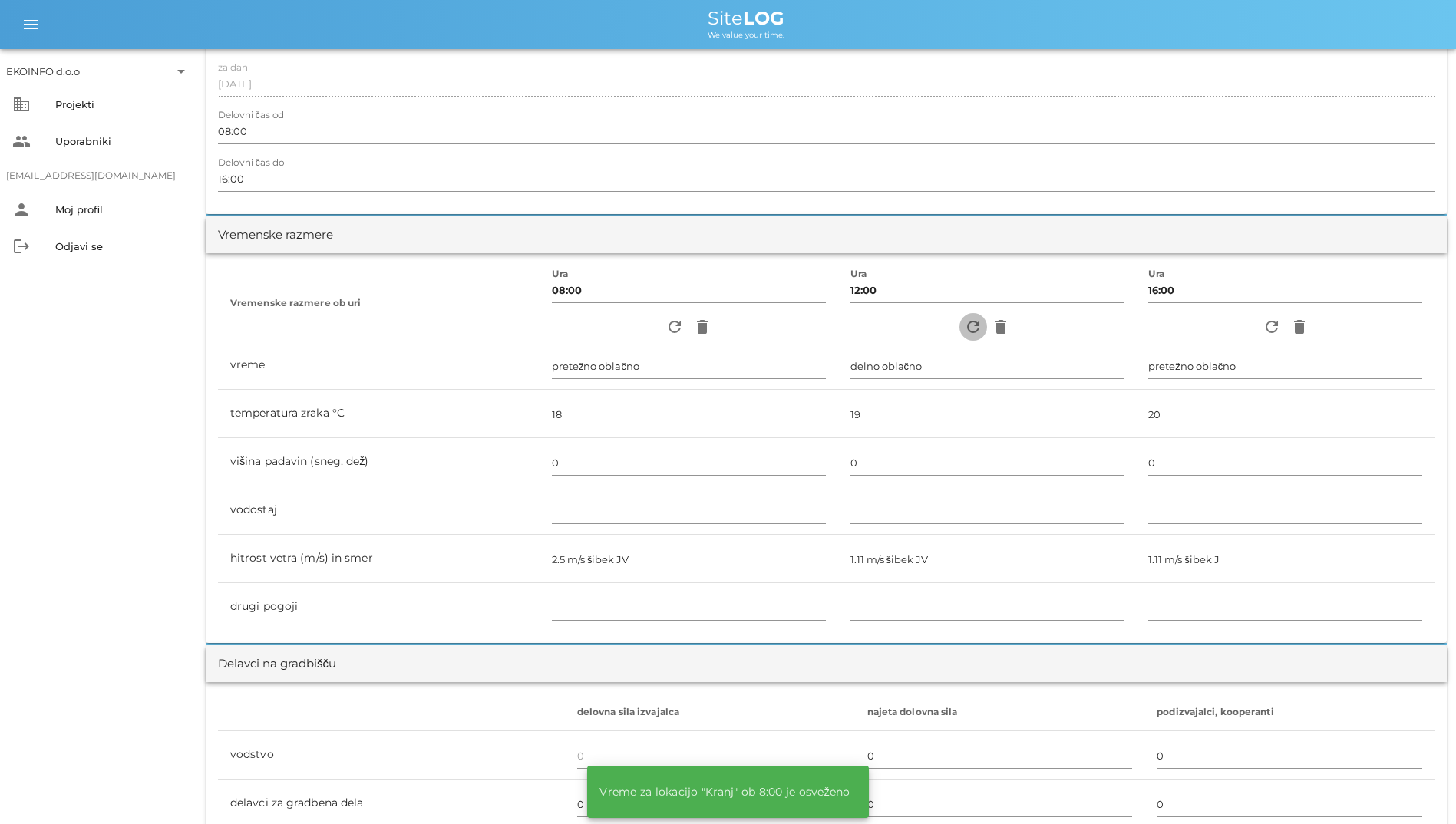
click at [963, 318] on icon "refresh" at bounding box center [972, 326] width 18 height 18
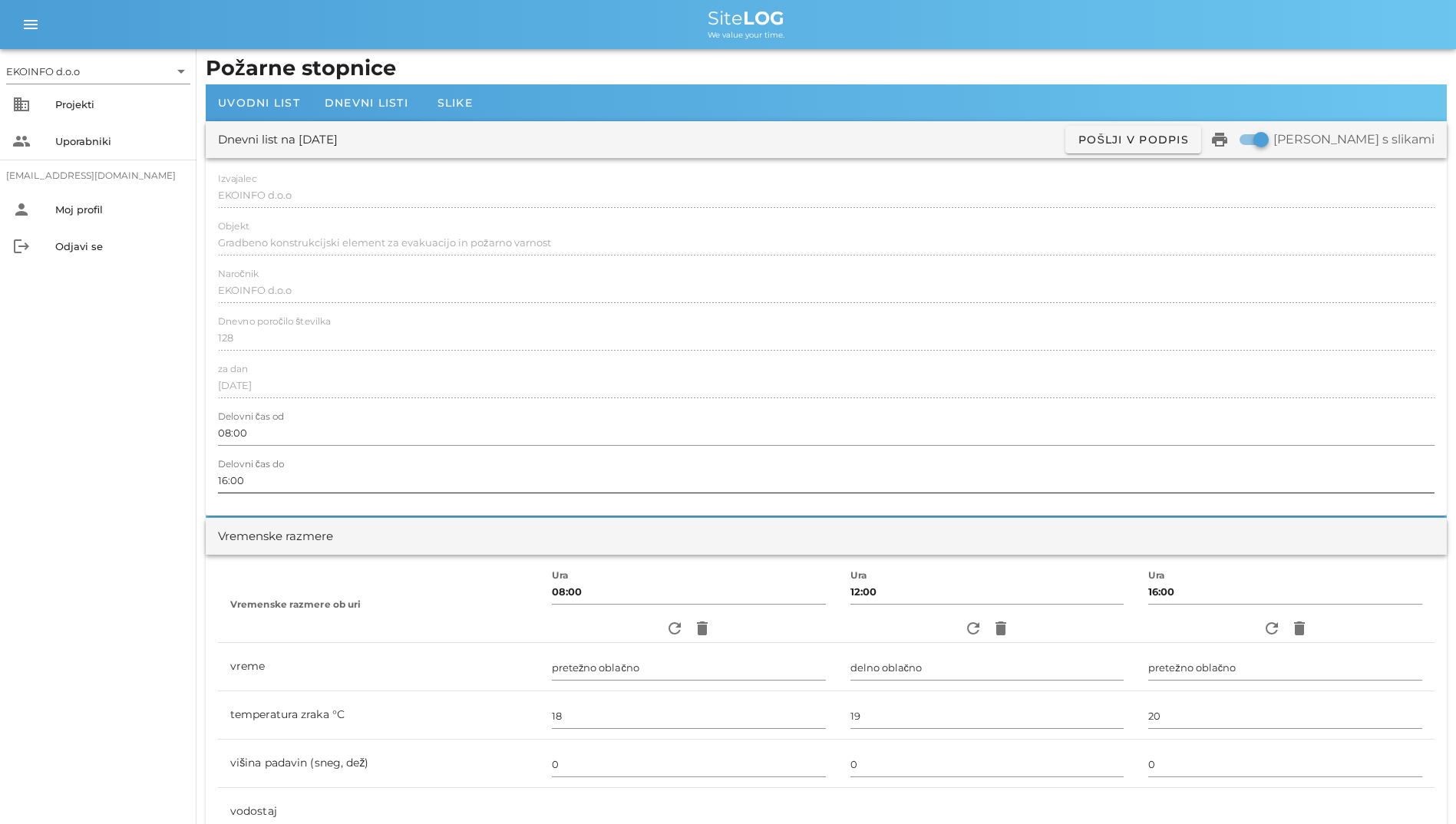
scroll to position [0, 0]
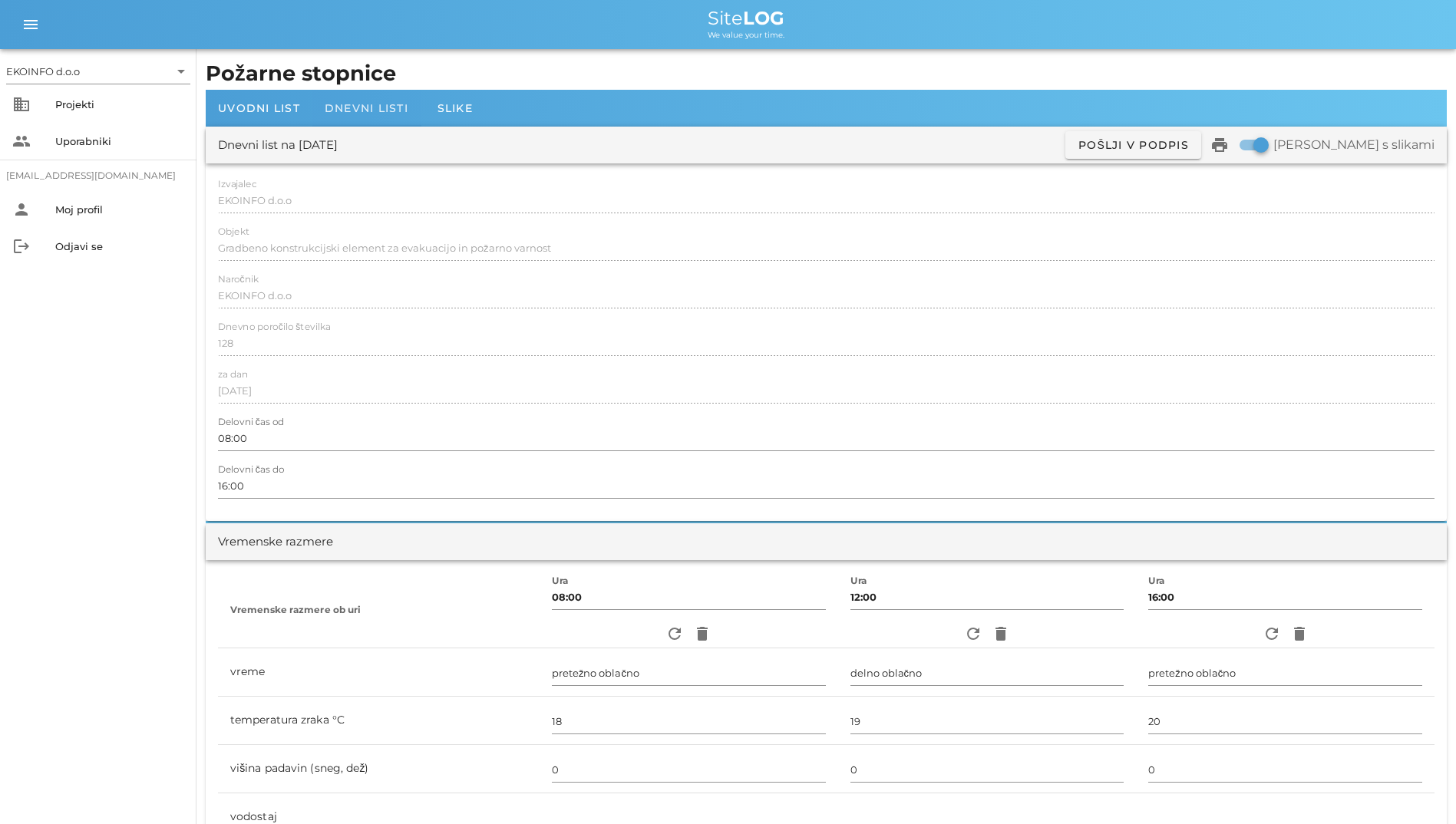
click at [351, 111] on span "Dnevni listi" at bounding box center [366, 108] width 84 height 14
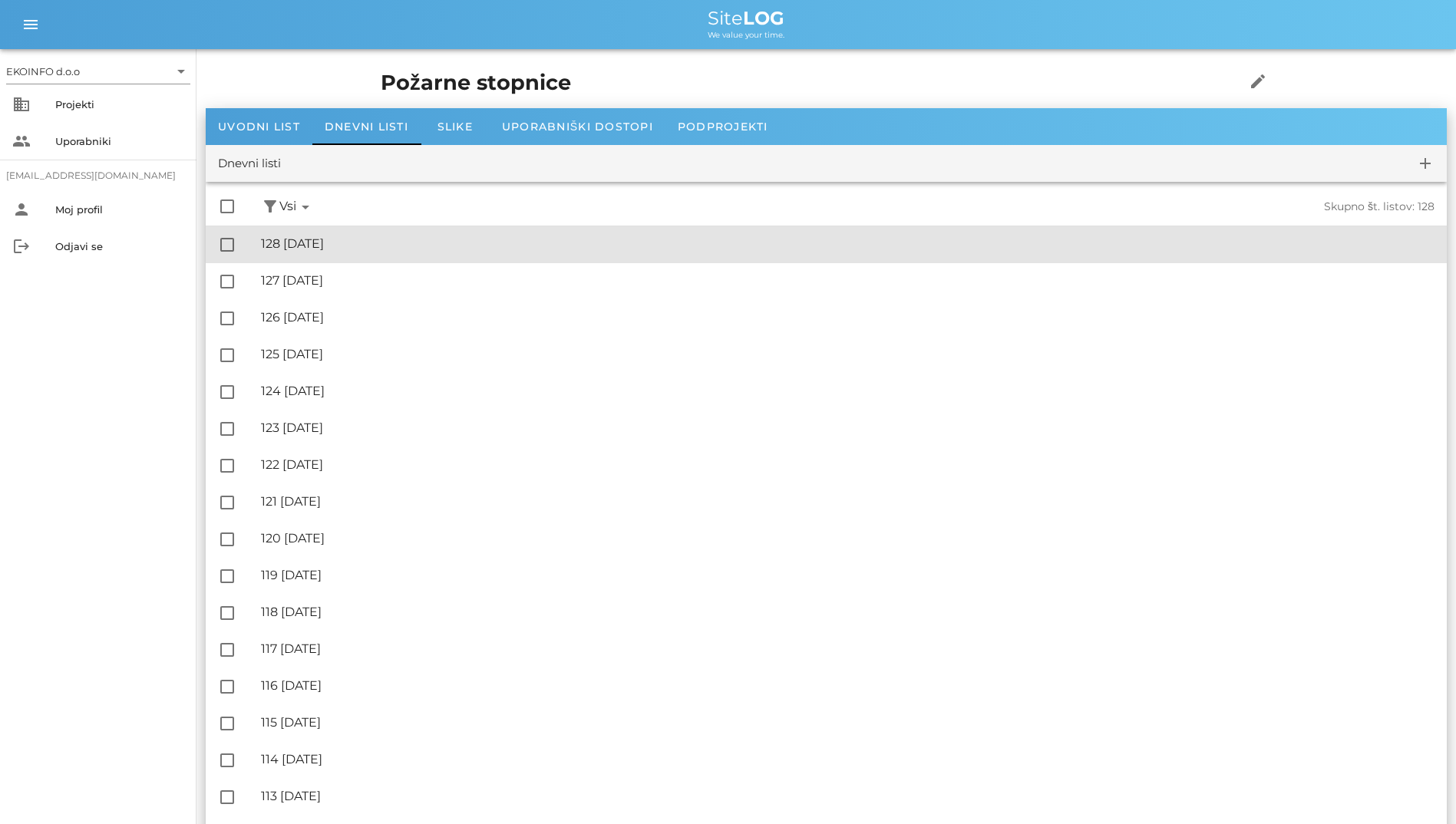
click at [353, 241] on div "🔏 128 [DATE]" at bounding box center [848, 244] width 1173 height 15
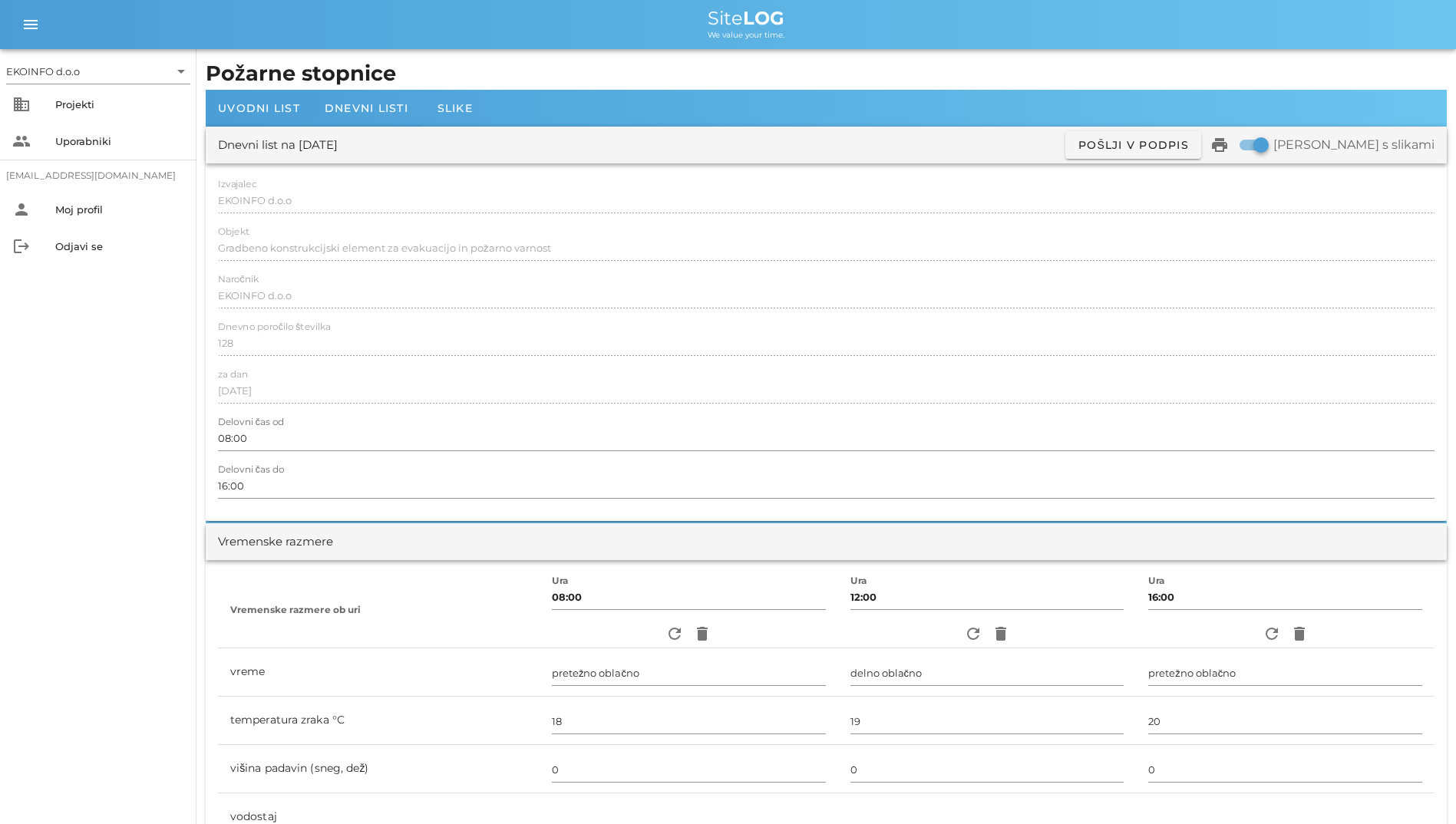
click at [887, 74] on h1 "Požarne stopnice" at bounding box center [826, 74] width 1241 height 31
click at [162, 104] on div "Projekti" at bounding box center [119, 104] width 129 height 12
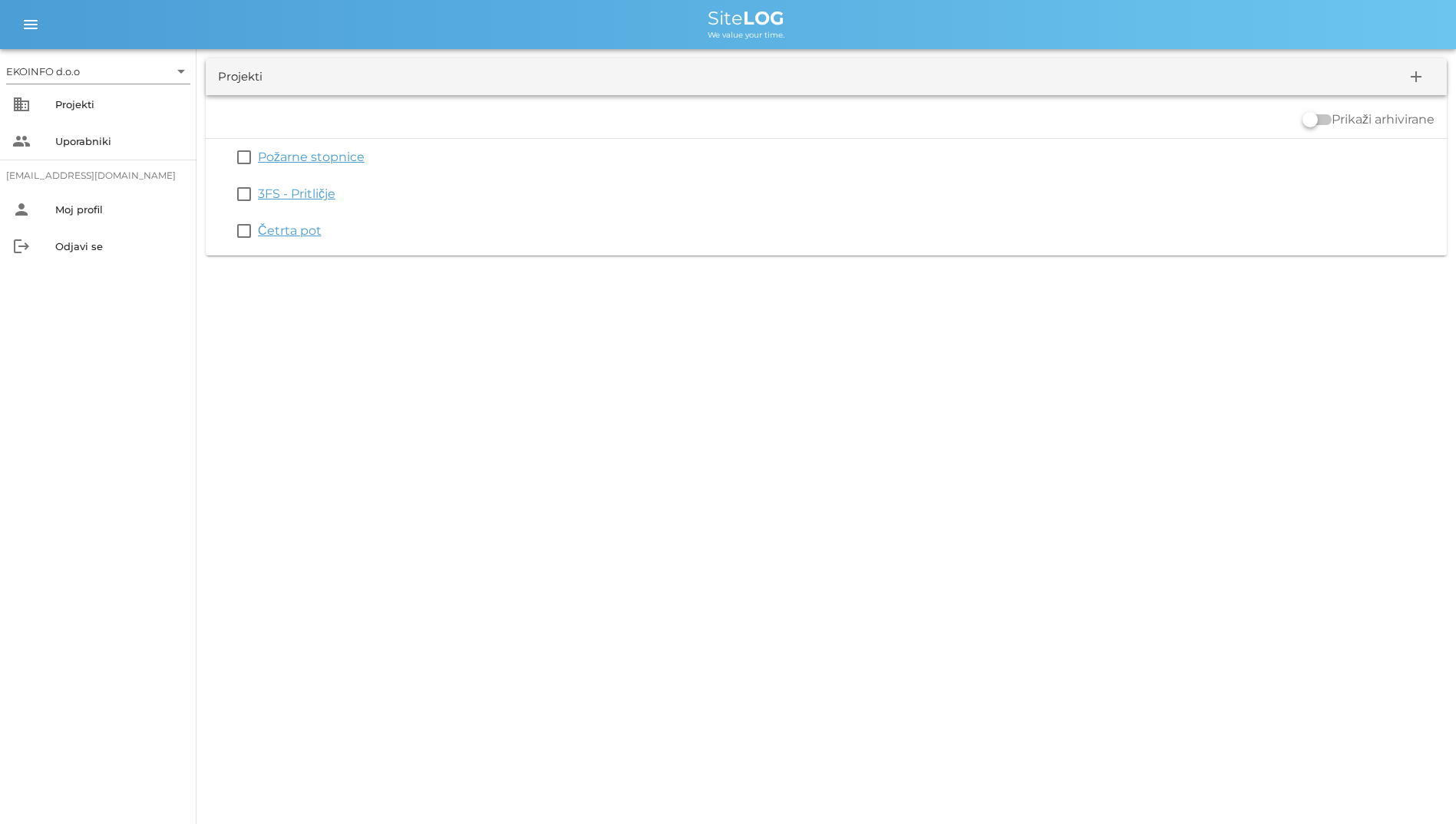
drag, startPoint x: 683, startPoint y: 10, endPoint x: 811, endPoint y: 39, distance: 131.2
click at [811, 39] on div "Site LOG We value your time." at bounding box center [746, 24] width 1395 height 30
click at [605, 17] on div "Site LOG" at bounding box center [746, 18] width 1395 height 18
drag, startPoint x: 661, startPoint y: 3, endPoint x: 871, endPoint y: 61, distance: 217.9
click at [871, 61] on div "EKOINFO d.o.o arrow_drop_down business Projekti people Uporabniki [EMAIL_ADDRES…" at bounding box center [728, 132] width 1456 height 265
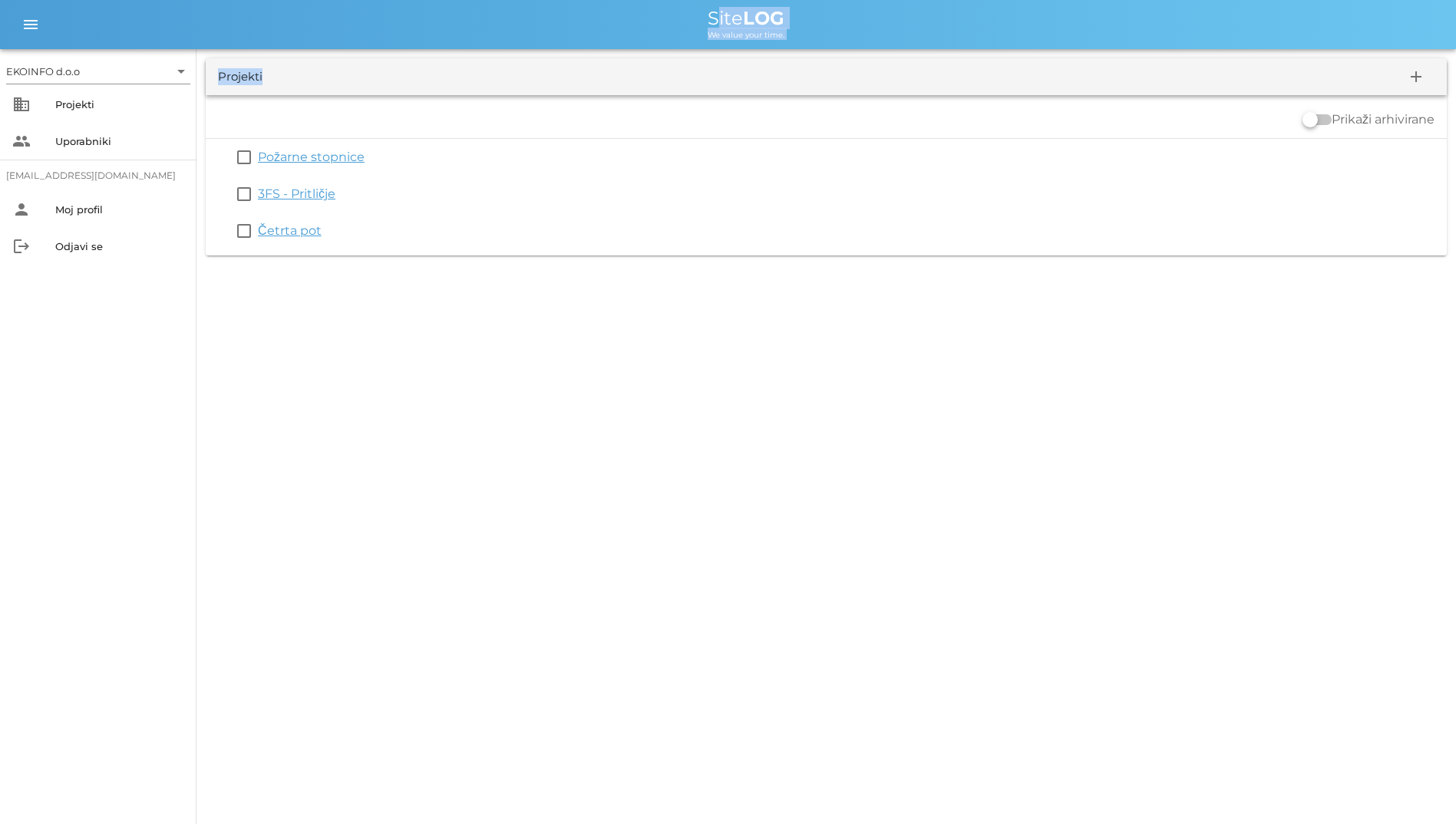
click at [611, 31] on div "We value your time." at bounding box center [746, 34] width 1395 height 12
drag, startPoint x: 686, startPoint y: 10, endPoint x: 842, endPoint y: 35, distance: 158.0
click at [842, 35] on div "Site LOG We value your time." at bounding box center [746, 24] width 1395 height 30
click at [583, 30] on div "We value your time." at bounding box center [746, 34] width 1395 height 12
drag, startPoint x: 709, startPoint y: 11, endPoint x: 840, endPoint y: 32, distance: 132.7
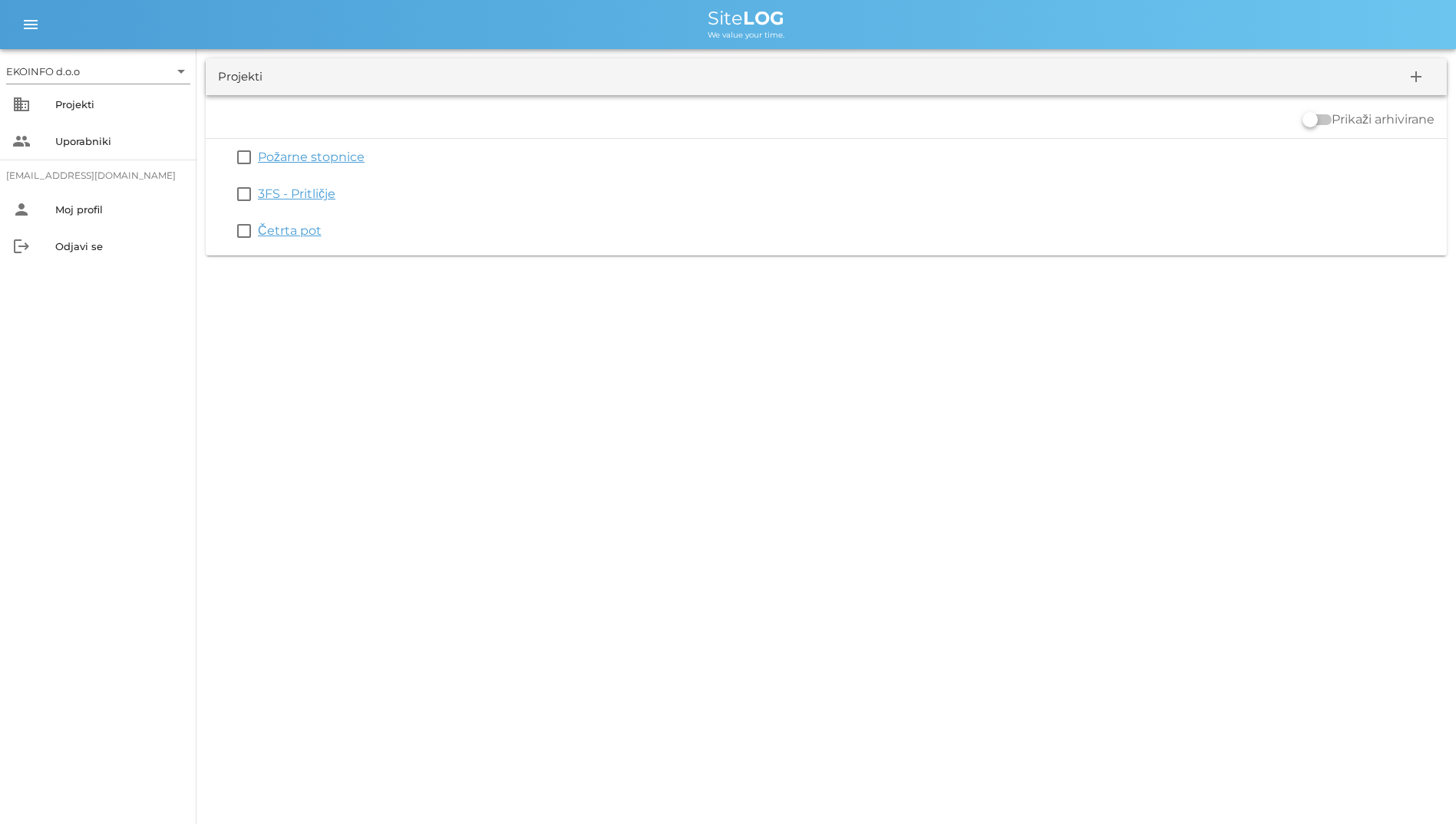
click at [840, 32] on div "Site LOG We value your time." at bounding box center [746, 24] width 1395 height 30
click at [642, 14] on div "Site LOG" at bounding box center [746, 18] width 1395 height 18
drag, startPoint x: 813, startPoint y: 23, endPoint x: 874, endPoint y: 40, distance: 63.3
click at [874, 40] on div "menu menu Site LOG We value your time." at bounding box center [728, 24] width 1456 height 49
click at [663, 17] on div "Site LOG" at bounding box center [746, 18] width 1395 height 18
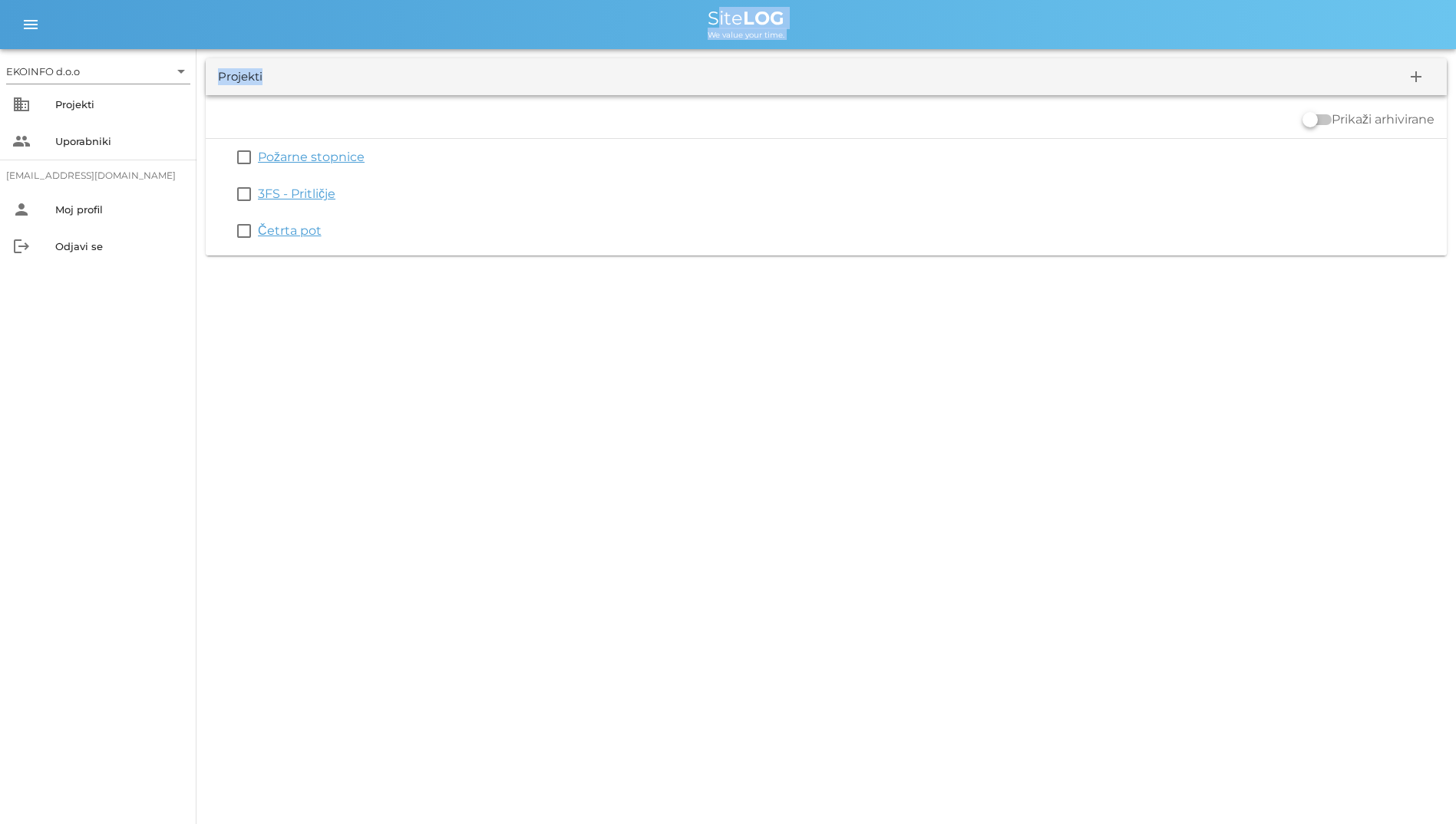
drag, startPoint x: 678, startPoint y: 15, endPoint x: 856, endPoint y: 52, distance: 181.8
click at [856, 52] on div "EKOINFO d.o.o arrow_drop_down business Projekti people Uporabniki [EMAIL_ADDRES…" at bounding box center [728, 132] width 1456 height 265
drag, startPoint x: 856, startPoint y: 52, endPoint x: 628, endPoint y: 3, distance: 233.2
click at [628, 3] on div "menu menu Site LOG We value your time." at bounding box center [728, 24] width 1456 height 49
drag, startPoint x: 696, startPoint y: 11, endPoint x: 815, endPoint y: 36, distance: 121.6
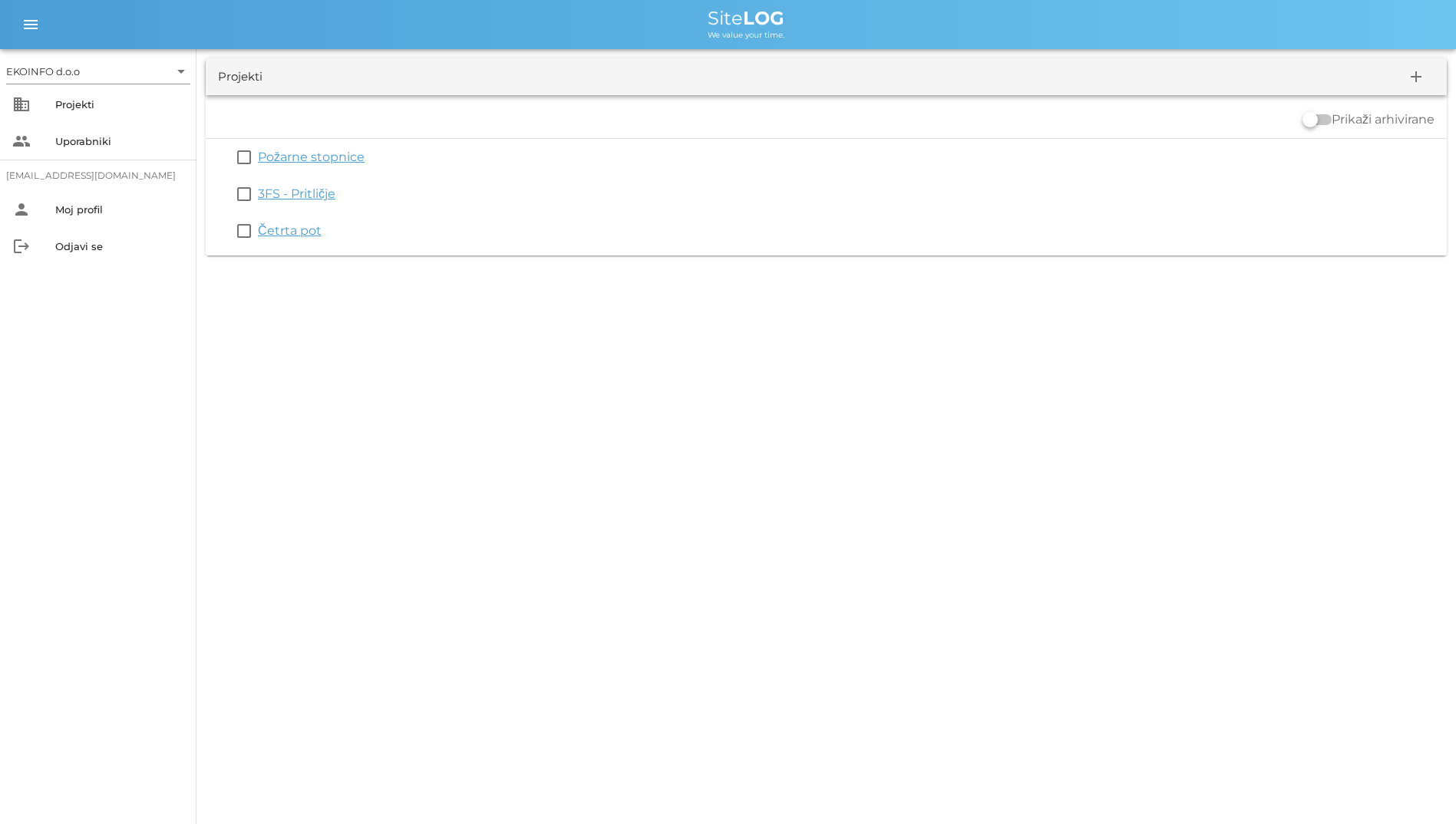
click at [815, 36] on div "Site LOG We value your time." at bounding box center [746, 24] width 1395 height 30
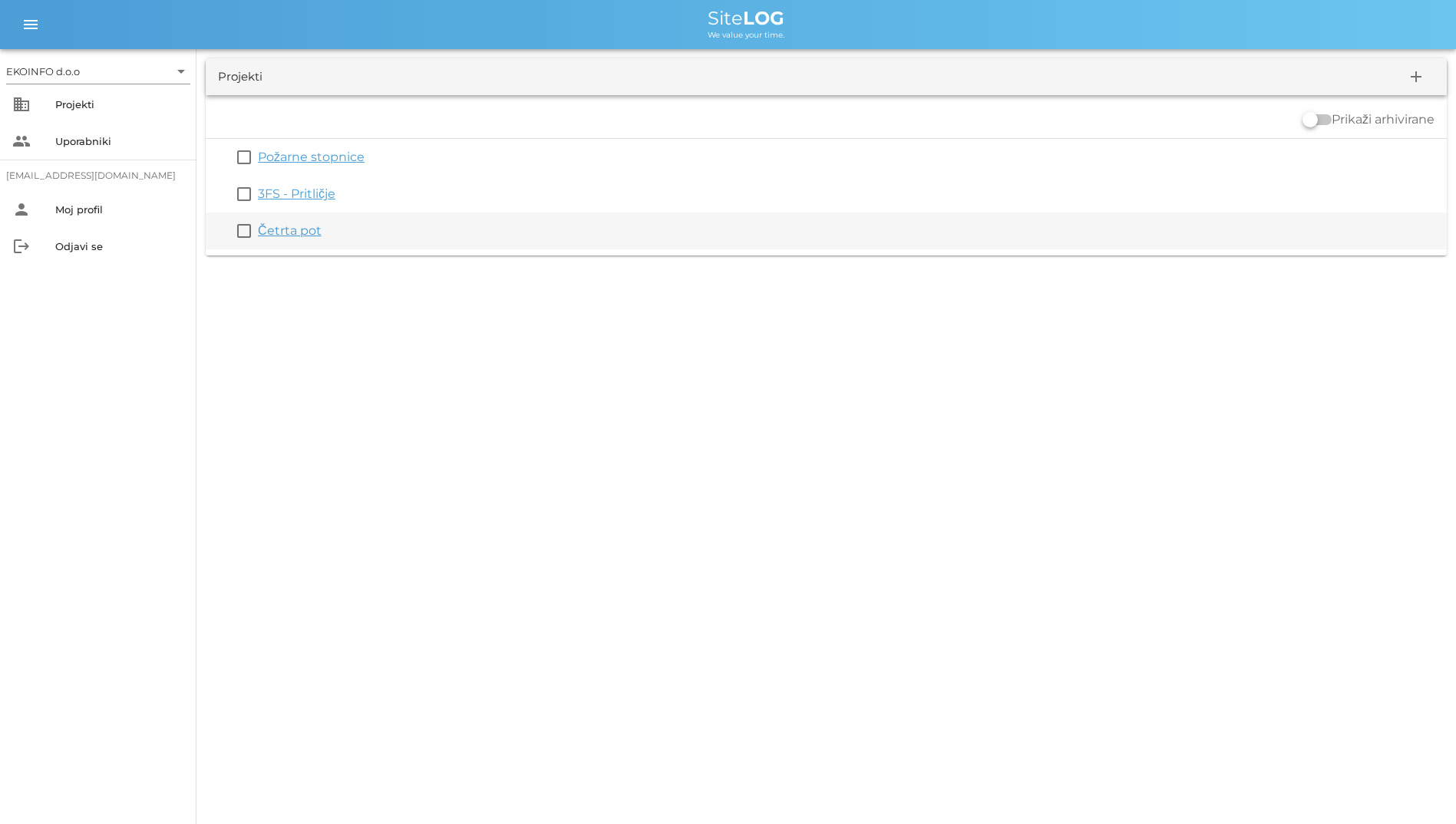
click at [294, 224] on link "Četrta pot" at bounding box center [289, 231] width 64 height 15
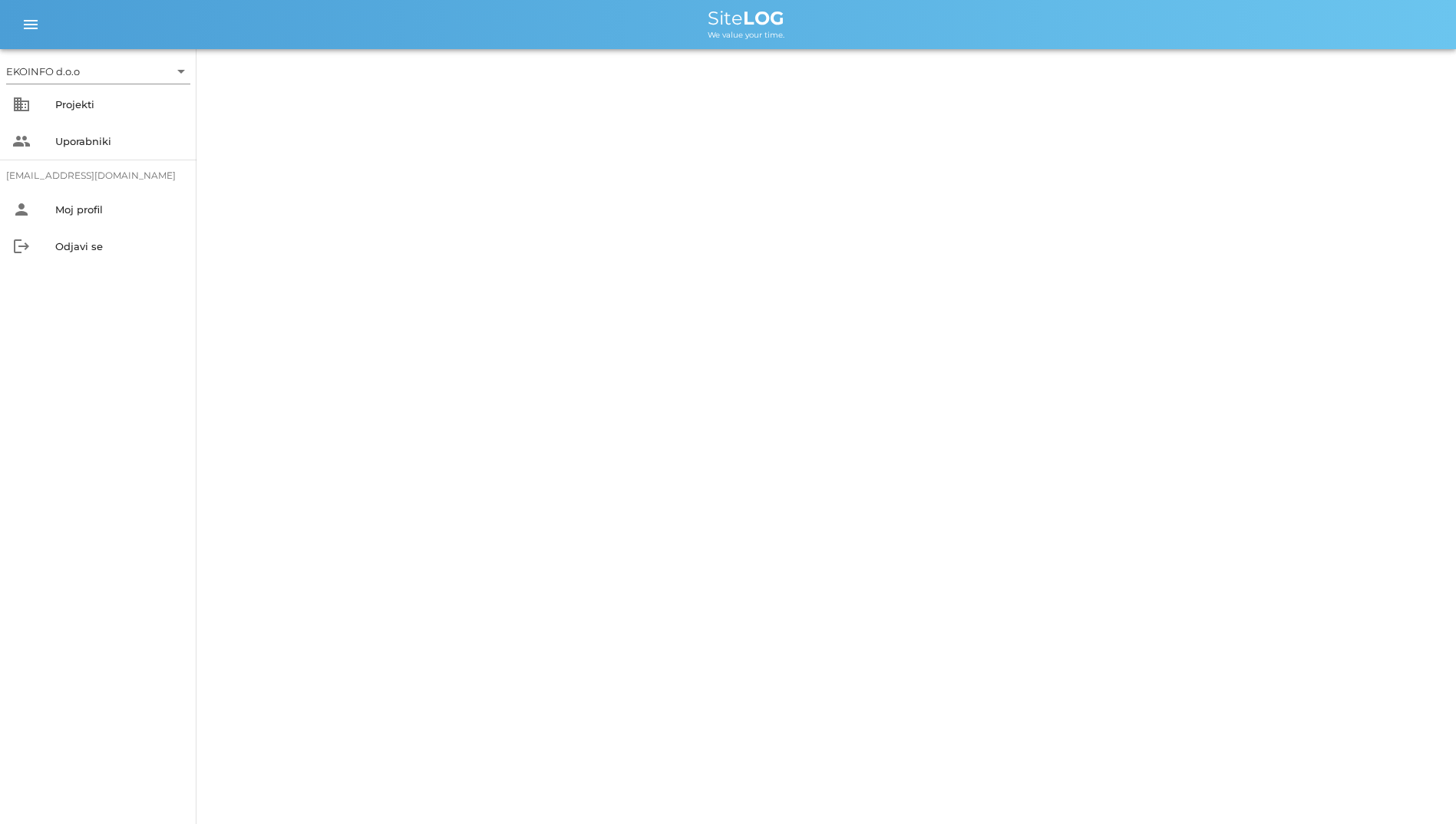
click at [691, 30] on div "We value your time." at bounding box center [746, 34] width 1395 height 12
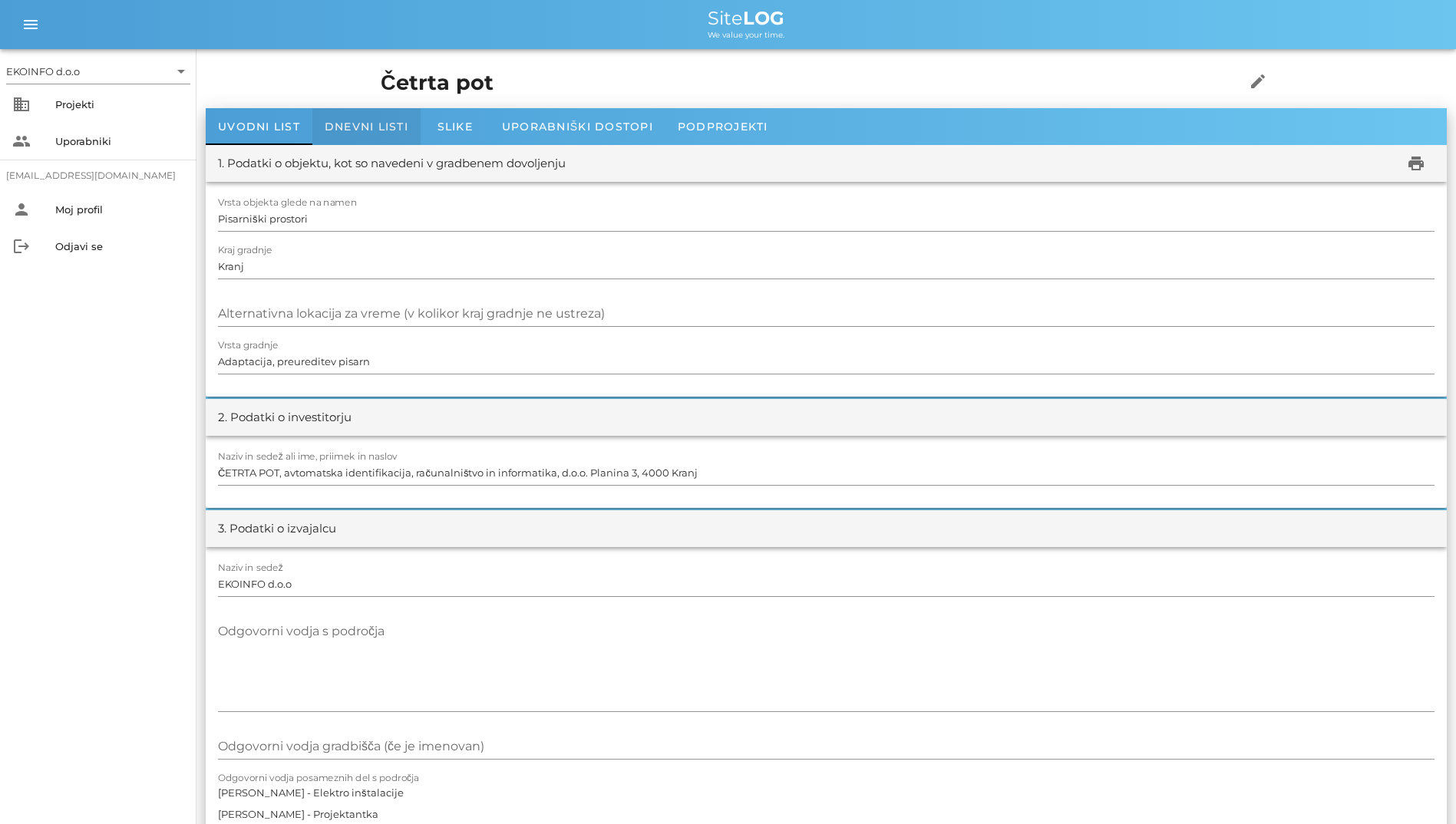
click at [373, 121] on span "Dnevni listi" at bounding box center [366, 127] width 84 height 14
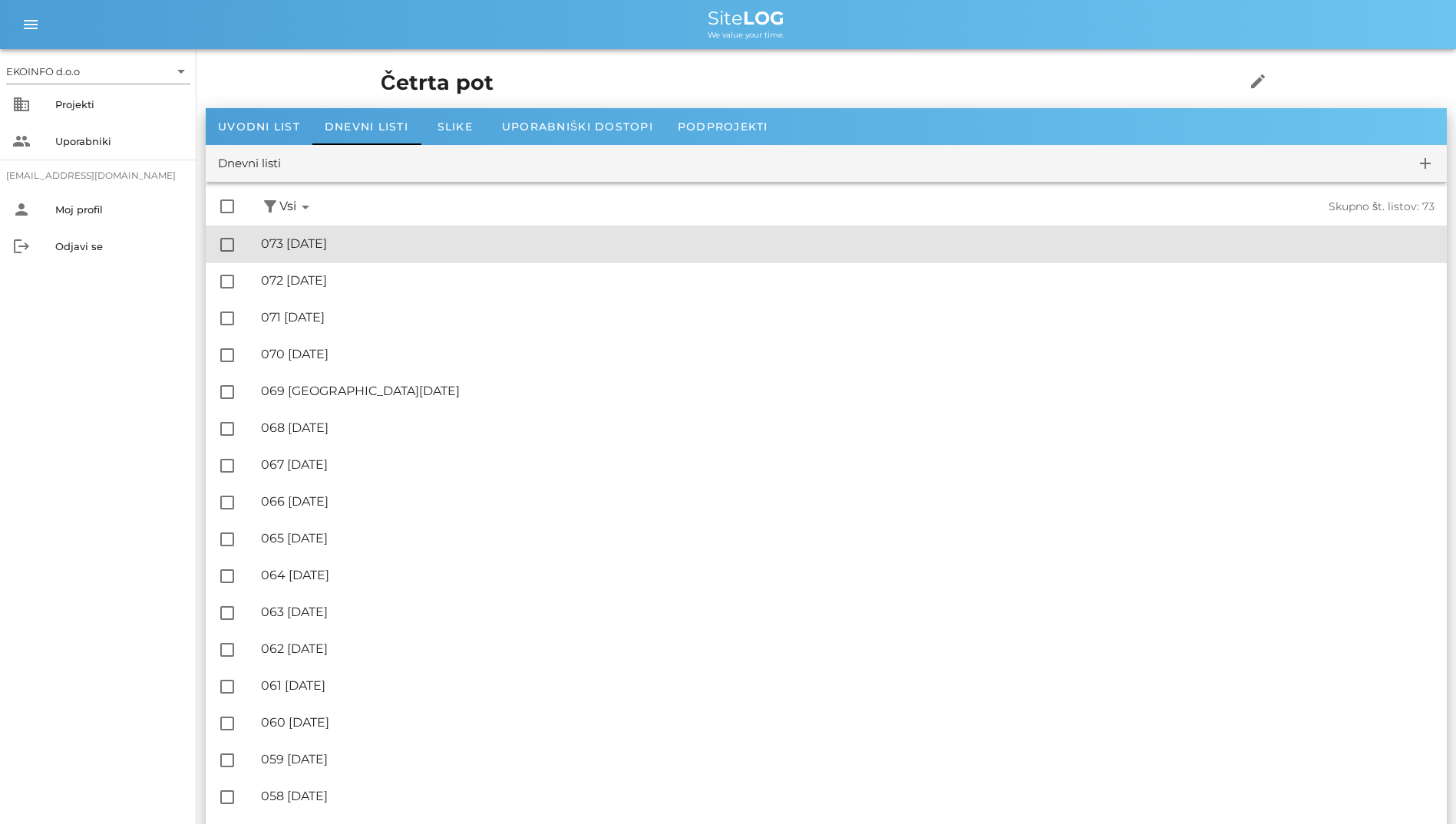
click at [383, 242] on div "🔏 073 [DATE]" at bounding box center [848, 244] width 1173 height 15
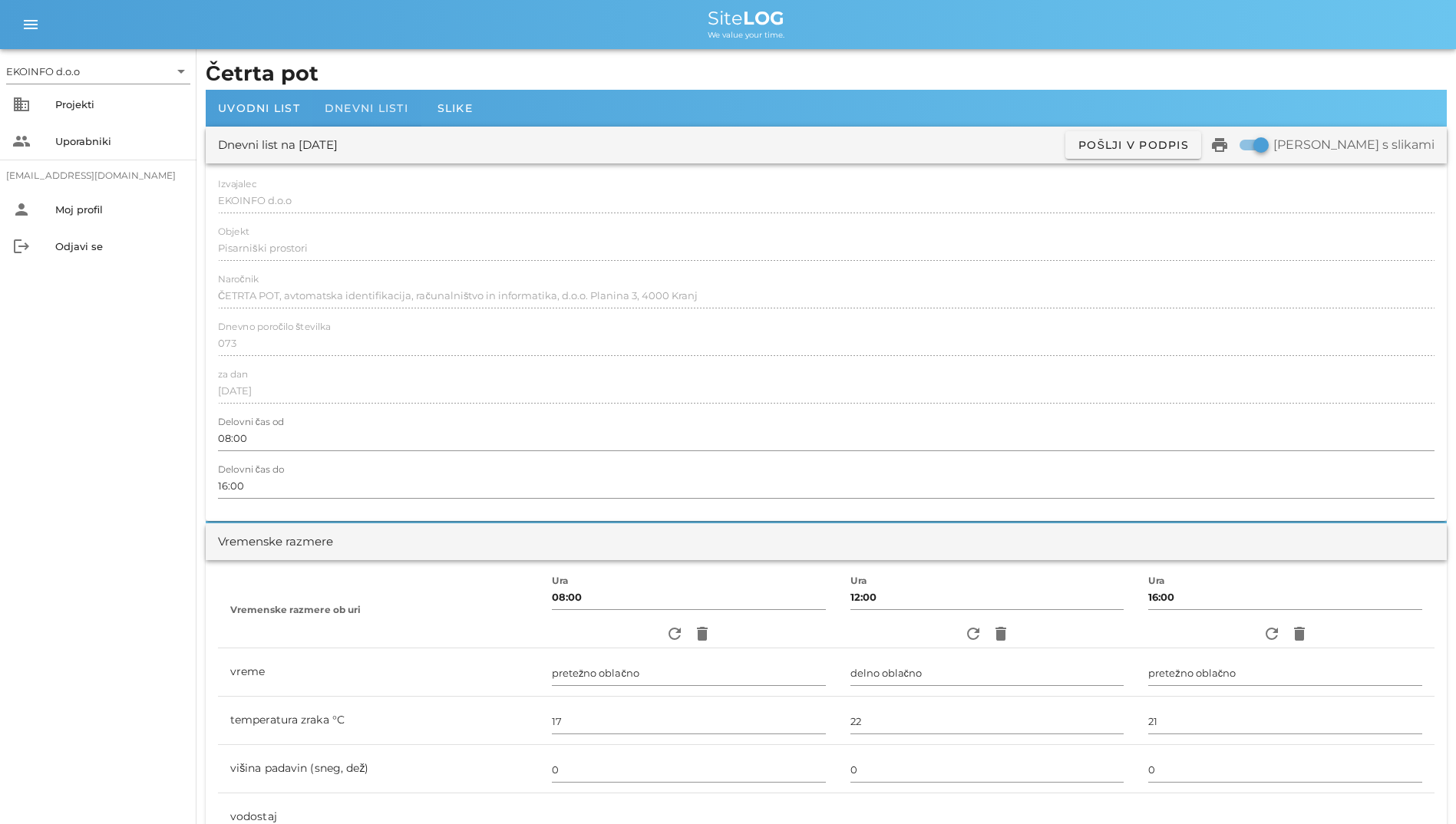
click at [401, 117] on div "Dnevni listi" at bounding box center [366, 108] width 108 height 37
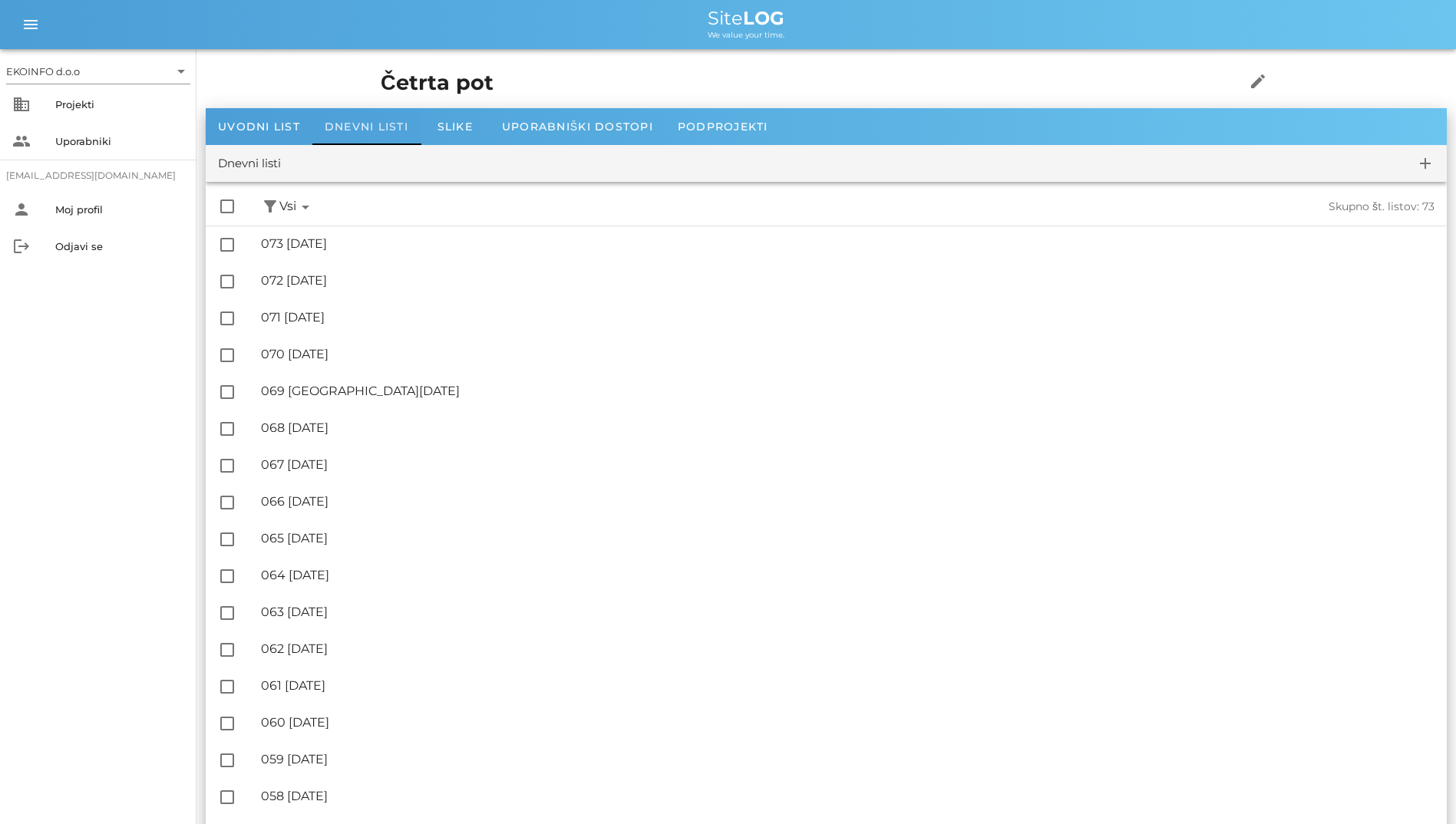
click at [377, 131] on span "Dnevni listi" at bounding box center [366, 127] width 84 height 14
click at [439, 124] on span "Slike" at bounding box center [455, 127] width 36 height 14
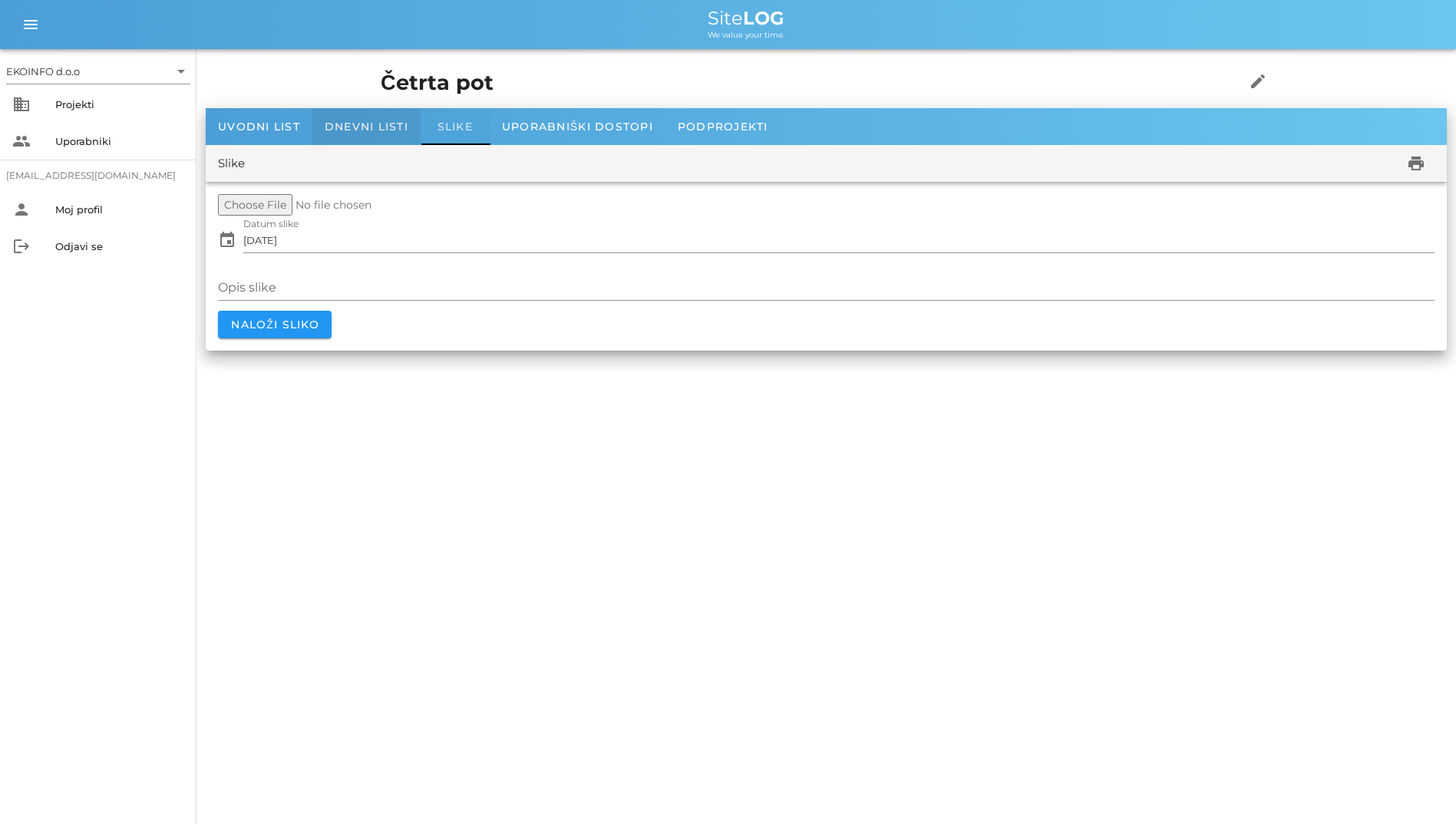
click at [384, 124] on span "Dnevni listi" at bounding box center [366, 127] width 84 height 14
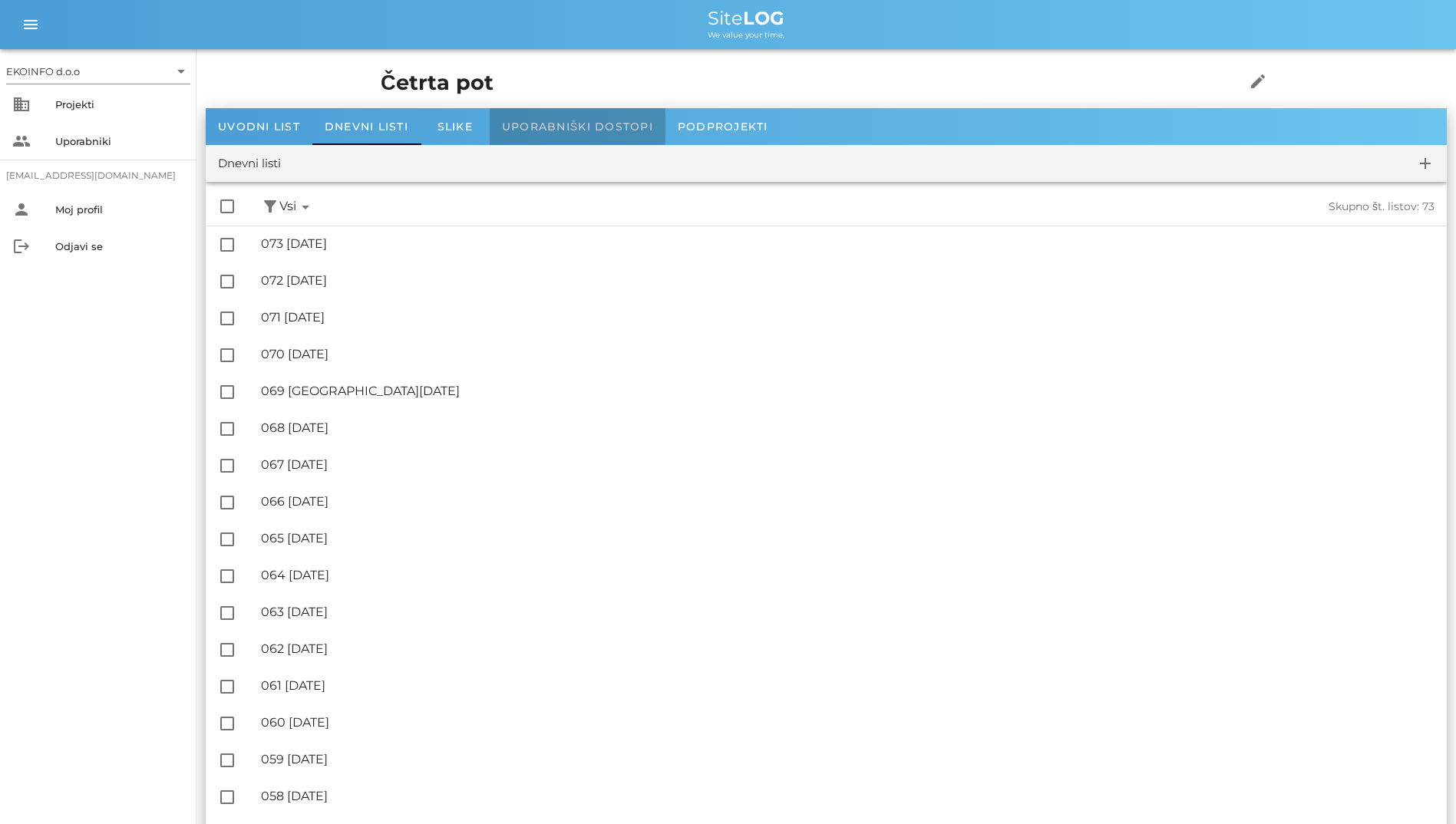
click at [542, 126] on span "Uporabniški dostopi" at bounding box center [578, 127] width 151 height 14
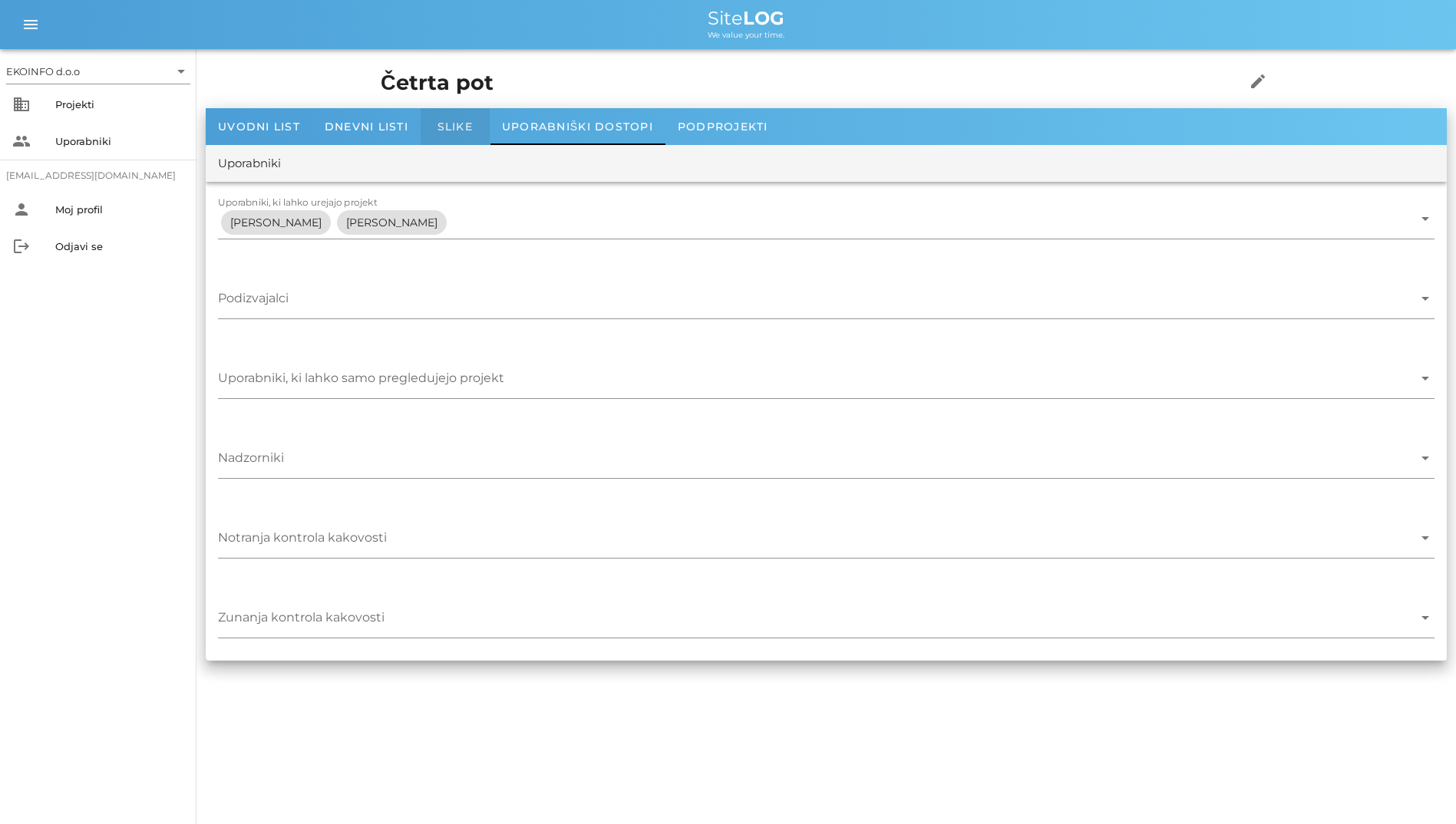
click at [459, 122] on span "Slike" at bounding box center [455, 127] width 36 height 14
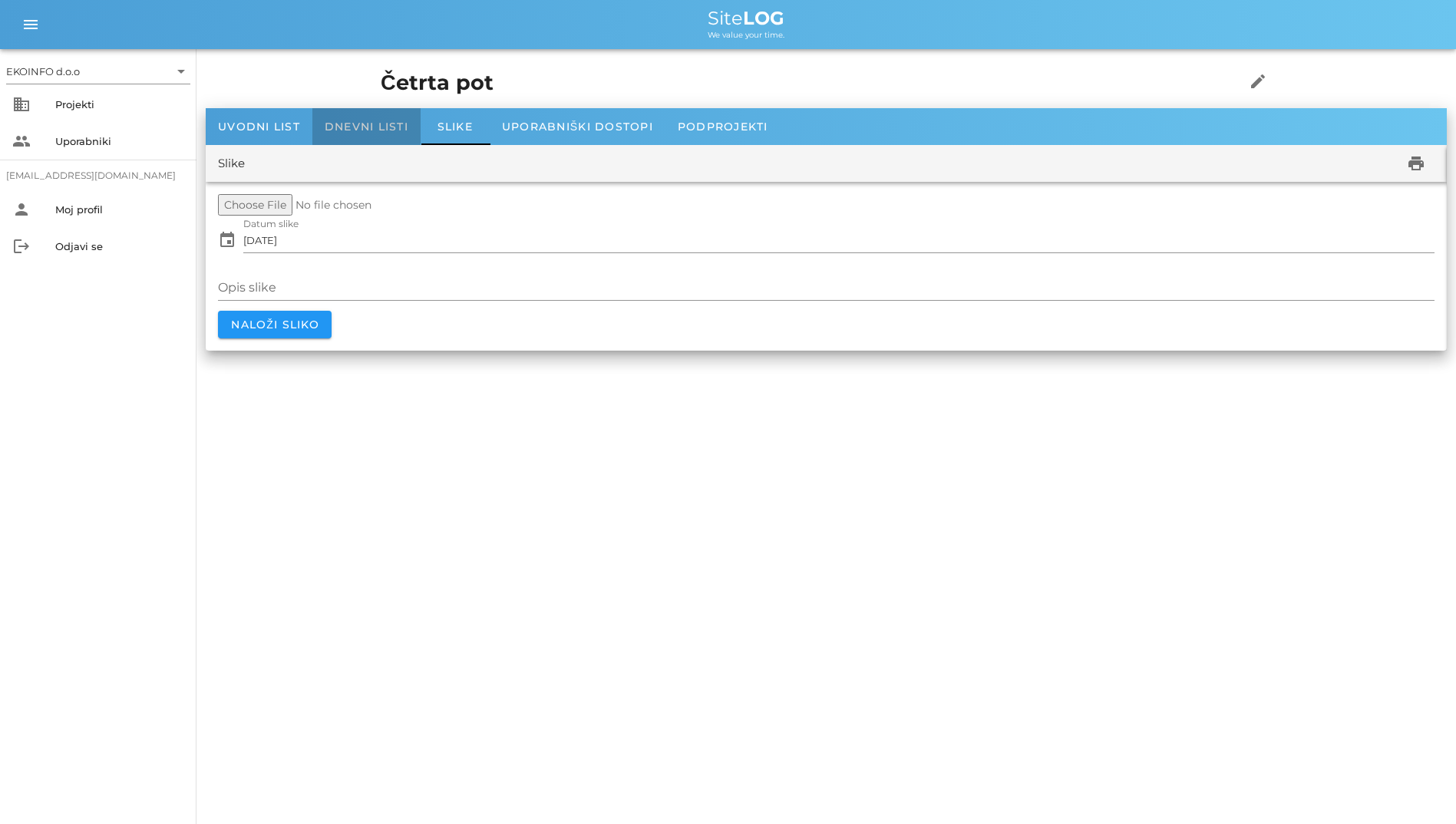
click at [375, 121] on span "Dnevni listi" at bounding box center [366, 127] width 84 height 14
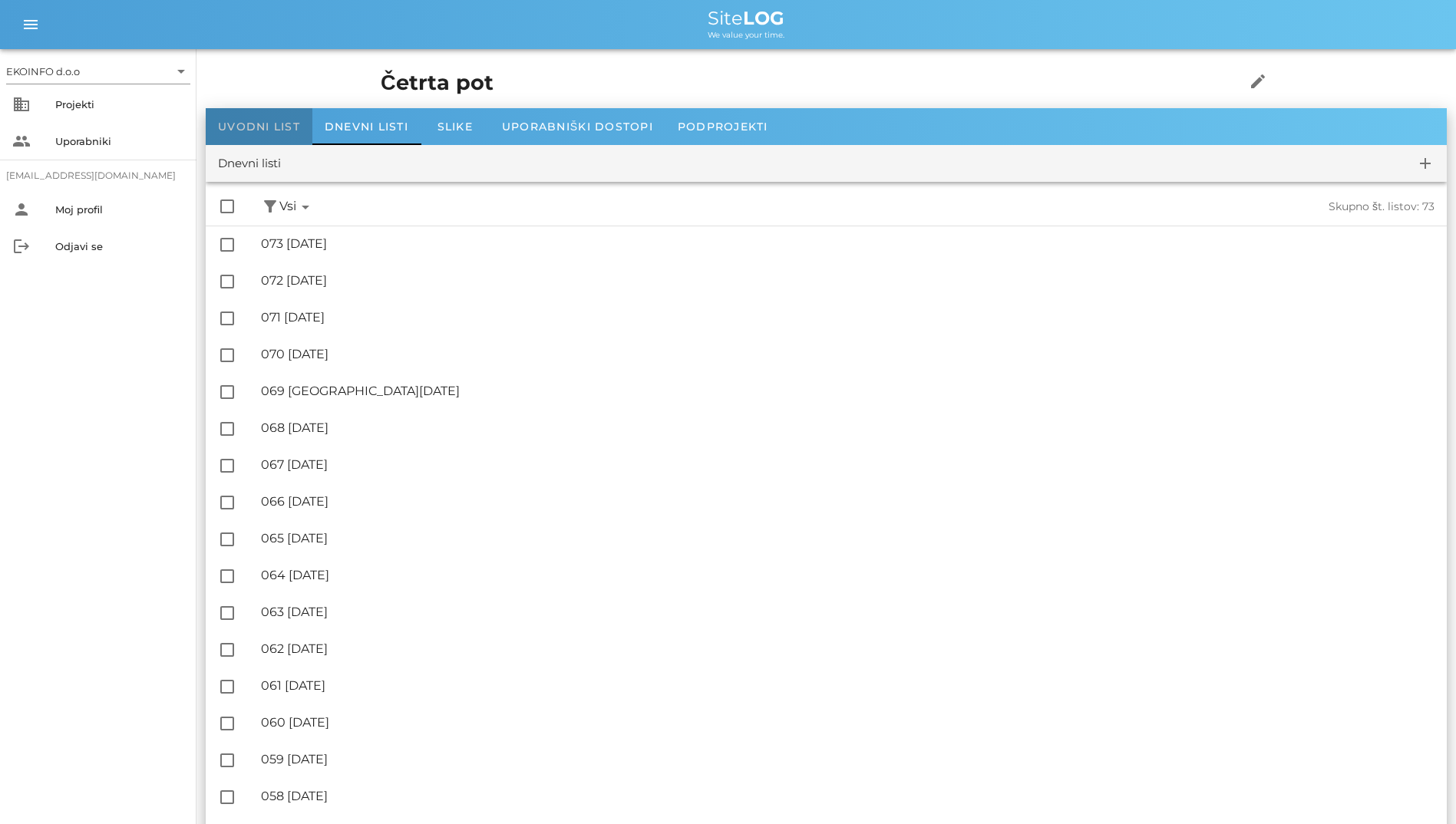
click at [283, 124] on span "Uvodni list" at bounding box center [258, 127] width 82 height 14
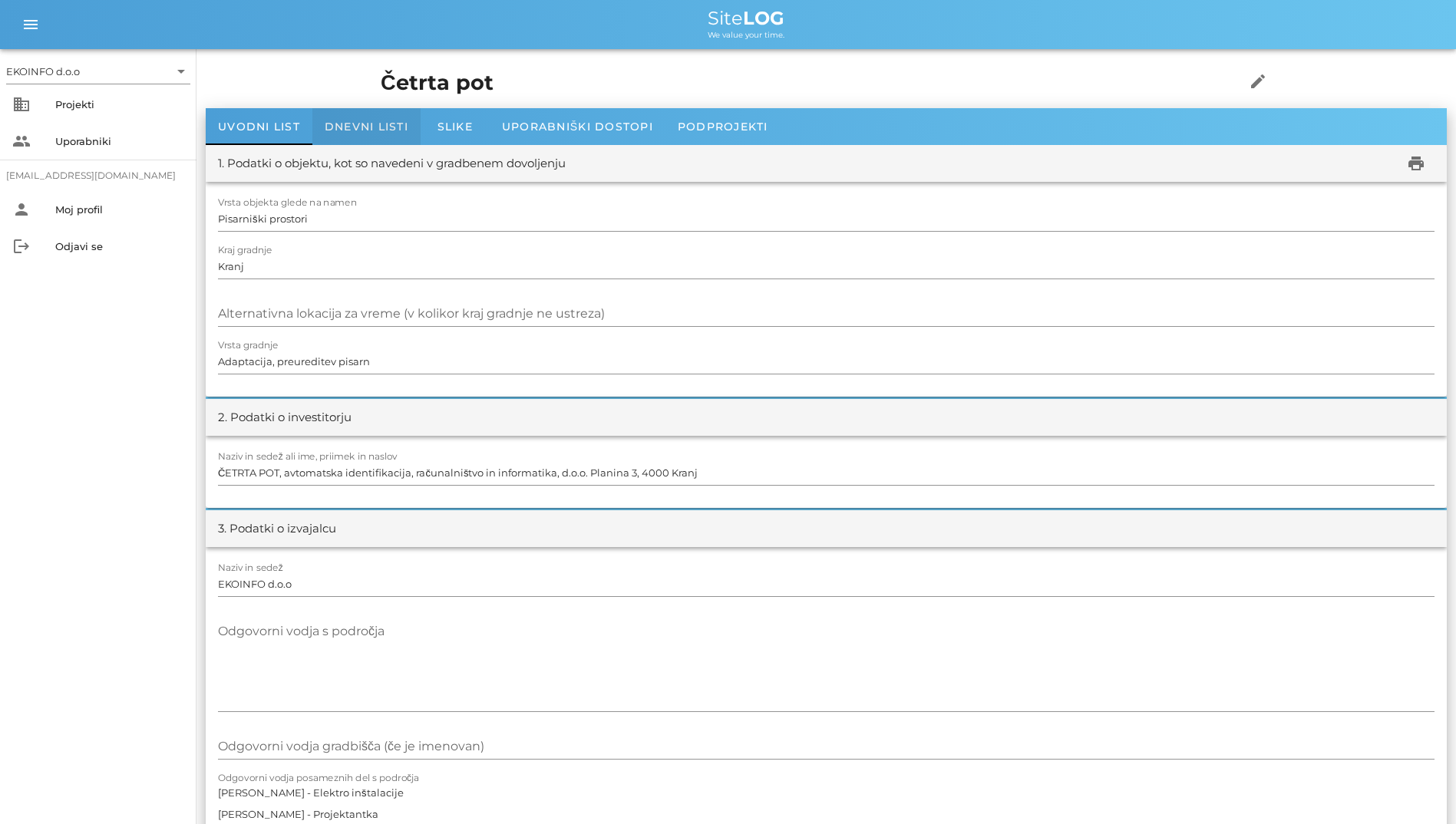
click at [359, 125] on span "Dnevni listi" at bounding box center [366, 127] width 84 height 14
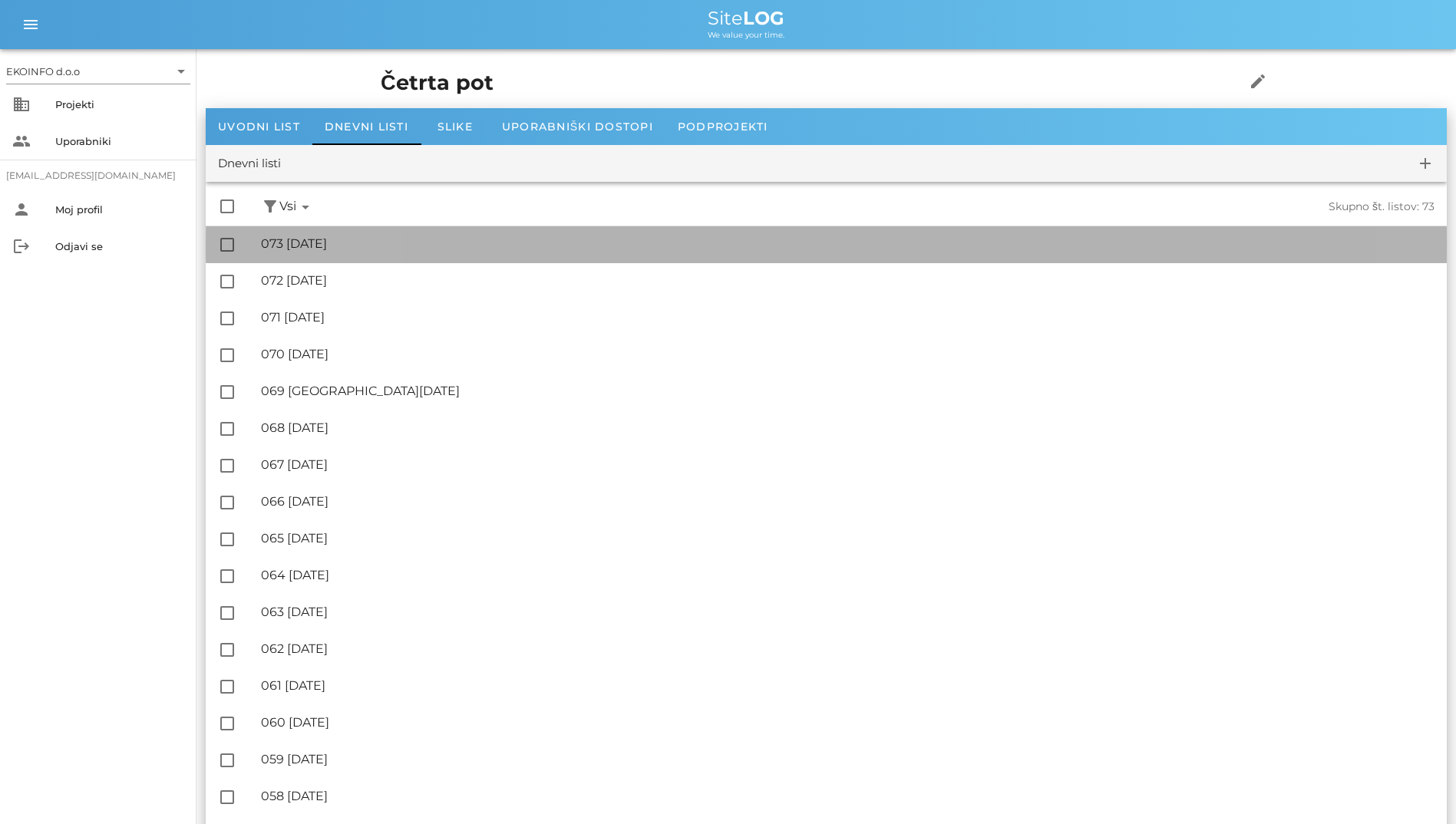
click at [383, 238] on div "🔏 073 [DATE]" at bounding box center [848, 244] width 1173 height 15
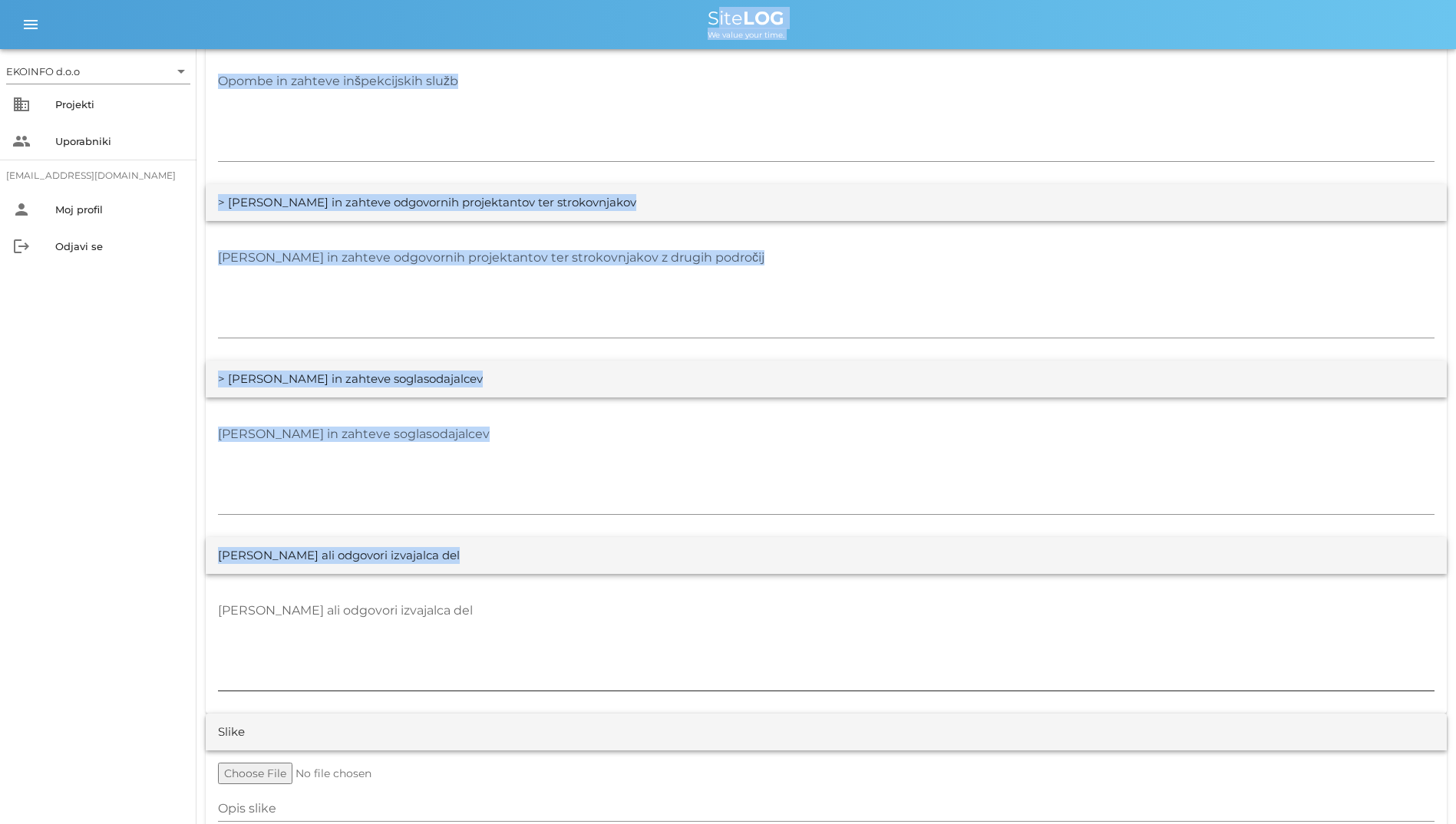
scroll to position [2743, 0]
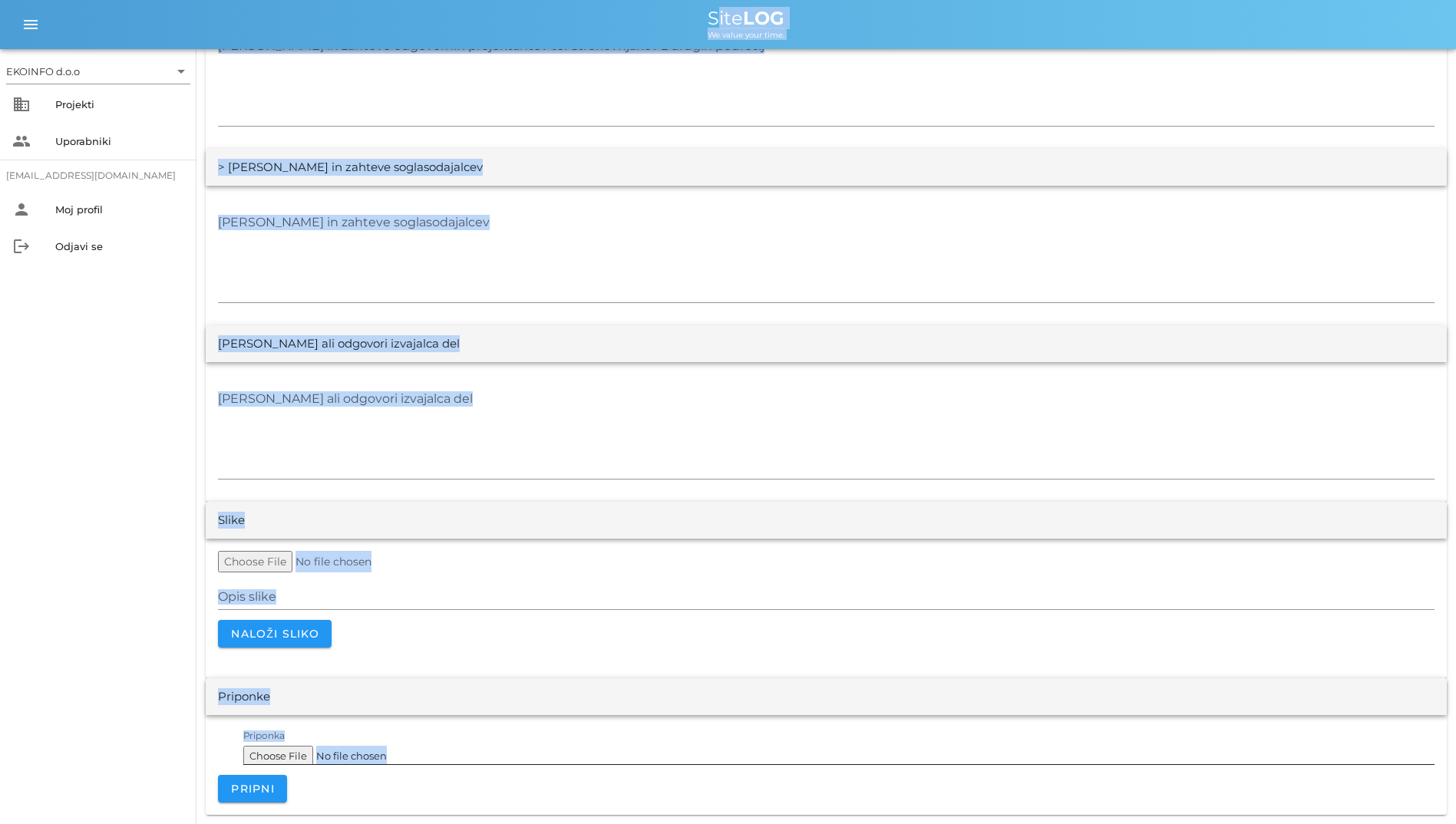
drag, startPoint x: 701, startPoint y: 18, endPoint x: 1024, endPoint y: 772, distance: 820.3
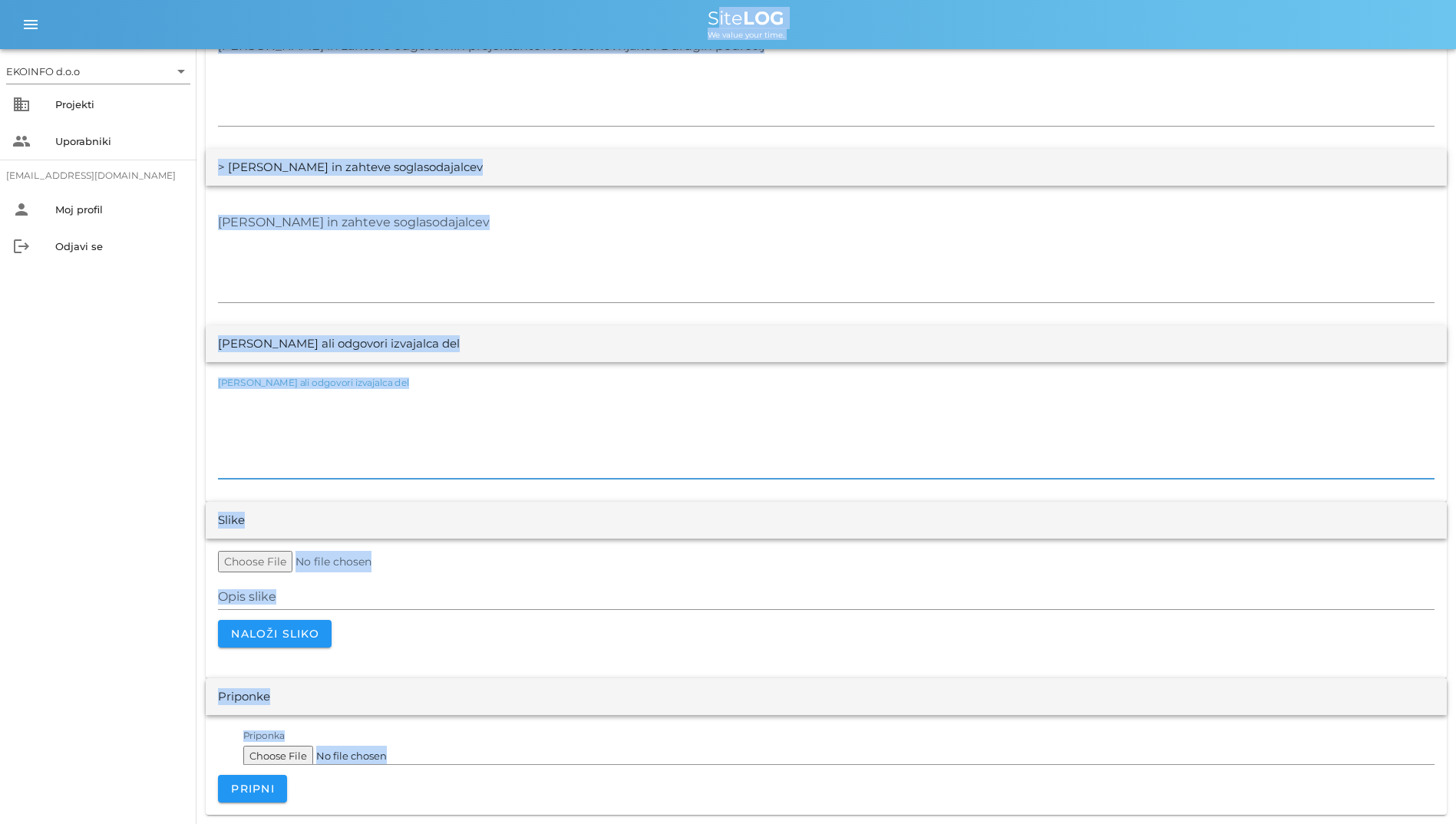
click at [589, 452] on textarea "[PERSON_NAME] ali odgovori izvajalca del" at bounding box center [826, 432] width 1217 height 92
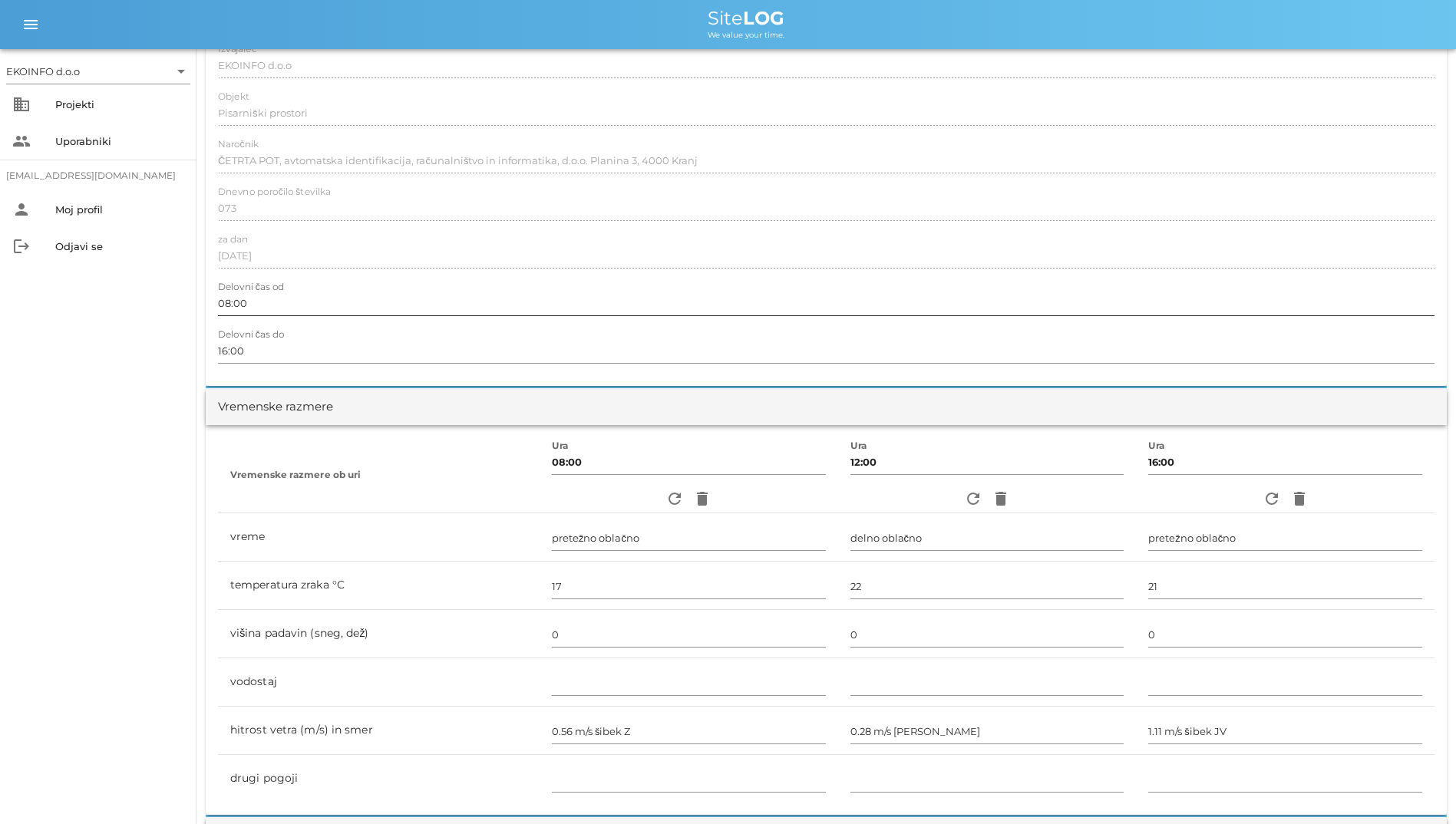
scroll to position [0, 0]
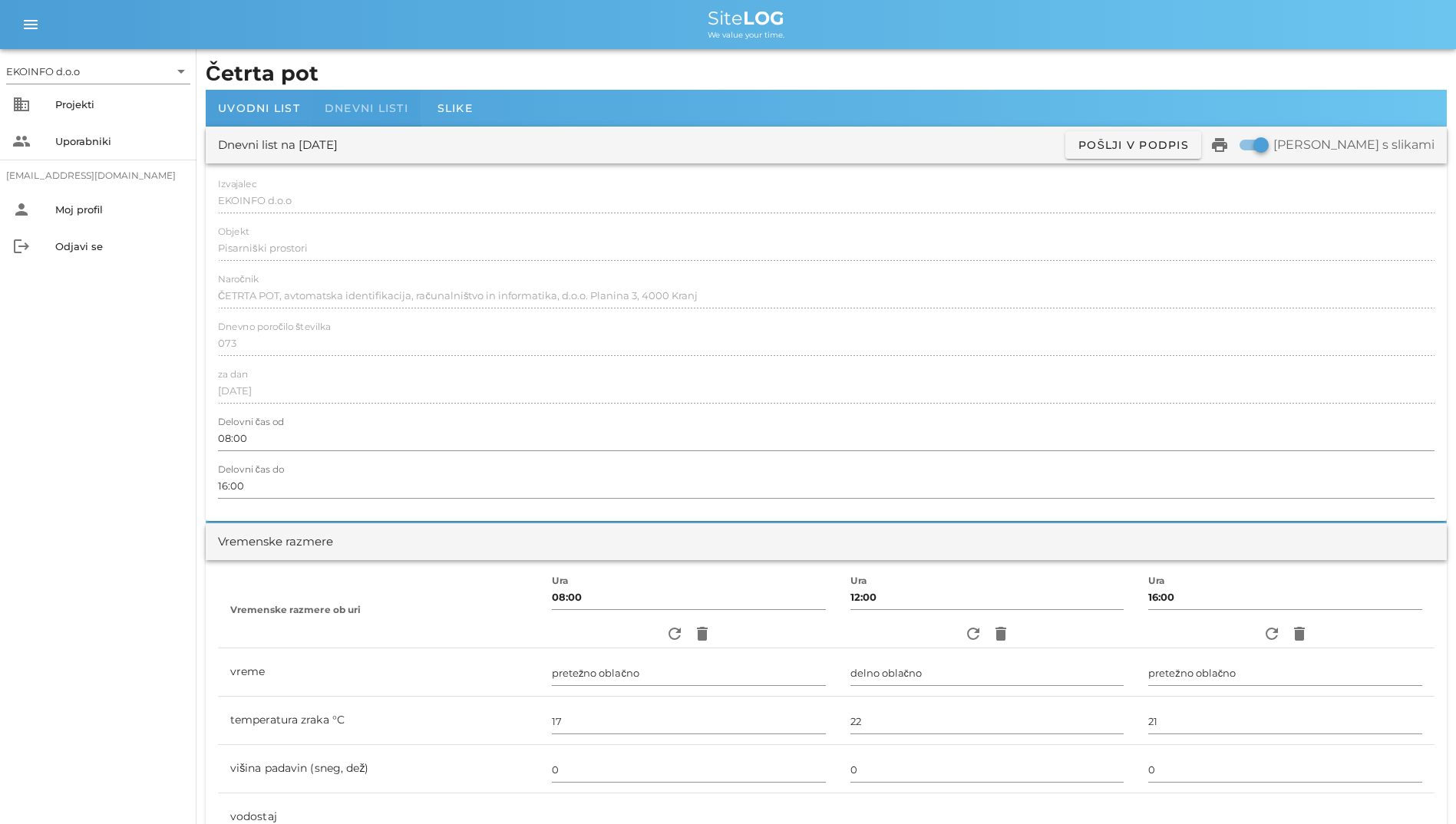
click at [343, 99] on div "Dnevni listi" at bounding box center [366, 108] width 108 height 37
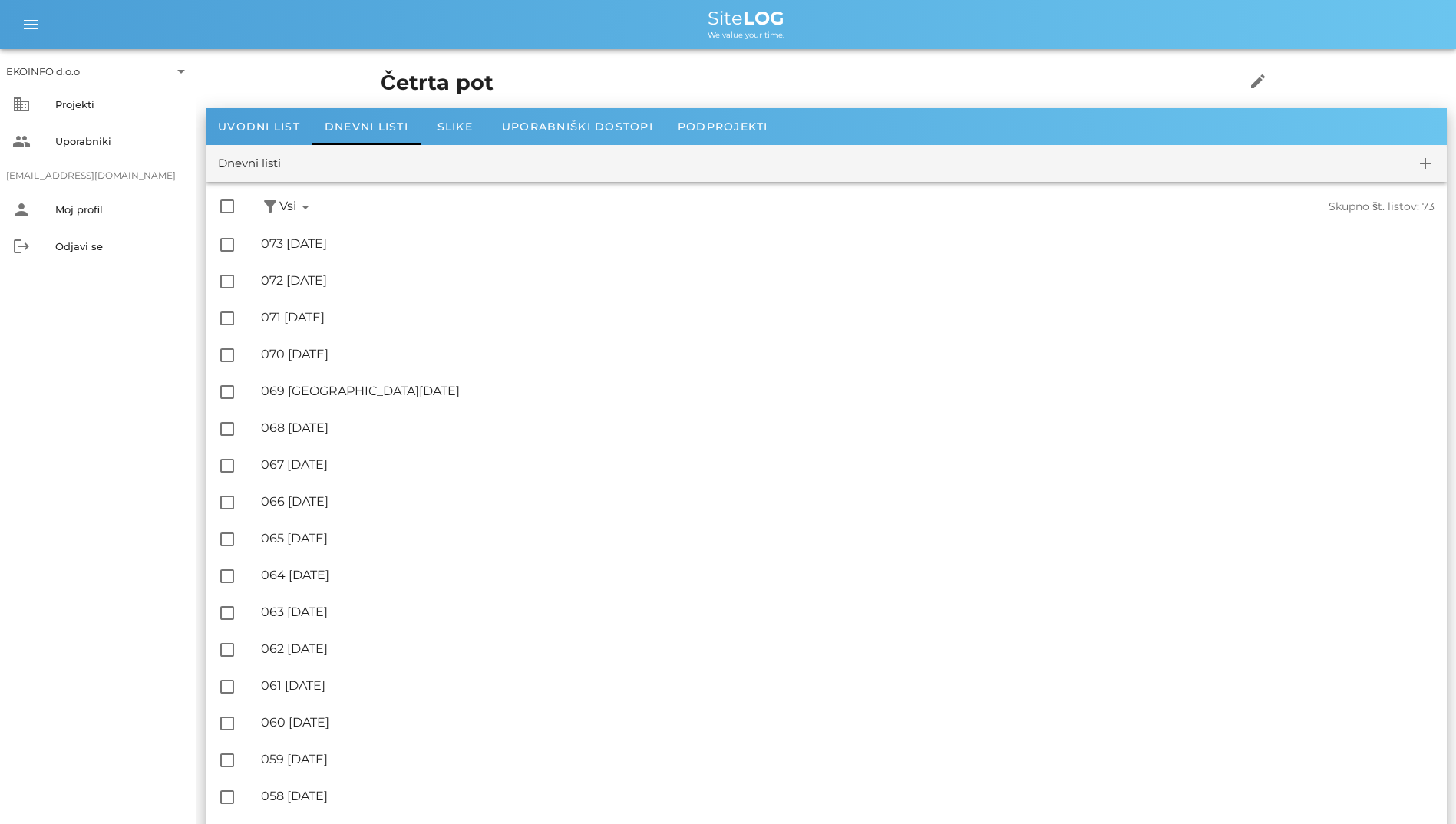
drag, startPoint x: 781, startPoint y: 15, endPoint x: 849, endPoint y: 44, distance: 73.9
click at [849, 44] on div "menu menu Site LOG We value your time." at bounding box center [728, 24] width 1456 height 49
click at [632, 46] on div "menu menu Site LOG We value your time." at bounding box center [728, 24] width 1456 height 49
drag, startPoint x: 599, startPoint y: 11, endPoint x: 822, endPoint y: 32, distance: 224.0
click at [822, 32] on div "Site LOG We value your time." at bounding box center [746, 24] width 1395 height 30
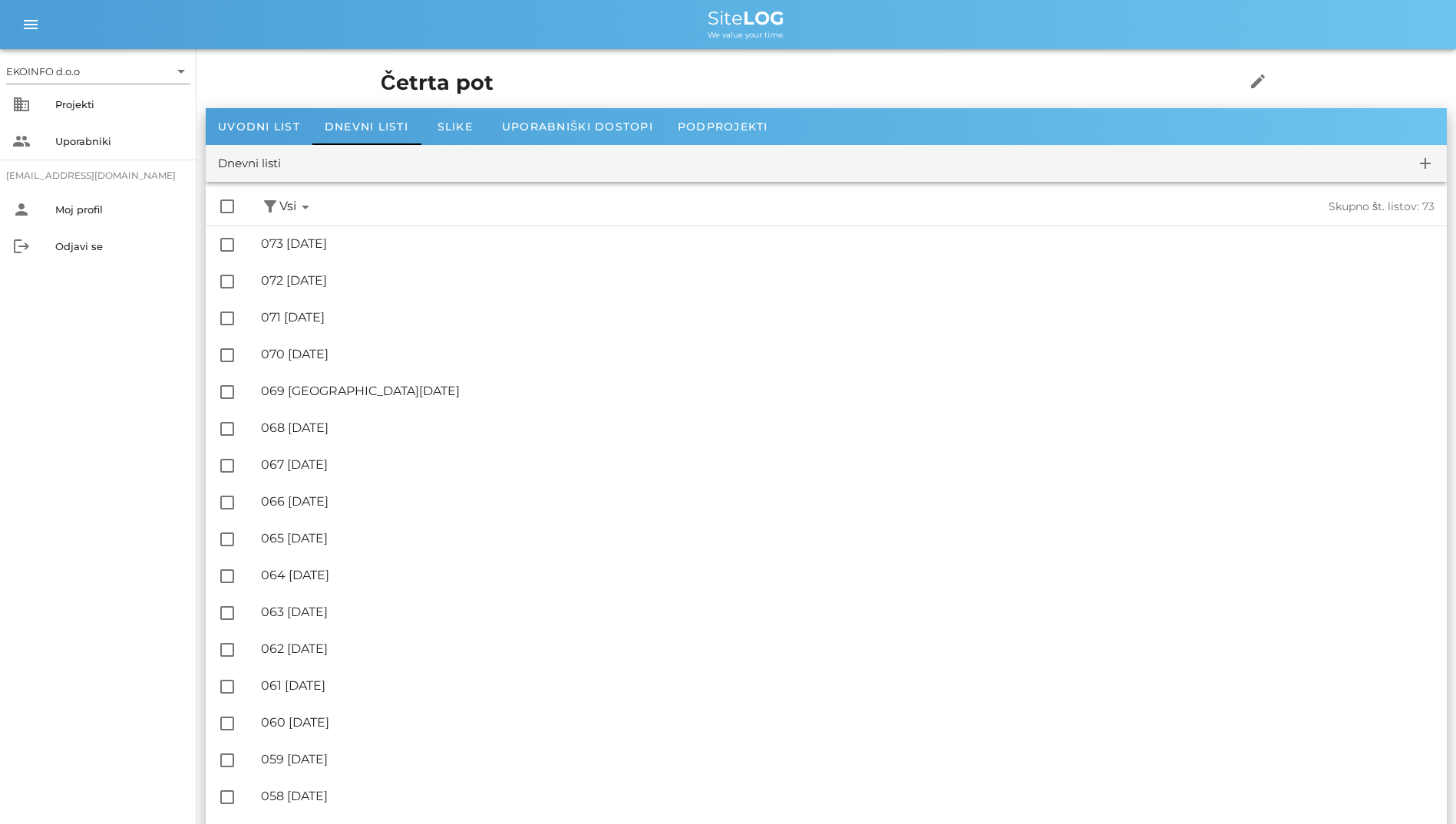
click at [591, 30] on div "We value your time." at bounding box center [746, 34] width 1395 height 12
drag, startPoint x: 710, startPoint y: 17, endPoint x: 855, endPoint y: 33, distance: 145.9
click at [855, 33] on div "Site LOG We value your time." at bounding box center [746, 24] width 1395 height 30
click at [594, 25] on div "Site LOG" at bounding box center [746, 18] width 1395 height 18
drag, startPoint x: 620, startPoint y: 18, endPoint x: 822, endPoint y: 39, distance: 203.1
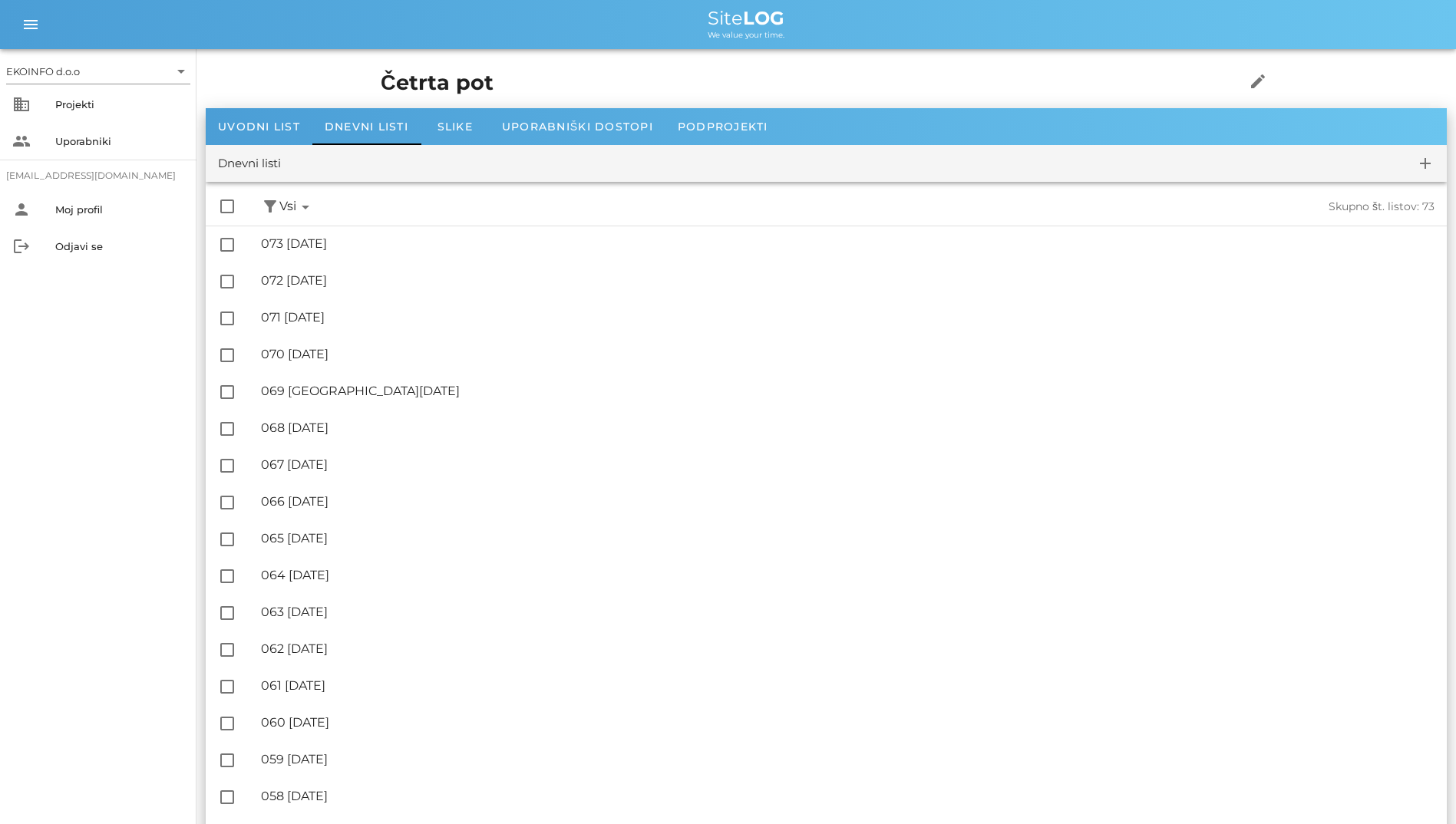
click at [822, 39] on div "Site LOG We value your time." at bounding box center [746, 24] width 1395 height 30
click at [520, 33] on div "We value your time." at bounding box center [746, 34] width 1395 height 12
click at [60, 99] on div "Projekti" at bounding box center [119, 104] width 129 height 12
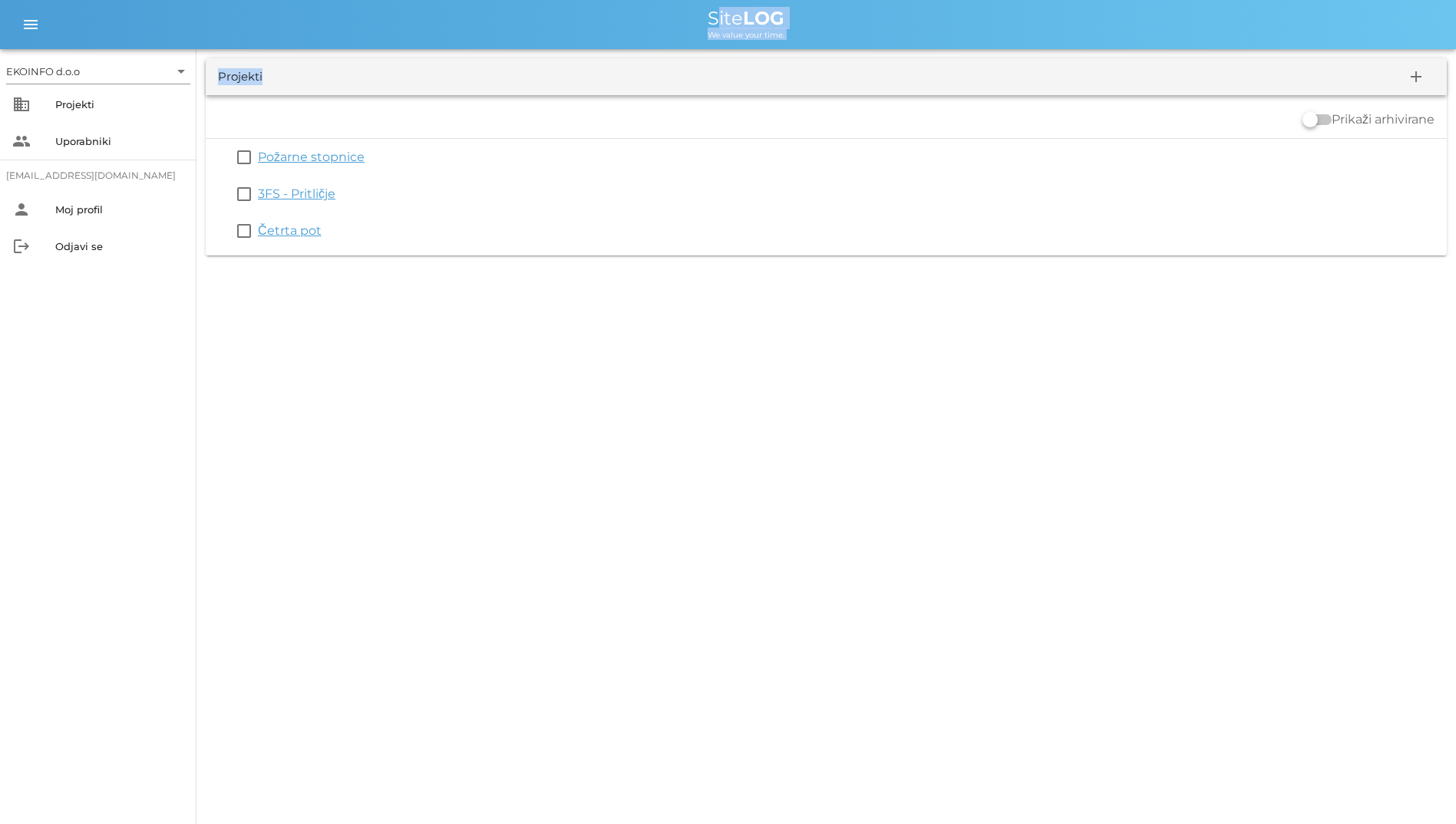
drag, startPoint x: 585, startPoint y: 20, endPoint x: 800, endPoint y: 49, distance: 216.9
click at [800, 49] on div "EKOINFO d.o.o arrow_drop_down business Projekti people Uporabniki [EMAIL_ADDRES…" at bounding box center [728, 132] width 1456 height 265
click at [601, 17] on div "Site LOG" at bounding box center [746, 18] width 1395 height 18
drag, startPoint x: 218, startPoint y: 80, endPoint x: 515, endPoint y: 310, distance: 375.6
click at [515, 310] on div "EKOINFO d.o.o arrow_drop_down business Projekti people Uporabniki [EMAIL_ADDRES…" at bounding box center [728, 412] width 1456 height 824
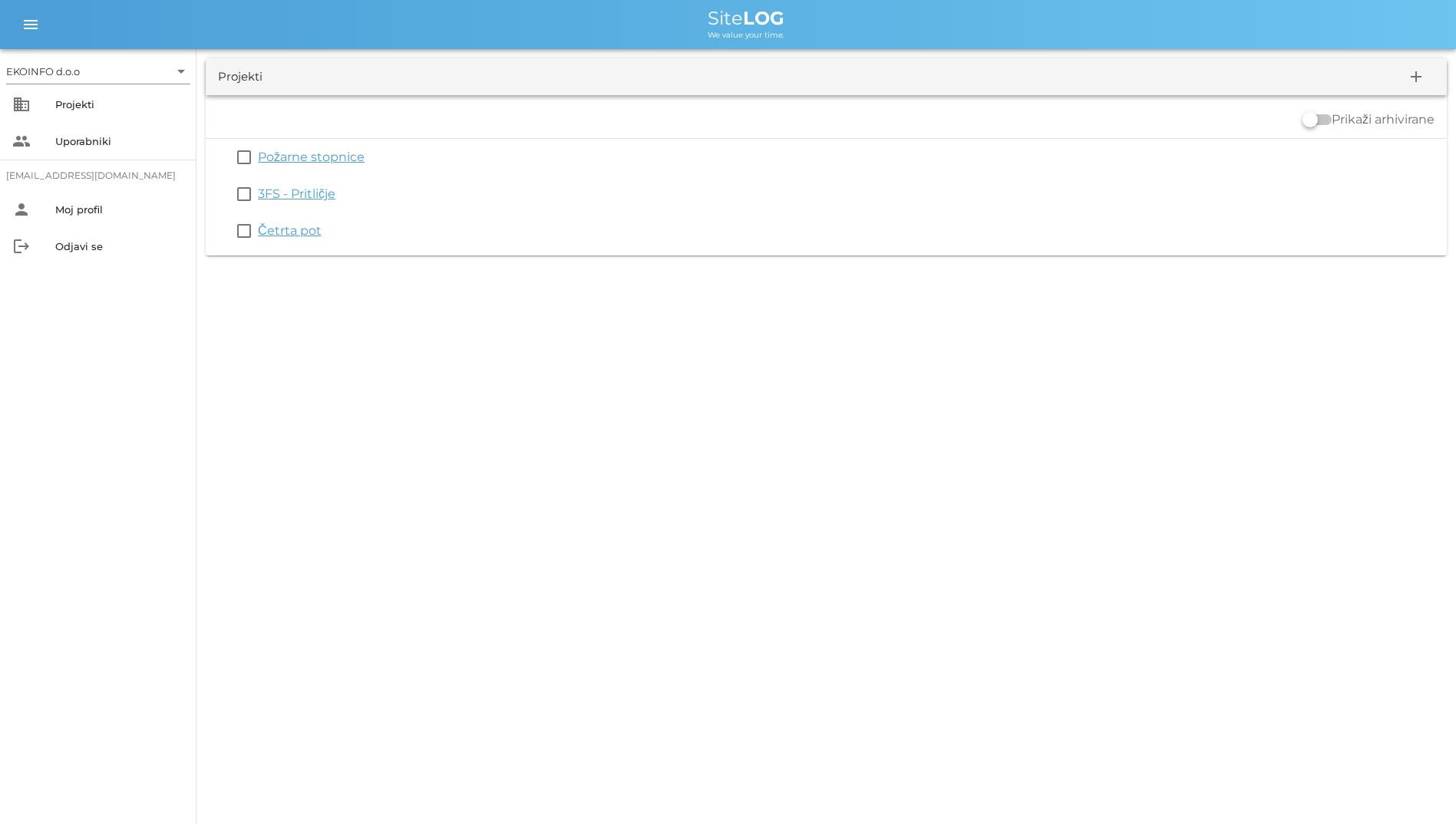
drag, startPoint x: 515, startPoint y: 310, endPoint x: 386, endPoint y: 305, distance: 129.1
click at [386, 305] on div "EKOINFO d.o.o arrow_drop_down business Projekti people Uporabniki [EMAIL_ADDRES…" at bounding box center [728, 412] width 1456 height 824
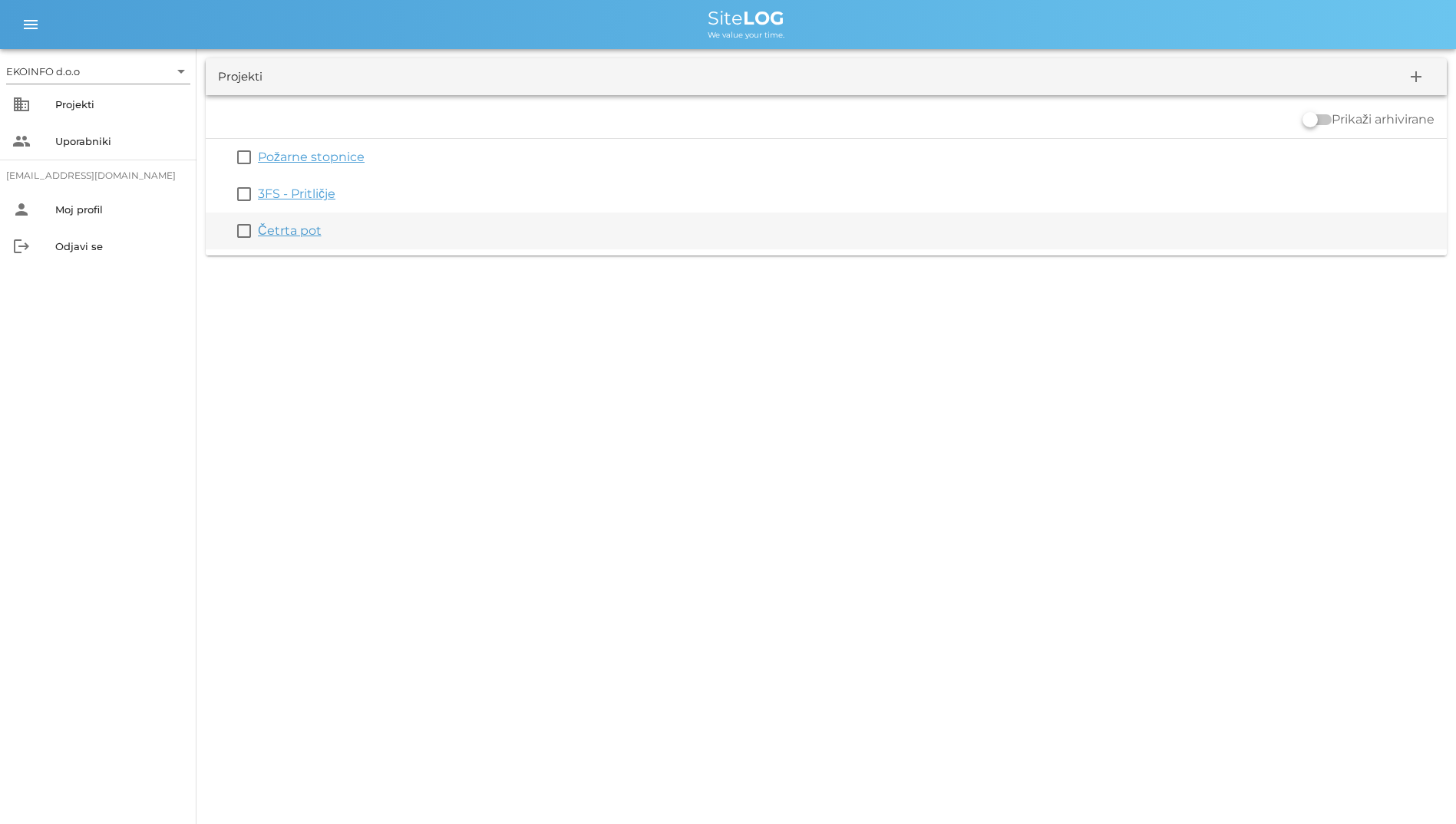
click at [284, 227] on link "Četrta pot" at bounding box center [289, 231] width 64 height 15
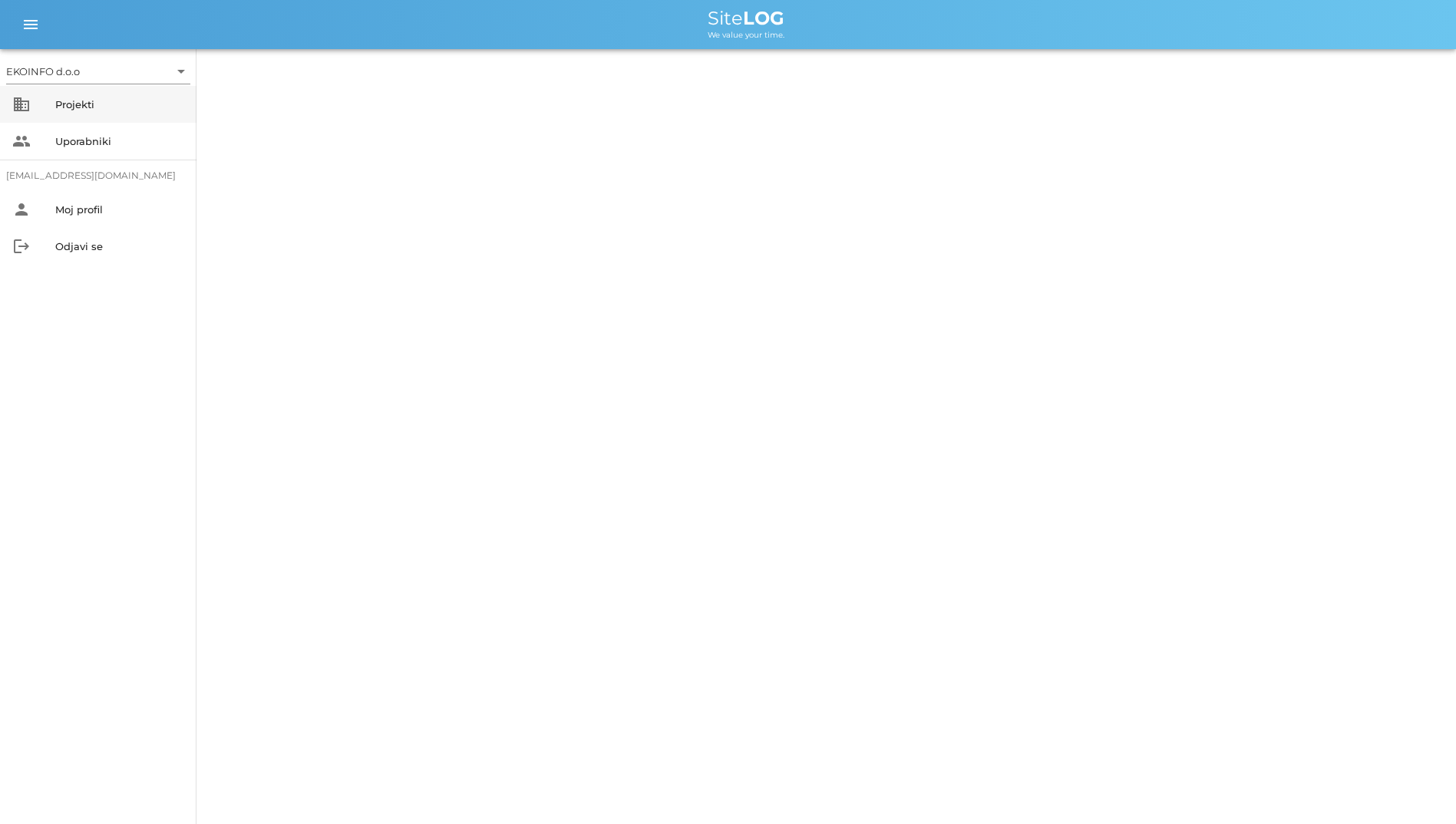
click at [81, 111] on div "Projekti" at bounding box center [119, 104] width 129 height 24
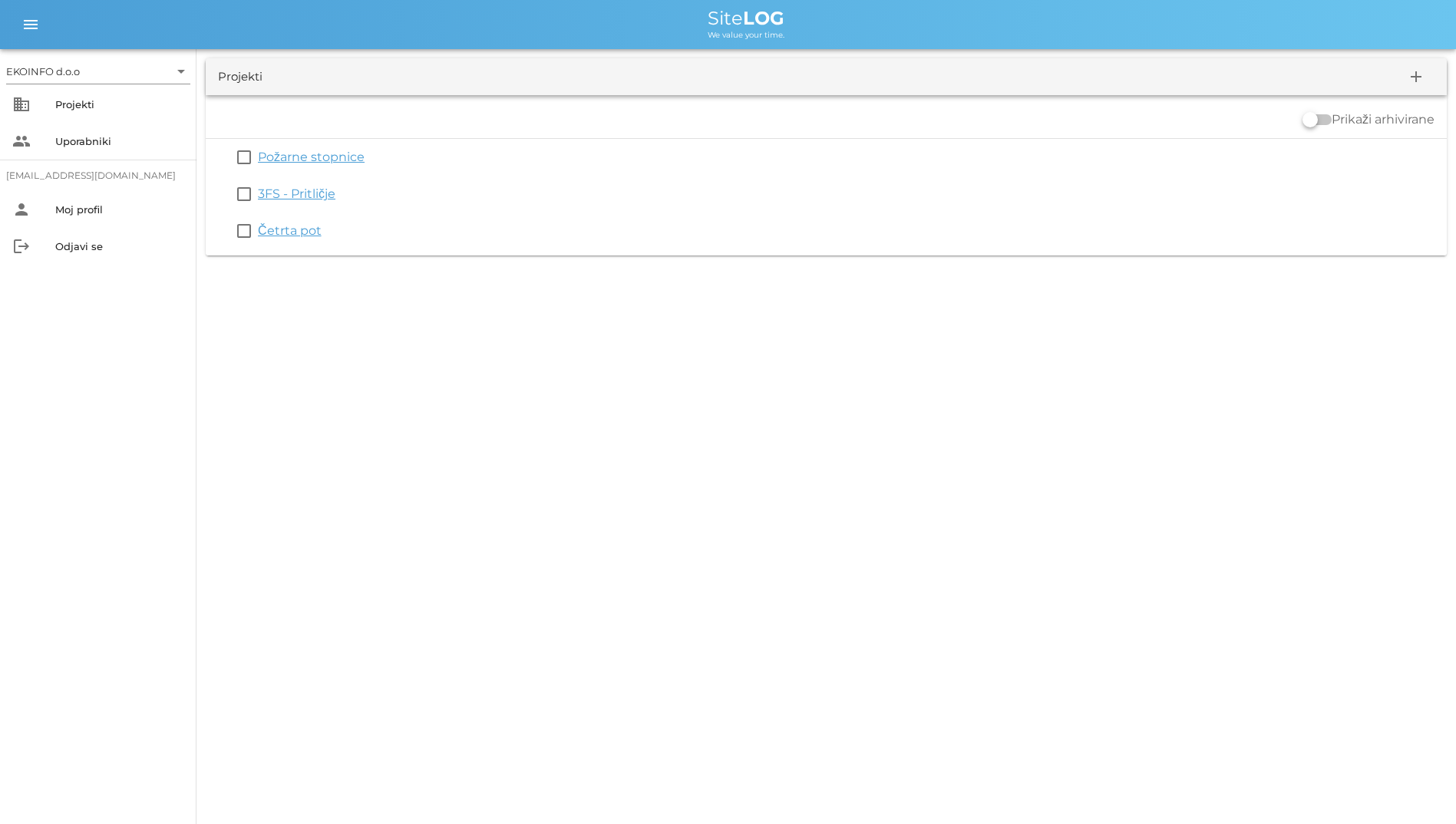
drag, startPoint x: 690, startPoint y: 16, endPoint x: 659, endPoint y: 276, distance: 261.8
click at [659, 276] on div "EKOINFO d.o.o arrow_drop_down business Projekti people Uporabniki [EMAIL_ADDRES…" at bounding box center [728, 412] width 1456 height 824
click at [493, 327] on div "EKOINFO d.o.o arrow_drop_down business Projekti people Uporabniki [EMAIL_ADDRES…" at bounding box center [728, 412] width 1456 height 824
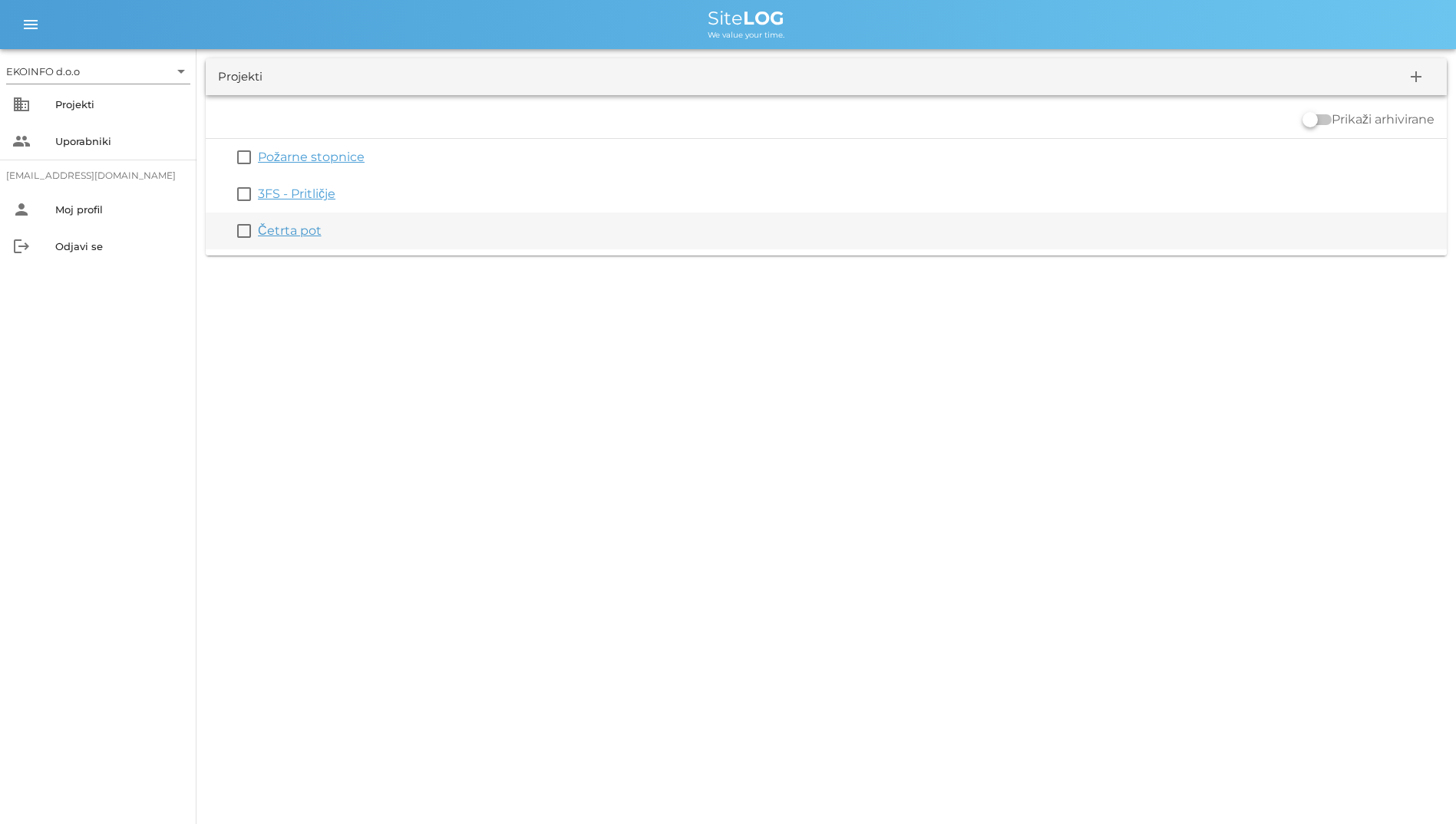
click at [289, 227] on link "Četrta pot" at bounding box center [289, 231] width 64 height 15
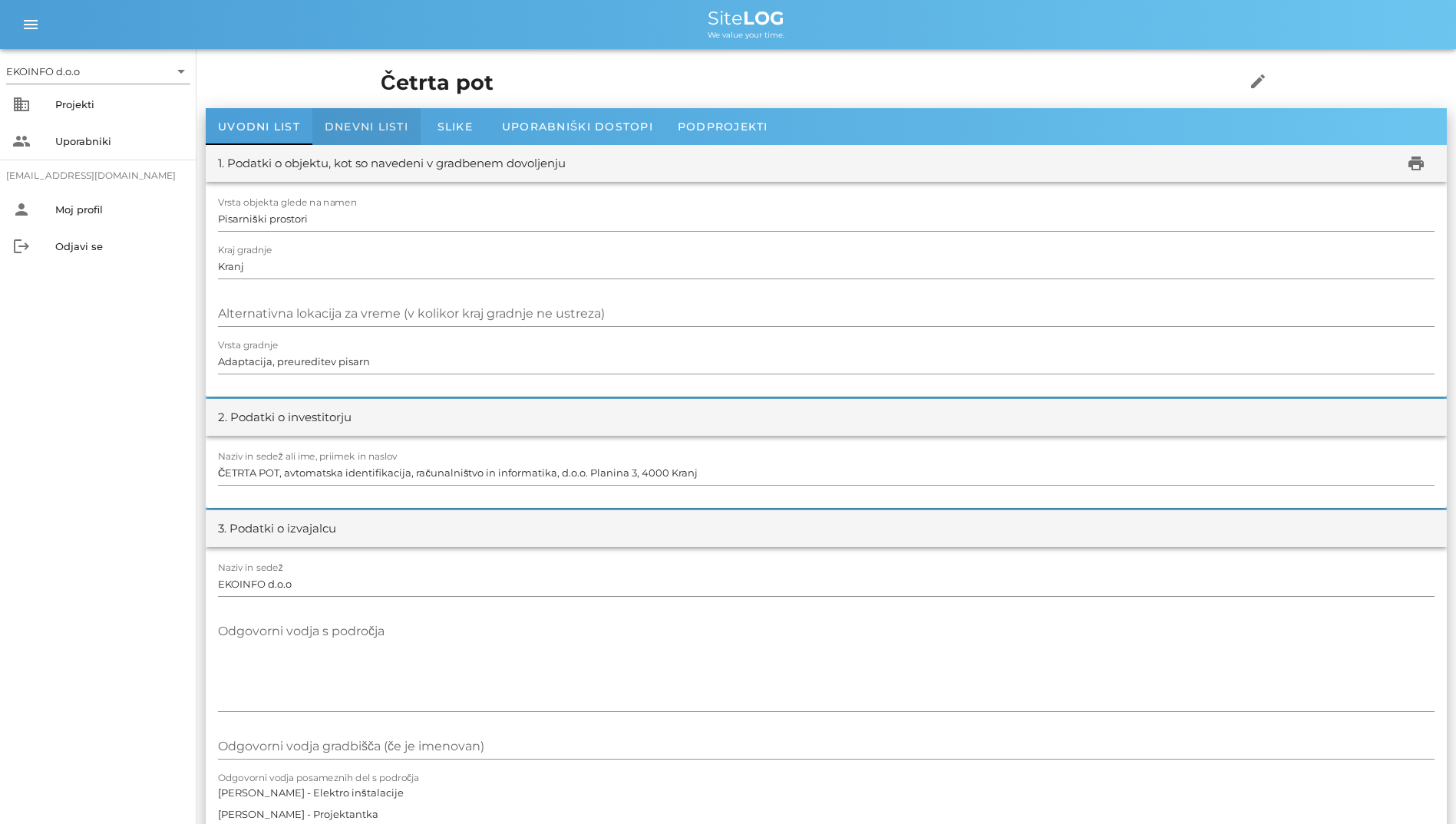
click at [365, 135] on div "Dnevni listi" at bounding box center [366, 126] width 108 height 37
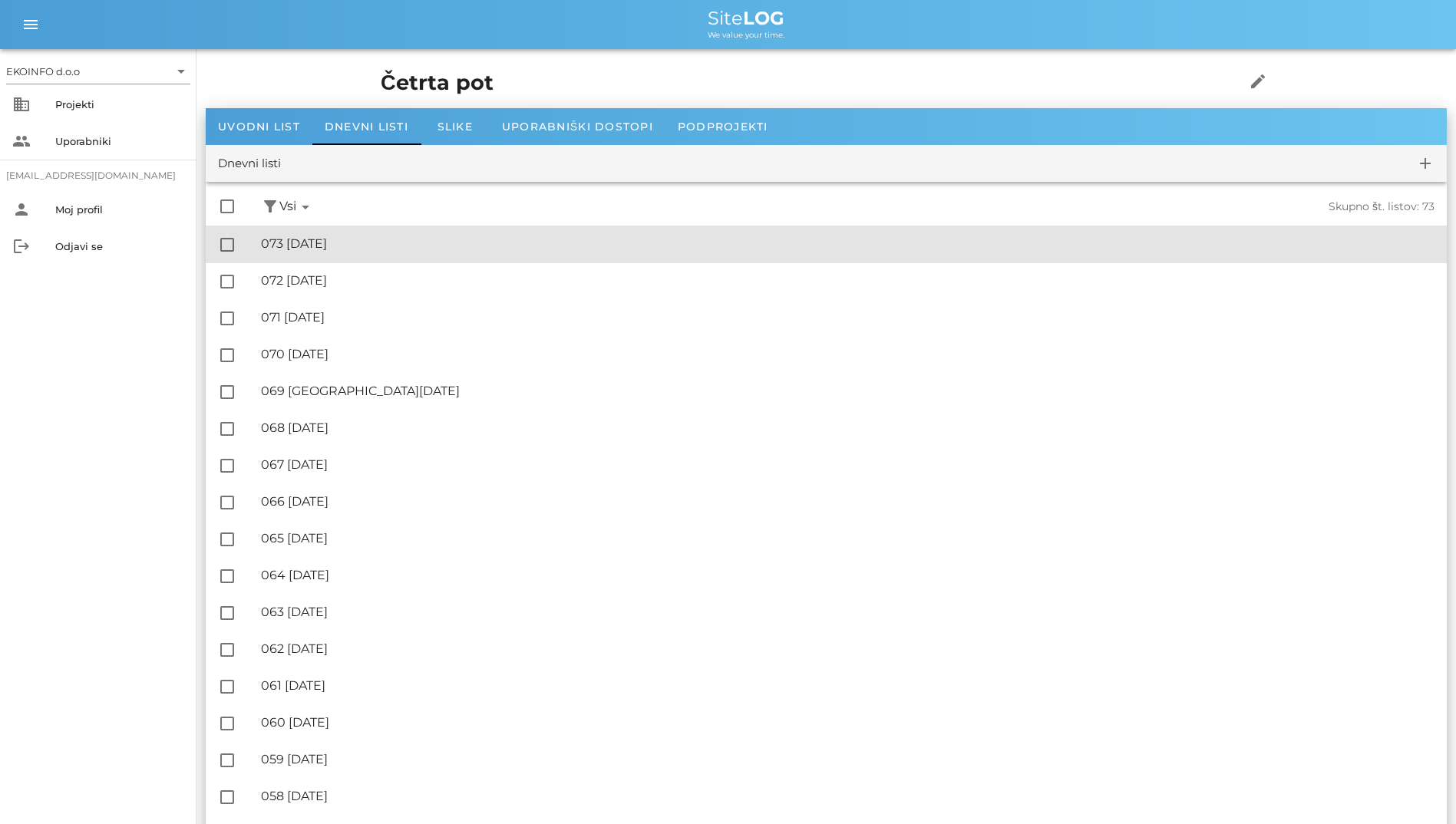
click at [369, 247] on div "🔏 073 [DATE]" at bounding box center [848, 244] width 1173 height 15
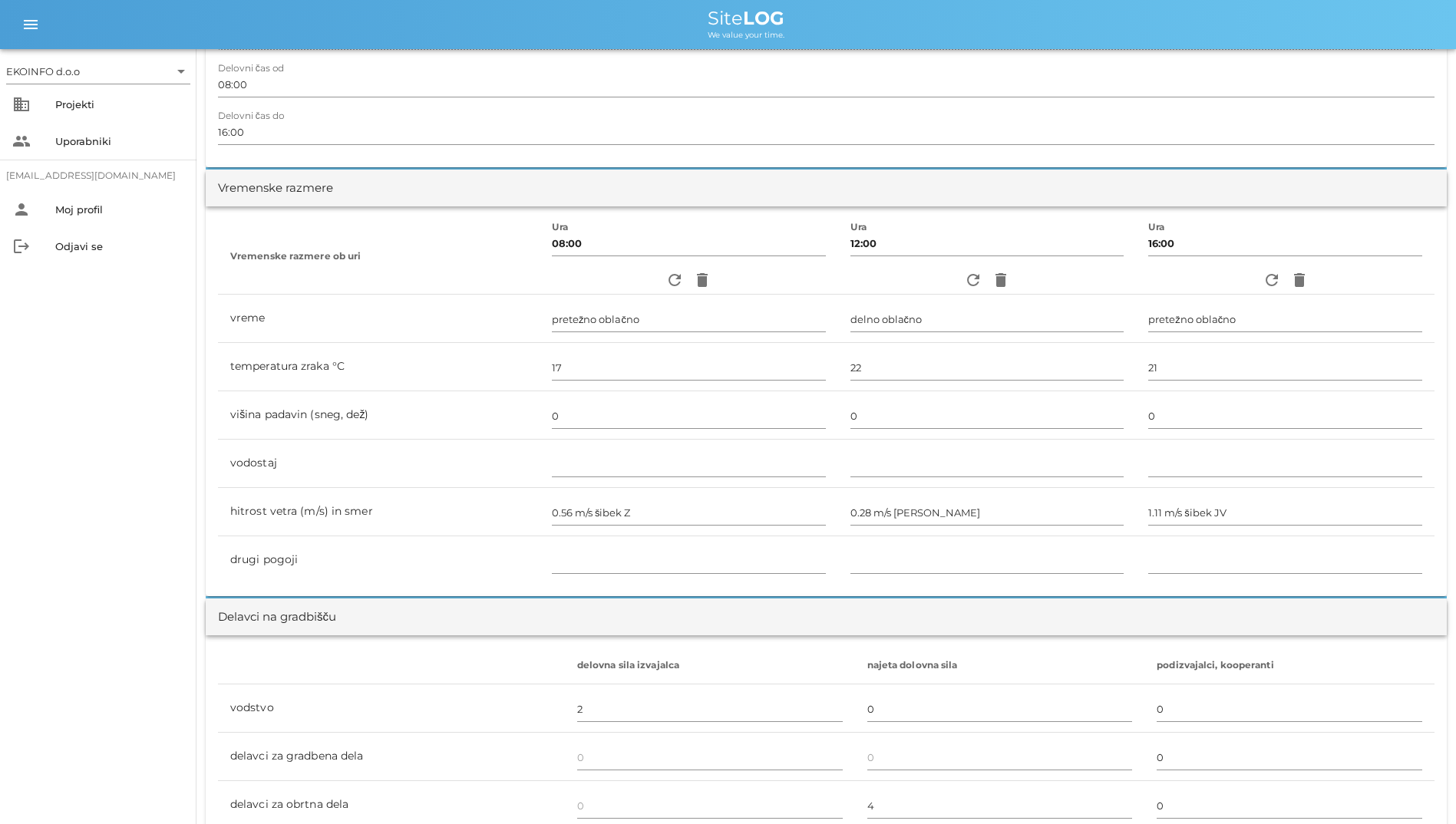
scroll to position [460, 0]
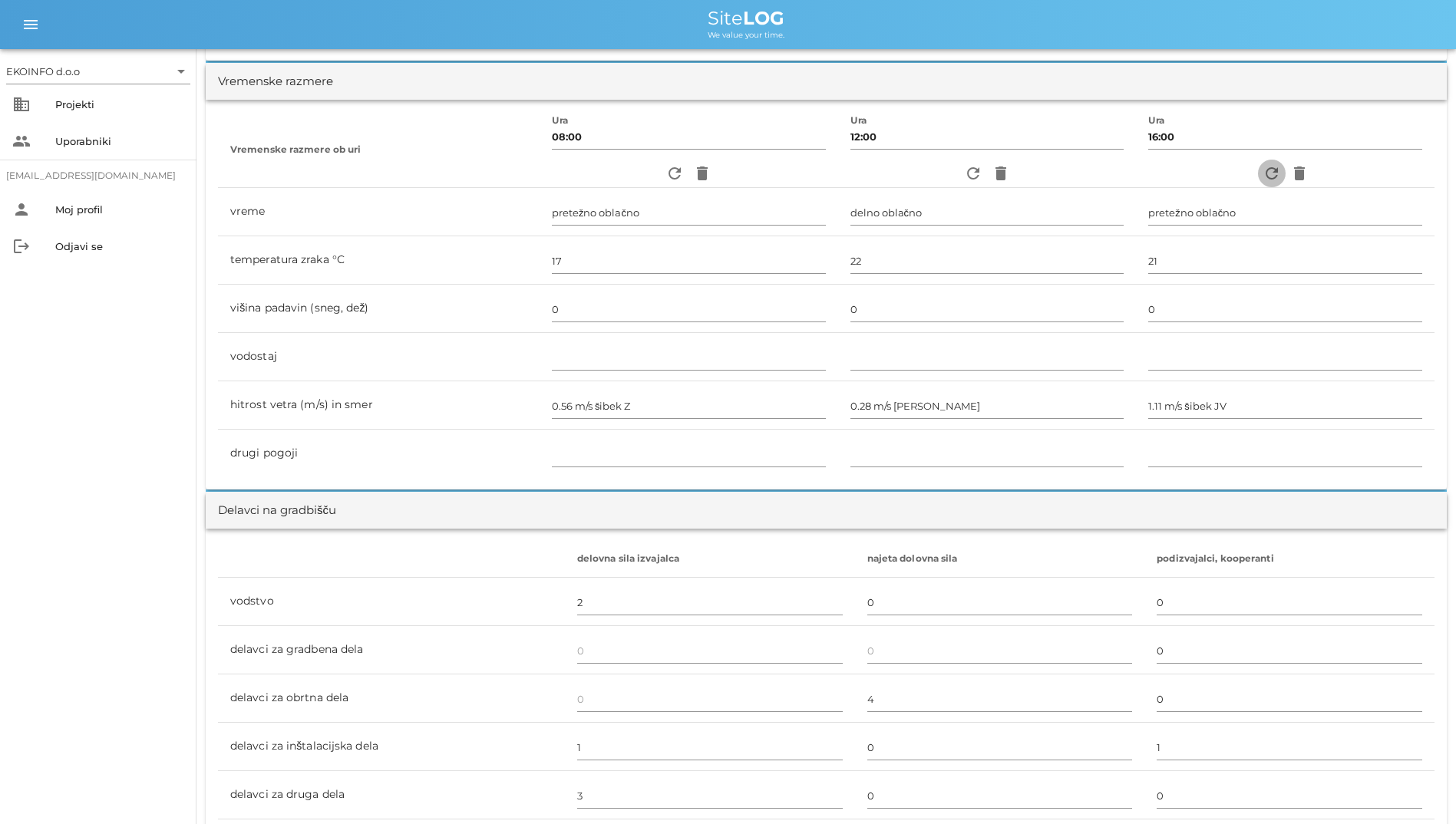
click at [1263, 164] on icon "refresh" at bounding box center [1271, 173] width 18 height 18
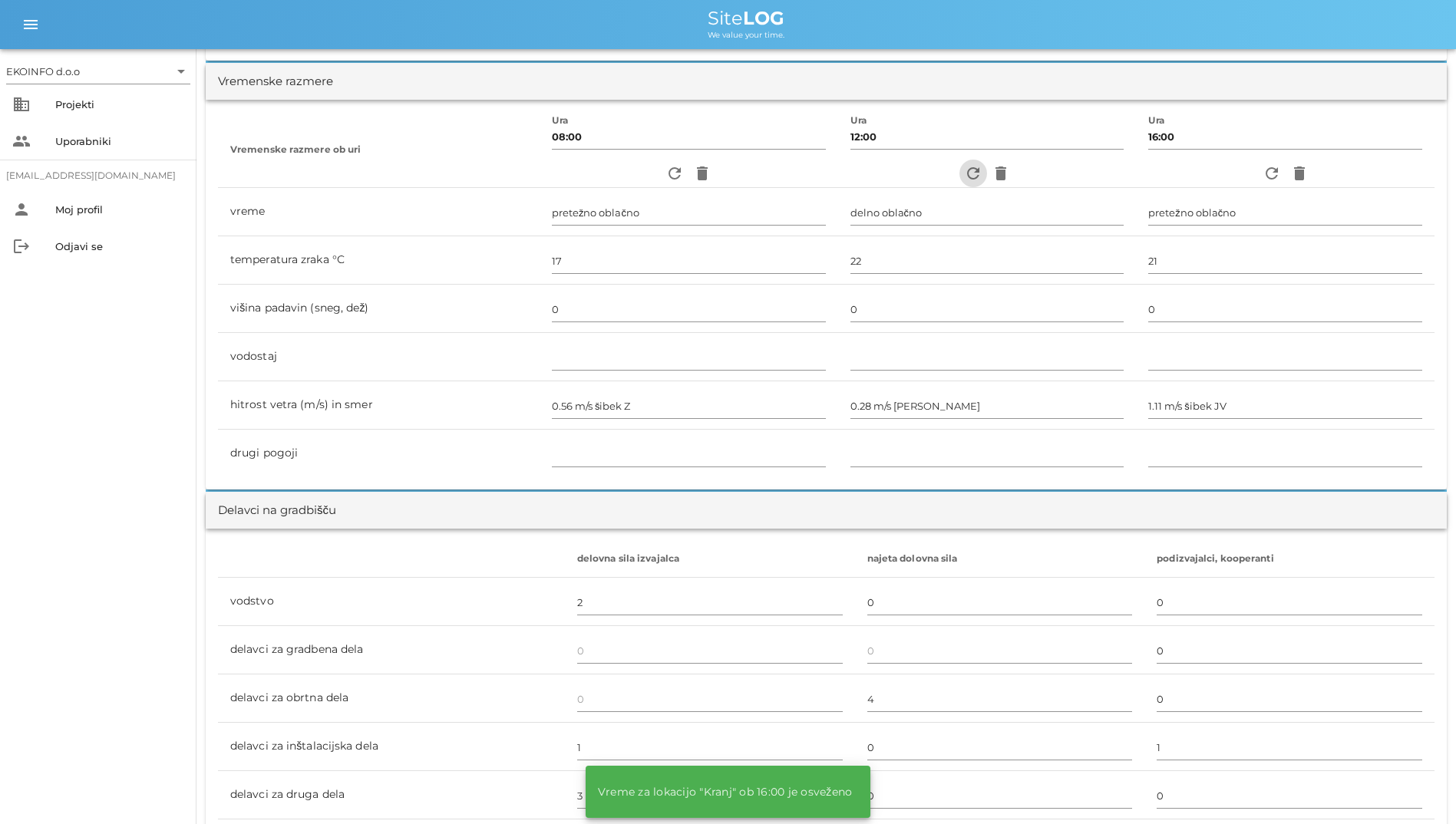
click at [970, 175] on icon "refresh" at bounding box center [972, 173] width 18 height 18
click at [661, 165] on span "refresh" at bounding box center [674, 173] width 28 height 18
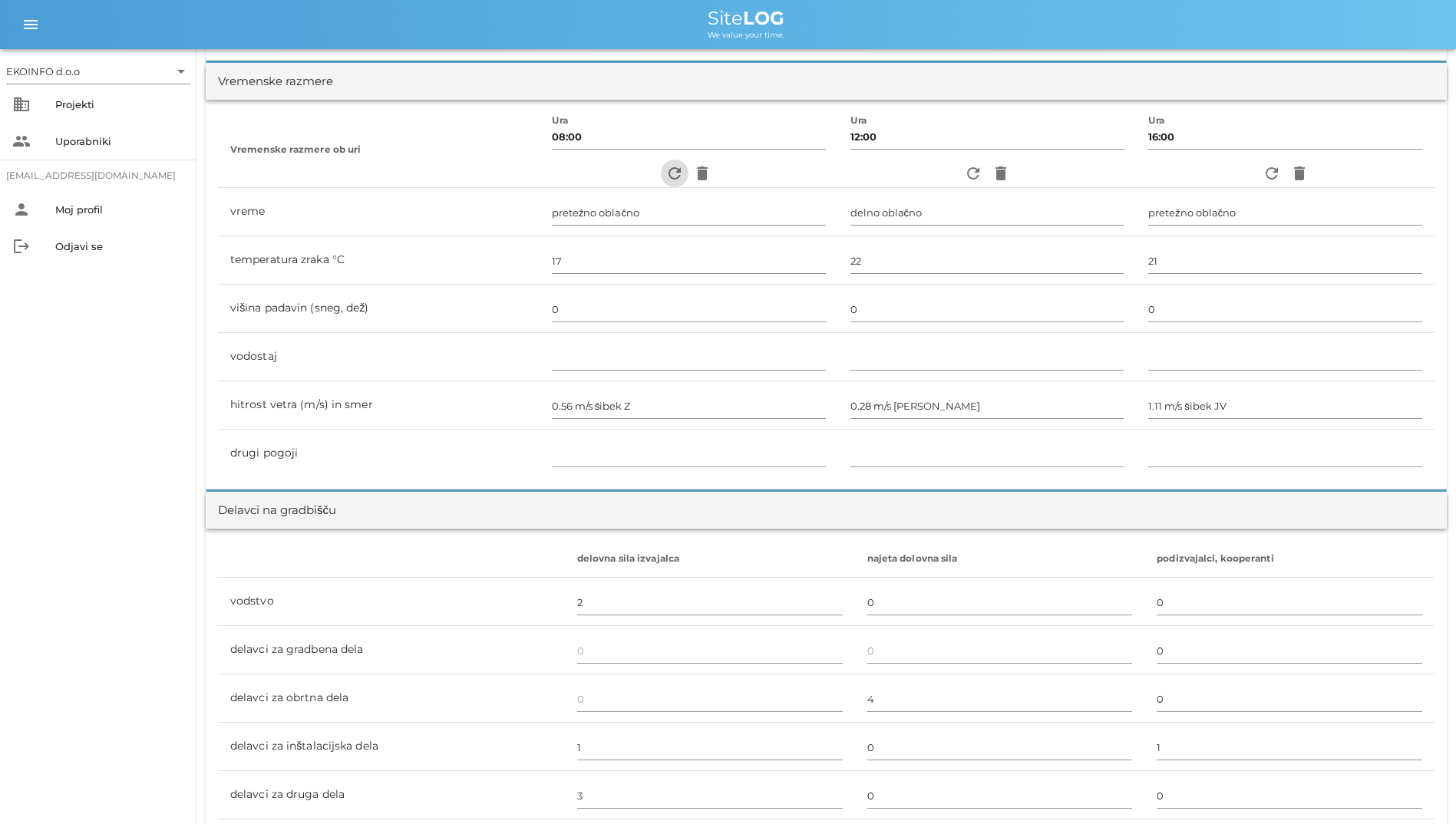
click at [665, 174] on icon "refresh" at bounding box center [674, 173] width 18 height 18
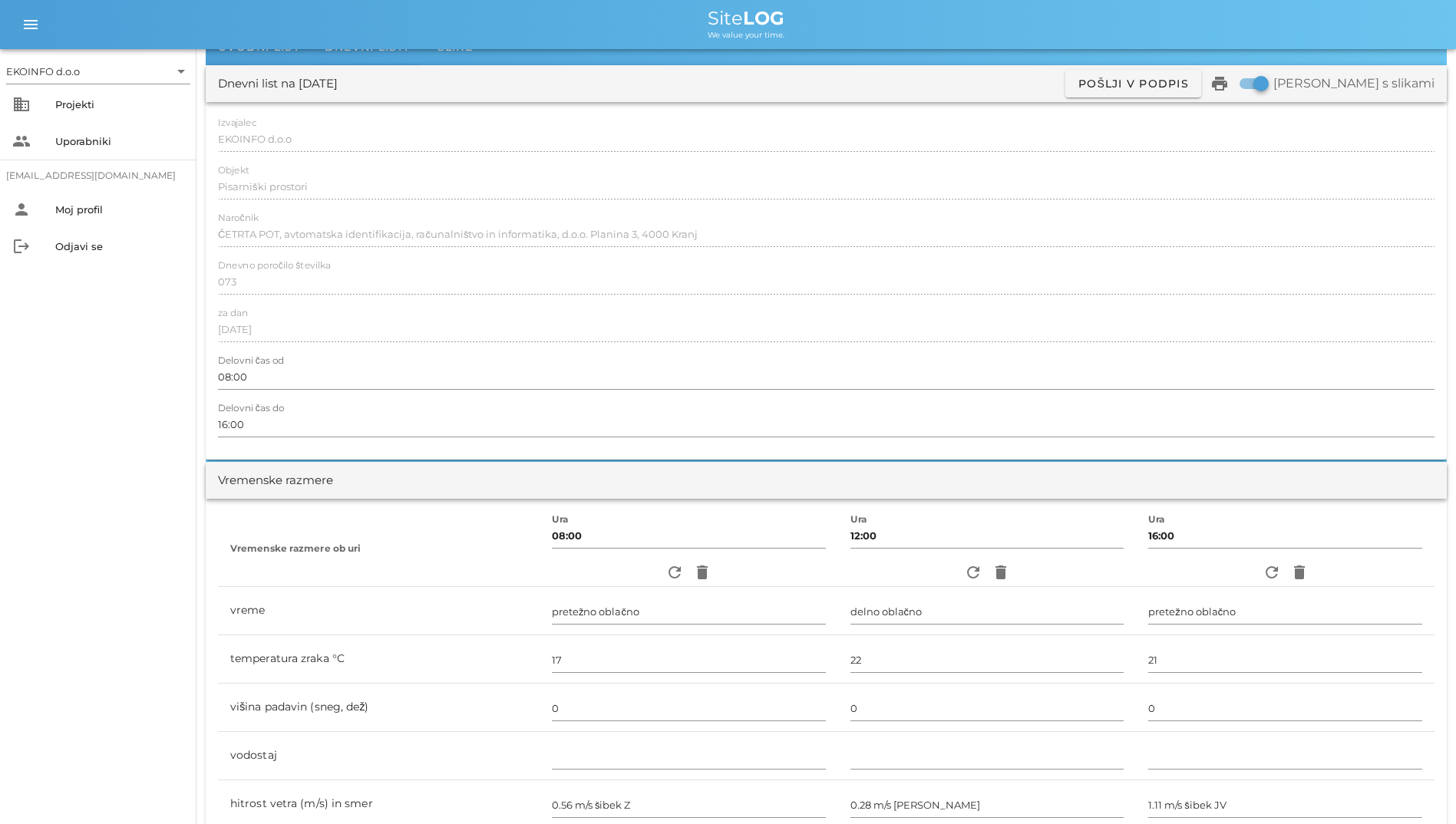
scroll to position [0, 0]
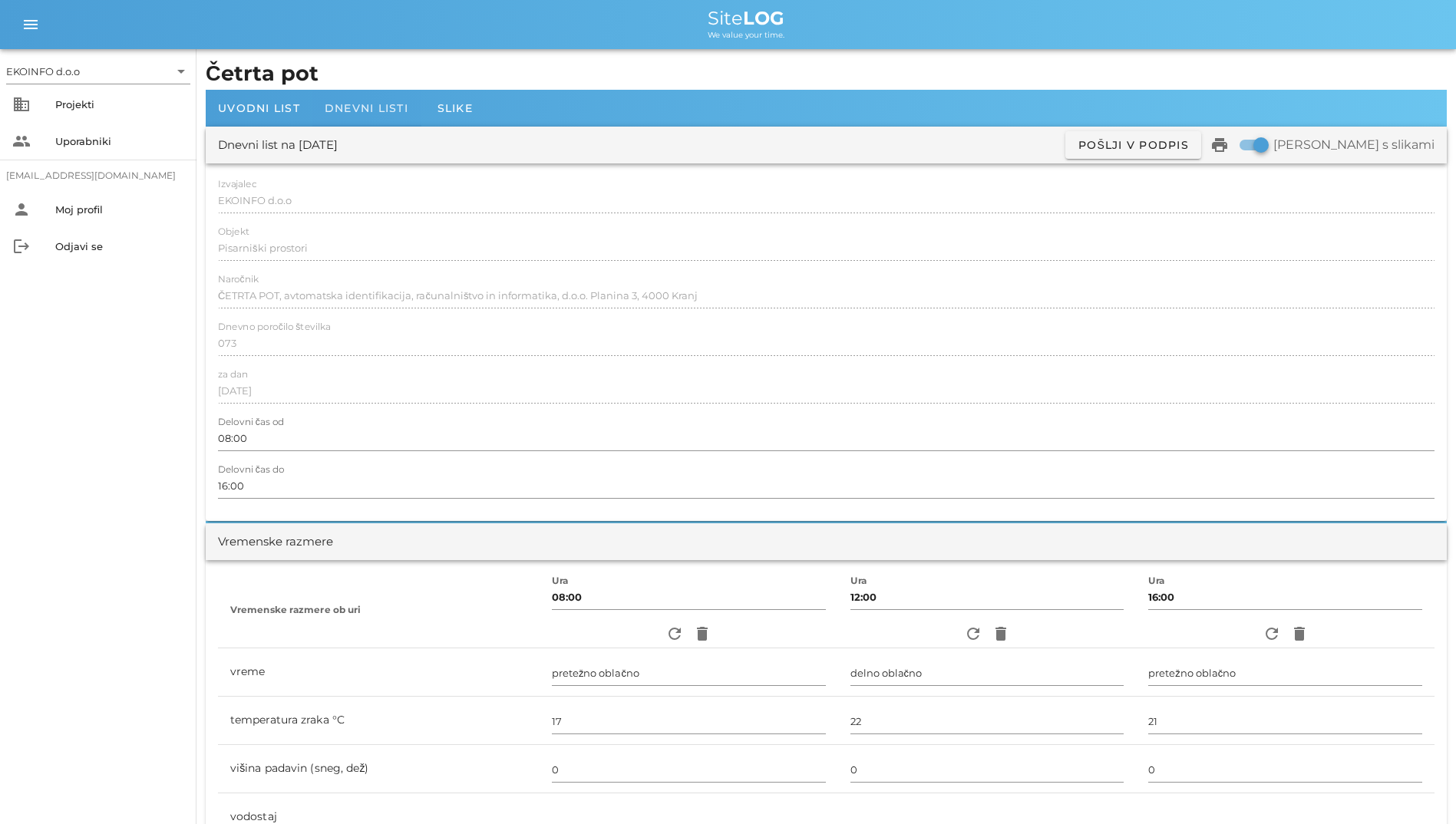
click at [371, 104] on span "Dnevni listi" at bounding box center [366, 108] width 84 height 14
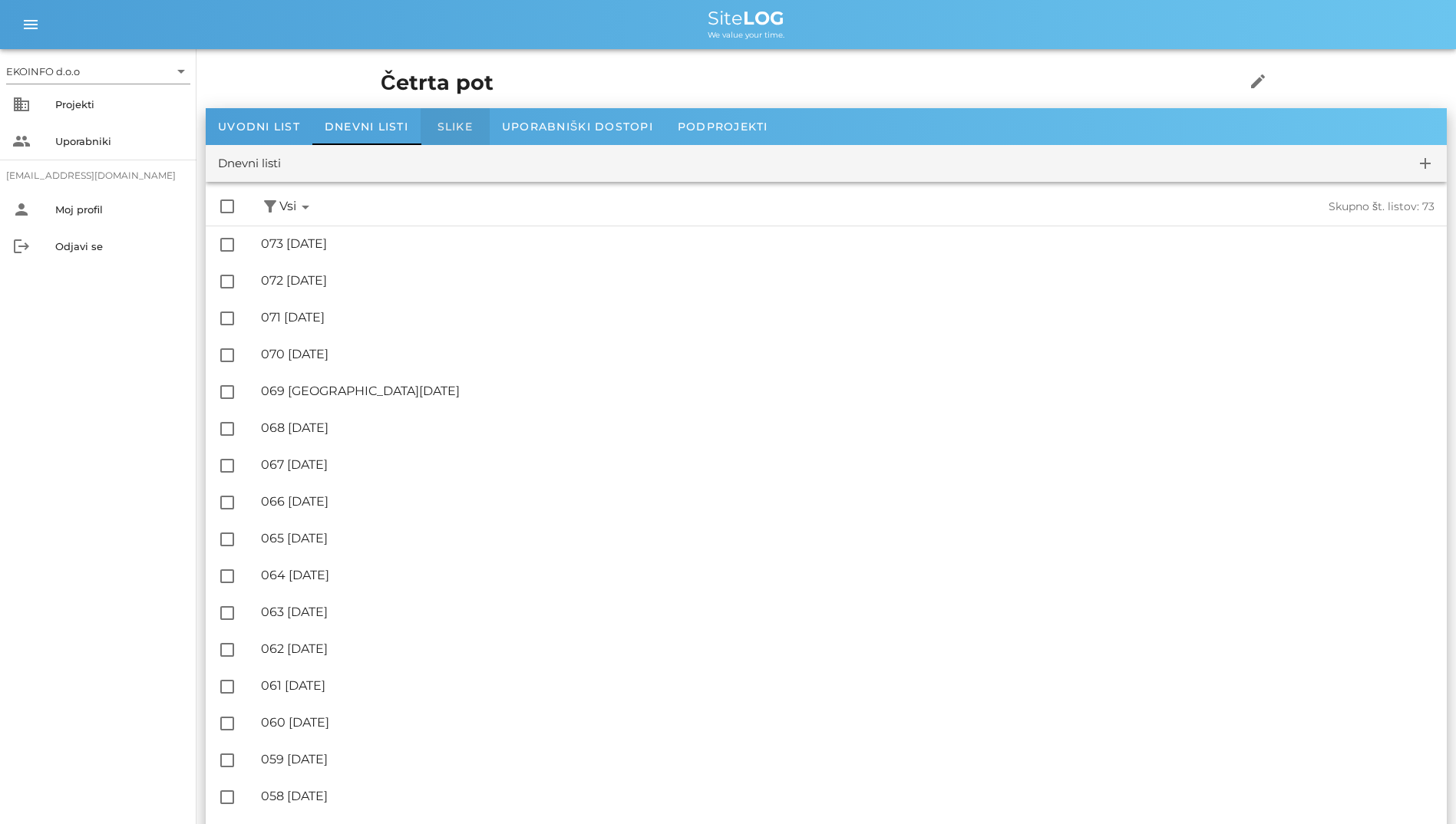
click at [465, 137] on div "Slike" at bounding box center [454, 126] width 69 height 37
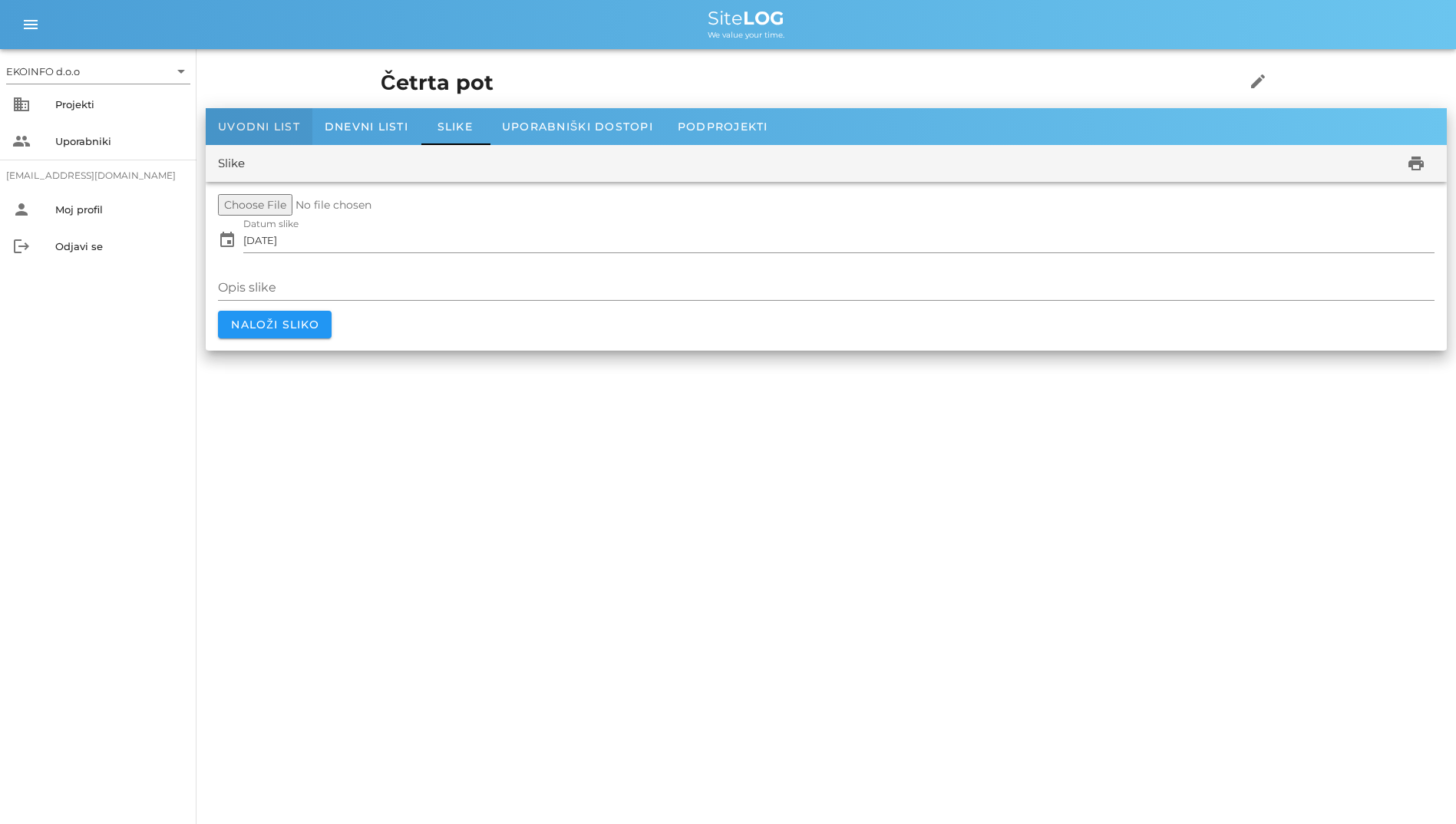
click at [290, 126] on span "Uvodni list" at bounding box center [258, 127] width 82 height 14
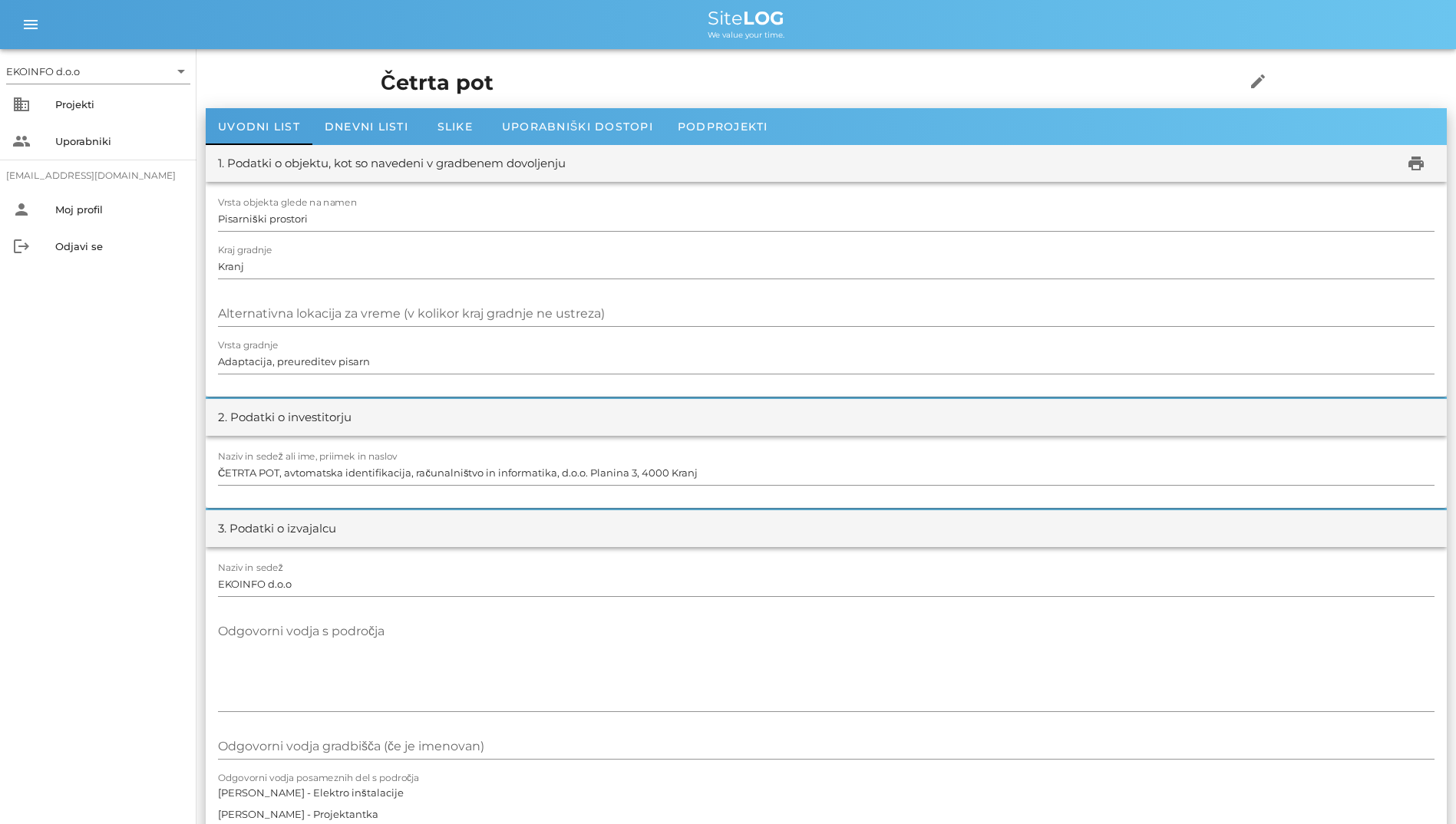
drag, startPoint x: 661, startPoint y: 10, endPoint x: 881, endPoint y: 38, distance: 221.8
click at [881, 38] on div "Site LOG We value your time." at bounding box center [746, 24] width 1395 height 30
drag, startPoint x: 829, startPoint y: 34, endPoint x: 708, endPoint y: 7, distance: 124.0
click at [708, 10] on div "Site LOG We value your time." at bounding box center [746, 24] width 1395 height 30
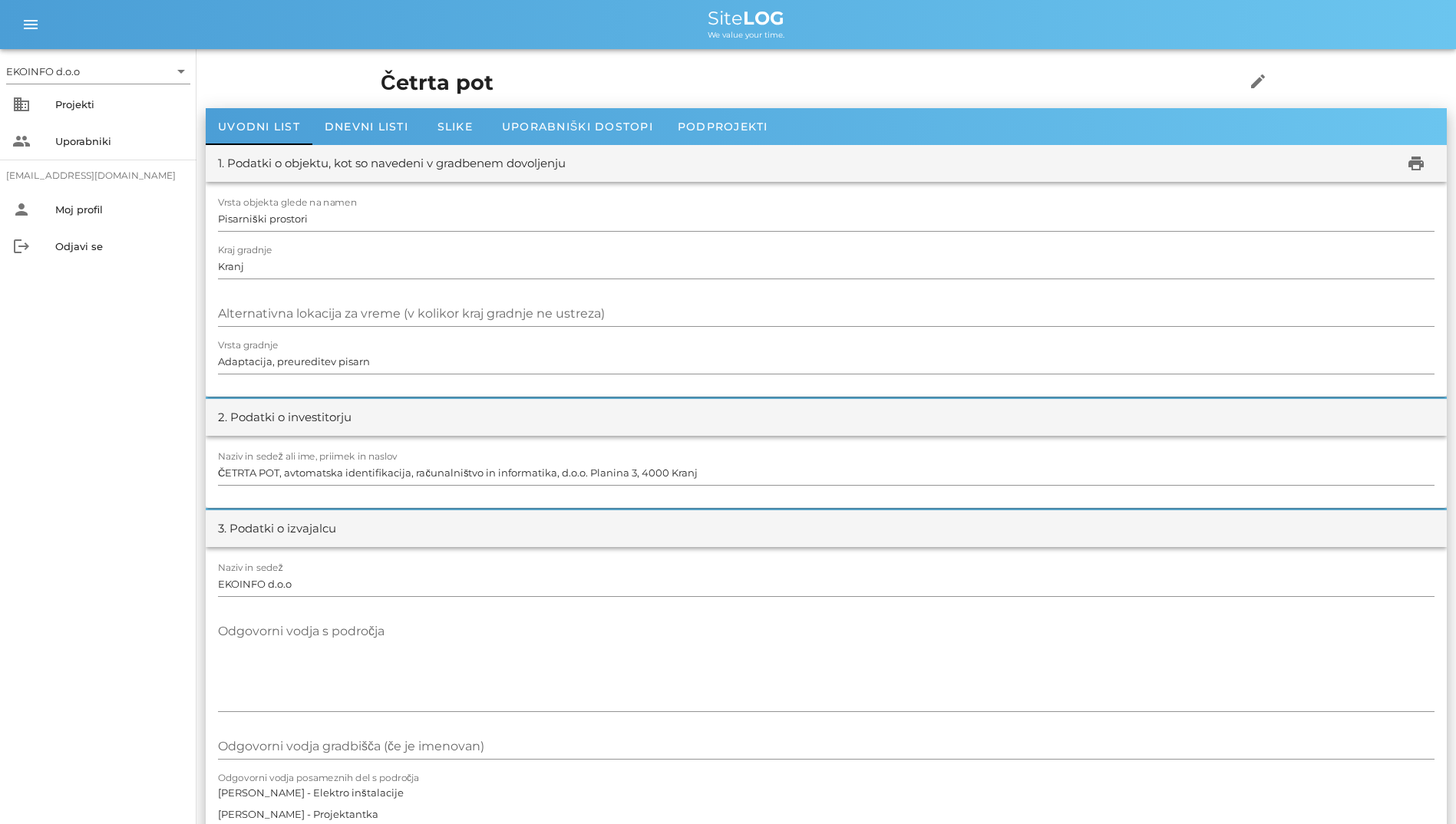
click at [564, 21] on div "Site LOG" at bounding box center [746, 18] width 1395 height 18
click at [114, 97] on div "Projekti" at bounding box center [119, 104] width 129 height 24
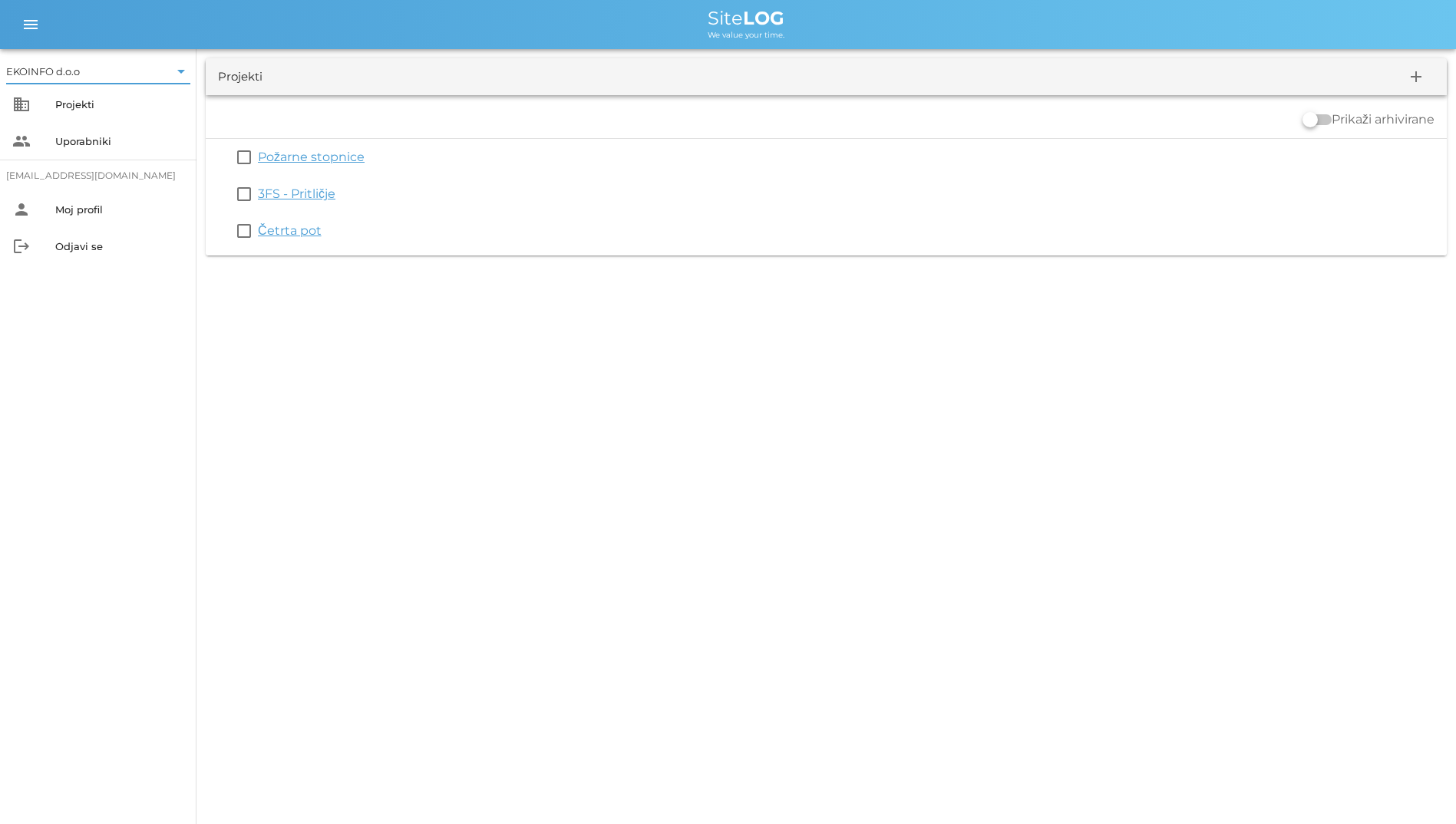
click at [153, 70] on input "text" at bounding box center [125, 71] width 86 height 24
click at [158, 81] on div "EKOINFO d.o.o" at bounding box center [101, 83] width 159 height 15
click at [125, 134] on div "Uporabniki" at bounding box center [119, 141] width 129 height 24
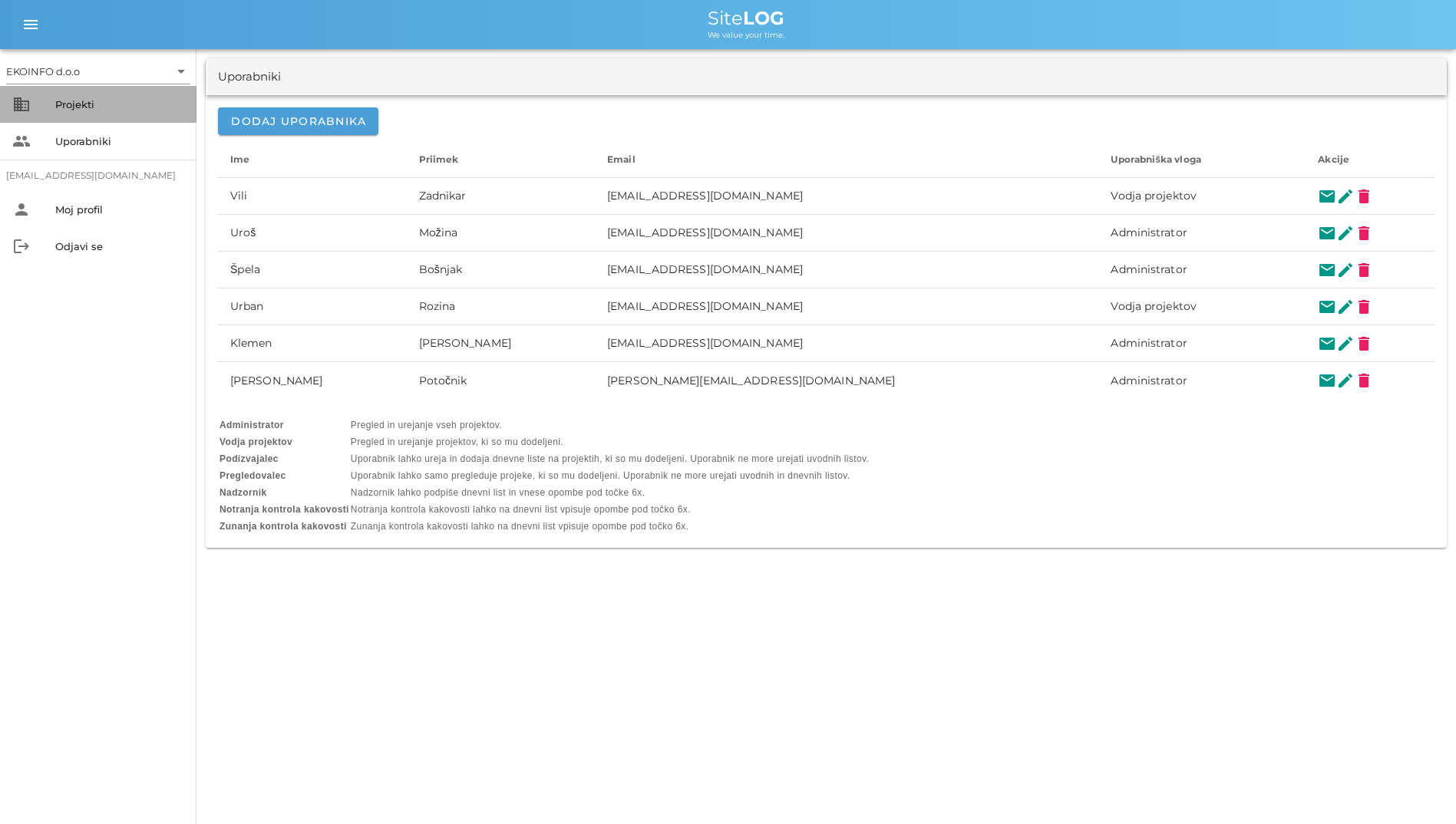
click at [113, 100] on div "Projekti" at bounding box center [119, 104] width 129 height 12
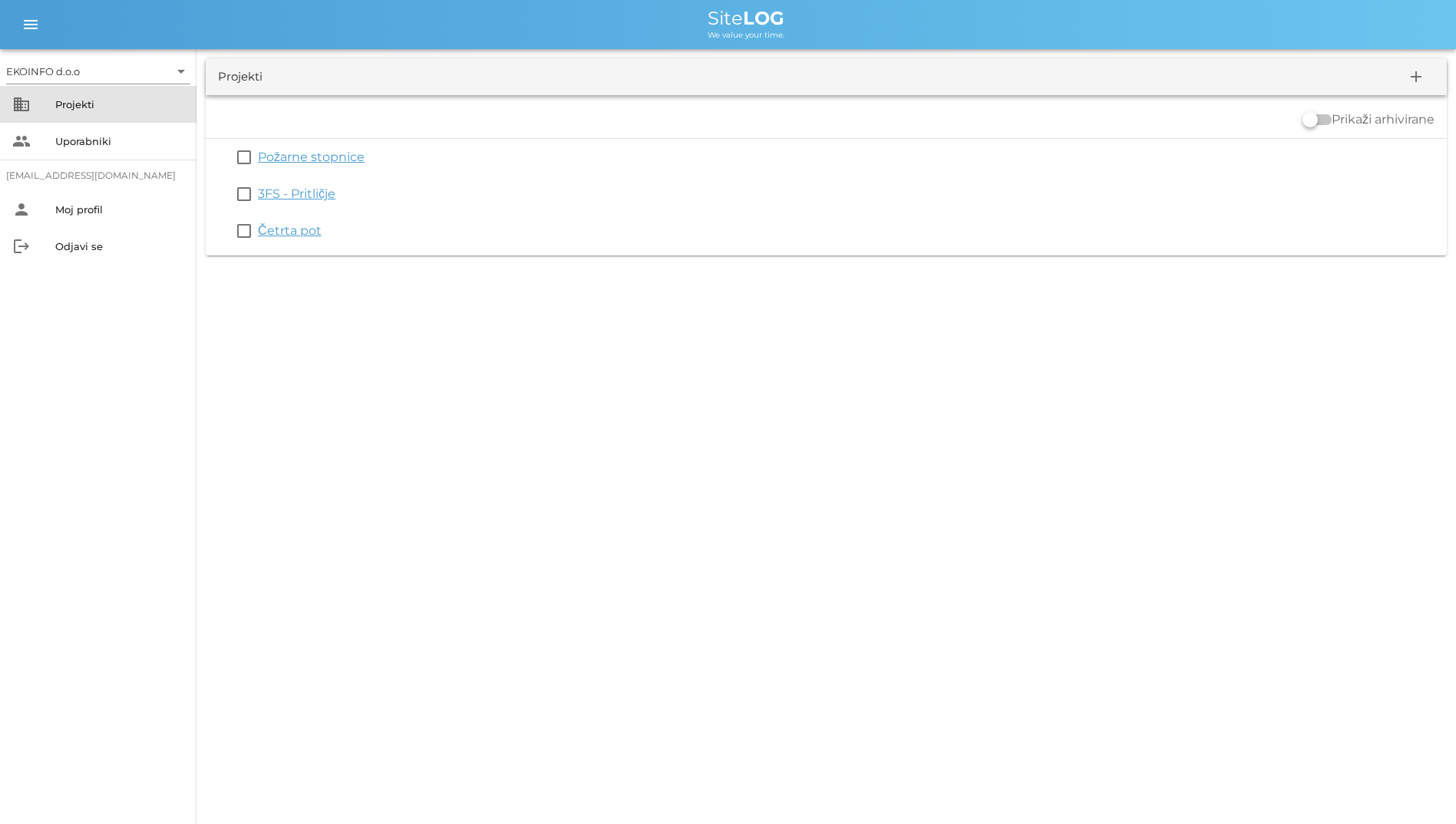
click at [113, 100] on div "Projekti" at bounding box center [119, 104] width 129 height 12
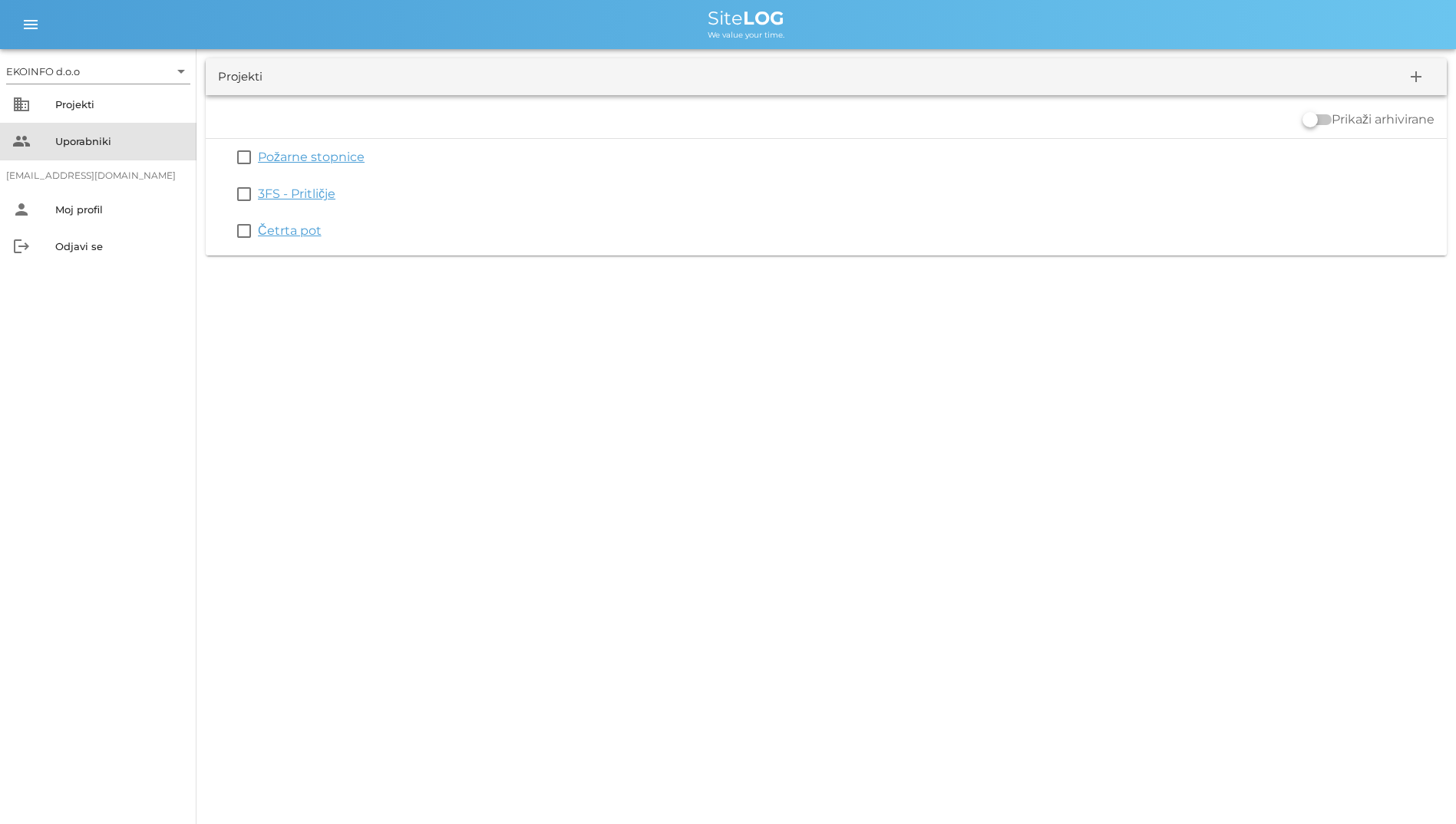
click at [156, 134] on div "Uporabniki" at bounding box center [119, 141] width 129 height 24
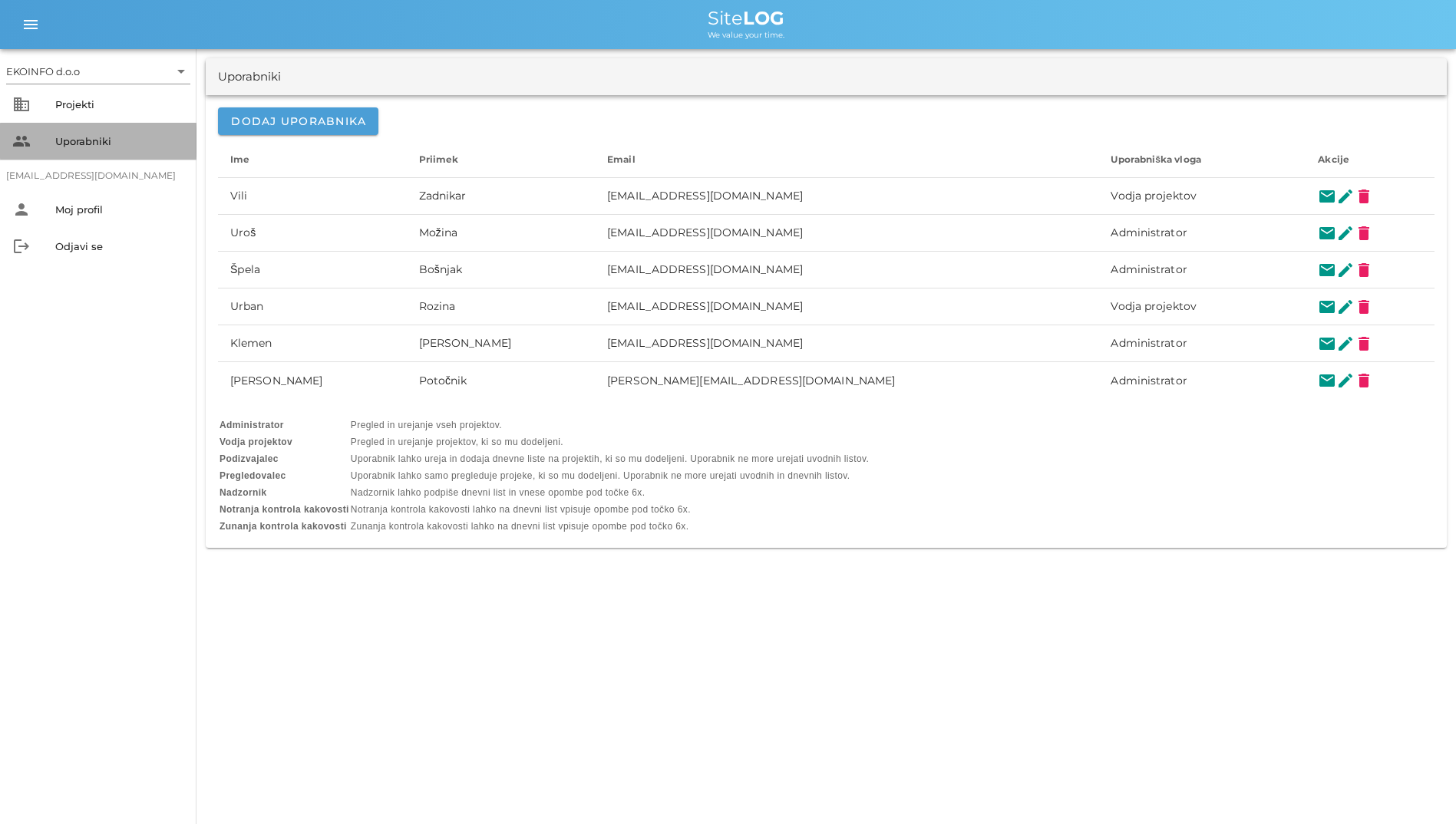
click at [156, 134] on div "Uporabniki" at bounding box center [119, 141] width 129 height 24
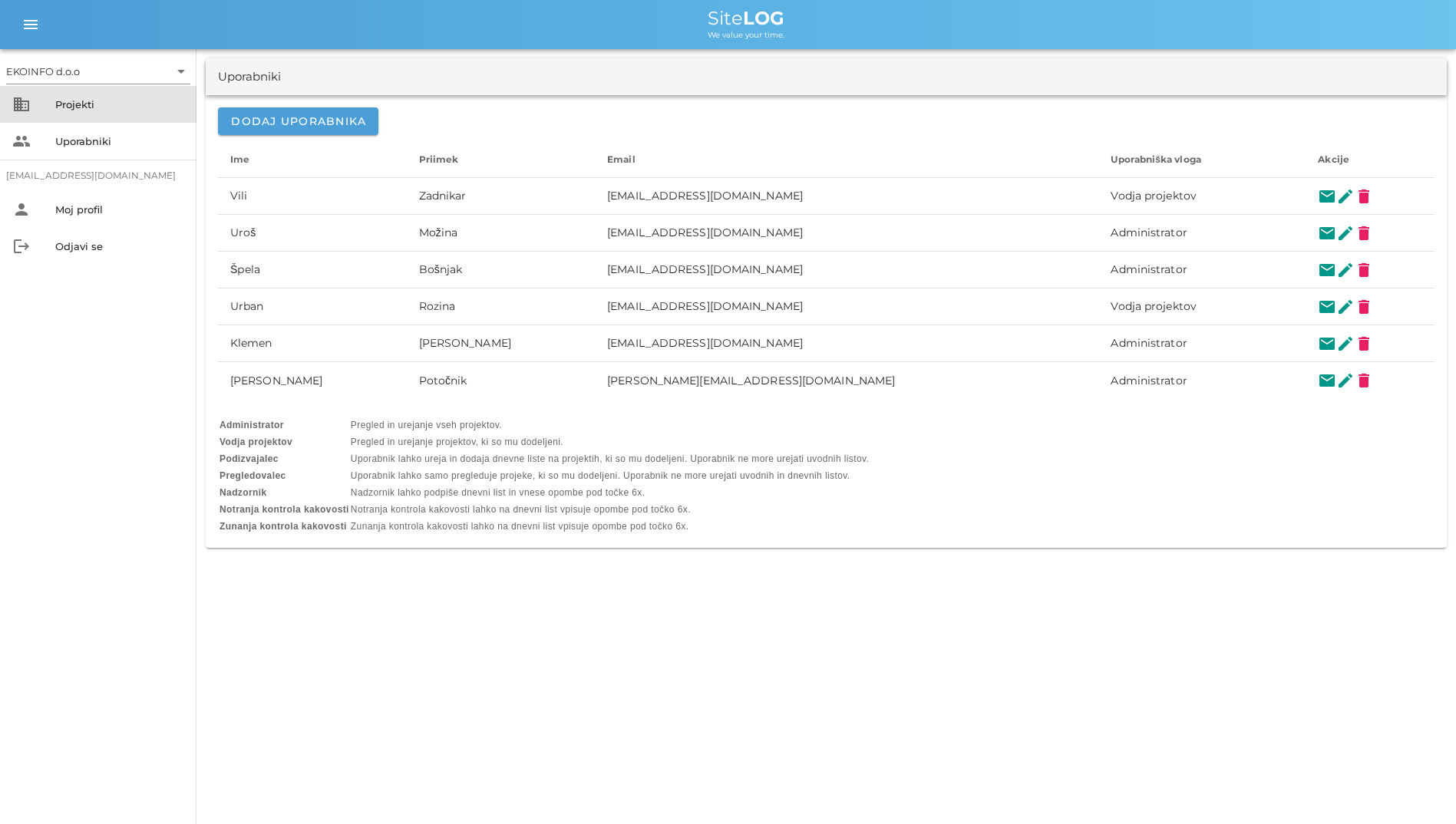
click at [83, 94] on div "Projekti" at bounding box center [119, 104] width 129 height 24
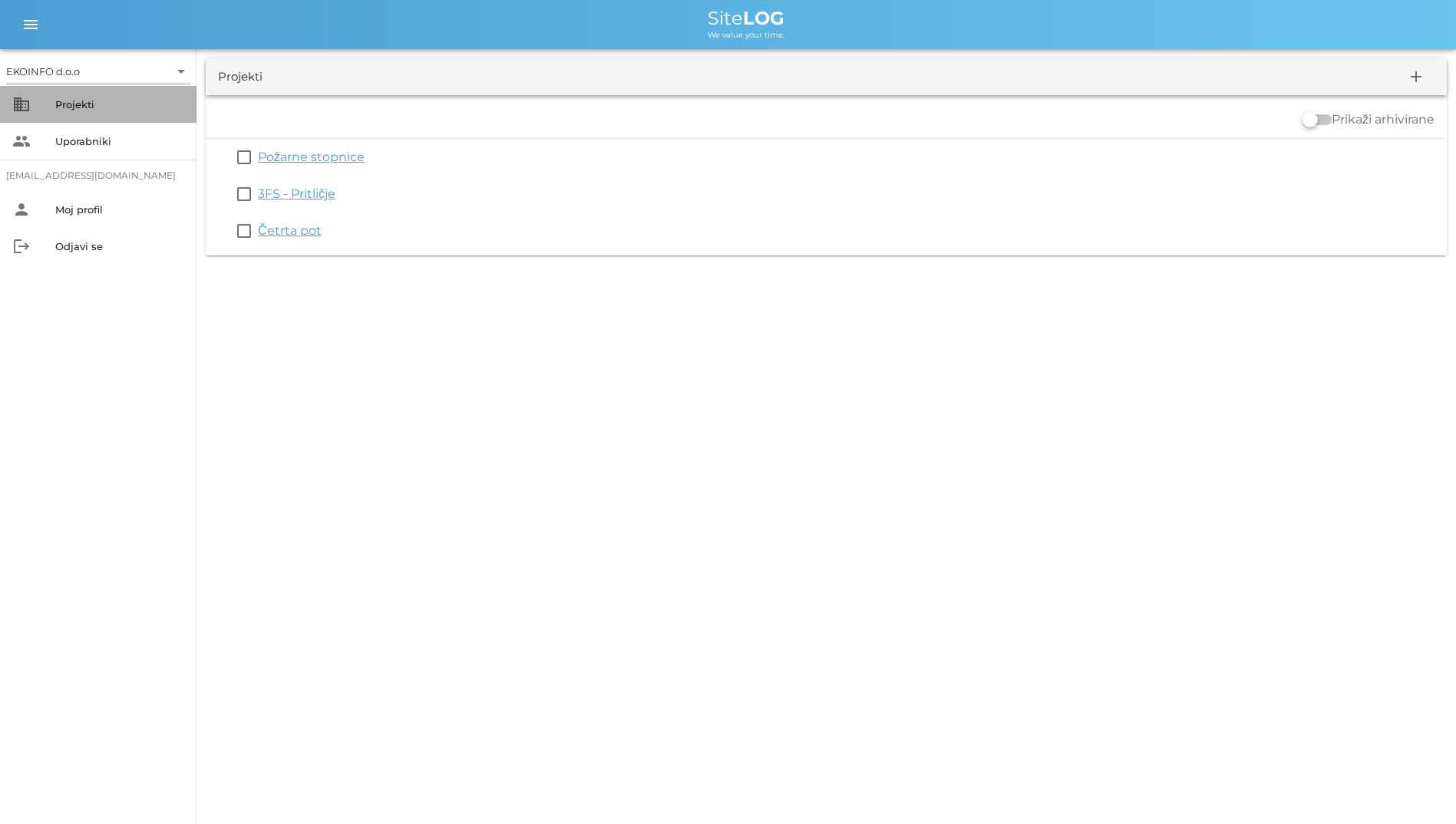
click at [83, 94] on div "Projekti" at bounding box center [119, 104] width 129 height 24
click at [80, 128] on div "people Uporabniki" at bounding box center [98, 141] width 197 height 37
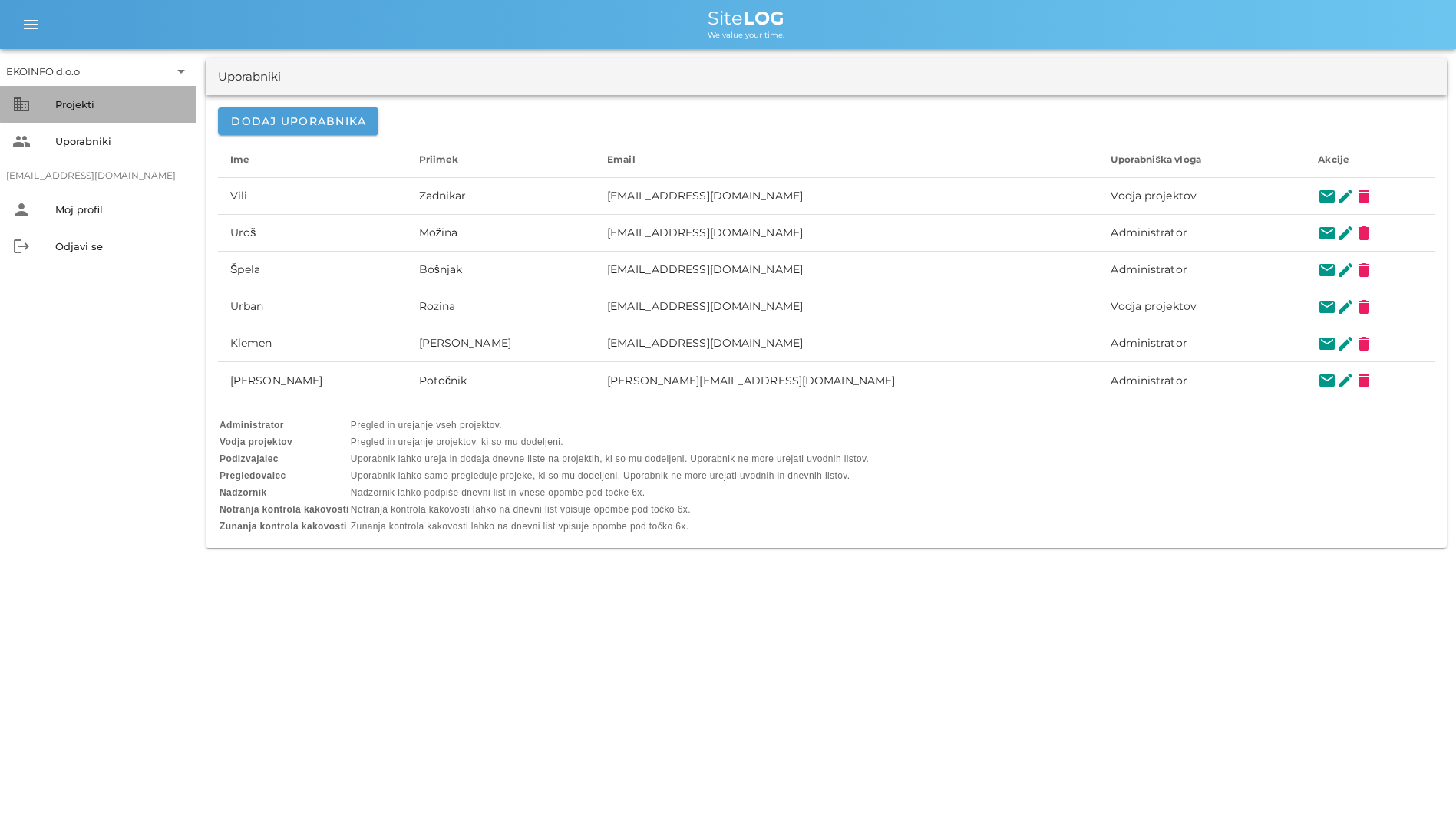
click at [83, 106] on div "Projekti" at bounding box center [119, 104] width 129 height 12
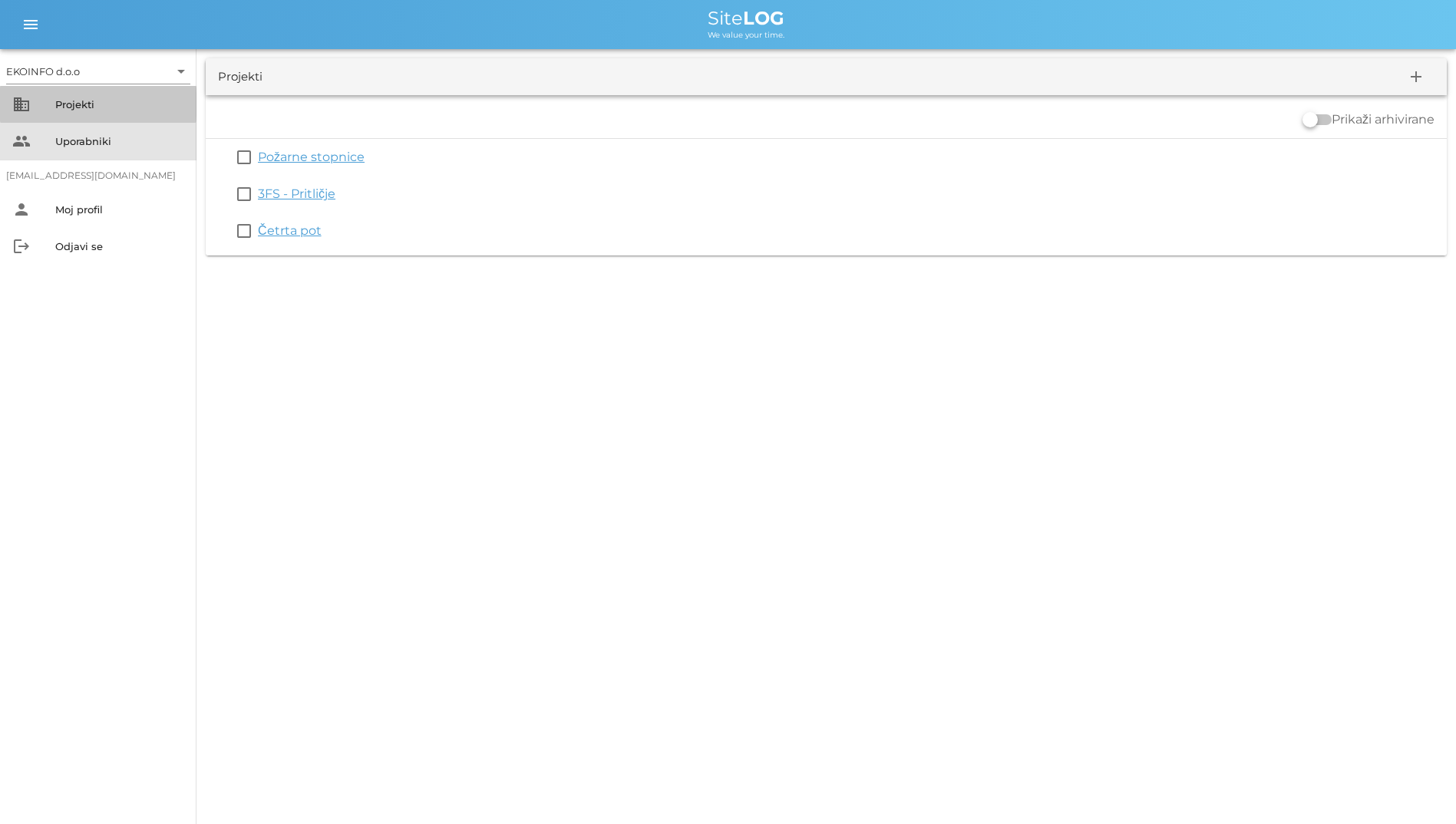
click at [84, 131] on div "Uporabniki" at bounding box center [119, 141] width 129 height 24
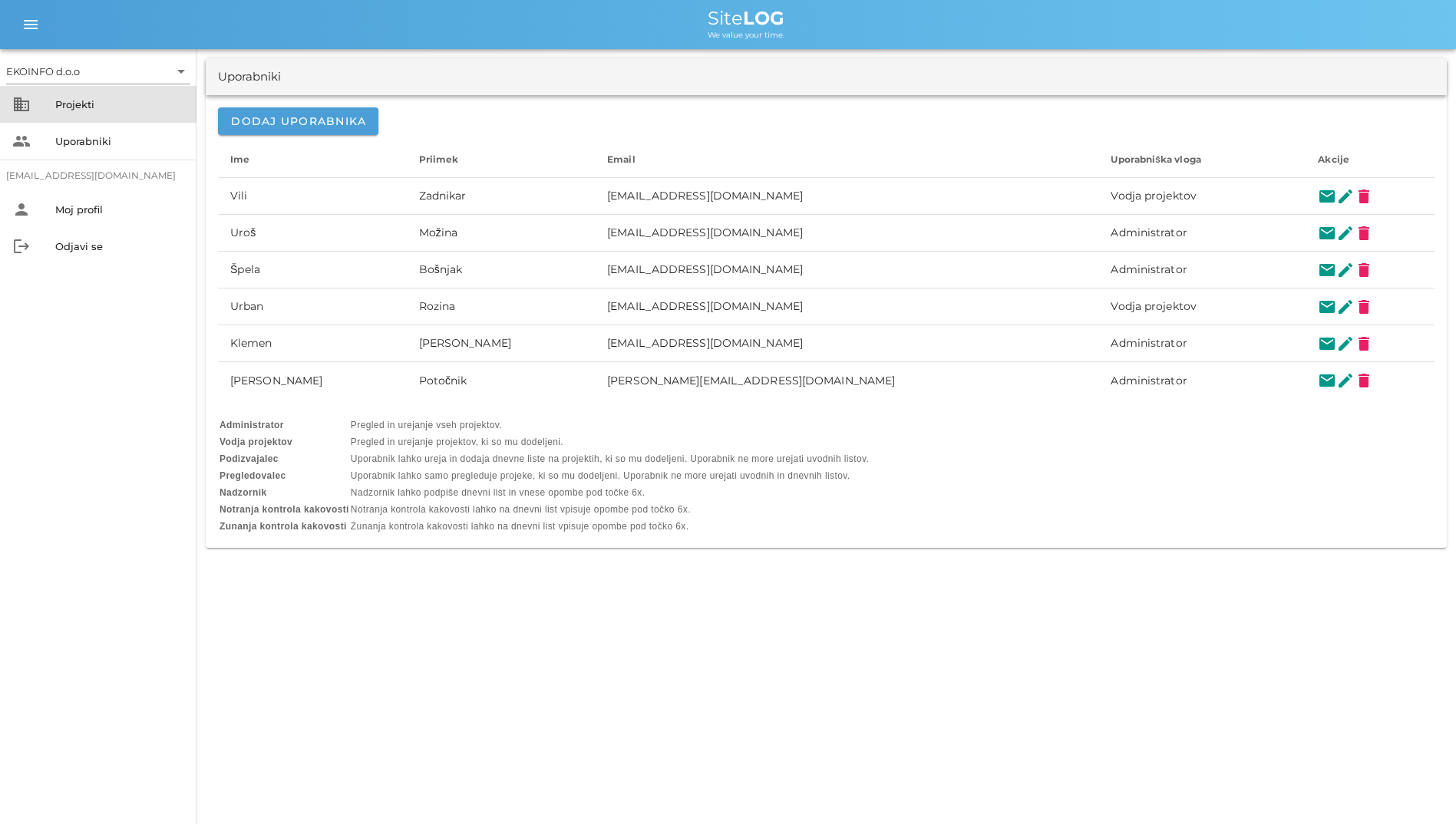
click at [74, 107] on div "Projekti" at bounding box center [119, 104] width 129 height 12
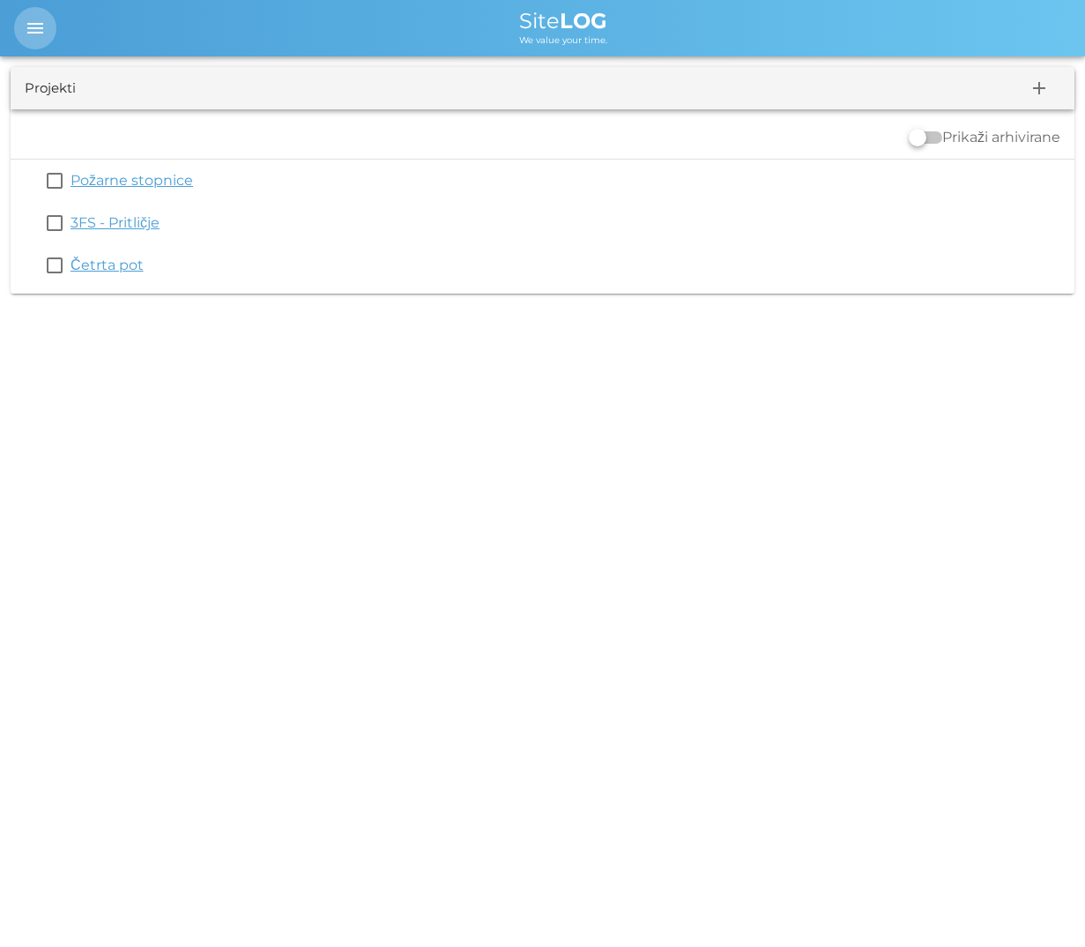
click at [23, 29] on span "menu" at bounding box center [35, 28] width 42 height 21
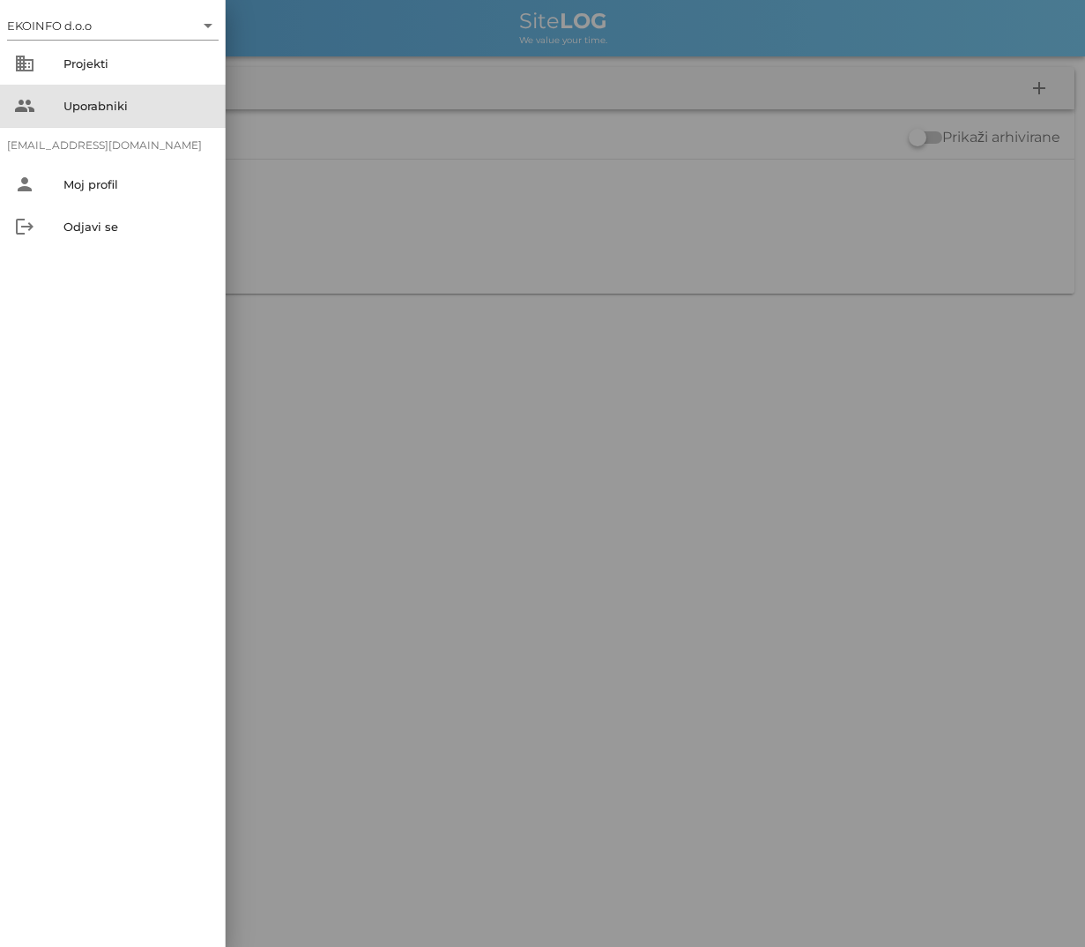
click at [82, 108] on div "Uporabniki" at bounding box center [137, 106] width 148 height 14
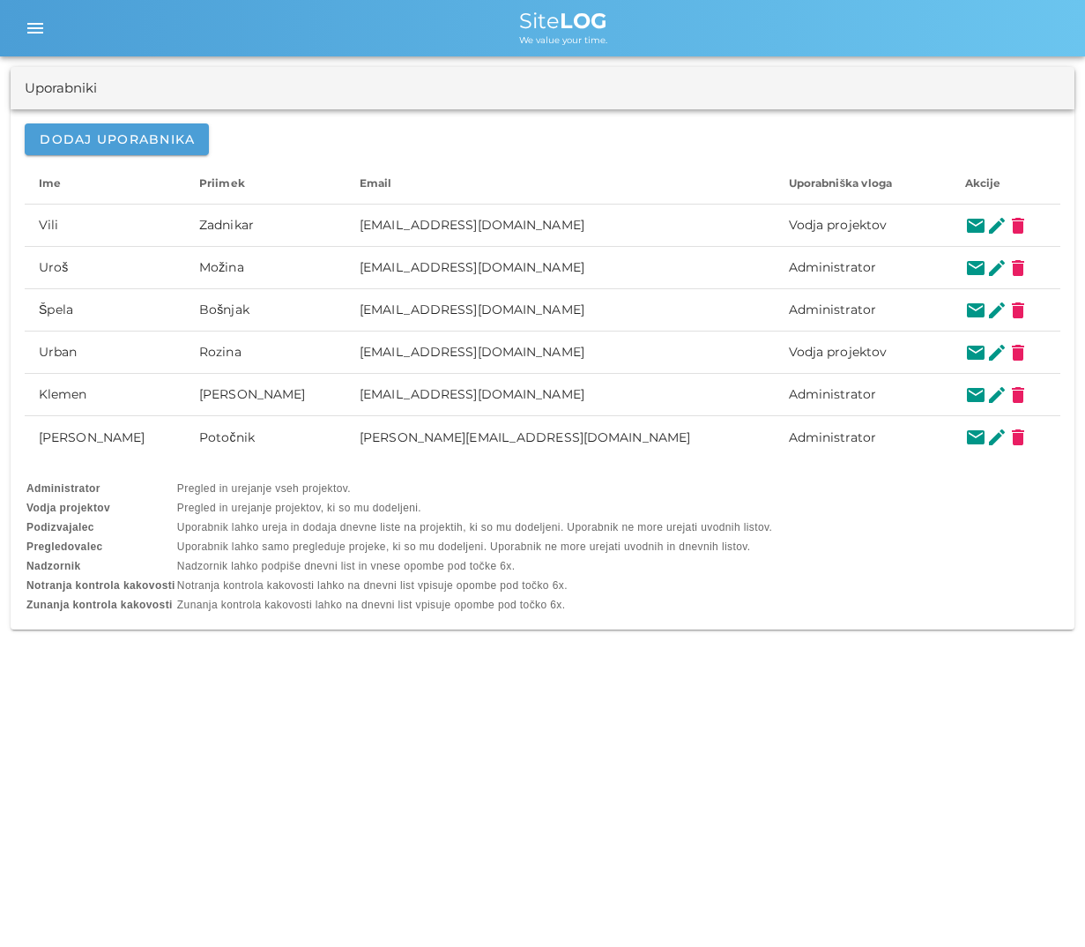
click at [82, 108] on div "EKOINFO d.o.o arrow_drop_down business Projekti people Uporabniki [EMAIL_ADDRES…" at bounding box center [542, 320] width 1085 height 640
click at [43, 43] on button "menu" at bounding box center [35, 28] width 42 height 42
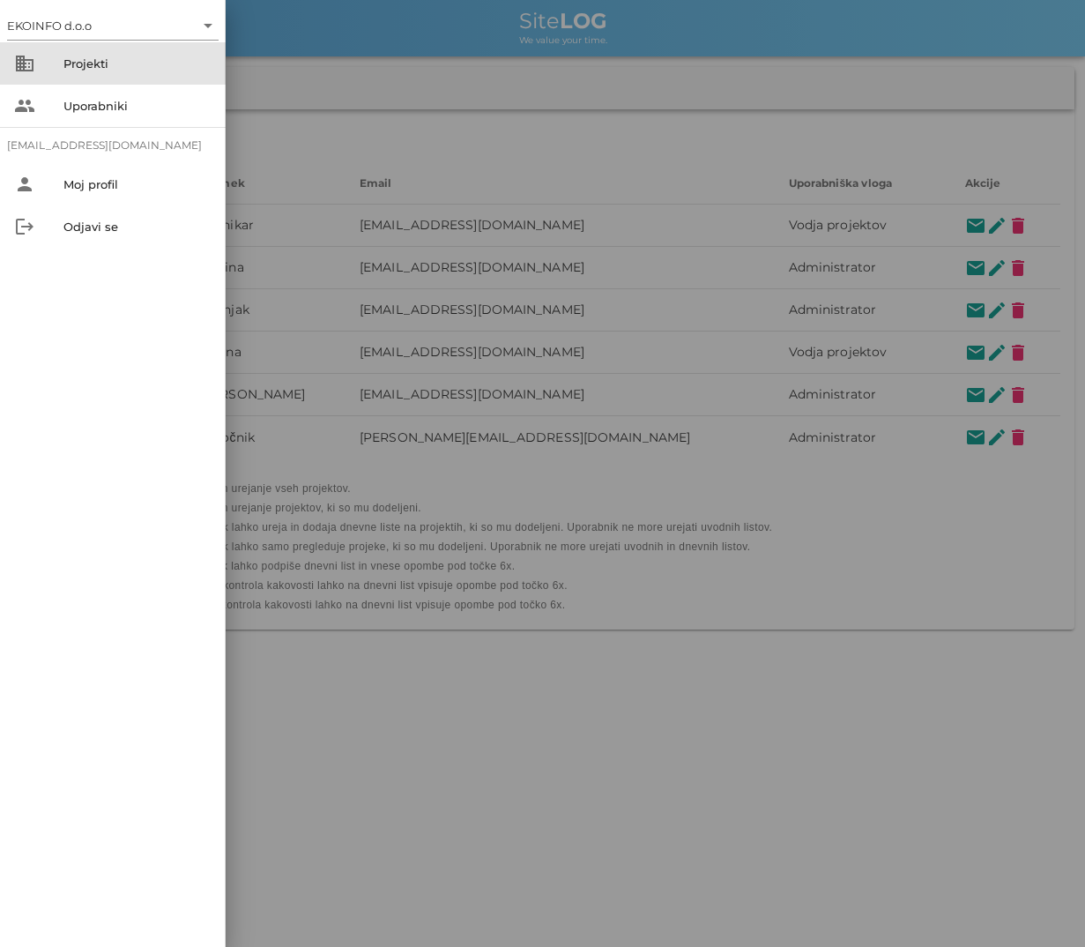
click at [74, 69] on div "Projekti" at bounding box center [137, 63] width 148 height 14
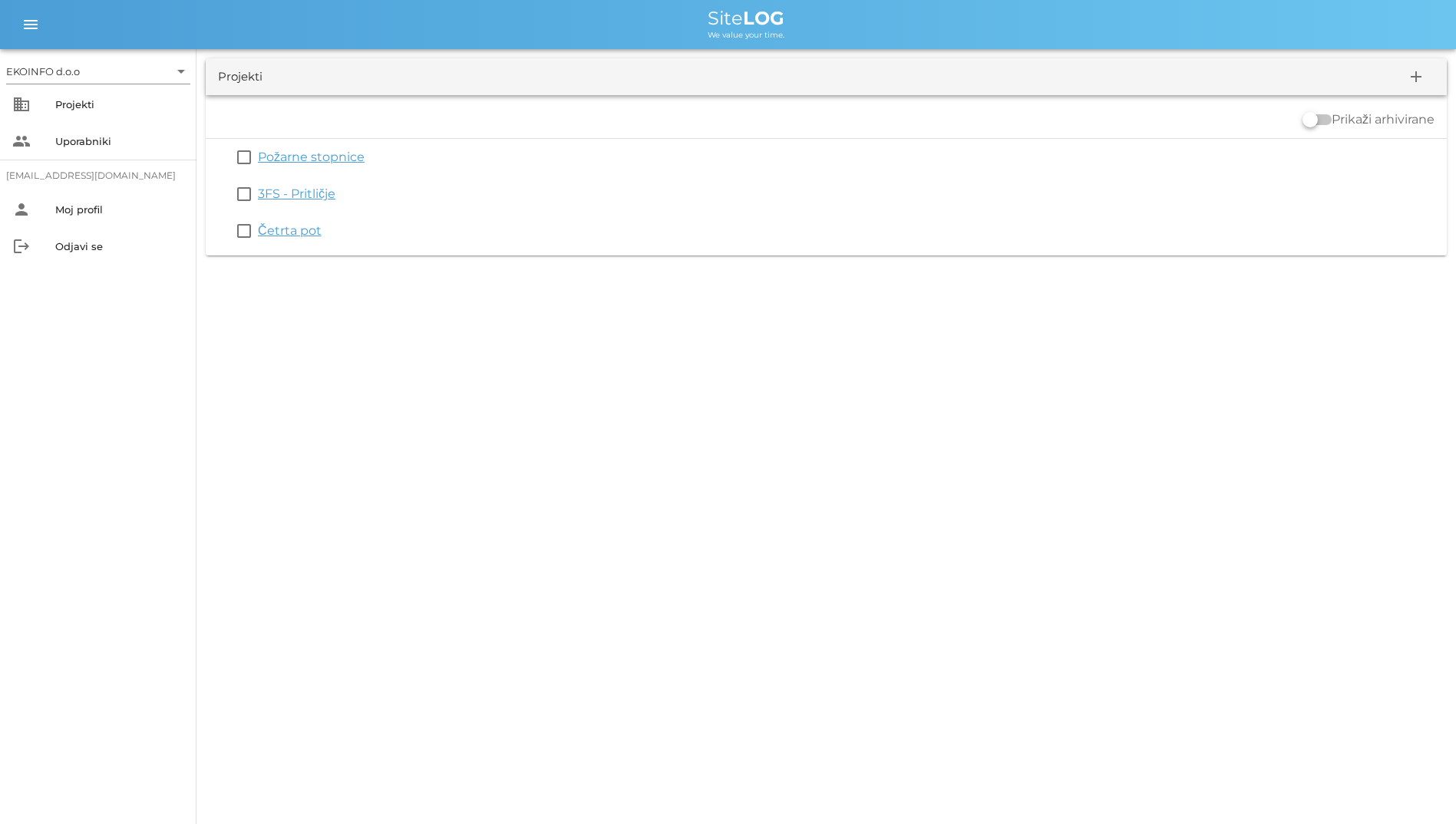
drag, startPoint x: 687, startPoint y: 10, endPoint x: 859, endPoint y: 33, distance: 173.5
click at [859, 33] on div "Site LOG We value your time." at bounding box center [746, 24] width 1395 height 30
drag, startPoint x: 859, startPoint y: 33, endPoint x: 723, endPoint y: 31, distance: 136.0
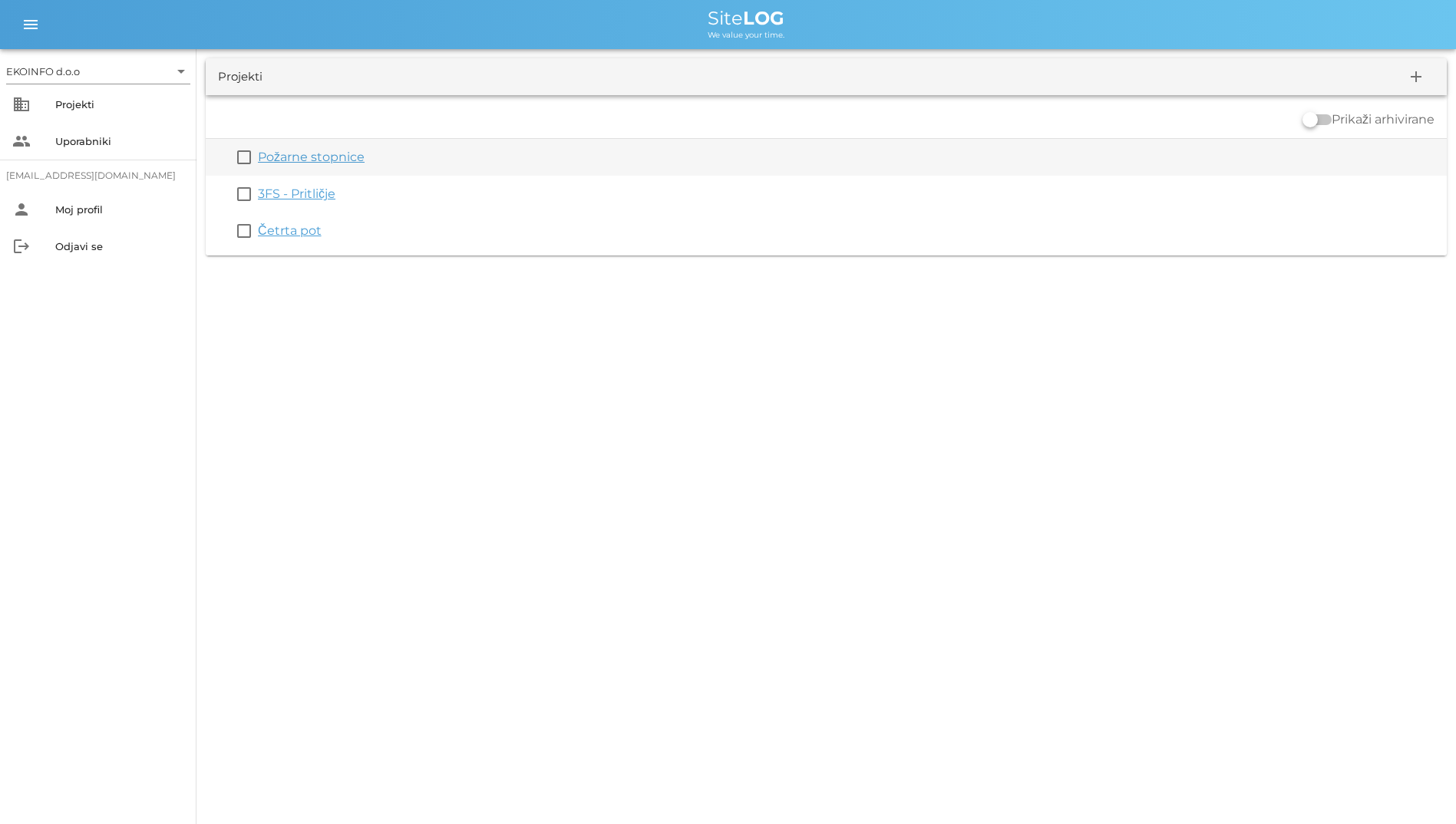
click at [324, 171] on div "check_box_outline_blank Požarne stopnice" at bounding box center [826, 157] width 1241 height 37
click at [318, 164] on div "Požarne stopnice" at bounding box center [849, 157] width 1183 height 18
click at [317, 157] on link "Požarne stopnice" at bounding box center [311, 157] width 107 height 15
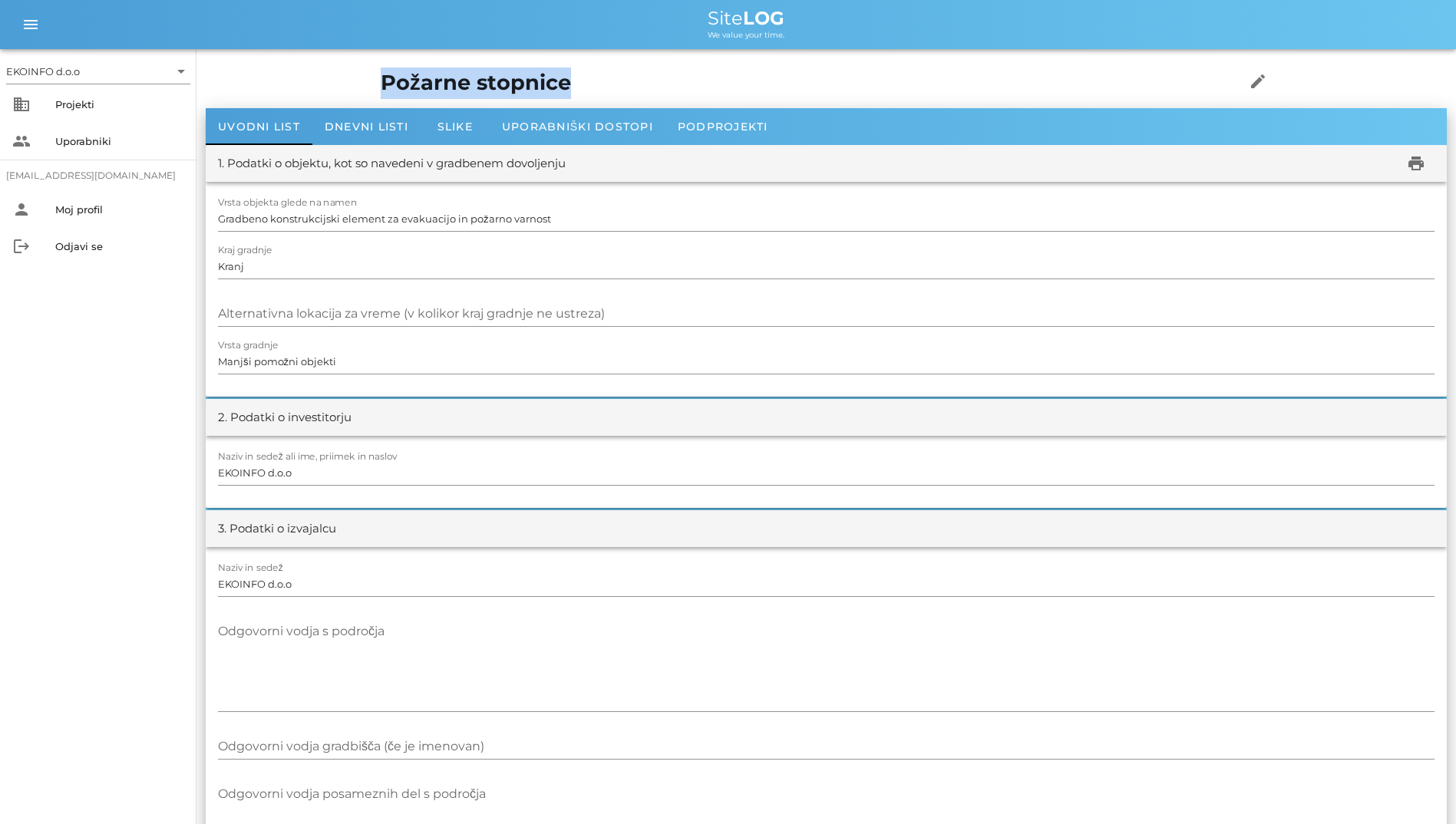
drag, startPoint x: 221, startPoint y: 75, endPoint x: 430, endPoint y: 71, distance: 209.0
click at [430, 71] on h1 "Požarne stopnice" at bounding box center [788, 84] width 816 height 31
drag, startPoint x: 430, startPoint y: 71, endPoint x: 341, endPoint y: 64, distance: 89.3
click at [372, 64] on div "Požarne stopnice edit" at bounding box center [826, 83] width 909 height 50
click at [380, 70] on h1 "Požarne stopnice" at bounding box center [788, 84] width 816 height 31
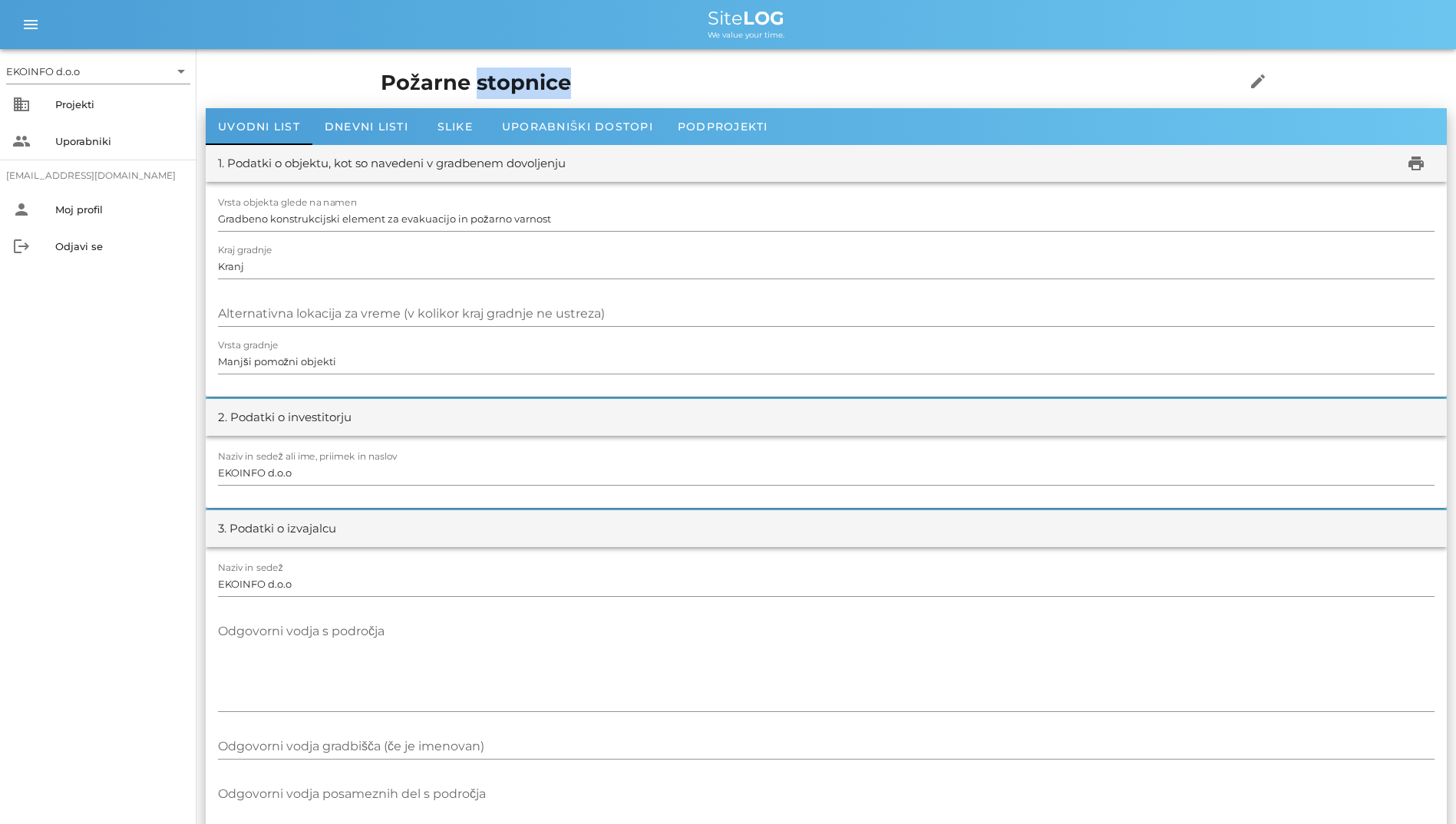
click at [380, 70] on h1 "Požarne stopnice" at bounding box center [788, 84] width 816 height 31
drag, startPoint x: 327, startPoint y: 70, endPoint x: 257, endPoint y: 77, distance: 70.3
click at [380, 77] on h1 "Požarne stopnice" at bounding box center [788, 84] width 816 height 31
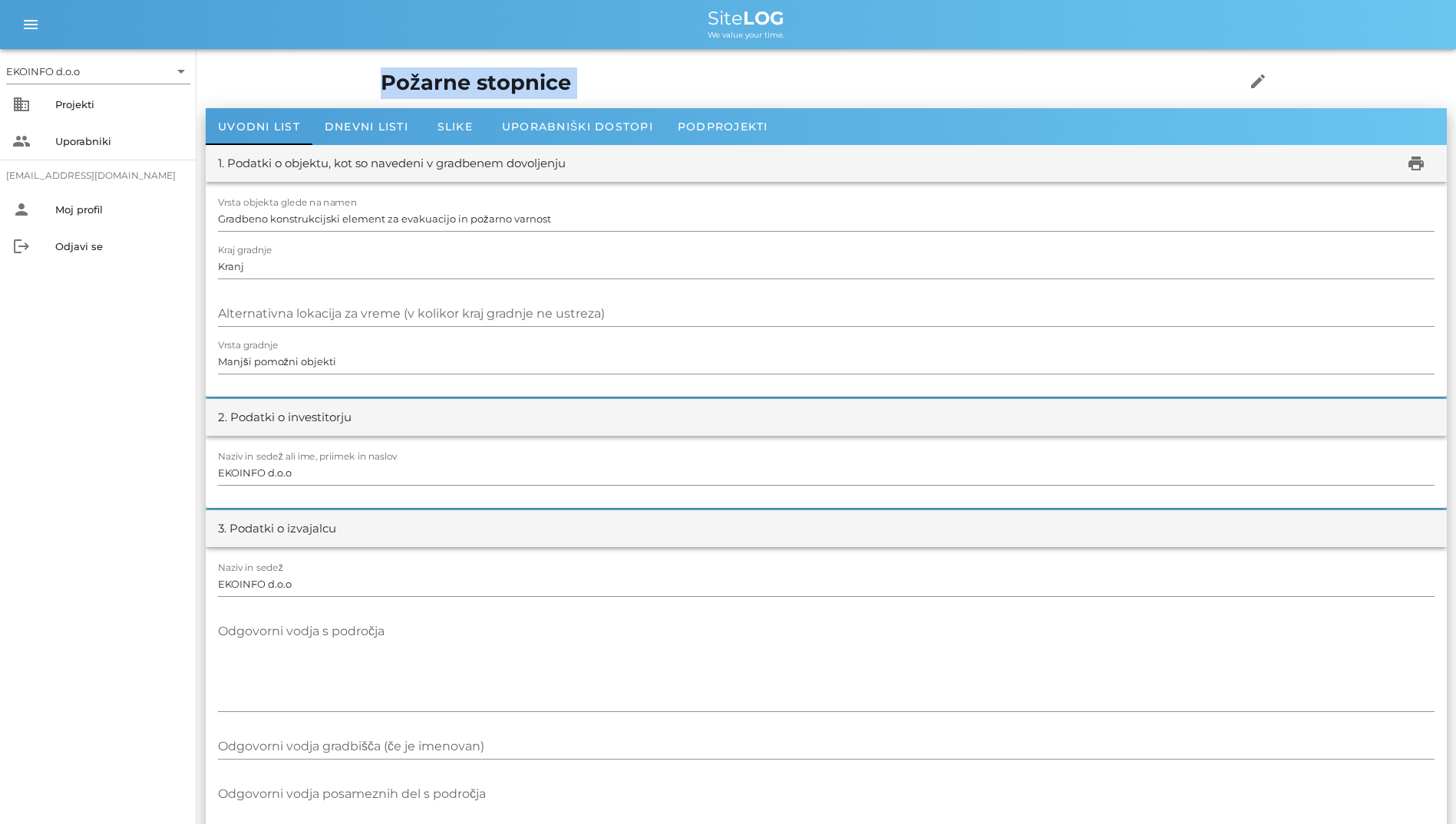
click at [380, 77] on h1 "Požarne stopnice" at bounding box center [788, 84] width 816 height 31
click at [384, 80] on h1 "Požarne stopnice" at bounding box center [788, 84] width 816 height 31
drag, startPoint x: 384, startPoint y: 80, endPoint x: 249, endPoint y: 77, distance: 135.0
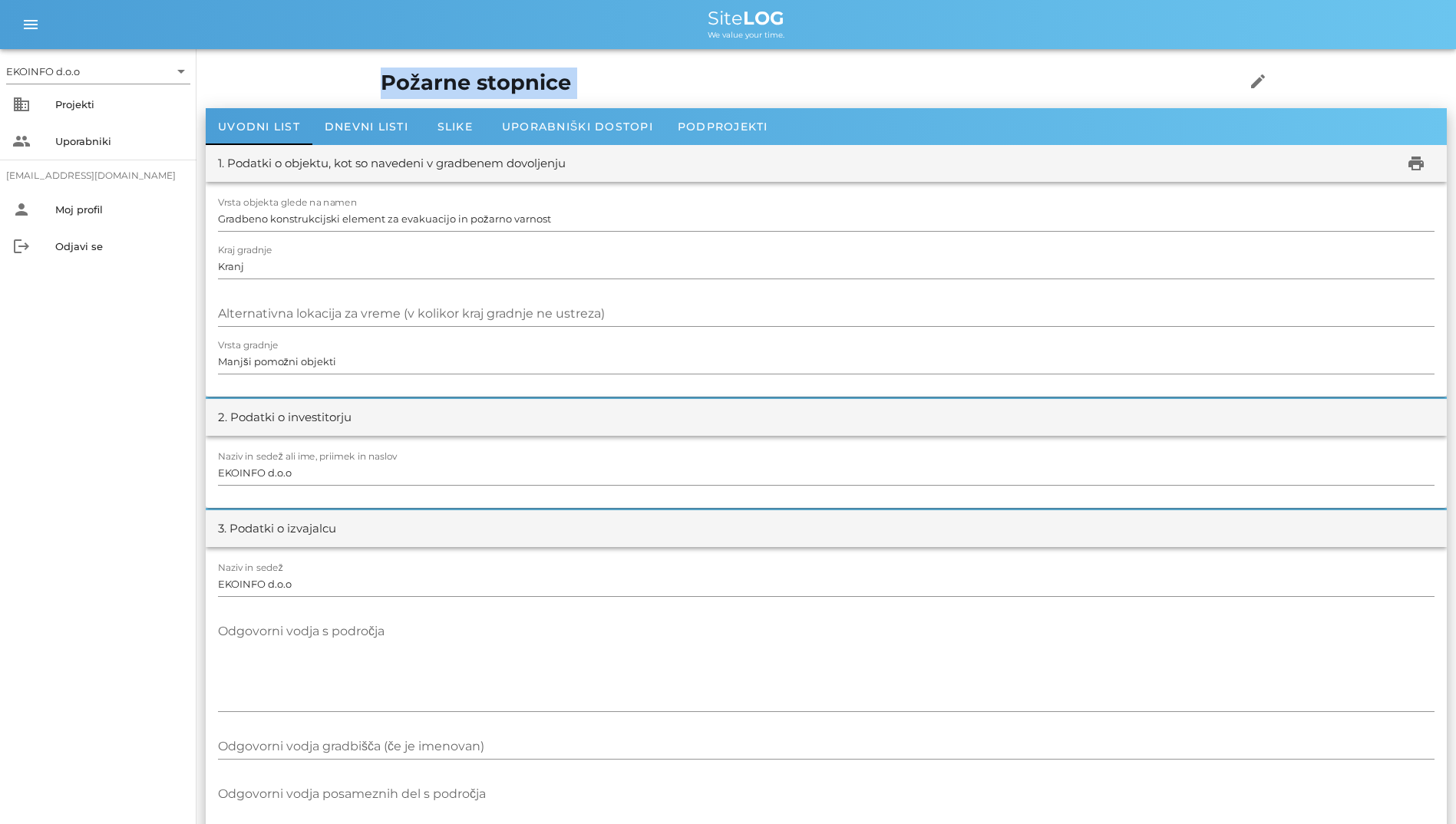
click at [380, 77] on h1 "Požarne stopnice" at bounding box center [788, 84] width 816 height 31
click at [648, 86] on h1 "Požarne stopnice" at bounding box center [788, 84] width 816 height 31
drag, startPoint x: 530, startPoint y: 86, endPoint x: 311, endPoint y: 18, distance: 229.3
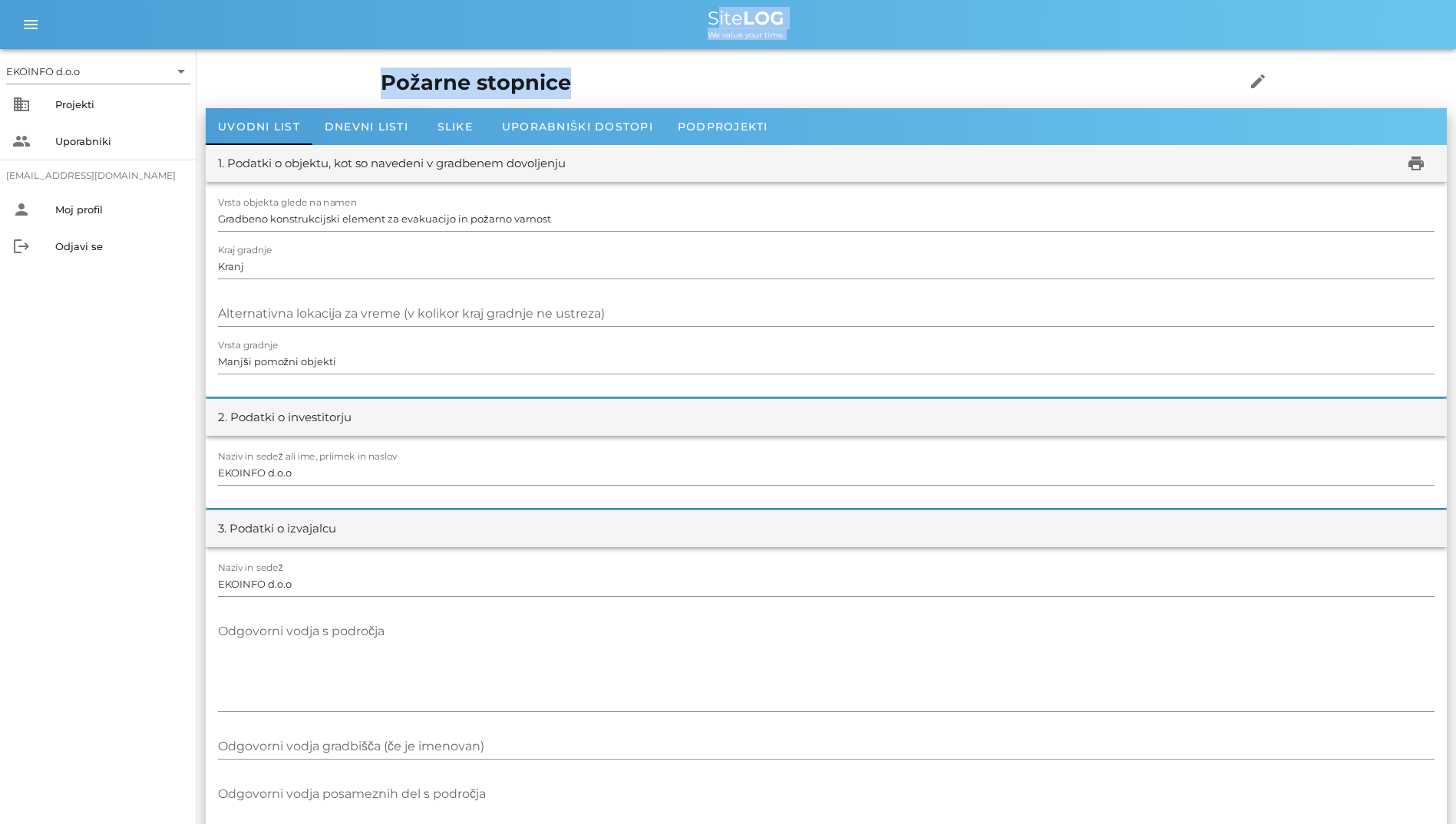
drag, startPoint x: 311, startPoint y: 18, endPoint x: 191, endPoint y: 25, distance: 120.2
click at [191, 25] on div "Site LOG" at bounding box center [746, 18] width 1395 height 18
